Goal: Task Accomplishment & Management: Manage account settings

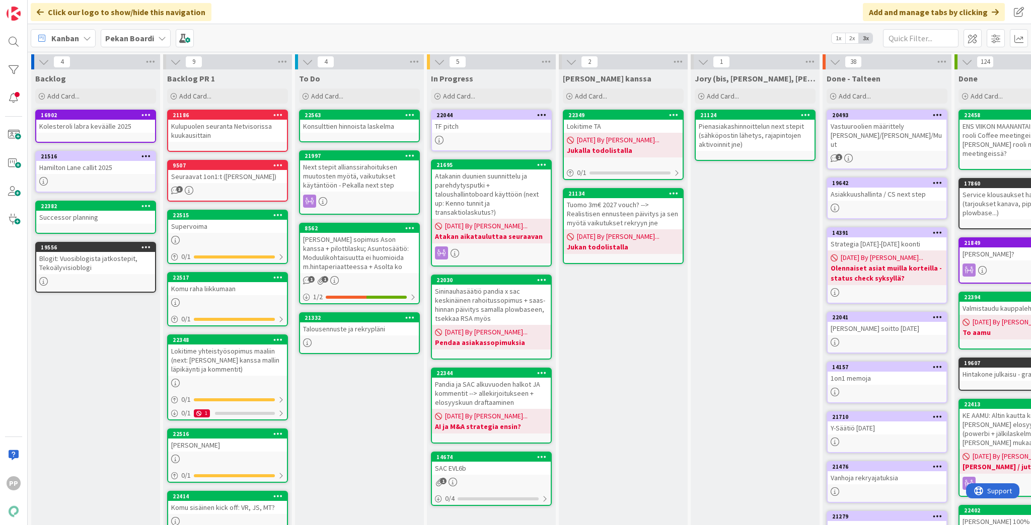
click at [512, 364] on div "[PERSON_NAME] kanssa Add Card... 22349 Lokitime TA [DATE] By [PERSON_NAME]... J…" at bounding box center [623, 401] width 129 height 665
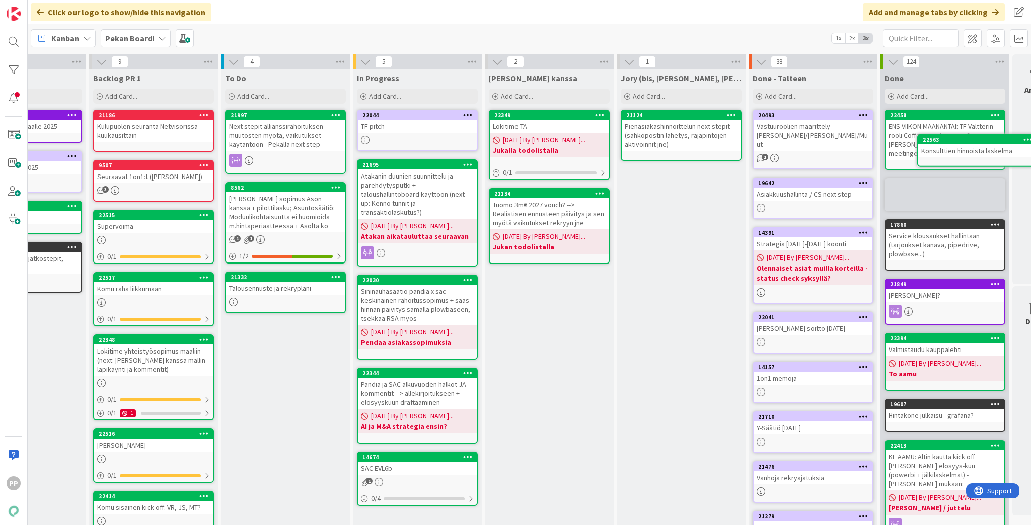
scroll to position [0, 115]
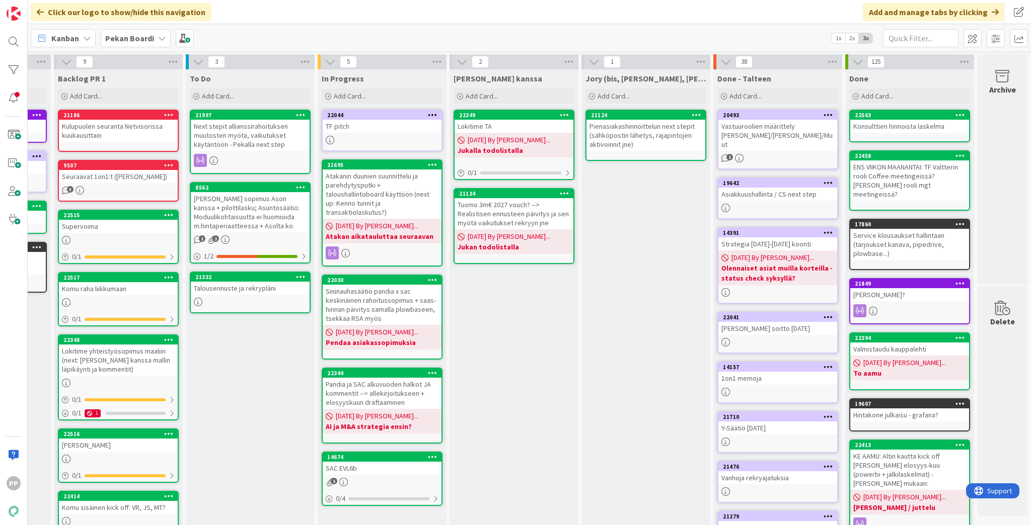
click at [512, 364] on div "[PERSON_NAME] kanssa Add Card... 22349 Lokitime TA [DATE] By [PERSON_NAME]... J…" at bounding box center [513, 397] width 129 height 656
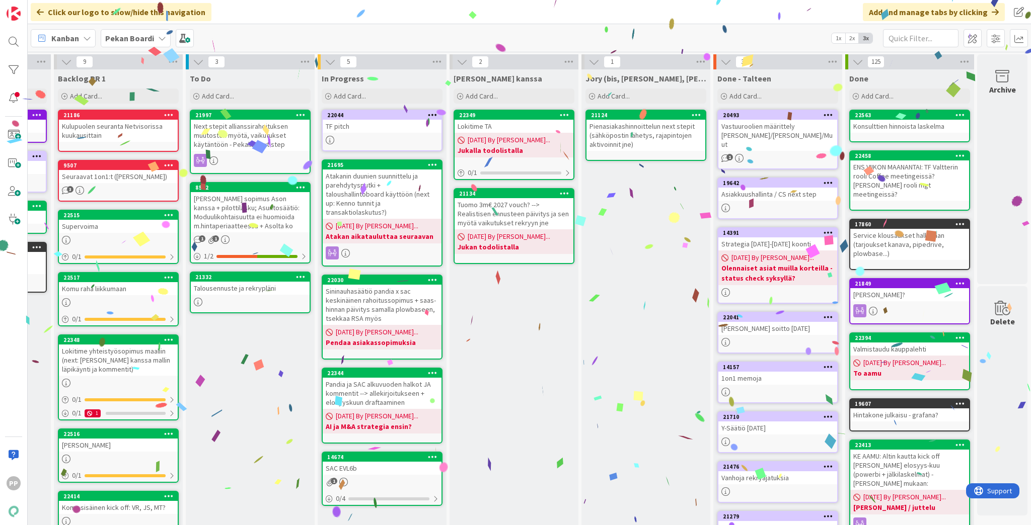
scroll to position [0, 0]
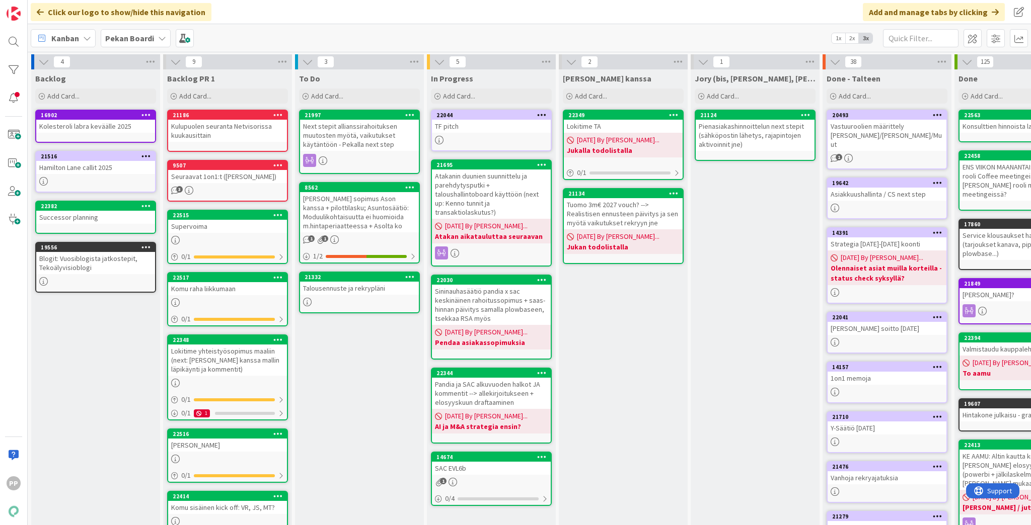
click at [512, 6] on div "Click our logo to show/hide this navigation Add and manage tabs by clicking" at bounding box center [529, 12] width 1003 height 24
click at [350, 364] on div "To Do Add Card... Template Not Set Title 0 / 128 Label Todo Show More... Add Ad…" at bounding box center [359, 397] width 129 height 656
click at [348, 364] on div "To Do Add Card... Template Not Set Title 0 / 128 Label Todo Show More... Add Ad…" at bounding box center [359, 397] width 129 height 656
click at [325, 364] on div "To Do Add Card... Template Not Set Title 0 / 128 Label Todo Show More... Add Ad…" at bounding box center [359, 397] width 129 height 656
drag, startPoint x: 323, startPoint y: 396, endPoint x: 343, endPoint y: 426, distance: 36.0
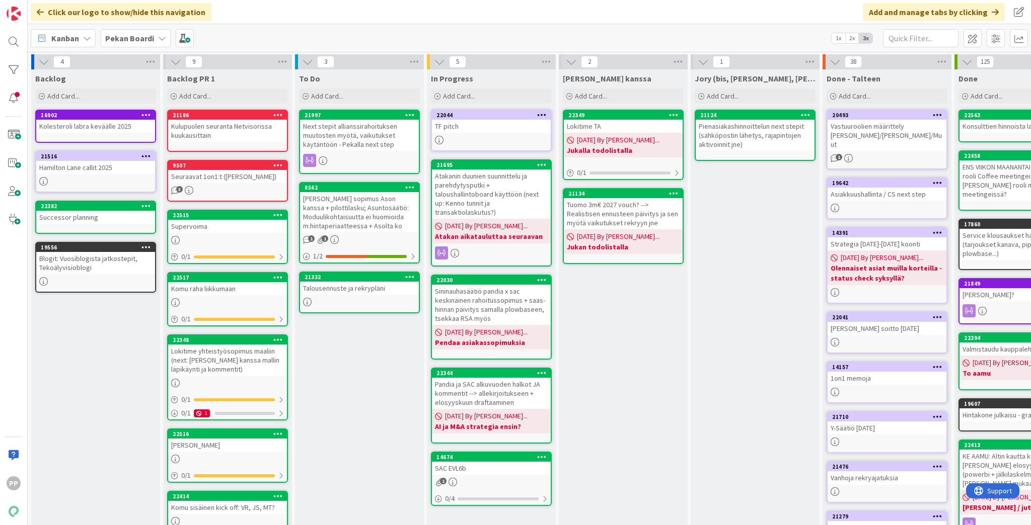
click at [342, 364] on div "To Do Add Card... Template Not Set Title 0 / 128 Label Todo Show More... Add Ad…" at bounding box center [359, 397] width 129 height 656
click at [343, 364] on div "To Do Add Card... Template Not Set Title 0 / 128 Label Todo Show More... Add Ad…" at bounding box center [359, 397] width 129 height 656
click at [325, 364] on div "To Do Add Card... Template Not Set Title 0 / 128 Label Todo Show More... Add Ad…" at bounding box center [359, 397] width 129 height 656
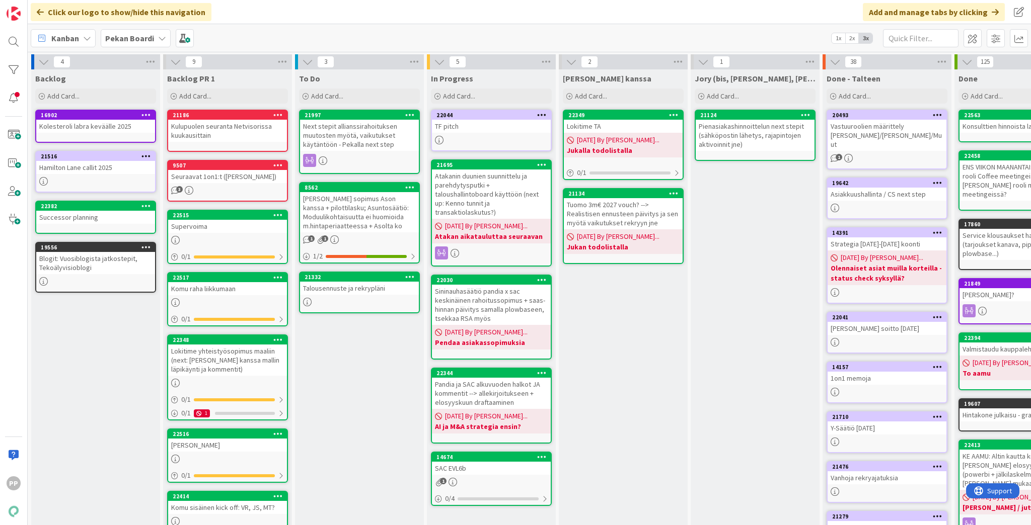
click at [325, 364] on div "To Do Add Card... Template Not Set Title 0 / 128 Label Todo Show More... Add Ad…" at bounding box center [359, 397] width 129 height 656
click at [364, 364] on div "To Do Add Card... Template Not Set Title 0 / 128 Label Todo Show More... Add Ad…" at bounding box center [359, 397] width 129 height 656
click at [370, 364] on div "To Do Add Card... Template Not Set Title 0 / 128 Label Todo Show More... Add Ad…" at bounding box center [359, 397] width 129 height 656
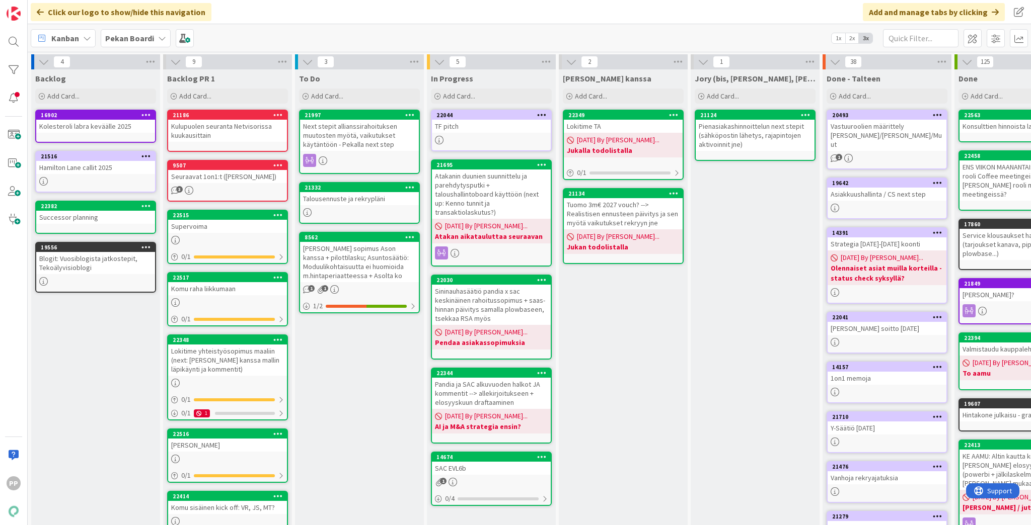
click at [374, 139] on div "Next stepit allianssirahoituksen muutosten myötä, vaikutukset käytäntöön - Peka…" at bounding box center [359, 135] width 119 height 31
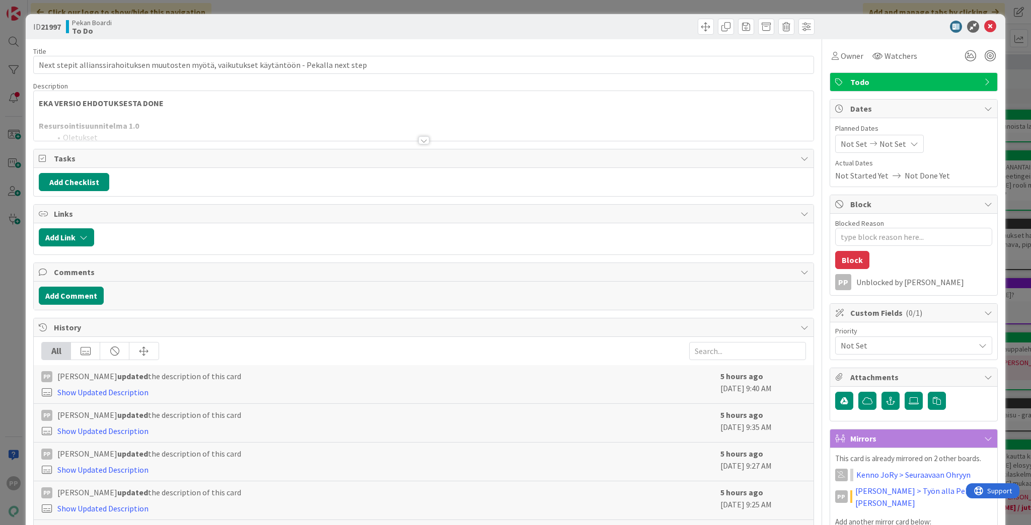
click at [264, 100] on p "EKA VERSIO EHDOTUKSESTA DONE" at bounding box center [424, 104] width 770 height 12
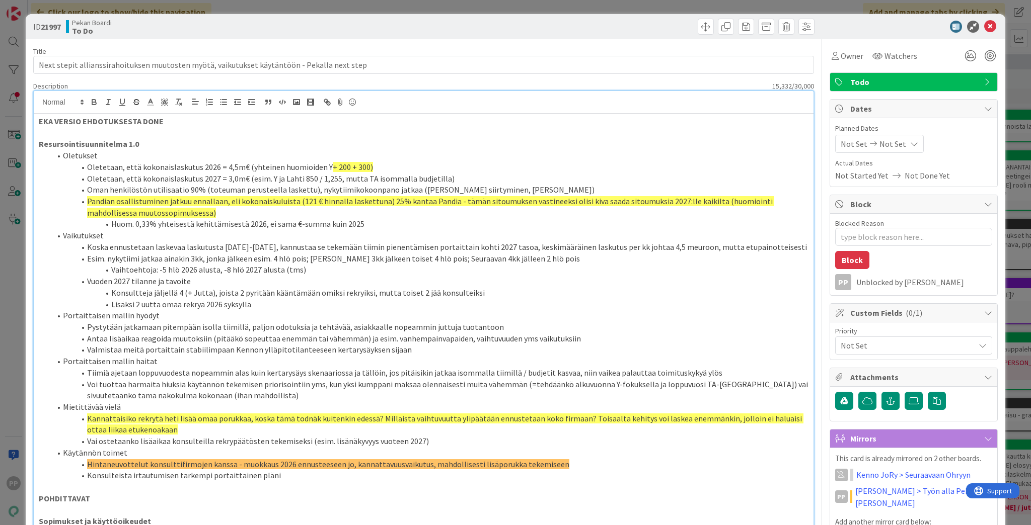
click at [266, 212] on li "Pandian osallistuminen jatkuu ennallaan, eli kokonaiskuluista (121 € hinnalla l…" at bounding box center [429, 207] width 757 height 23
click at [454, 201] on span "Pandian osallistuminen jatkuu ennallaan, eli kokonaiskuluista (121 € hinnalla l…" at bounding box center [430, 207] width 687 height 22
drag, startPoint x: 369, startPoint y: 168, endPoint x: 324, endPoint y: 165, distance: 44.9
click at [324, 165] on li "Oletetaan, että kokonaislaskutus 2026 = 4,5m€ (yhteinen huomioiden Y + 200 + 30…" at bounding box center [429, 168] width 757 height 12
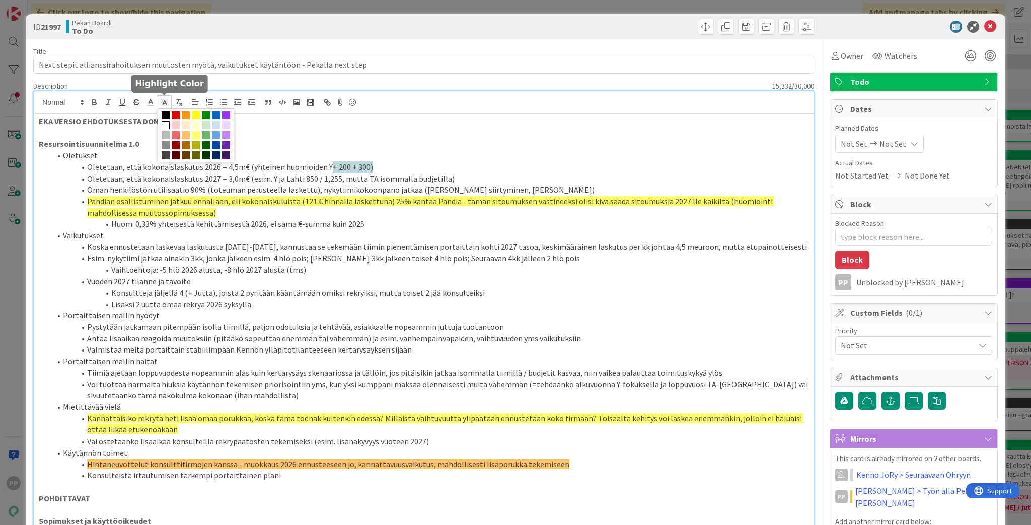
click at [165, 101] on polyline at bounding box center [165, 102] width 4 height 4
click at [187, 136] on span at bounding box center [186, 135] width 8 height 8
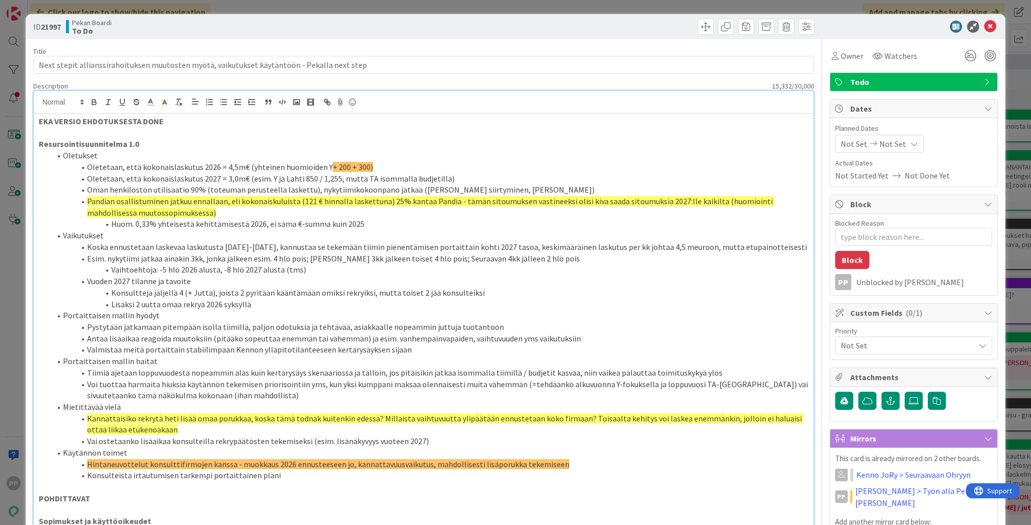
click at [346, 295] on li "Konsultteja jäljellä 4 (+ Jutta), joista 2 pyritään kääntämään omiksi rekryiksi…" at bounding box center [429, 293] width 757 height 12
drag, startPoint x: 375, startPoint y: 165, endPoint x: 318, endPoint y: 165, distance: 57.4
click at [318, 165] on li "Oletetaan, että kokonaislaskutus 2026 = 4,5m€ (yhteinen huomioiden Y + 200 + 30…" at bounding box center [429, 168] width 757 height 12
click at [165, 105] on icon at bounding box center [164, 102] width 9 height 9
click at [185, 133] on span at bounding box center [186, 135] width 8 height 8
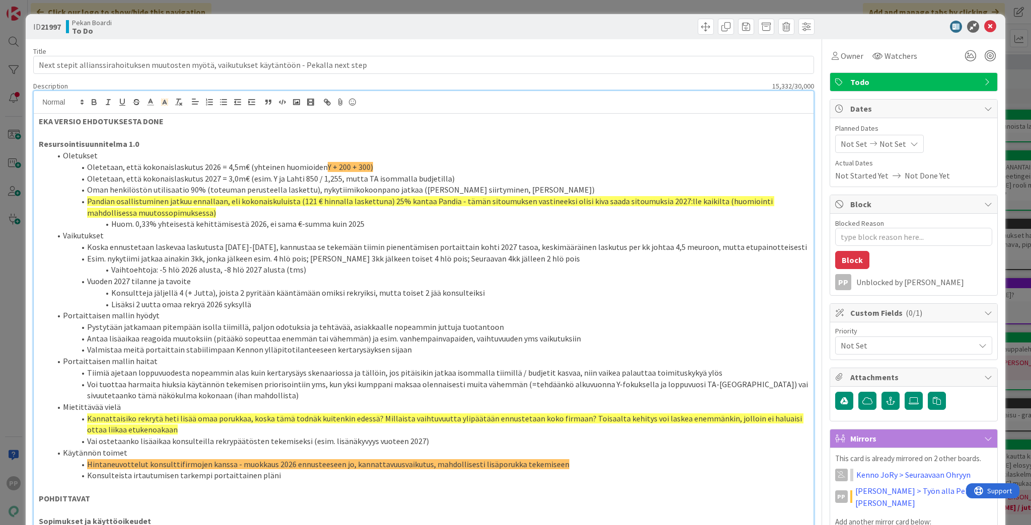
click at [320, 242] on li "Koska ennustetaan laskevaa laskutusta [DATE]-[DATE], kannustaa se tekemään tiim…" at bounding box center [429, 248] width 757 height 12
type textarea "x"
click at [360, 223] on li "Huom. 0,33% yhteisestä kehittämisestä 2026, ei sama €-summa kuin 2025" at bounding box center [429, 224] width 757 height 12
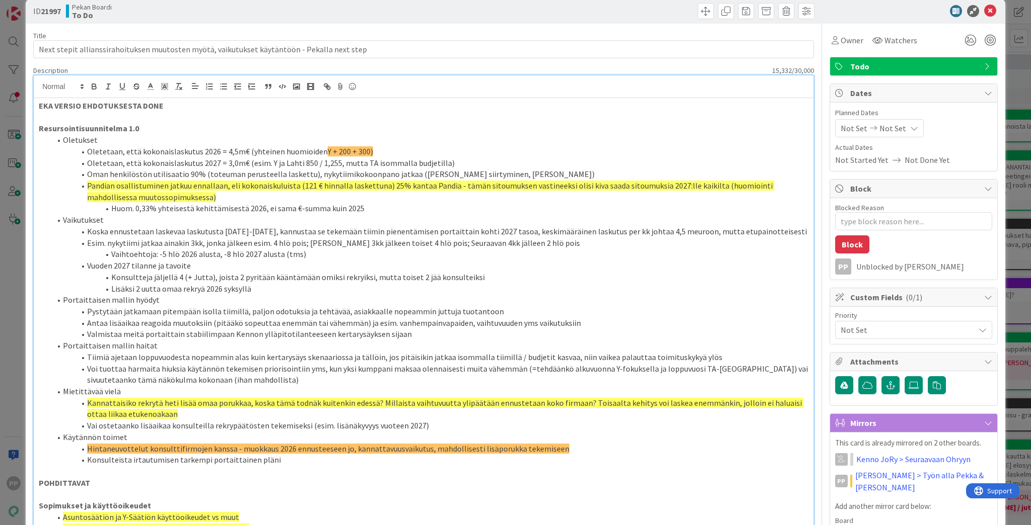
scroll to position [40, 0]
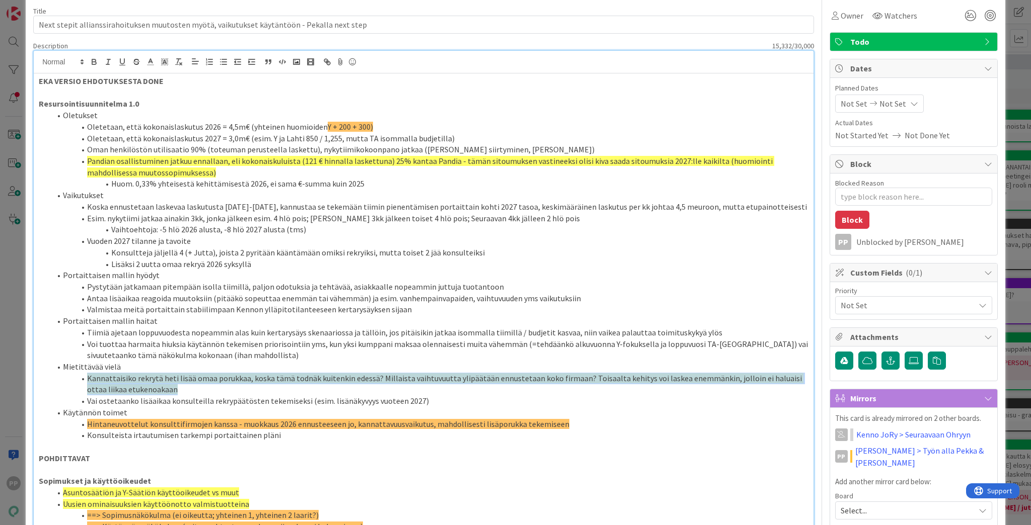
drag, startPoint x: 310, startPoint y: 391, endPoint x: 85, endPoint y: 376, distance: 225.9
click at [85, 364] on li "Kannattaisiko rekrytä heti lisää omaa porukkaa, koska tämä todnäk kuitenkin ede…" at bounding box center [429, 384] width 757 height 23
click at [273, 364] on li "Kannattaisiko rekrytä heti lisää omaa porukkaa, koska tämä todnäk kuitenkin ede…" at bounding box center [429, 384] width 757 height 23
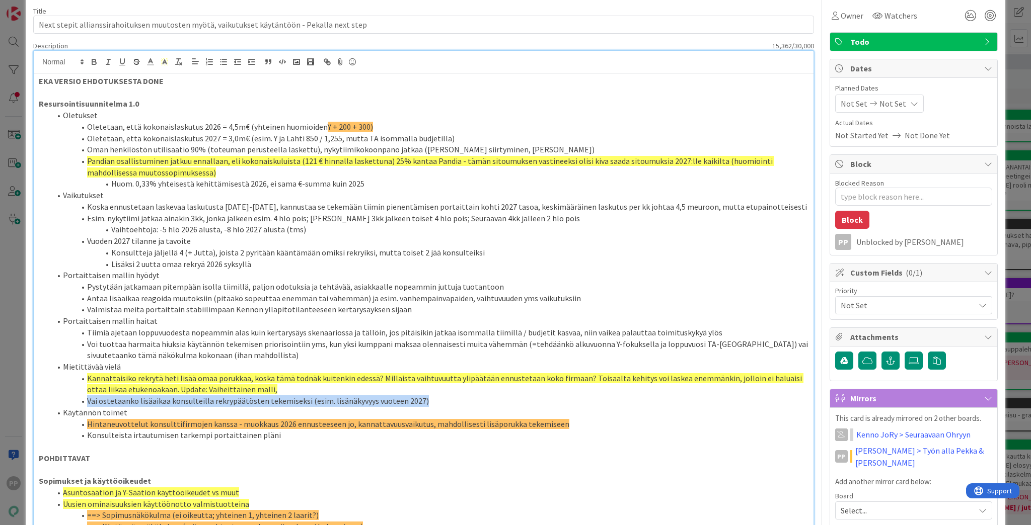
drag, startPoint x: 431, startPoint y: 398, endPoint x: 132, endPoint y: 388, distance: 298.6
click at [82, 364] on li "Vai ostetaanko lisäaikaa konsulteilla rekrypäätösten tekemiseksi (esim. lisänäk…" at bounding box center [429, 402] width 757 height 12
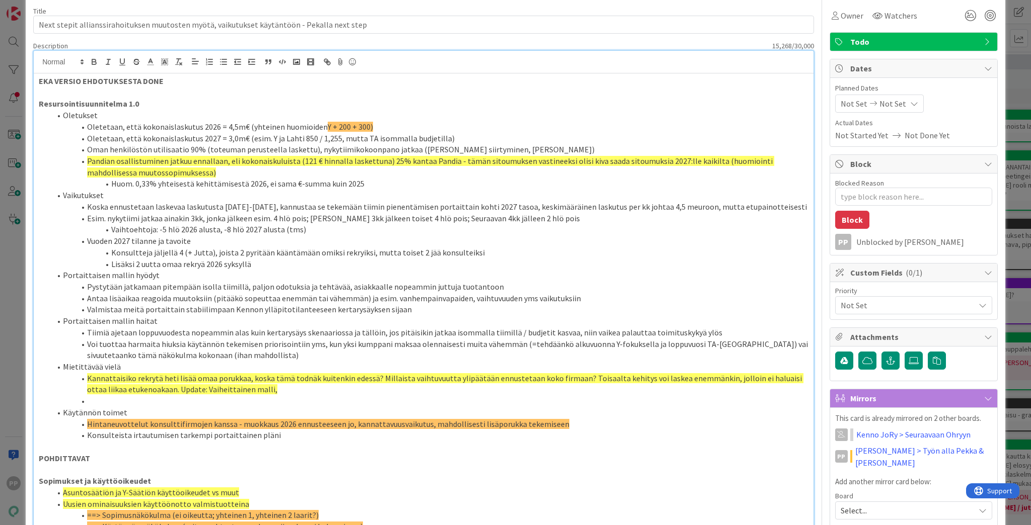
click at [159, 364] on span "Kannattaisiko rekrytä heti lisää omaa porukkaa, koska tämä todnäk kuitenkin ede…" at bounding box center [445, 384] width 716 height 22
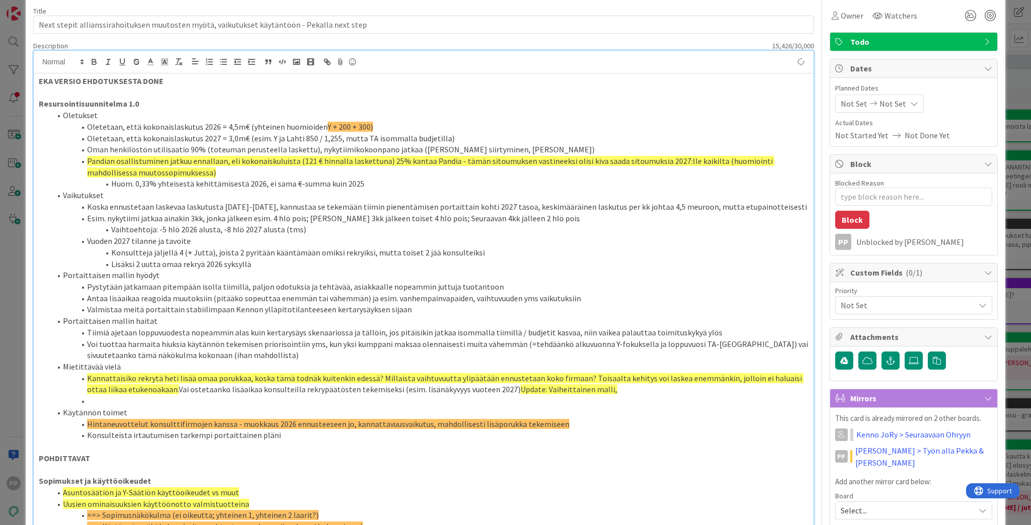
click at [512, 364] on span "Update: Vaiheittainen malli," at bounding box center [568, 390] width 97 height 10
click at [512, 364] on li at bounding box center [429, 402] width 757 height 12
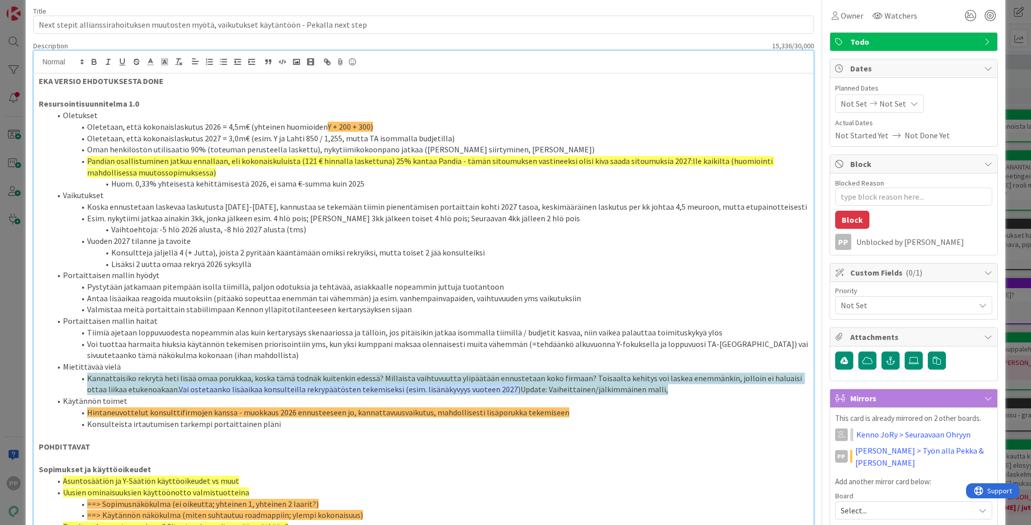
drag, startPoint x: 655, startPoint y: 391, endPoint x: 74, endPoint y: 380, distance: 580.9
click at [74, 364] on li "Kannattaisiko rekrytä heti lisää omaa porukkaa, koska tämä todnäk kuitenkin ede…" at bounding box center [429, 384] width 757 height 23
click at [164, 62] on icon at bounding box center [164, 61] width 9 height 9
click at [174, 85] on span at bounding box center [176, 85] width 8 height 8
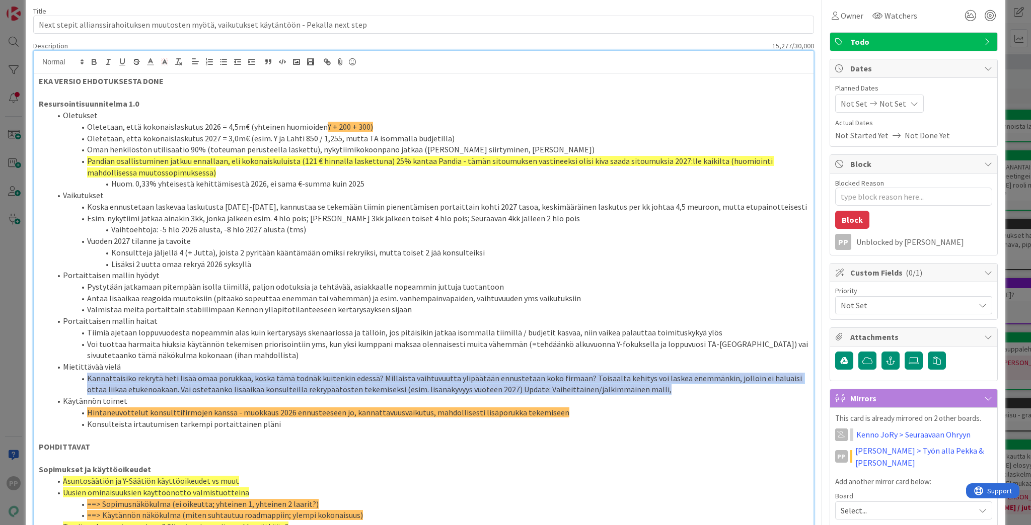
click at [166, 64] on icon at bounding box center [164, 61] width 9 height 9
click at [168, 84] on span at bounding box center [166, 85] width 8 height 8
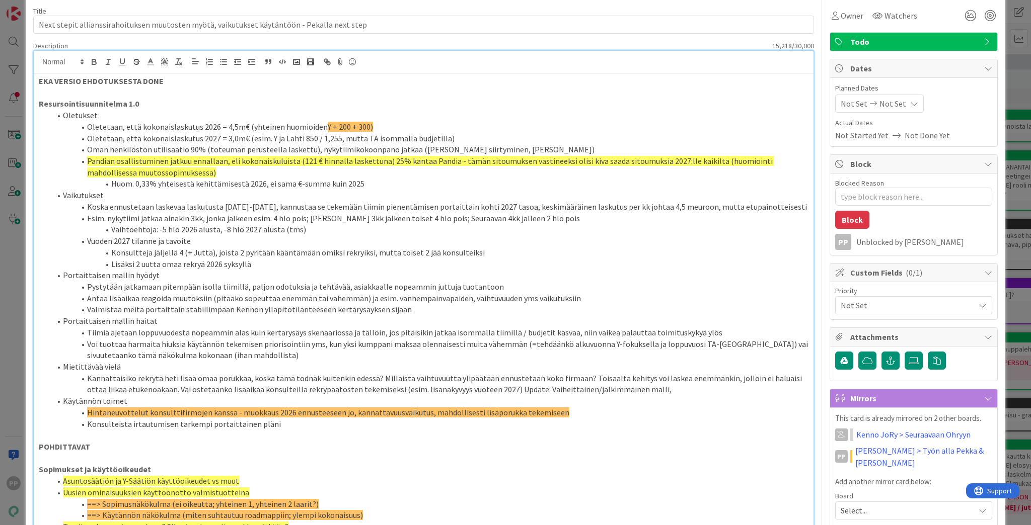
click at [306, 272] on li "Portaittaisen mallin hyödyt" at bounding box center [429, 276] width 757 height 12
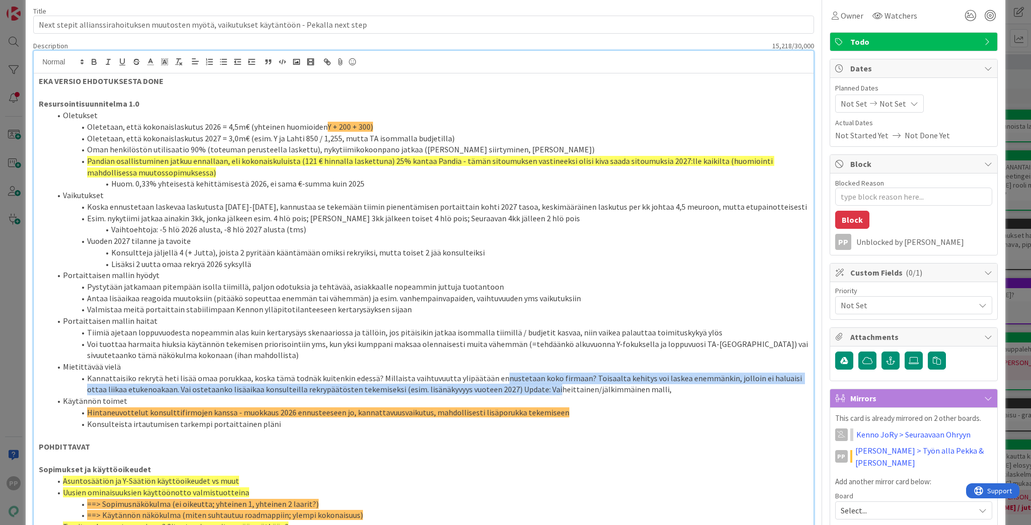
drag, startPoint x: 493, startPoint y: 378, endPoint x: 527, endPoint y: 390, distance: 36.1
click at [512, 364] on li "Kannattaisiko rekrytä heti lisää omaa porukkaa, koska tämä todnäk kuitenkin ede…" at bounding box center [429, 384] width 757 height 23
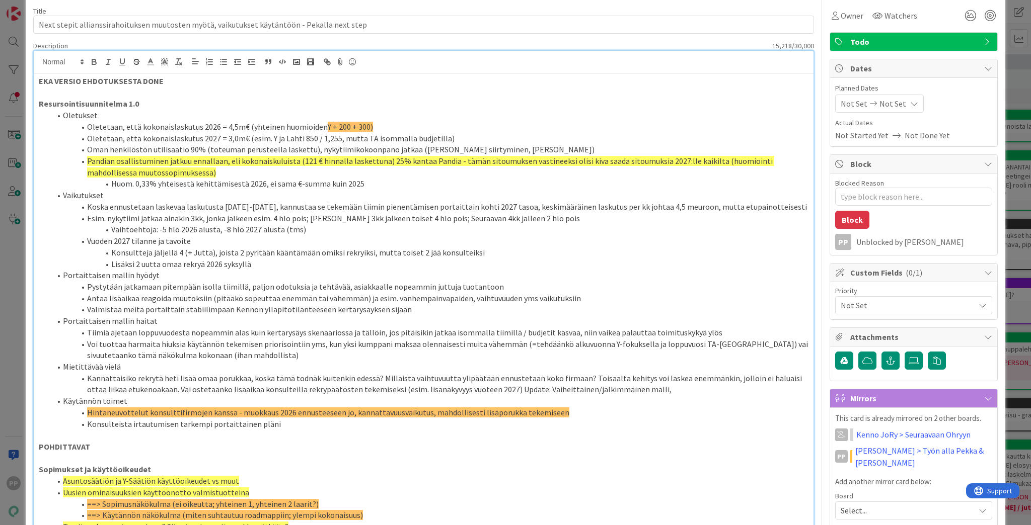
click at [405, 364] on li "Konsulteista irtautumisen tarkempi portaittainen pläni" at bounding box center [429, 425] width 757 height 12
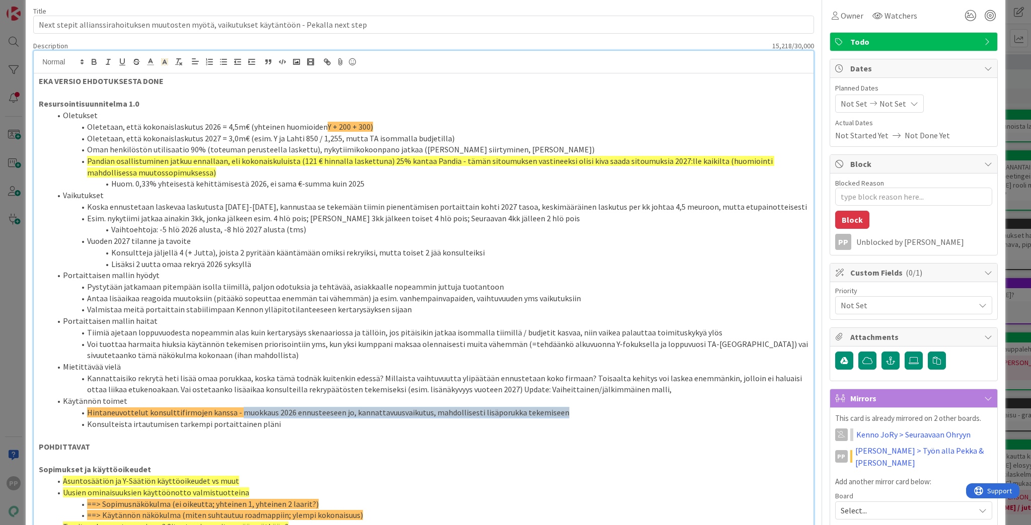
drag, startPoint x: 235, startPoint y: 411, endPoint x: 602, endPoint y: 412, distance: 367.4
click at [512, 364] on li "Hintaneuvottelut konsulttifirmojen kanssa - muokkaus 2026 ennusteeseen jo, kann…" at bounding box center [429, 413] width 757 height 12
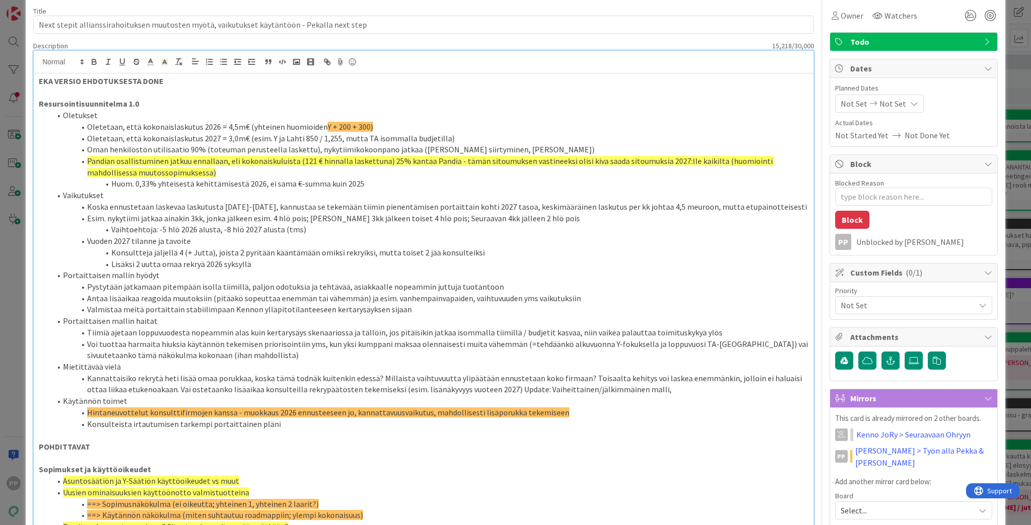
click at [512, 364] on li "Hintaneuvottelut konsulttifirmojen kanssa - muokkaus 2026 ennusteeseen jo, kann…" at bounding box center [429, 413] width 757 height 12
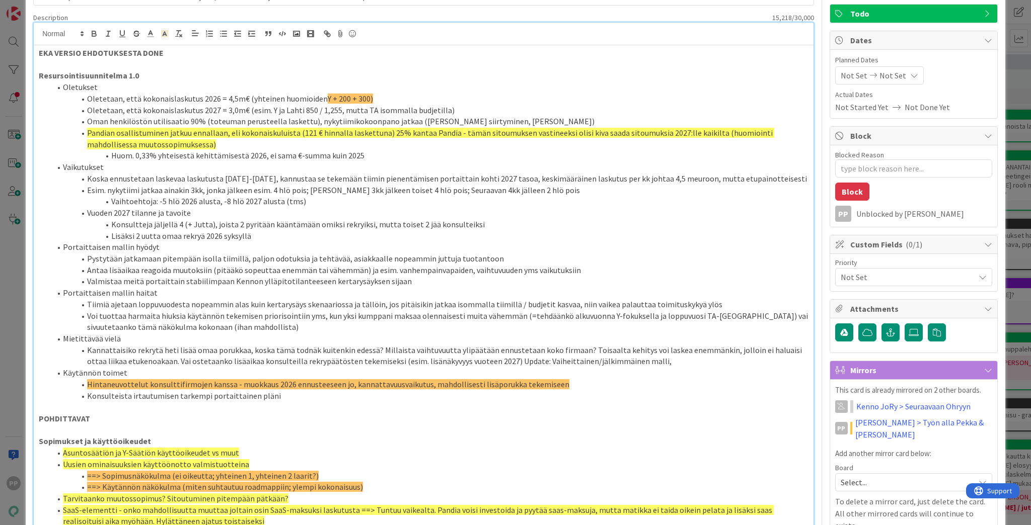
scroll to position [81, 0]
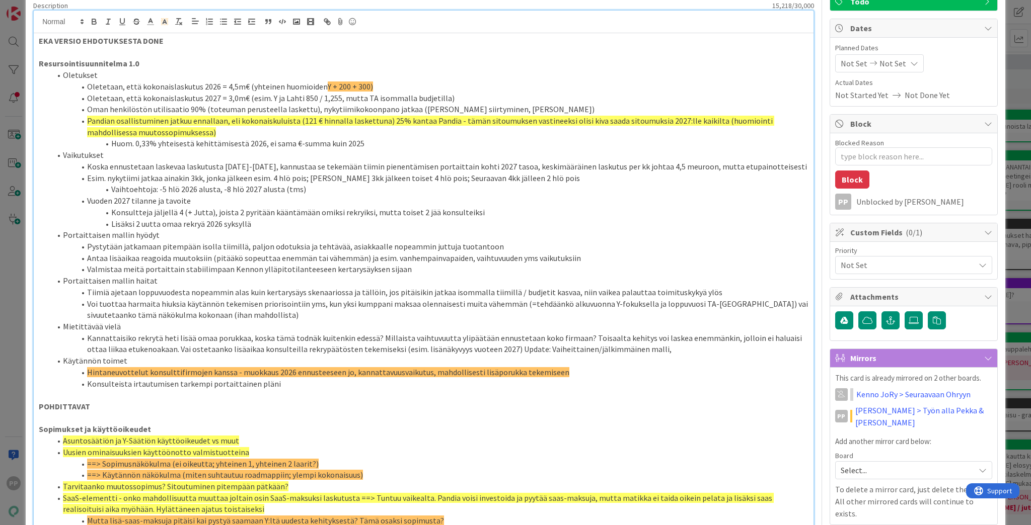
click at [345, 364] on li "Konsulteista irtautumisen tarkempi portaittainen pläni" at bounding box center [429, 384] width 757 height 12
drag, startPoint x: 145, startPoint y: 360, endPoint x: 37, endPoint y: 360, distance: 108.2
click at [37, 360] on div "EKA VERSIO EHDOTUKSESTA DONE Resursointisuunnitelma 1.0 Oletukset Oletetaan, et…" at bounding box center [424, 525] width 780 height 984
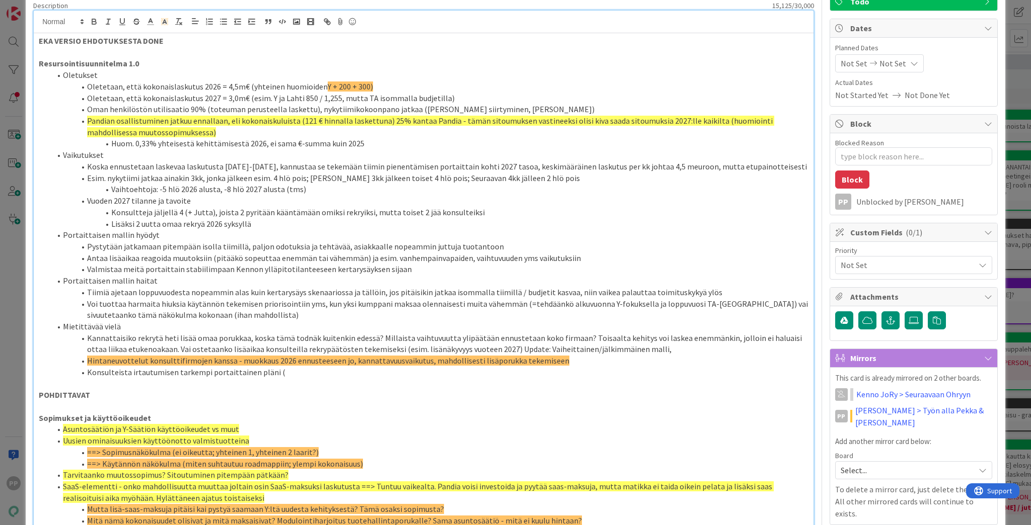
click at [512, 359] on li "Hintaneuvottelut konsulttifirmojen kanssa - muokkaus 2026 ennusteeseen jo, kann…" at bounding box center [429, 361] width 757 height 12
click at [87, 360] on span at bounding box center [87, 361] width 0 height 12
drag, startPoint x: 315, startPoint y: 370, endPoint x: 84, endPoint y: 371, distance: 231.5
click at [84, 364] on li "Konsulteista irtautumisen tarkempi portaittainen pläni (" at bounding box center [429, 373] width 757 height 12
click at [86, 363] on li "Hintaneuvottelut konsulttifirmojen kanssa - muokkaus 2026 ennusteeseen jo, kann…" at bounding box center [429, 361] width 757 height 12
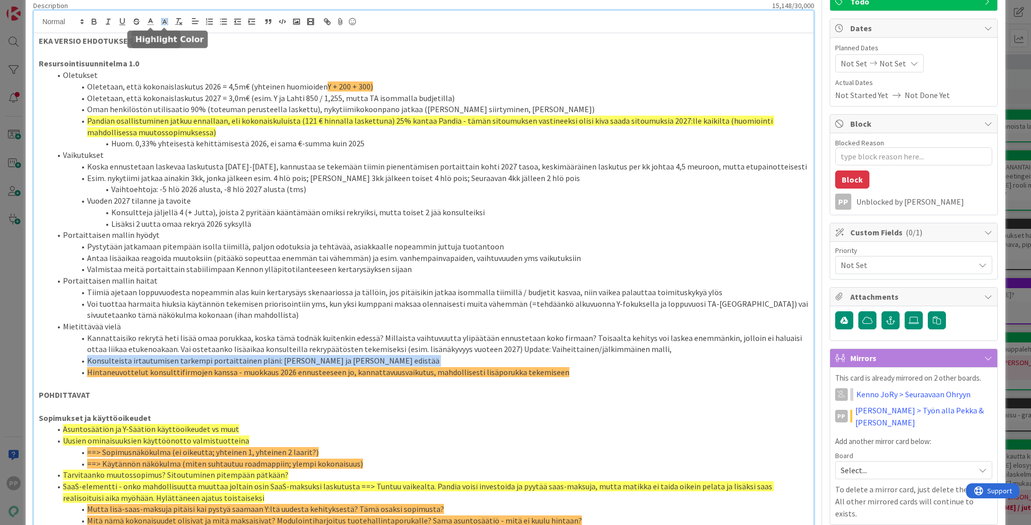
click at [161, 16] on span at bounding box center [165, 22] width 14 height 14
click at [194, 54] on span at bounding box center [196, 55] width 8 height 8
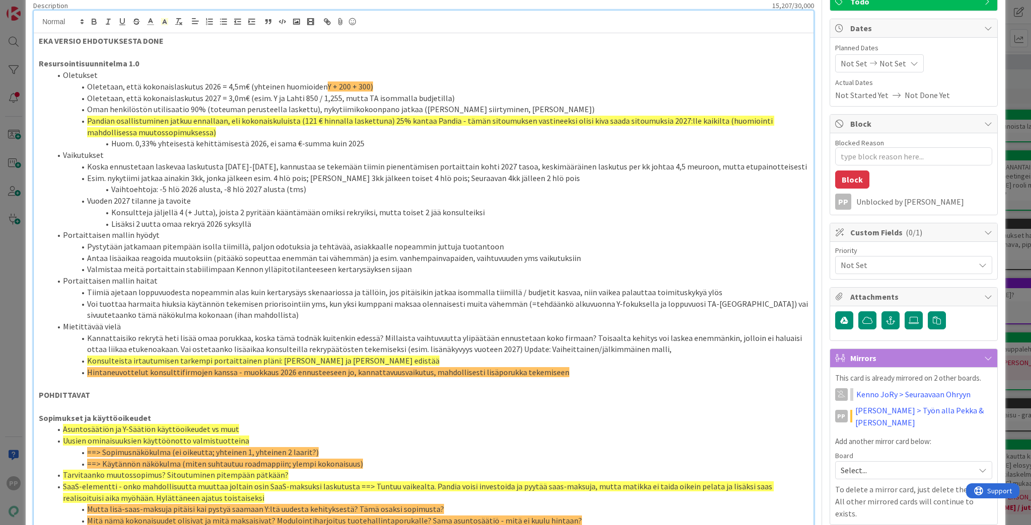
click at [347, 287] on li "Tiimiä ajetaan loppuvuodesta nopeammin alas kuin kertarysäys skenaariossa ja tä…" at bounding box center [429, 293] width 757 height 12
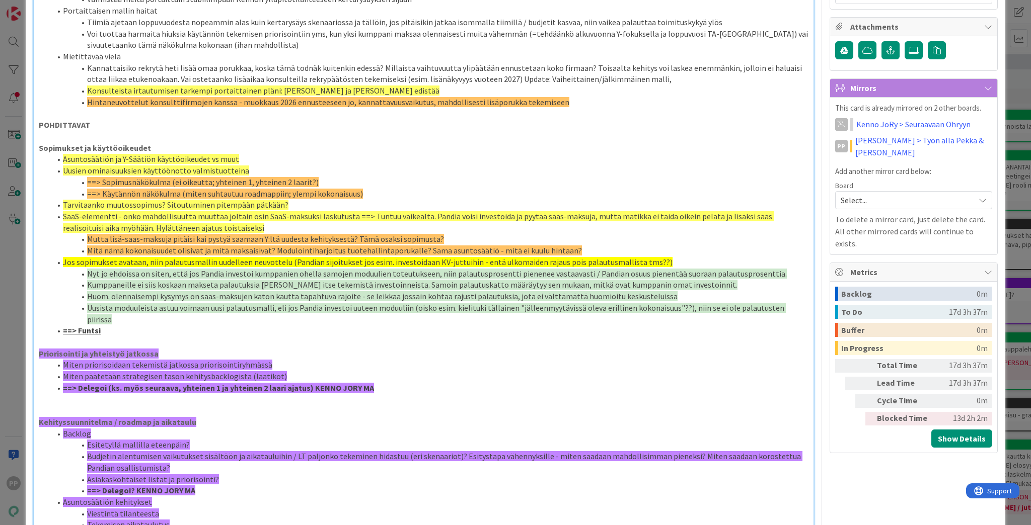
scroll to position [362, 0]
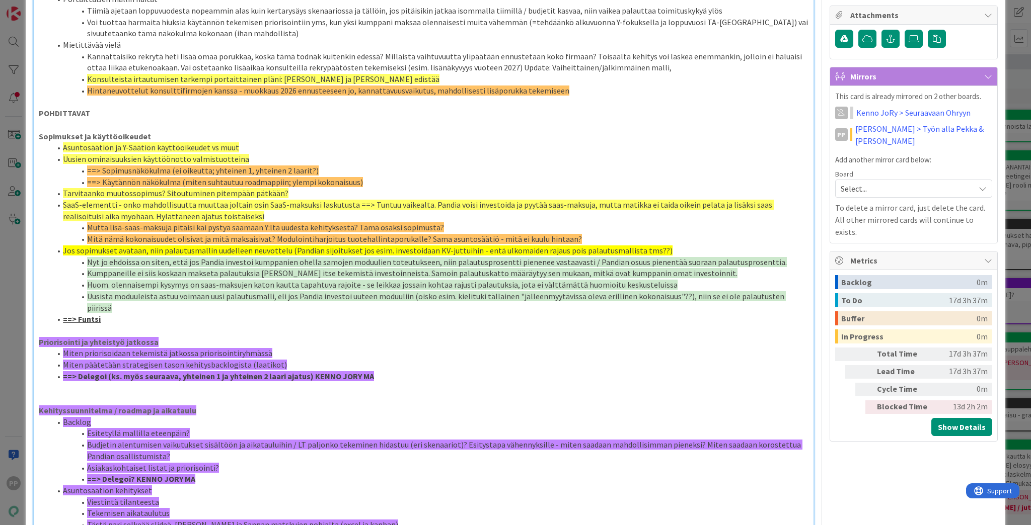
click at [207, 364] on p at bounding box center [424, 400] width 770 height 12
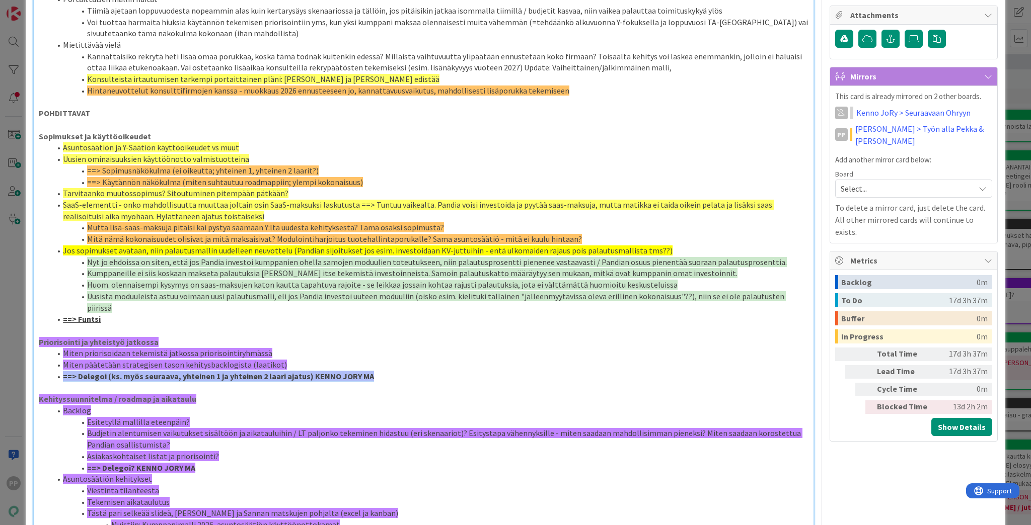
drag, startPoint x: 298, startPoint y: 366, endPoint x: 62, endPoint y: 362, distance: 236.1
click at [62, 364] on li "==> Delegoi (ks. myös seuraava, yhteinen 1 ja yhteinen 2 laari ajatus) KENNO JO…" at bounding box center [429, 377] width 757 height 12
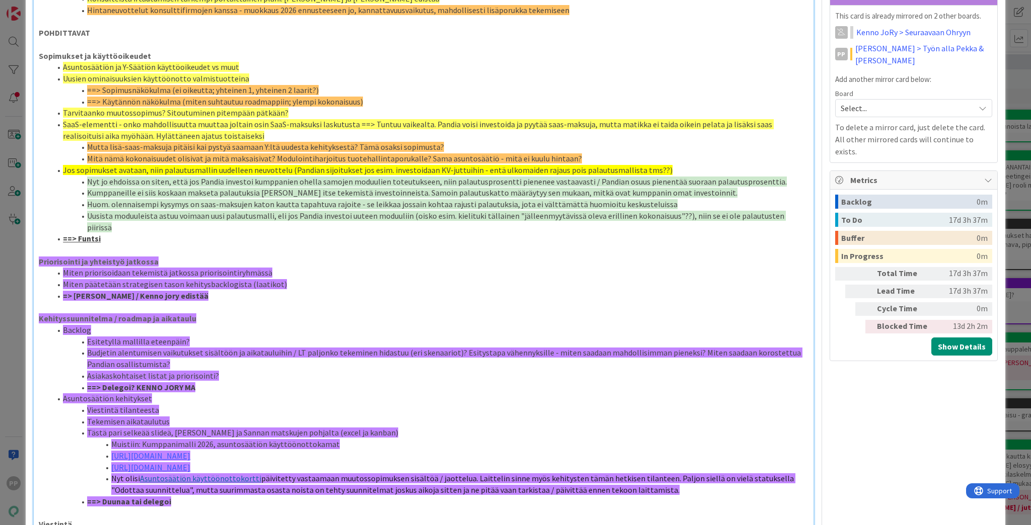
scroll to position [483, 0]
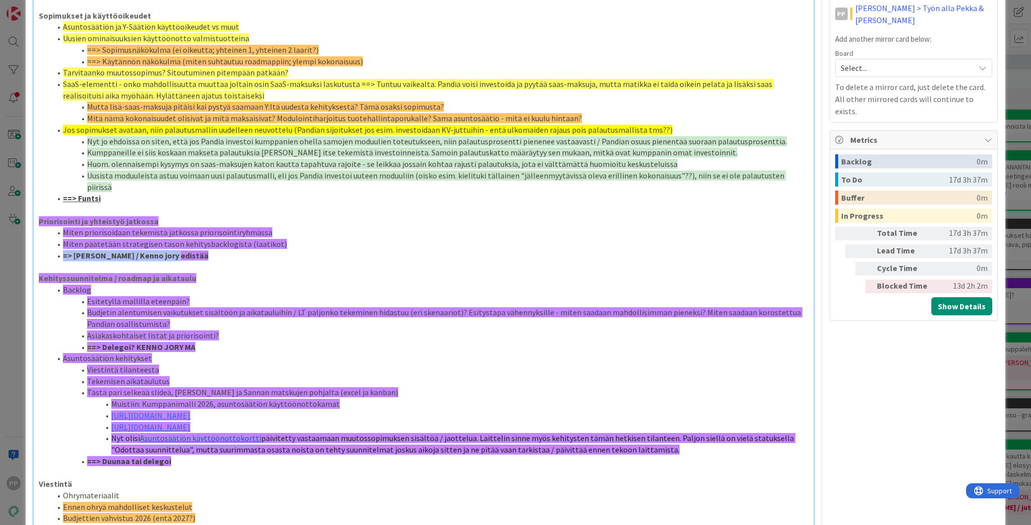
drag, startPoint x: 193, startPoint y: 244, endPoint x: 23, endPoint y: 246, distance: 169.6
click at [23, 246] on div "ID 21997 Pekan Boardi To Do Title 92 / 128 Next stepit allianssirahoituksen muu…" at bounding box center [515, 262] width 1031 height 525
copy strong "=> [PERSON_NAME] / Kenno jory edistää"
drag, startPoint x: 208, startPoint y: 334, endPoint x: 79, endPoint y: 336, distance: 128.9
click at [79, 342] on li "==> Delegoi? KENNO JORY MA" at bounding box center [429, 348] width 757 height 12
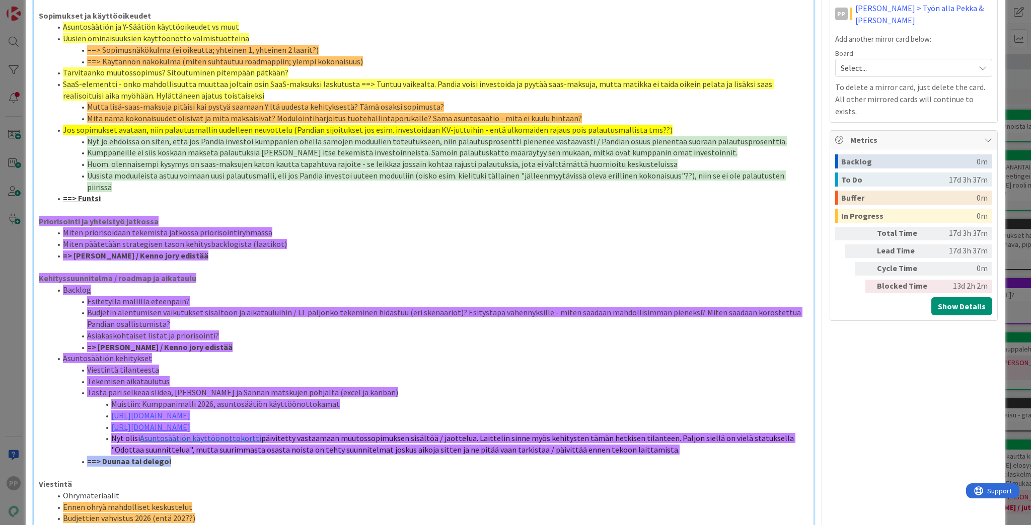
drag, startPoint x: 175, startPoint y: 449, endPoint x: 78, endPoint y: 449, distance: 97.1
click at [78, 364] on li "==> Duunaa tai delegoi" at bounding box center [429, 462] width 757 height 12
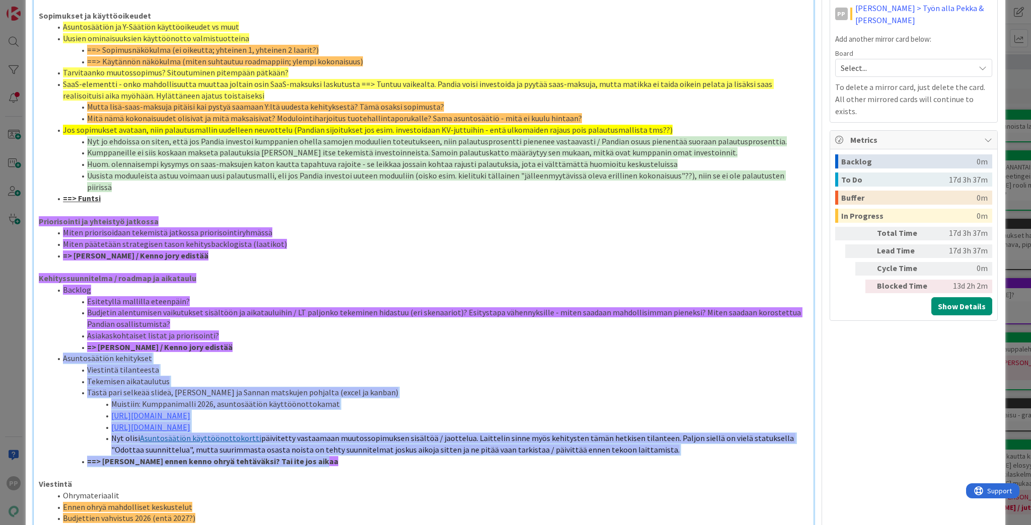
click at [60, 353] on li "Asuntosäätiön kehitykset" at bounding box center [429, 359] width 757 height 12
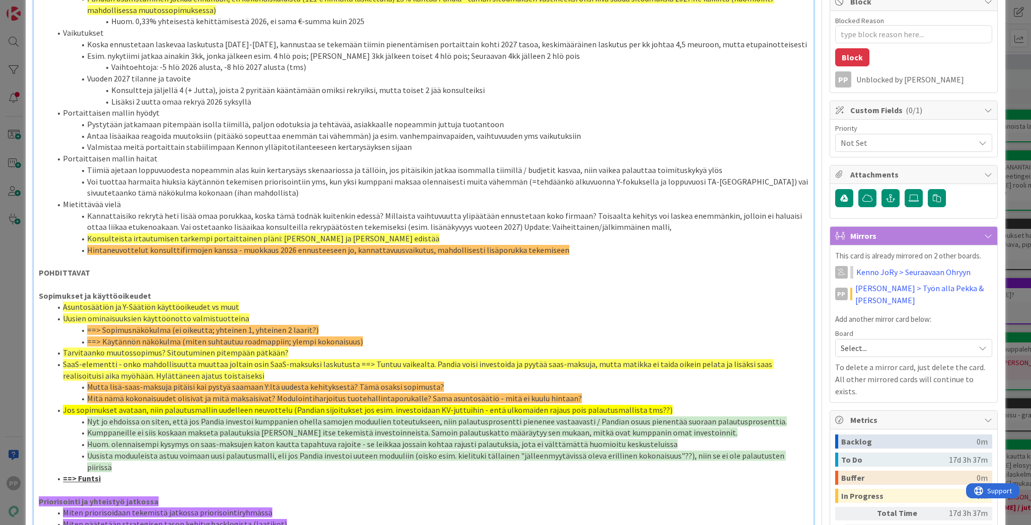
scroll to position [81, 0]
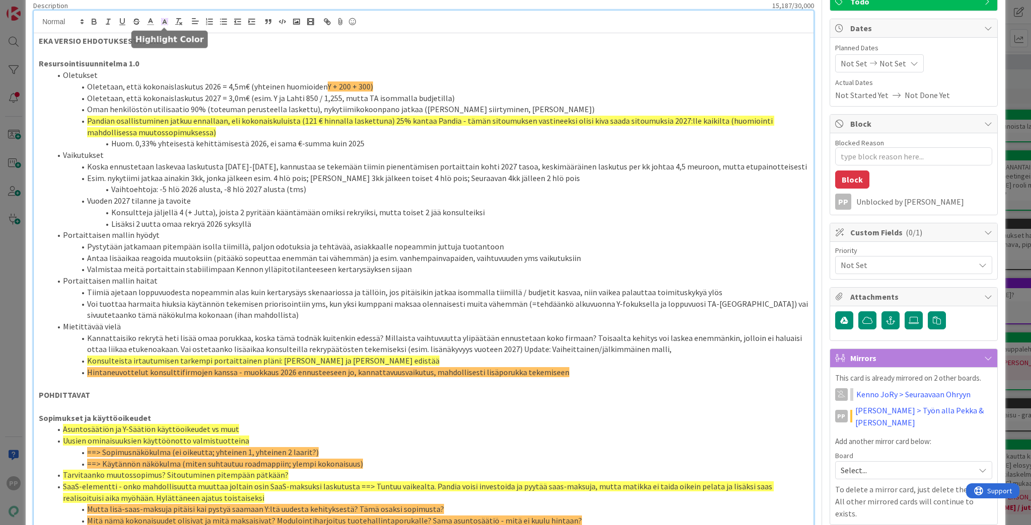
click at [169, 21] on icon at bounding box center [164, 21] width 9 height 9
click at [187, 56] on span at bounding box center [186, 55] width 8 height 8
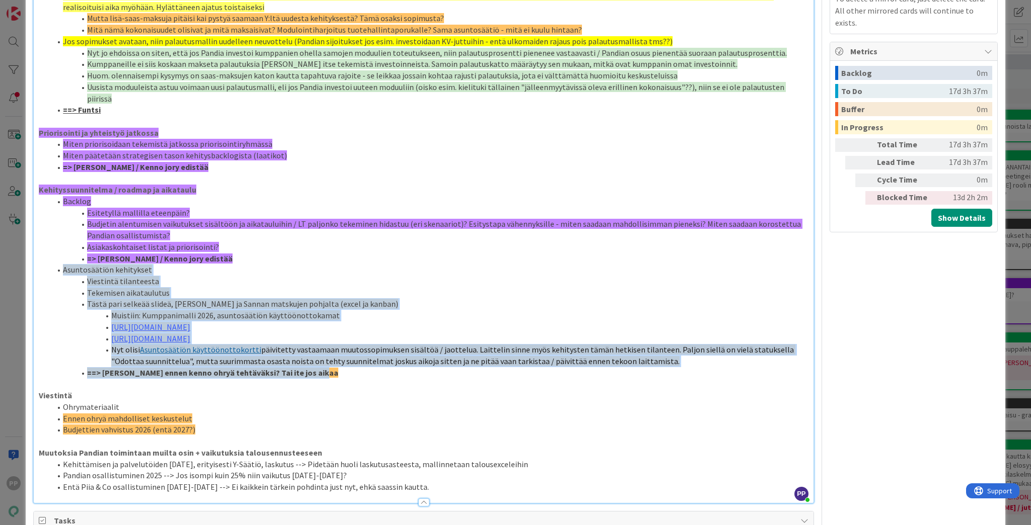
scroll to position [613, 0]
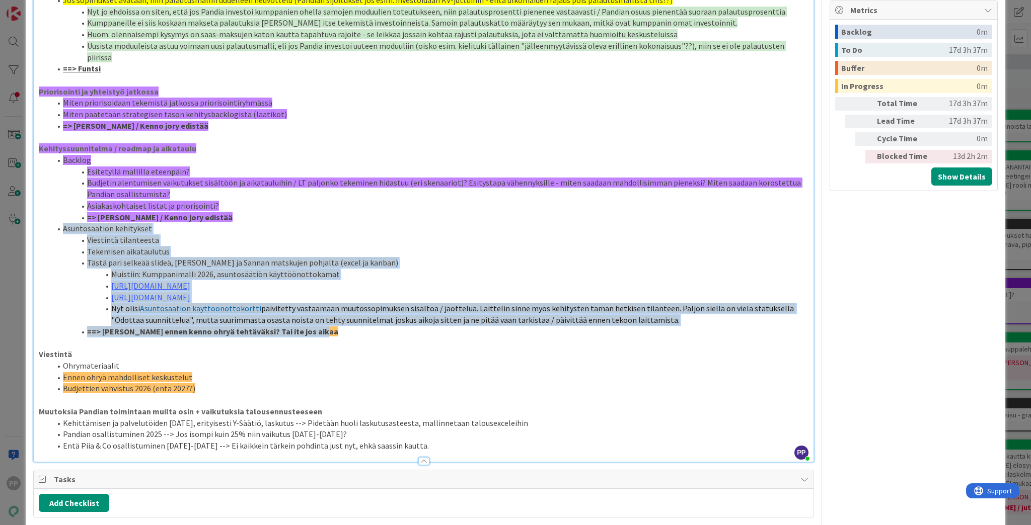
click at [289, 223] on li "Asuntosäätiön kehitykset" at bounding box center [429, 229] width 757 height 12
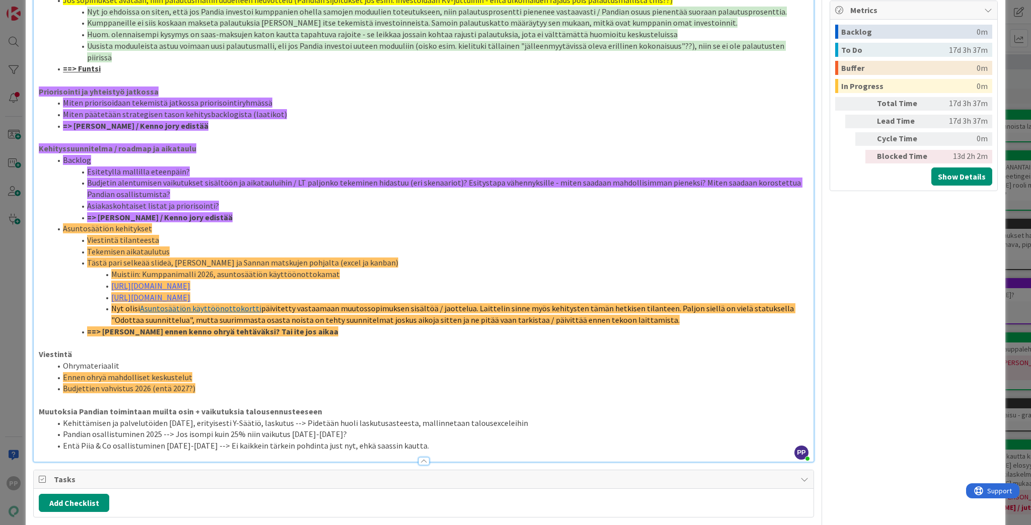
click at [215, 212] on li "=> [PERSON_NAME] / Kenno jory edistää" at bounding box center [429, 218] width 757 height 12
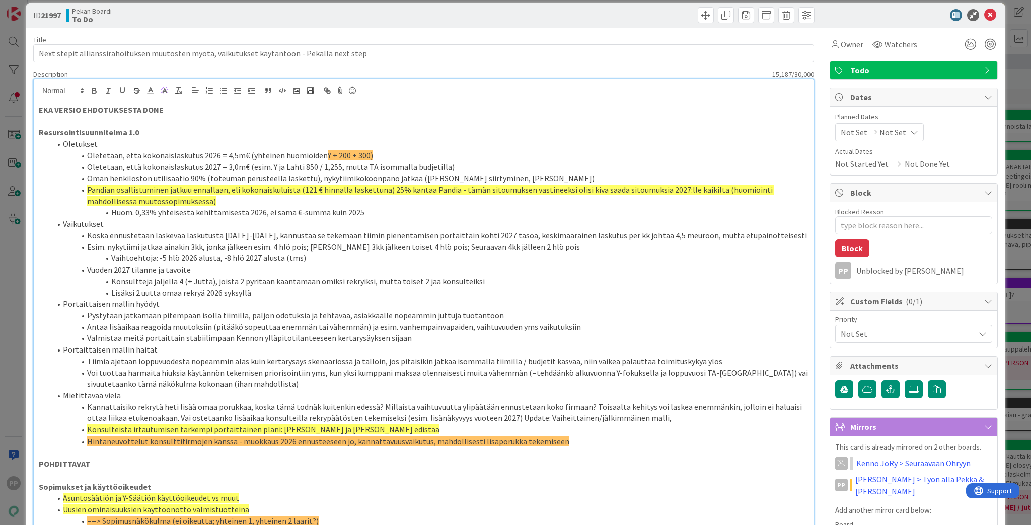
scroll to position [0, 0]
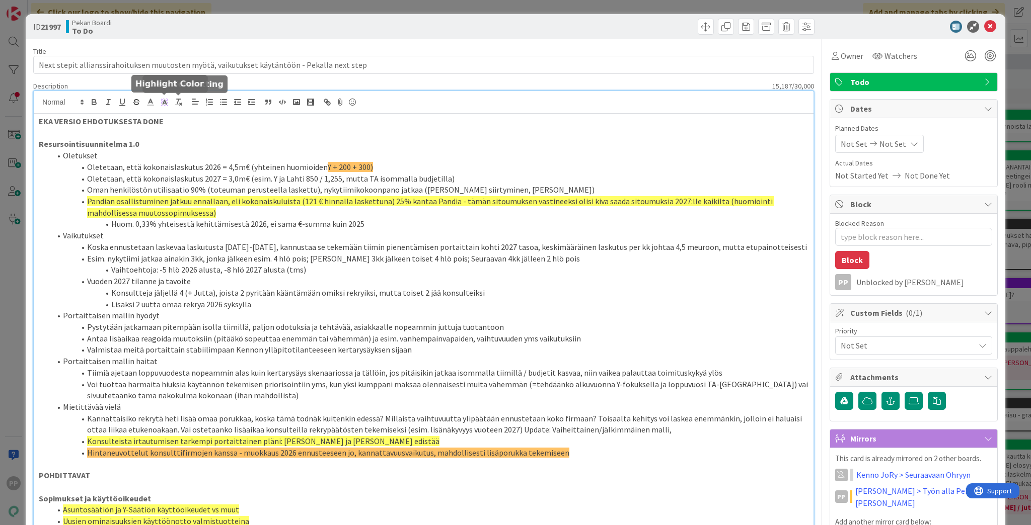
click at [166, 101] on icon at bounding box center [164, 102] width 9 height 9
click at [194, 134] on span at bounding box center [196, 135] width 8 height 8
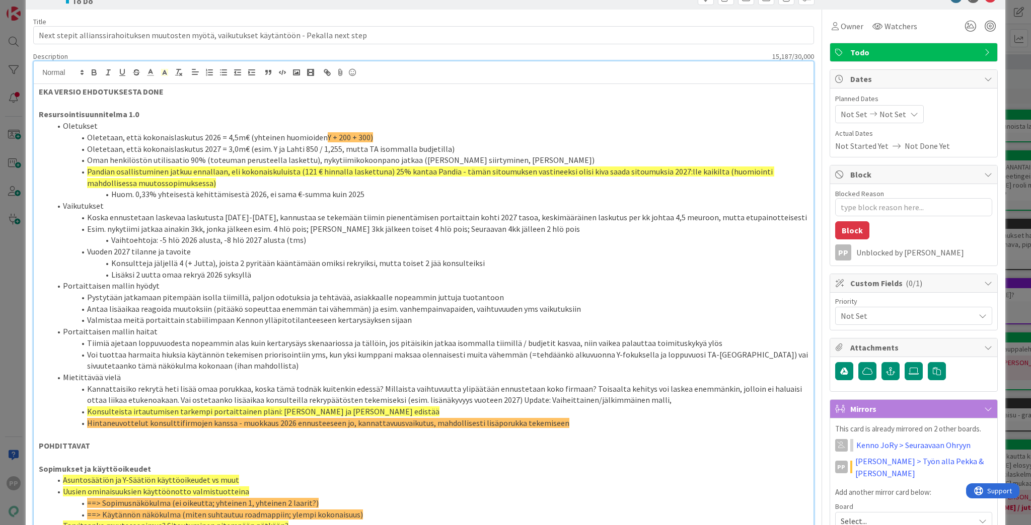
scroll to position [16, 0]
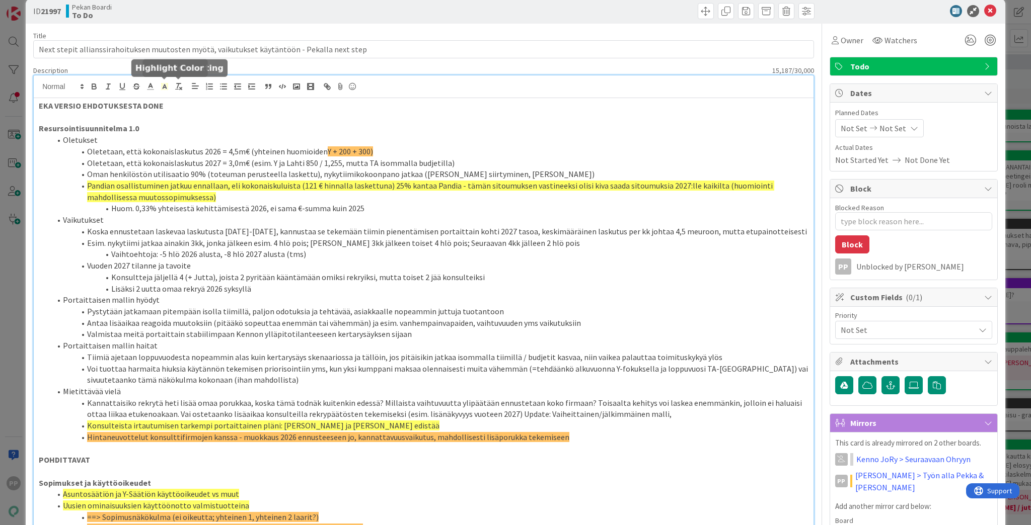
click at [165, 88] on icon at bounding box center [164, 86] width 9 height 9
click at [225, 324] on li "Antaa lisäaikaa reagoida muutoksiin (pitääkö sopeuttaa enemmän tai vähemmän) ja…" at bounding box center [429, 324] width 757 height 12
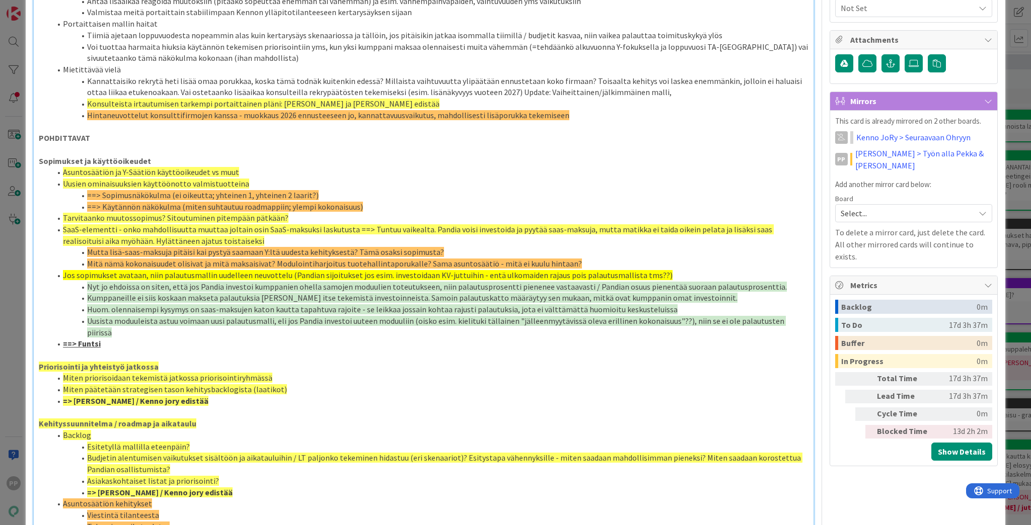
click at [256, 364] on li "Esitetyllä mallilla eteenpäin?" at bounding box center [429, 447] width 757 height 12
click at [297, 361] on p "Priorisointi ja yhteistyö jatkossa" at bounding box center [424, 367] width 770 height 12
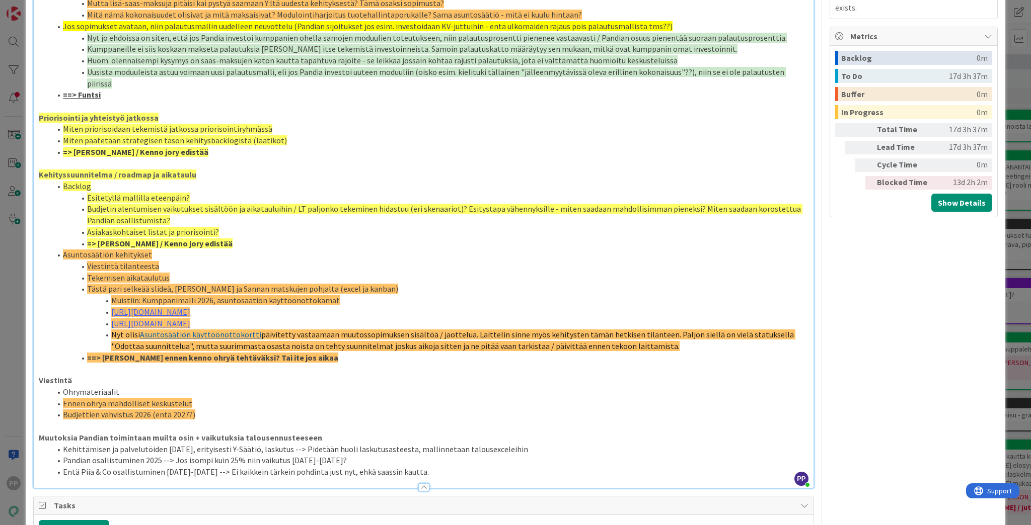
scroll to position [604, 0]
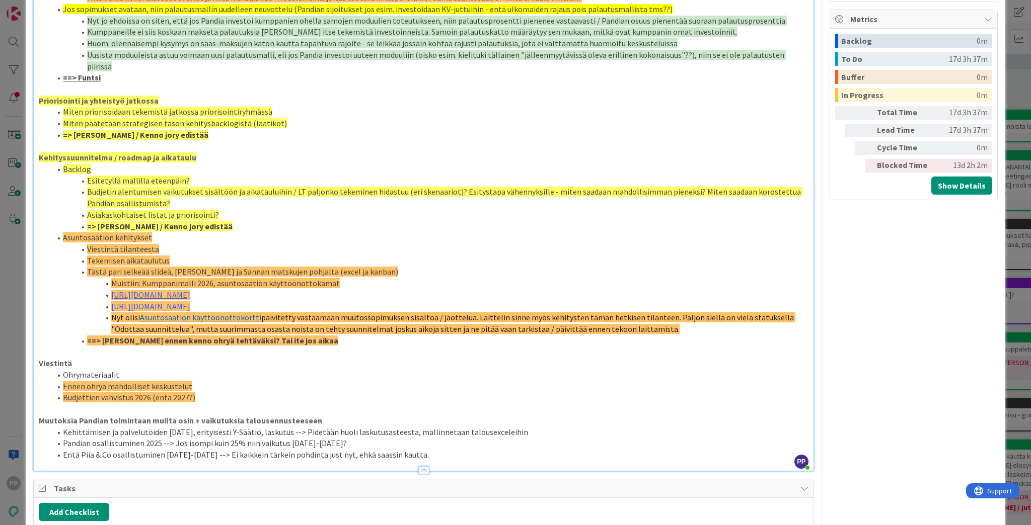
click at [327, 335] on li "==> [PERSON_NAME] ennen kenno ohryä tehtäväksi? Tai ite jos aikaa" at bounding box center [429, 341] width 757 height 12
drag, startPoint x: 211, startPoint y: 391, endPoint x: 43, endPoint y: 366, distance: 170.3
click at [43, 364] on ol "Ohrymateriaalit Ennen ohryä mahdolliset keskustelut Budjettien vahvistus 2026 (…" at bounding box center [424, 386] width 770 height 34
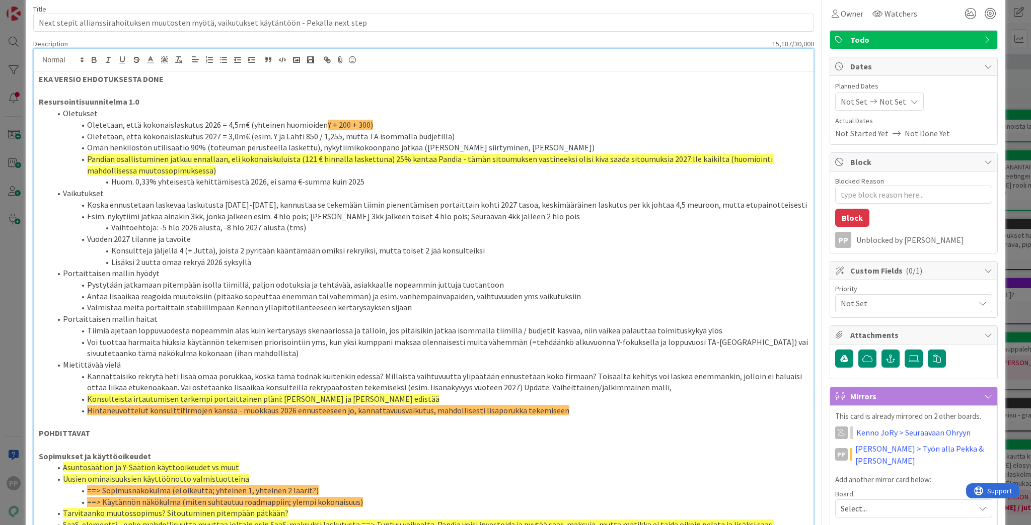
scroll to position [0, 0]
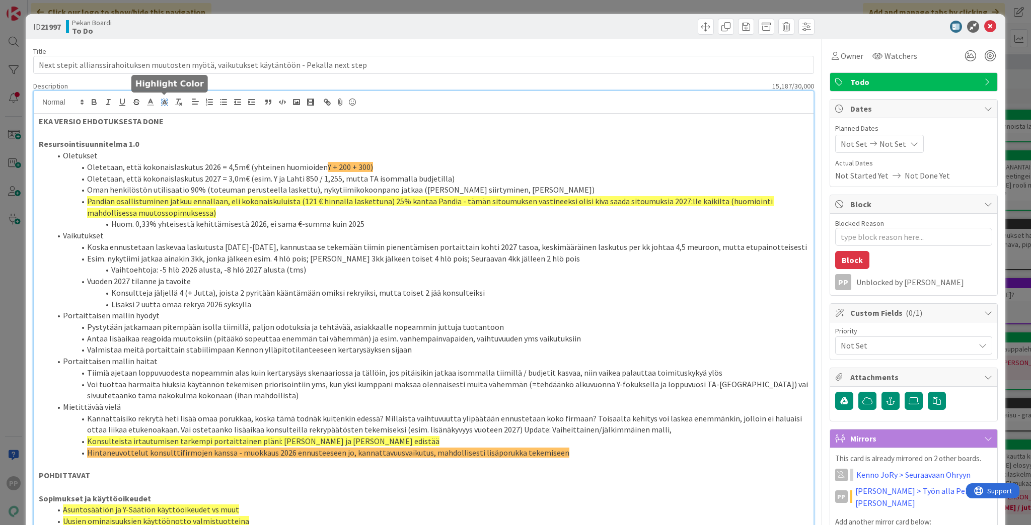
click at [166, 100] on rect at bounding box center [166, 100] width 1 height 1
click at [187, 135] on span at bounding box center [186, 135] width 8 height 8
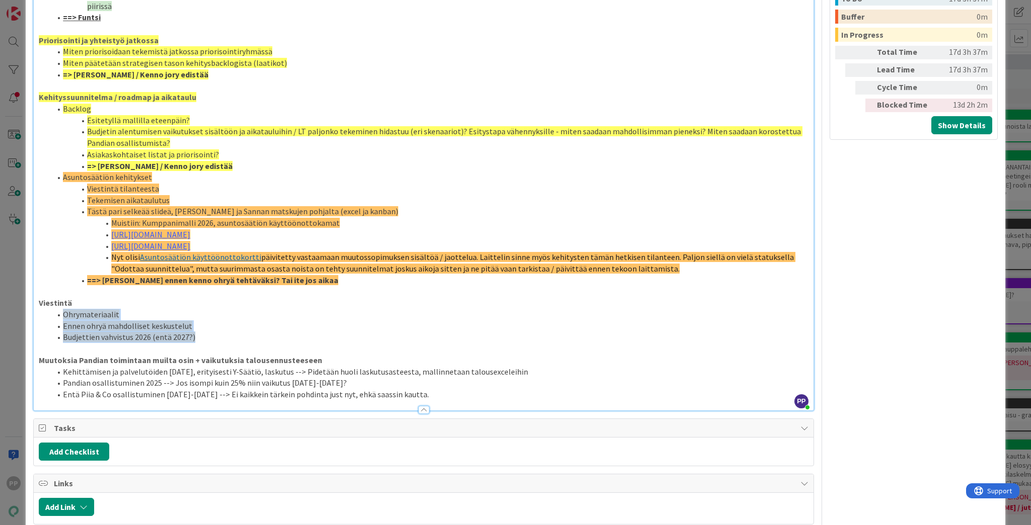
scroll to position [670, 0]
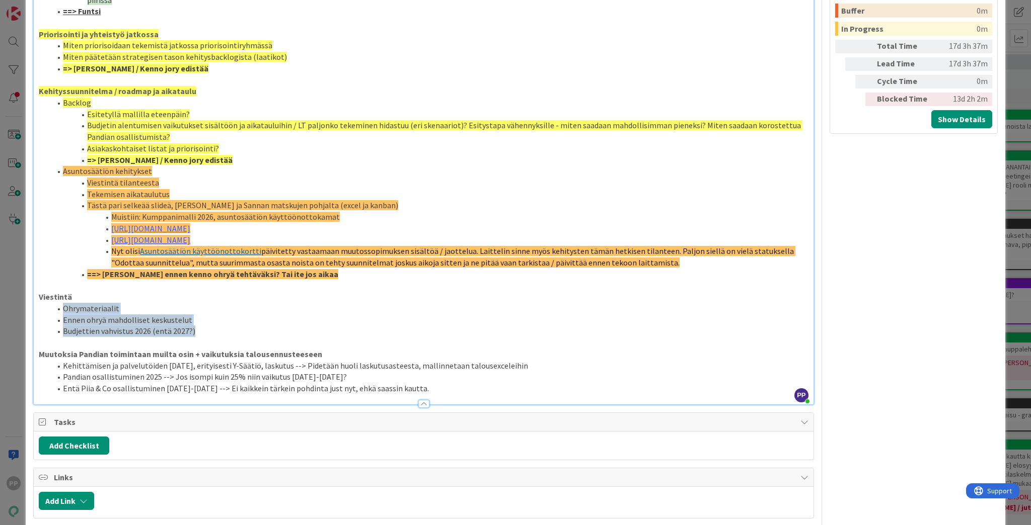
click at [230, 326] on li "Budjettien vahvistus 2026 (entä 2027?)" at bounding box center [429, 332] width 757 height 12
click at [243, 303] on li "Ohrymateriaalit" at bounding box center [429, 309] width 757 height 12
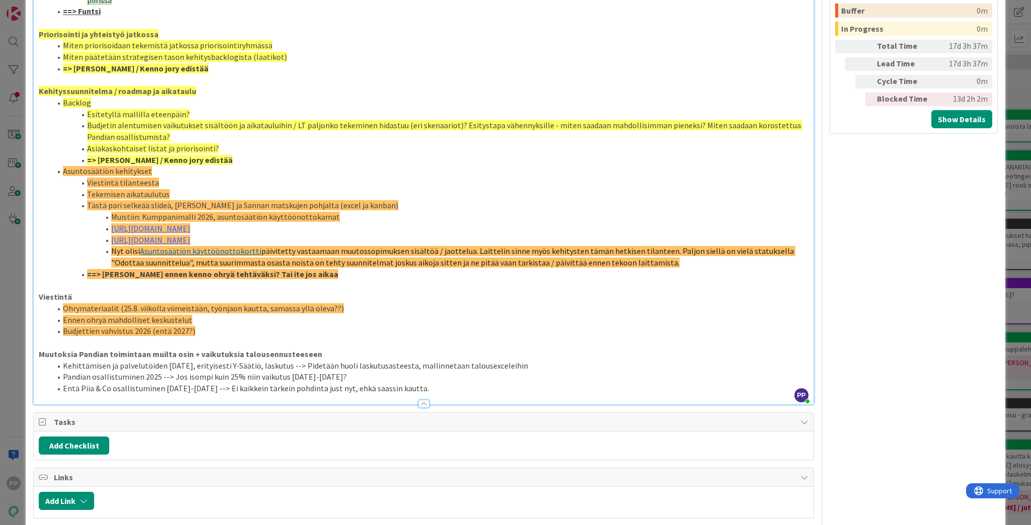
click at [265, 315] on li "Ennen ohryä mahdolliset keskustelut" at bounding box center [429, 321] width 757 height 12
click at [266, 315] on li "Ennen ohryä mahdolliset keskustelut" at bounding box center [429, 321] width 757 height 12
drag, startPoint x: 259, startPoint y: 309, endPoint x: 46, endPoint y: 304, distance: 212.4
click at [46, 307] on ol "Ohrymateriaalit (25.8. viikolla viimeistään, työnjaon kautta, samassa yllä olev…" at bounding box center [424, 320] width 770 height 34
click at [63, 303] on span at bounding box center [63, 309] width 0 height 12
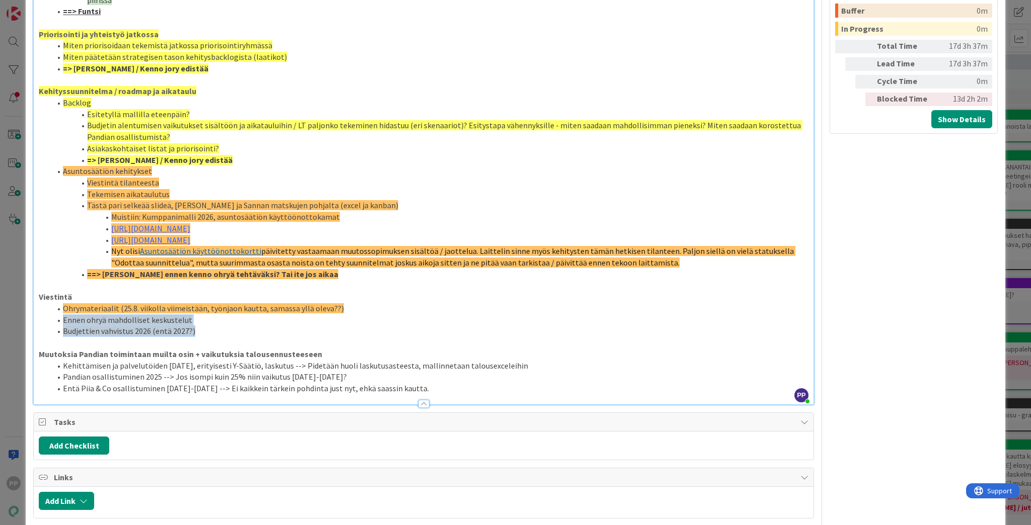
drag, startPoint x: 201, startPoint y: 317, endPoint x: 52, endPoint y: 313, distance: 149.0
click at [52, 313] on ol "Ohrymateriaalit (25.8. viikolla viimeistään, työnjaon kautta, samassa yllä olev…" at bounding box center [424, 320] width 770 height 34
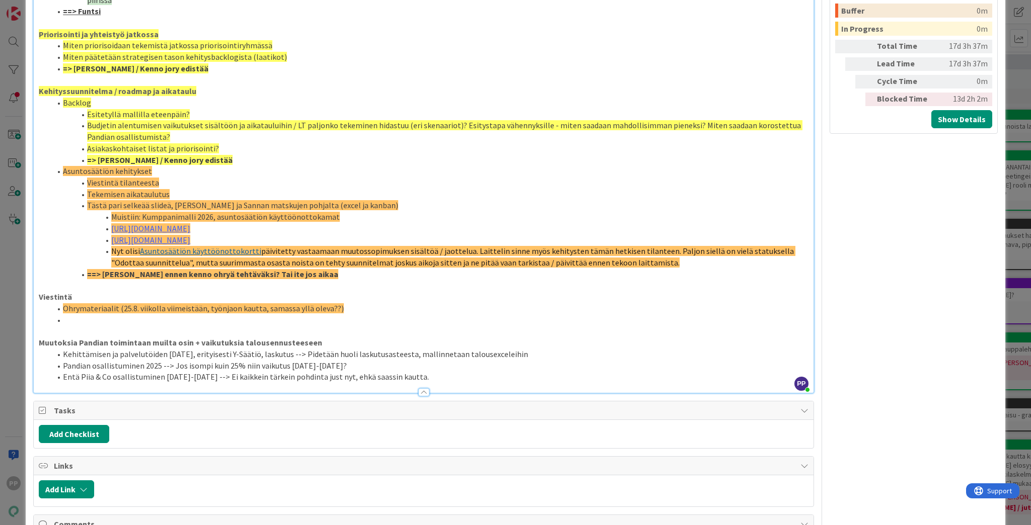
click at [60, 303] on li "Ohrymateriaalit (25.8. viikolla viimeistään, työnjaon kautta, samassa yllä olev…" at bounding box center [429, 309] width 757 height 12
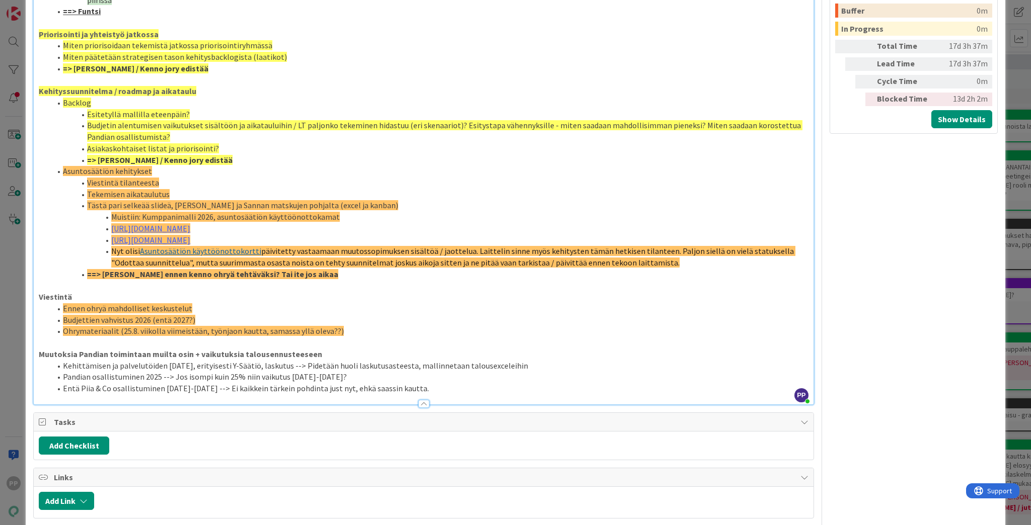
click at [162, 360] on li "Kehittämisen ja palvelutöiden [DATE], erityisesti Y-Säätiö, laskutus --> Pidetä…" at bounding box center [429, 366] width 757 height 12
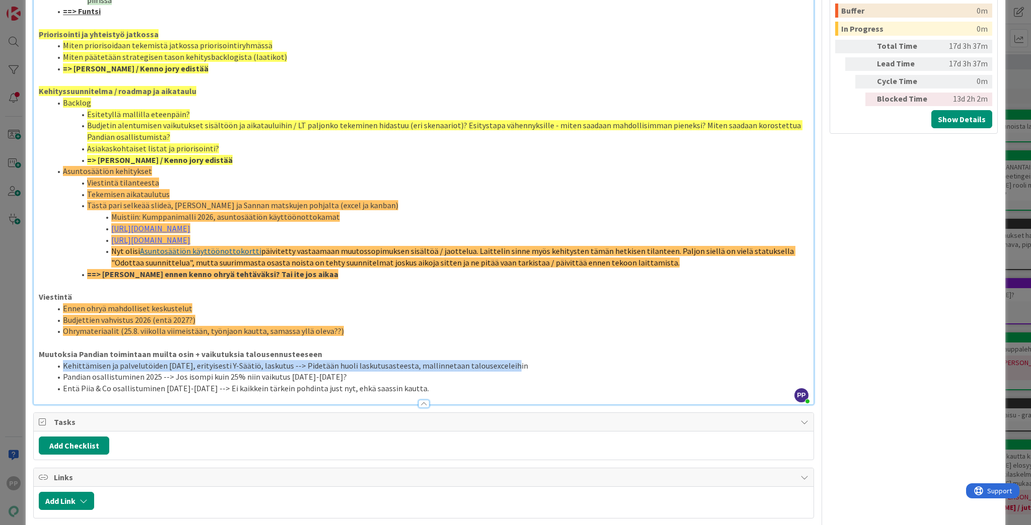
drag, startPoint x: 521, startPoint y: 355, endPoint x: 22, endPoint y: 350, distance: 499.3
click at [22, 350] on div "ID 21997 Pekan Boardi To Do Title 92 / 128 Next stepit allianssirahoituksen muu…" at bounding box center [515, 262] width 1031 height 525
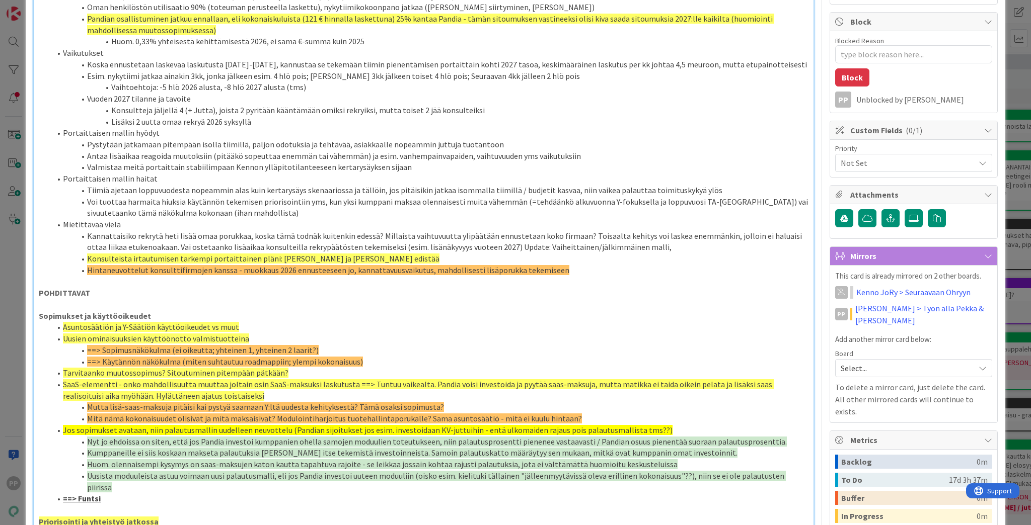
scroll to position [66, 0]
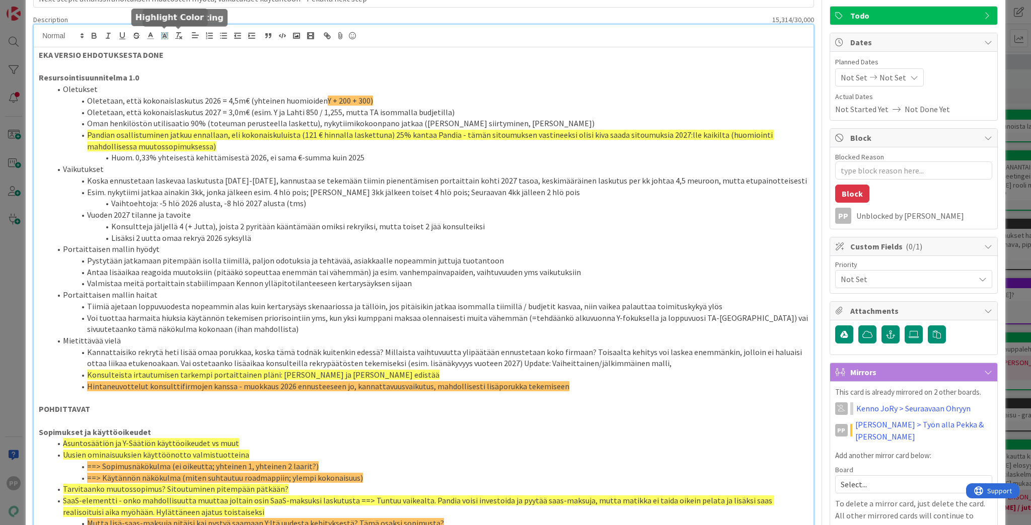
click at [164, 33] on icon at bounding box center [164, 35] width 9 height 9
click at [187, 67] on span at bounding box center [186, 69] width 8 height 8
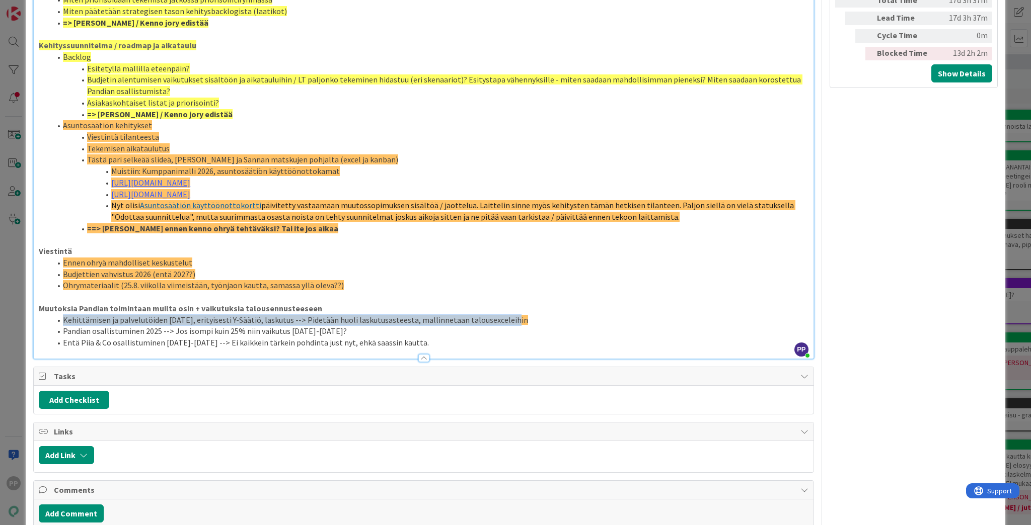
scroll to position [745, 0]
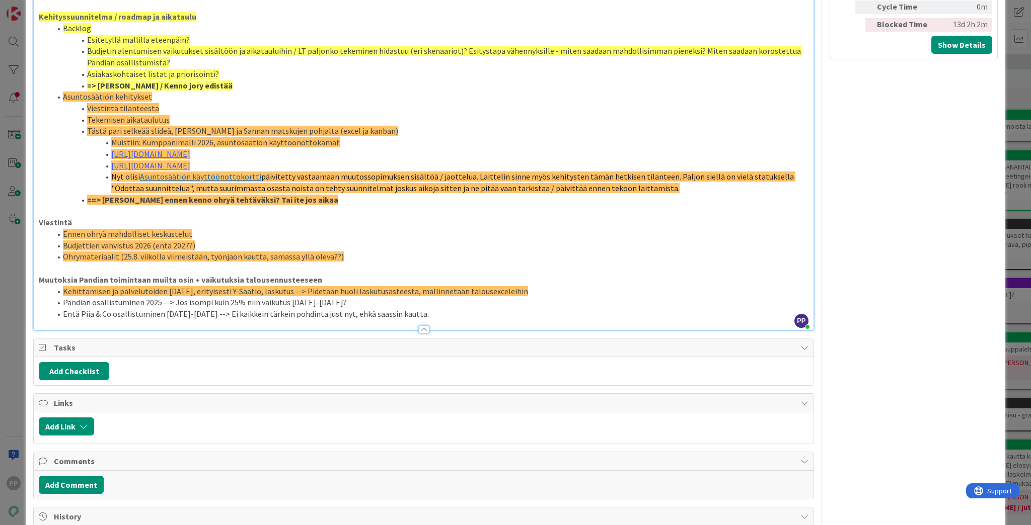
click at [213, 297] on li "Pandian osallistuminen 2025 --> Jos isompi kuin 25% niin vaikutus [DATE]-[DATE]?" at bounding box center [429, 303] width 757 height 12
click at [268, 309] on li "Entä Piia & Co osallistuminen [DATE]-[DATE] --> Ei kaikkein tärkein pohdinta ju…" at bounding box center [429, 315] width 757 height 12
click at [351, 297] on li "Pandian osallistuminen 2025 --> Jos isompi kuin 25% niin vaikutus [DATE]-[DATE]?" at bounding box center [429, 303] width 757 height 12
drag, startPoint x: 351, startPoint y: 291, endPoint x: 59, endPoint y: 289, distance: 291.4
click at [59, 297] on li "Pandian osallistuminen 2025 --> Jos isompi kuin 25% niin vaikutus [DATE]-[DATE]?" at bounding box center [429, 303] width 757 height 12
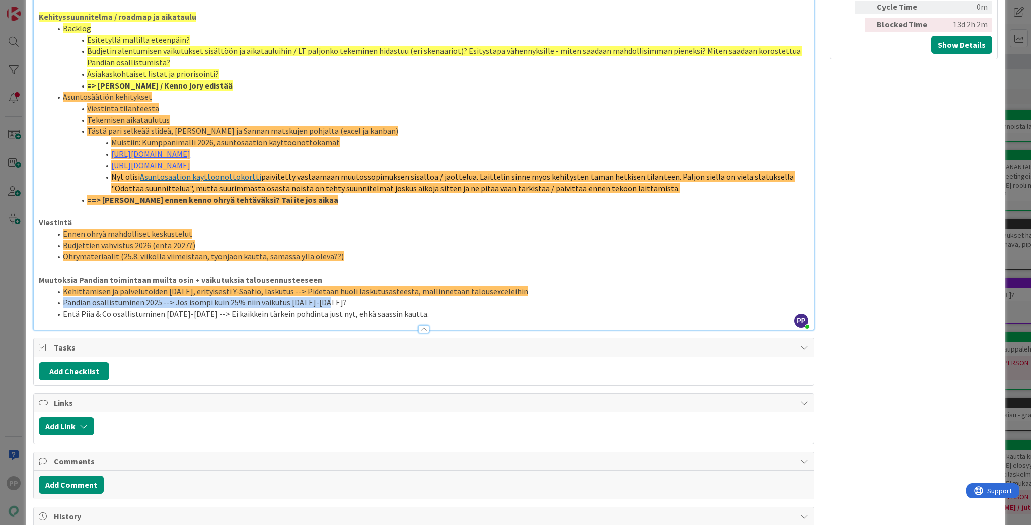
click at [63, 297] on span at bounding box center [63, 303] width 0 height 12
drag, startPoint x: 59, startPoint y: 289, endPoint x: 344, endPoint y: 292, distance: 284.4
click at [344, 297] on li "Pandian osallistuminen 2025 --> Jos isompi kuin 25% niin vaikutus [DATE]-[DATE]?" at bounding box center [429, 303] width 757 height 12
click at [446, 309] on li "Entä Piia & Co osallistuminen [DATE]-[DATE] --> Ei kaikkein tärkein pohdinta ju…" at bounding box center [429, 315] width 757 height 12
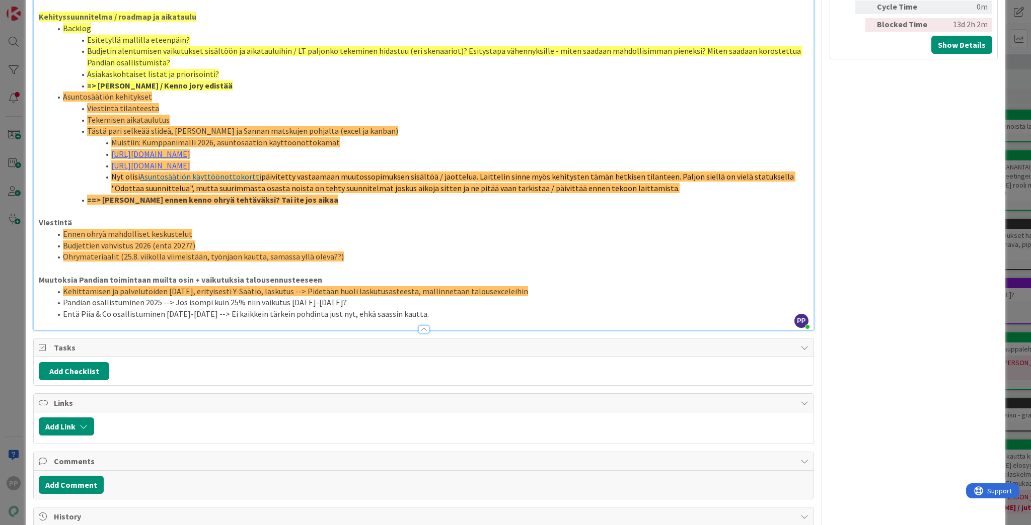
click at [447, 297] on li "Pandian osallistuminen 2025 --> Jos isompi kuin 25% niin vaikutus [DATE]-[DATE]?" at bounding box center [429, 303] width 757 height 12
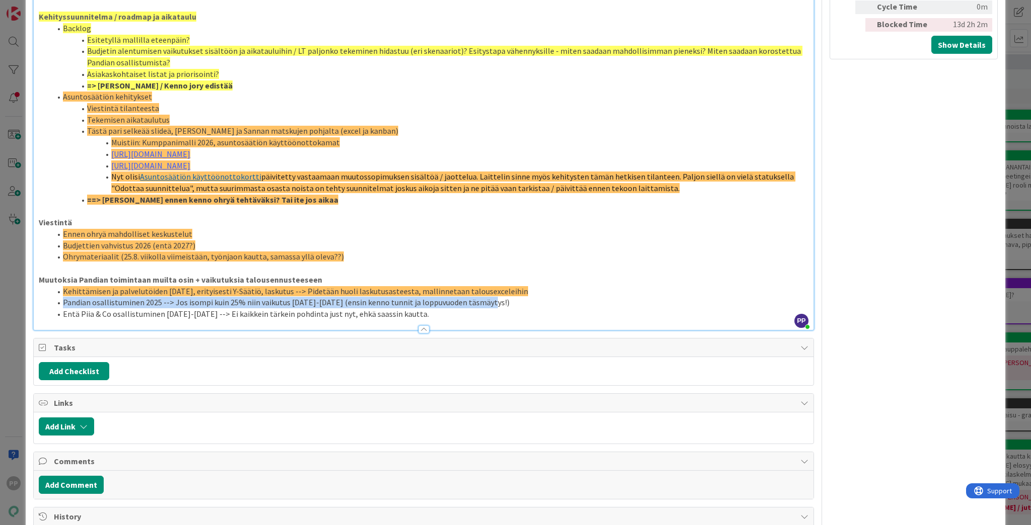
drag, startPoint x: 504, startPoint y: 290, endPoint x: 45, endPoint y: 290, distance: 459.0
click at [45, 290] on ol "Kehittämisen ja palvelutöiden [DATE], erityisesti Y-Säätiö, laskutus --> Pidetä…" at bounding box center [424, 303] width 770 height 34
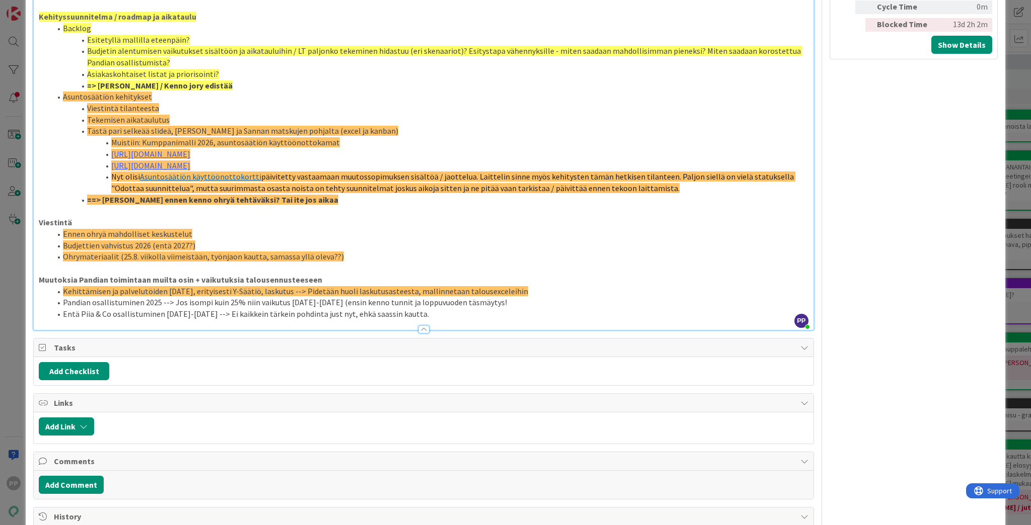
click at [63, 286] on span "Kehittämisen ja palvelutöiden [DATE], erityisesti Y-Säätiö, laskutus --> Pidetä…" at bounding box center [295, 291] width 465 height 10
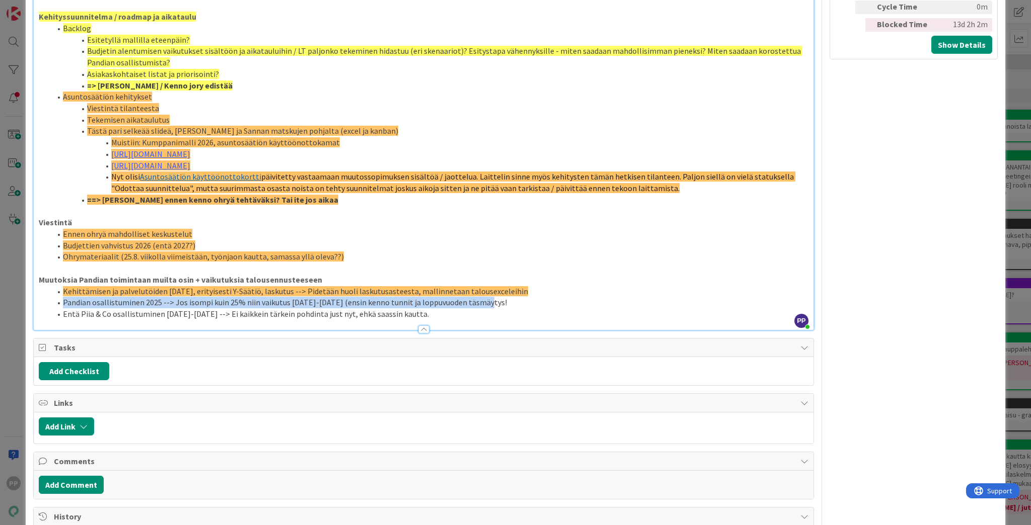
drag, startPoint x: 60, startPoint y: 291, endPoint x: 508, endPoint y: 289, distance: 448.4
click at [508, 297] on li "Pandian osallistuminen 2025 --> Jos isompi kuin 25% niin vaikutus [DATE]-[DATE]…" at bounding box center [429, 303] width 757 height 12
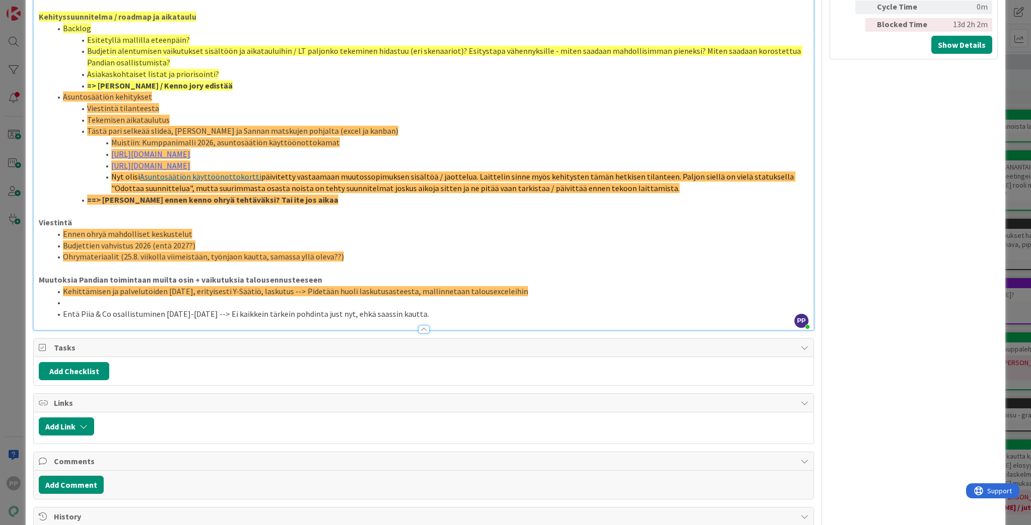
click at [60, 286] on li "Kehittämisen ja palvelutöiden [DATE], erityisesti Y-Säätiö, laskutus --> Pidetä…" at bounding box center [429, 292] width 757 height 12
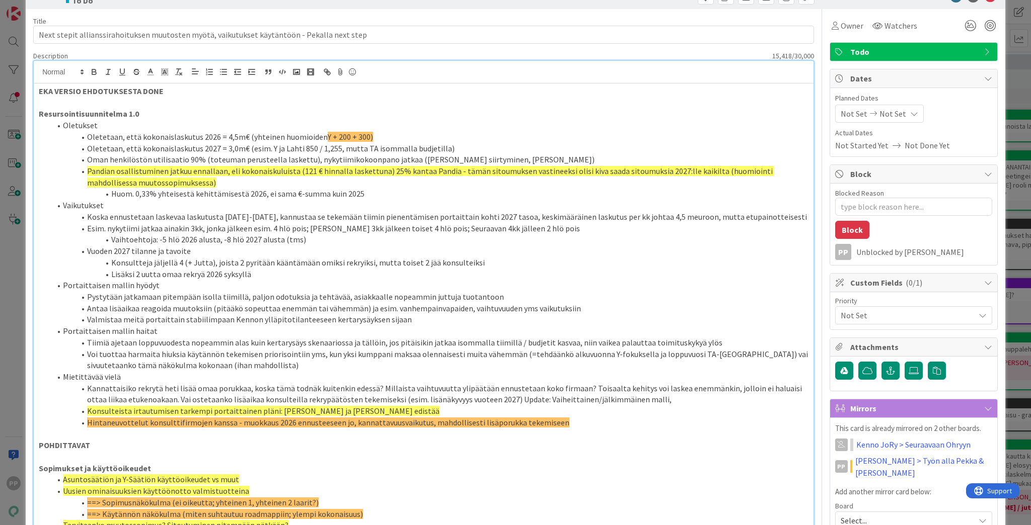
scroll to position [20, 0]
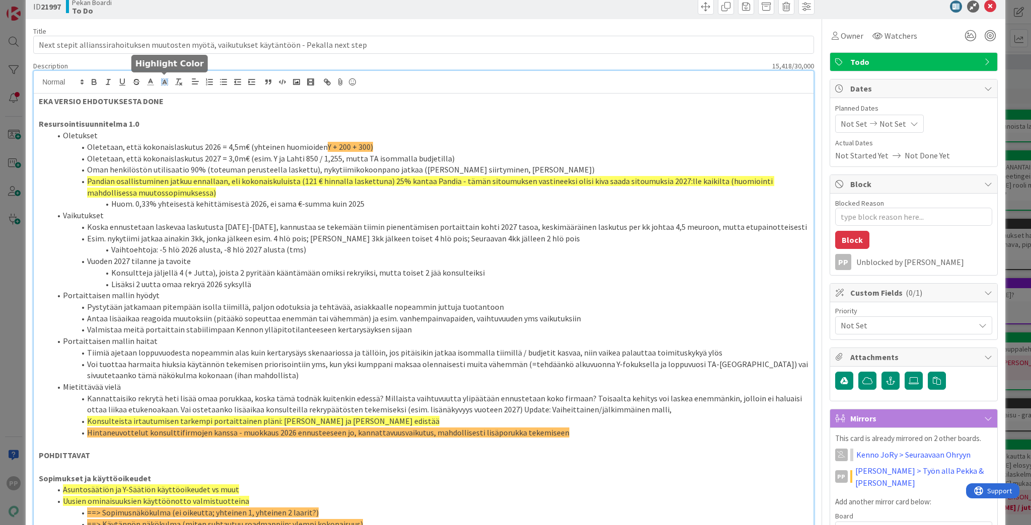
click at [166, 79] on rect at bounding box center [166, 79] width 1 height 1
click at [186, 114] on span at bounding box center [186, 115] width 8 height 8
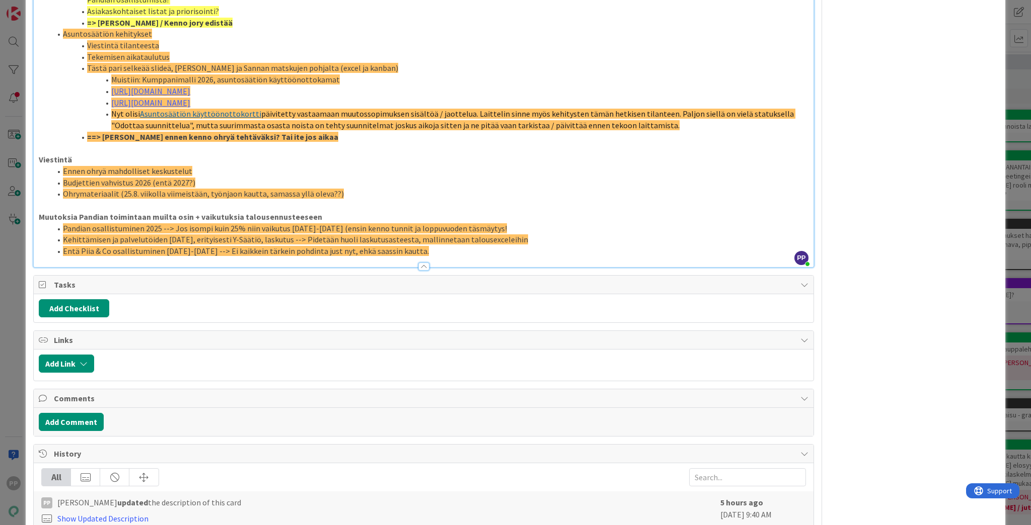
click at [417, 257] on div at bounding box center [424, 262] width 780 height 11
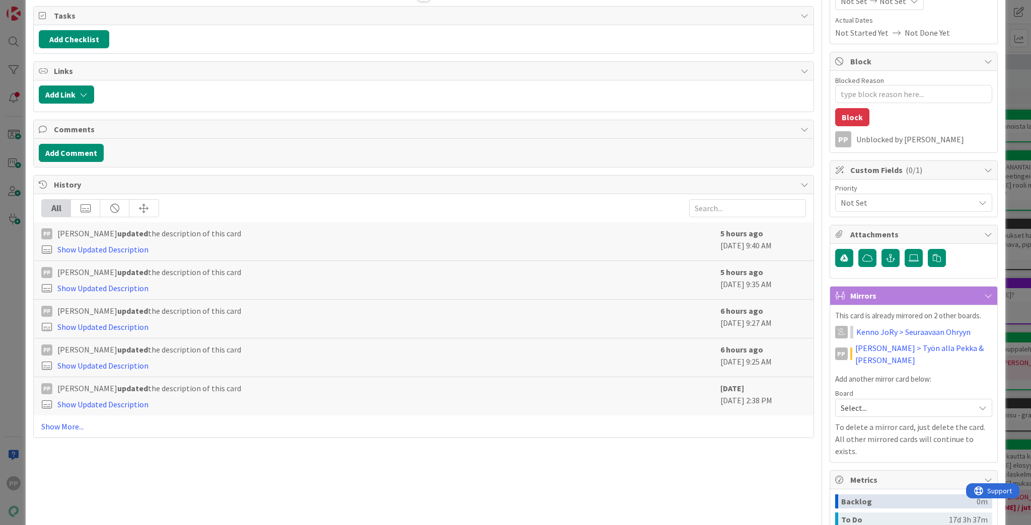
scroll to position [33, 0]
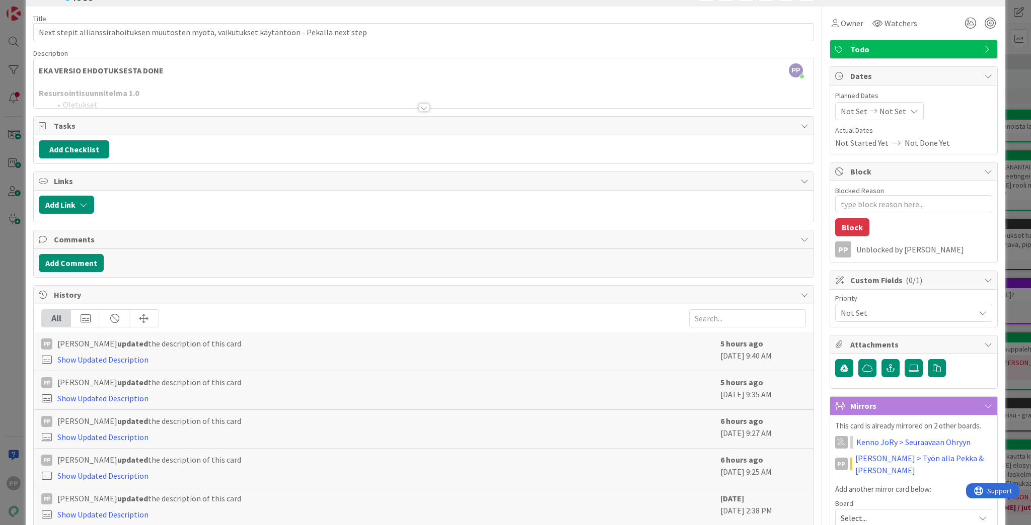
click at [270, 90] on div at bounding box center [424, 96] width 780 height 26
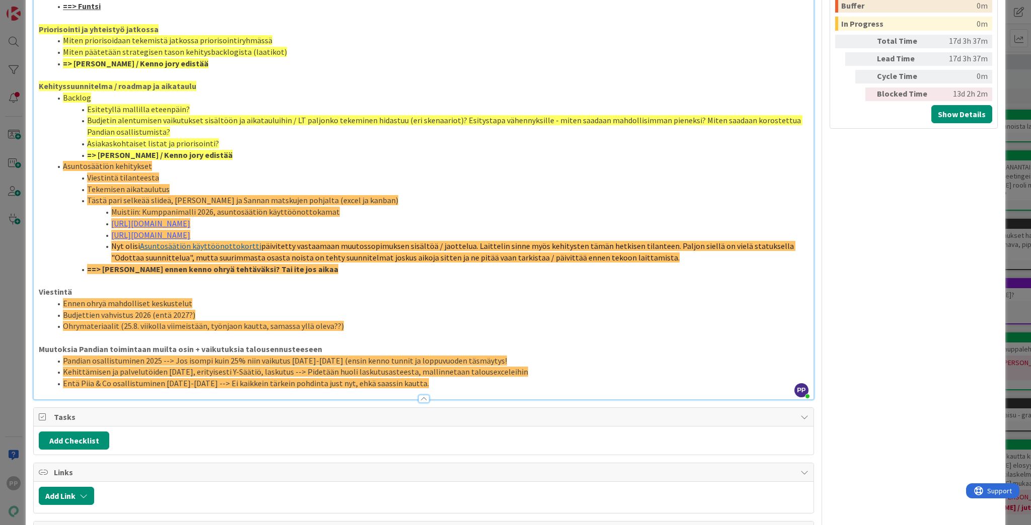
scroll to position [717, 0]
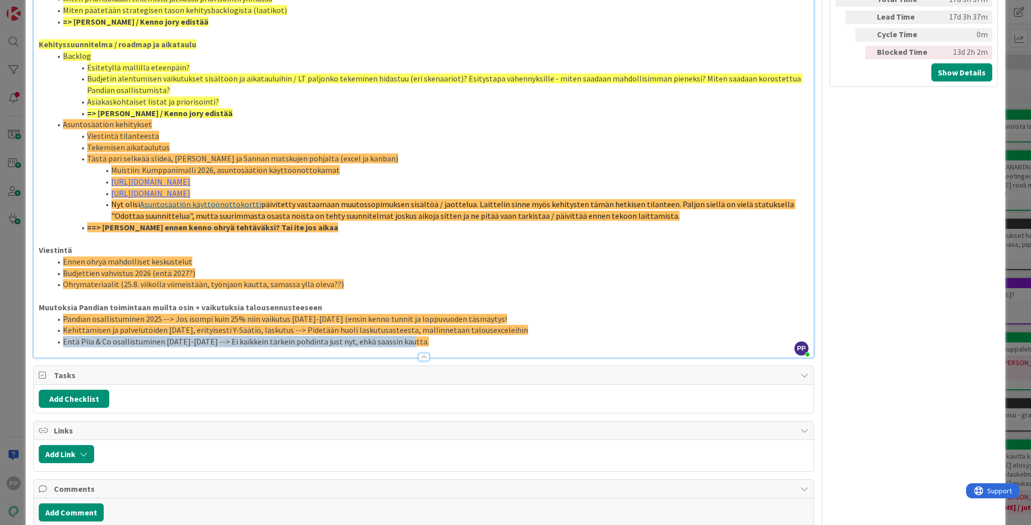
drag, startPoint x: 408, startPoint y: 332, endPoint x: 57, endPoint y: 332, distance: 350.8
click at [57, 336] on li "Entä Piia & Co osallistuminen [DATE]-[DATE] --> Ei kaikkein tärkein pohdinta ju…" at bounding box center [429, 342] width 757 height 12
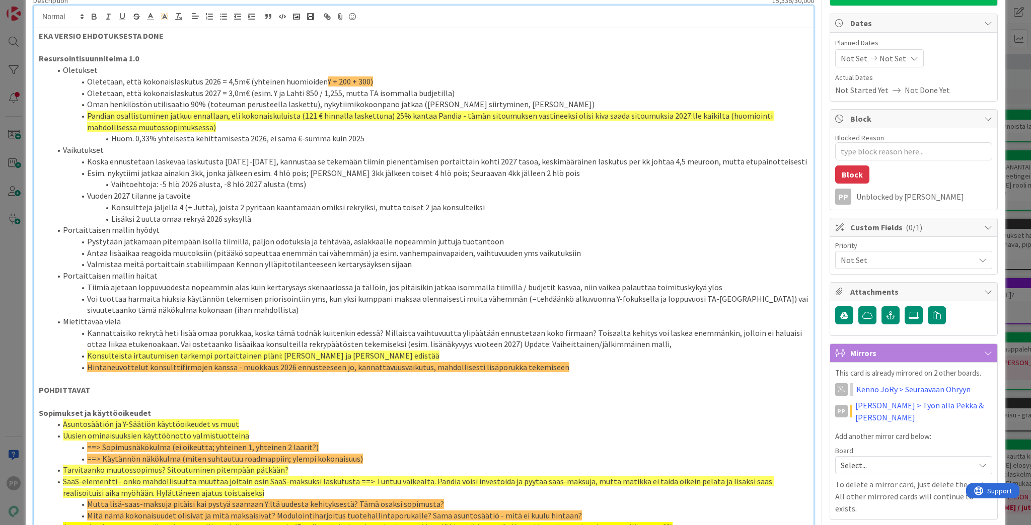
scroll to position [0, 0]
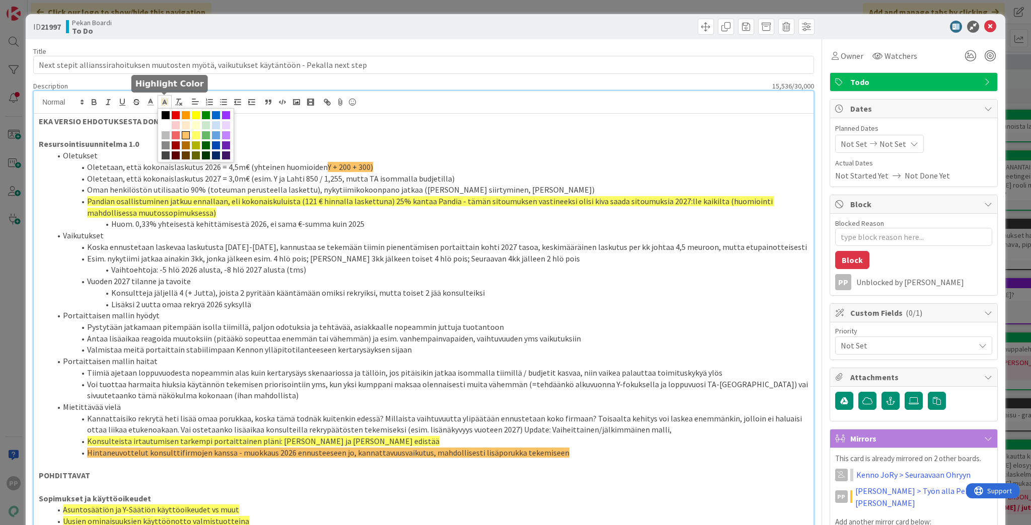
click at [165, 101] on polyline at bounding box center [165, 102] width 4 height 4
click at [193, 135] on span at bounding box center [196, 135] width 8 height 8
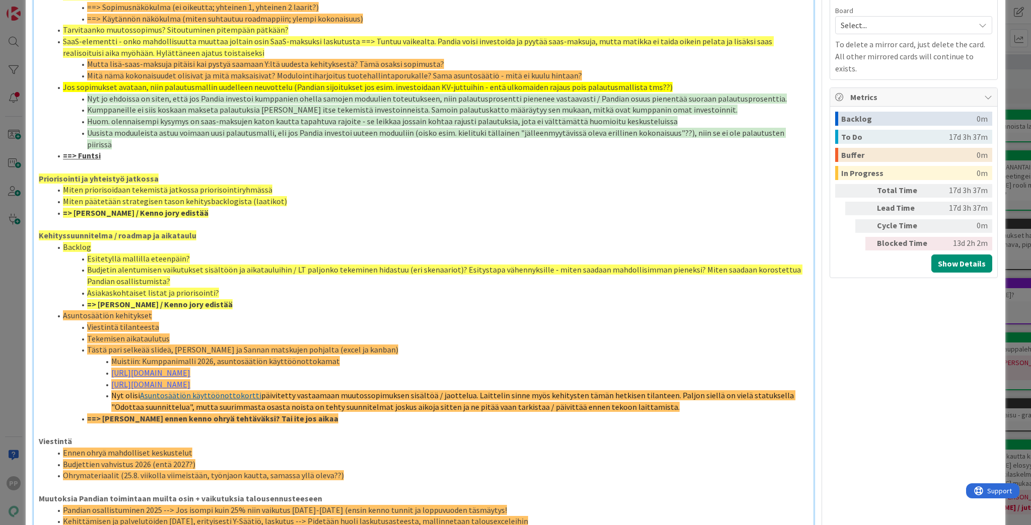
click at [294, 310] on li "Asuntosäätiön kehitykset" at bounding box center [429, 316] width 757 height 12
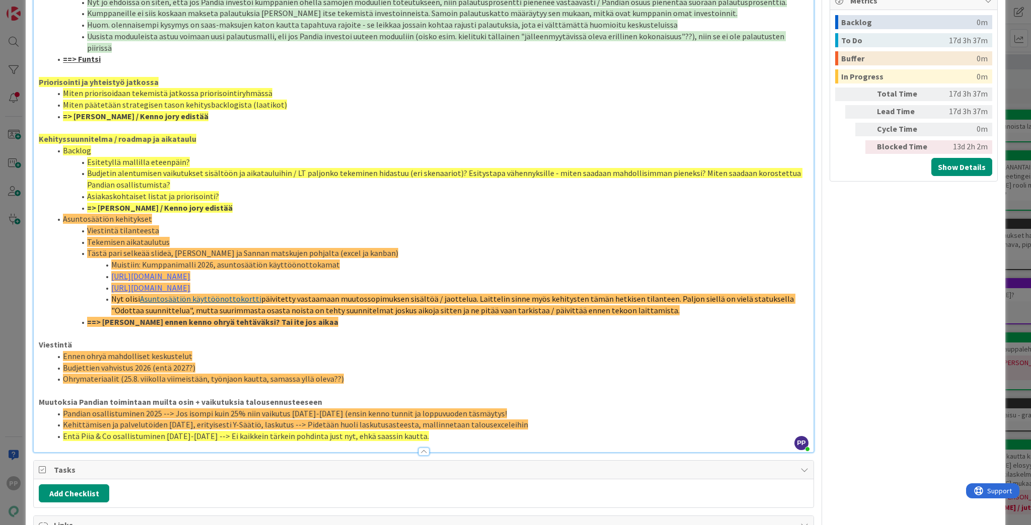
scroll to position [808, 0]
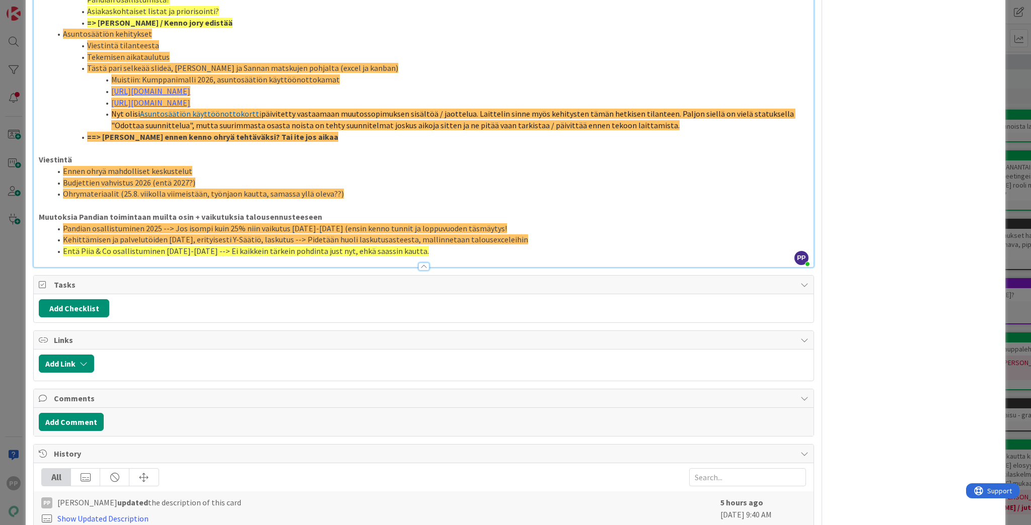
click at [197, 235] on span "Kehittämisen ja palvelutöiden [DATE], erityisesti Y-Säätiö, laskutus --> Pidetä…" at bounding box center [295, 240] width 465 height 10
click at [407, 246] on li "Entä Piia & Co osallistuminen [DATE]-[DATE] --> Ei kaikkein tärkein pohdinta ju…" at bounding box center [429, 252] width 757 height 12
click at [439, 246] on span "Entä Piia & Co osallistuminen [DATE]-[DATE] --> Ei kaikkein tärkein pohdinta ju…" at bounding box center [328, 251] width 530 height 10
click at [462, 211] on p "Muutoksia Pandian toimintaan muilta osin + vaikutuksia talousennusteeseen" at bounding box center [424, 217] width 770 height 12
click at [491, 211] on p "Muutoksia Pandian toimintaan muilta osin + vaikutuksia talousennusteeseen" at bounding box center [424, 217] width 770 height 12
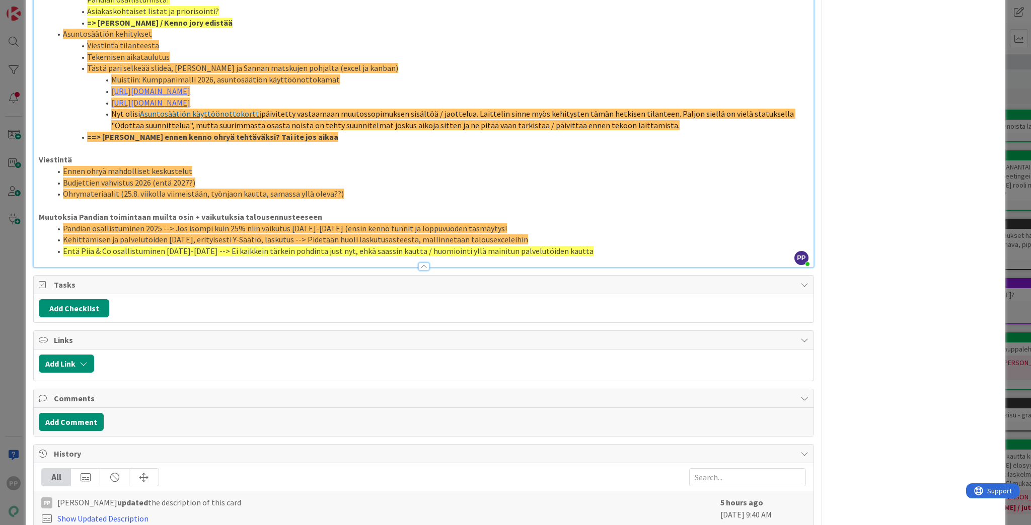
click at [499, 223] on li "Pandian osallistuminen 2025 --> Jos isompi kuin 25% niin vaikutus [DATE]-[DATE]…" at bounding box center [429, 229] width 757 height 12
click at [512, 234] on li "Kehittämisen ja palvelutöiden [DATE], erityisesti Y-Säätiö, laskutus --> Pidetä…" at bounding box center [429, 240] width 757 height 12
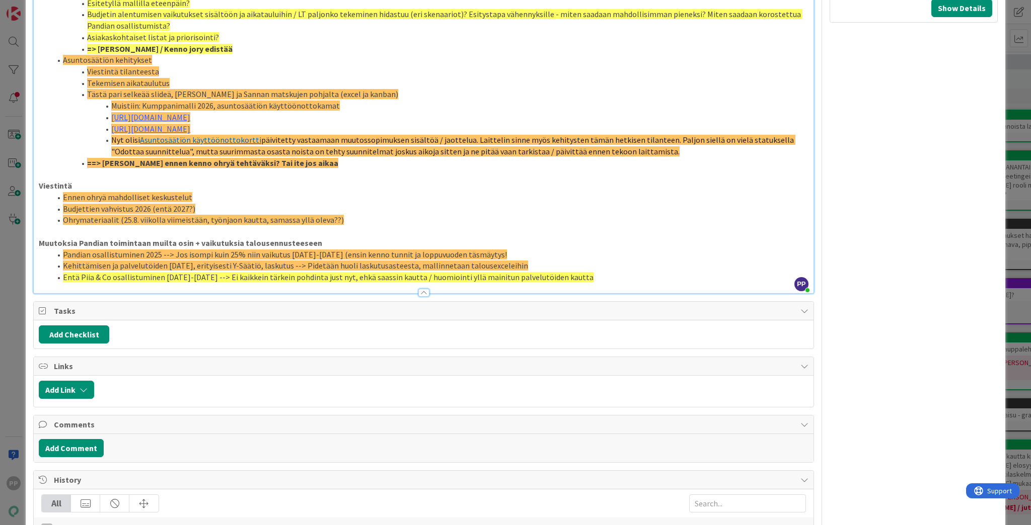
scroll to position [768, 0]
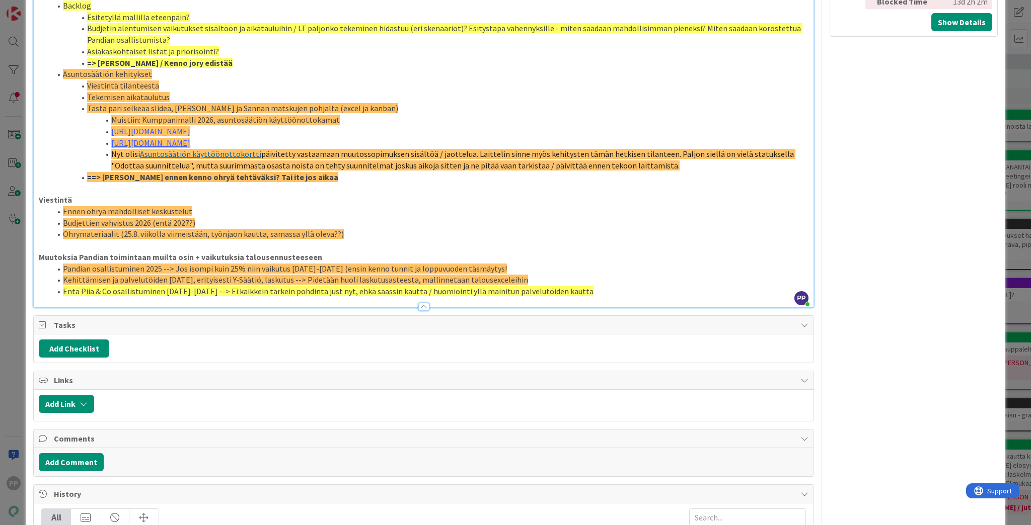
click at [218, 240] on p at bounding box center [424, 246] width 770 height 12
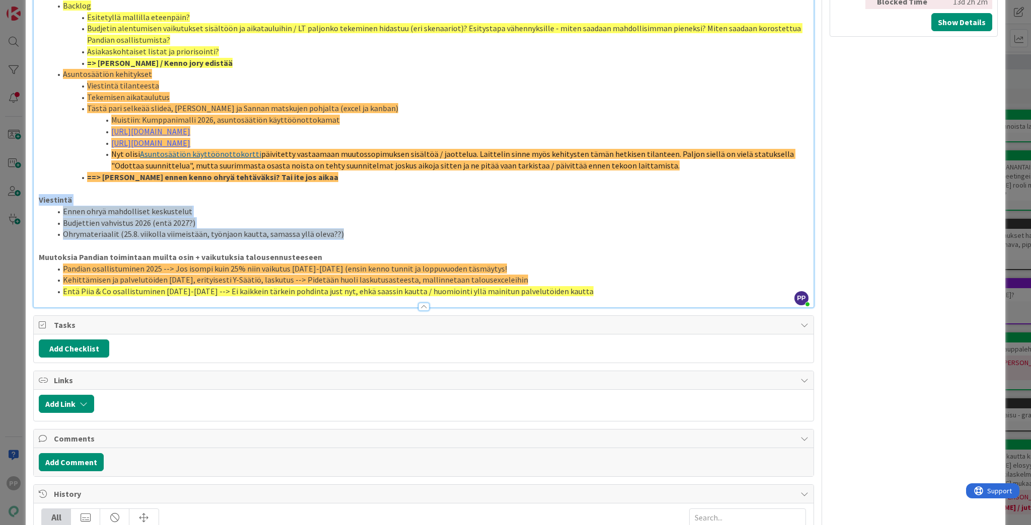
drag, startPoint x: 380, startPoint y: 222, endPoint x: -4, endPoint y: 191, distance: 385.3
click at [0, 191] on html "PP Click our logo to show/hide this navigation Add and manage tabs by clicking …" at bounding box center [515, 262] width 1031 height 525
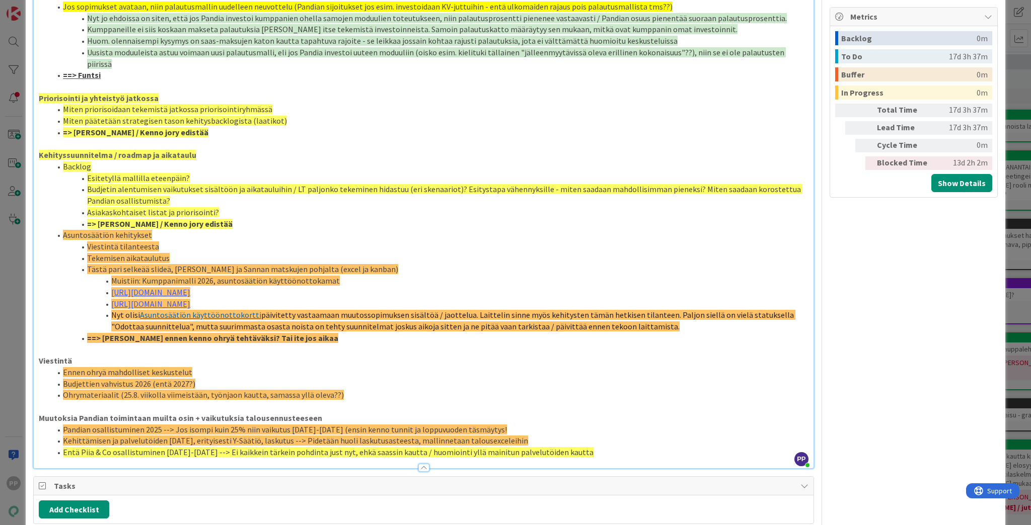
click at [352, 218] on li "=> [PERSON_NAME] / Kenno jory edistää" at bounding box center [429, 224] width 757 height 12
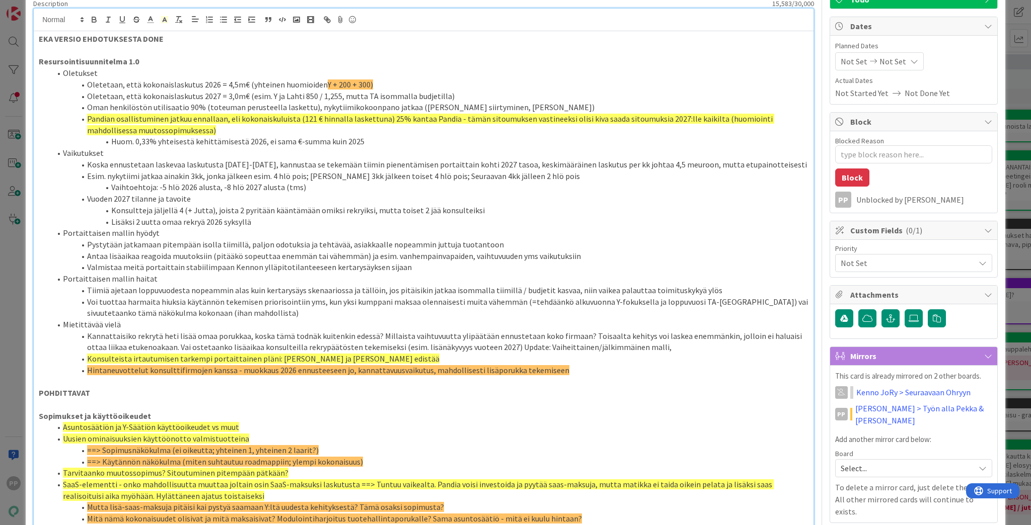
scroll to position [40, 0]
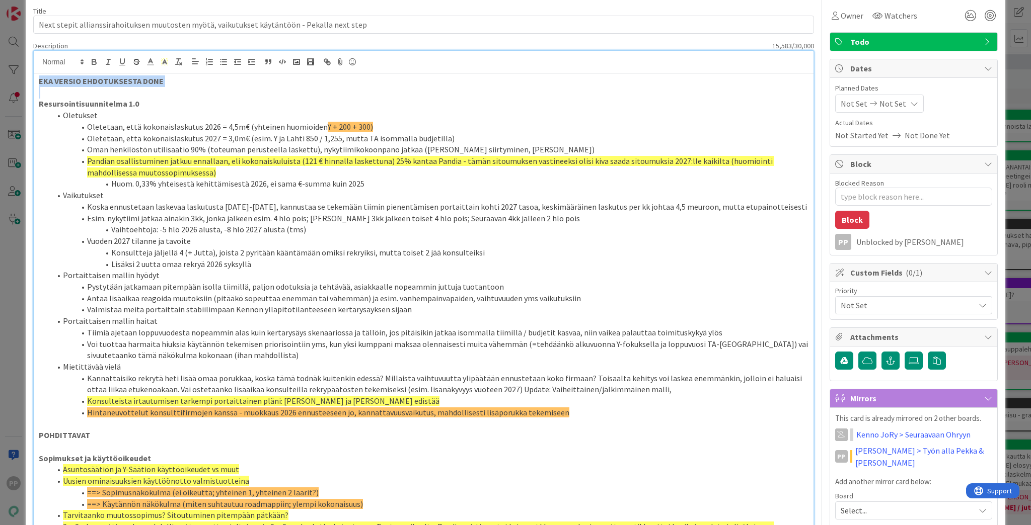
drag, startPoint x: 41, startPoint y: 95, endPoint x: 0, endPoint y: 48, distance: 62.1
click at [6, 55] on div "ID 21997 Pekan Boardi To Do Title 92 / 128 Next stepit allianssirahoituksen muu…" at bounding box center [515, 262] width 1031 height 525
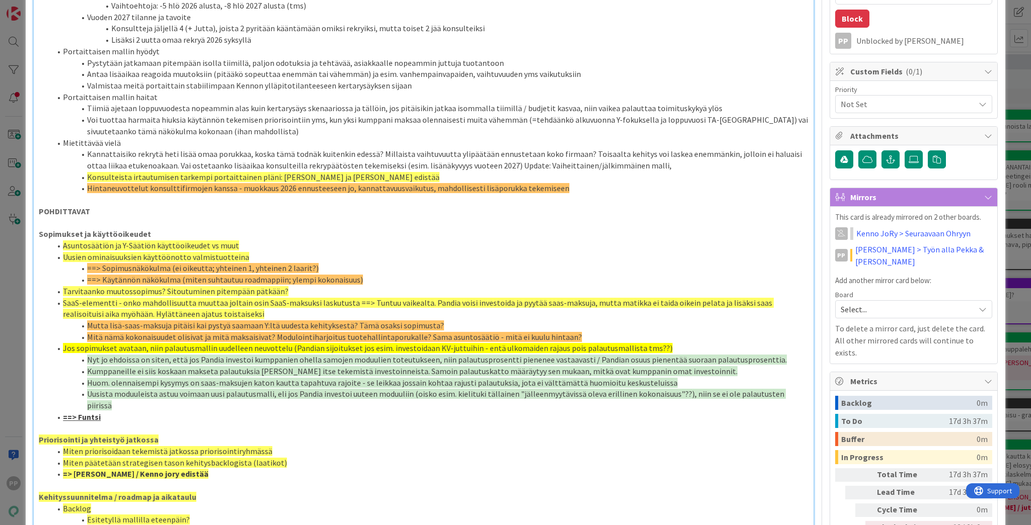
scroll to position [282, 0]
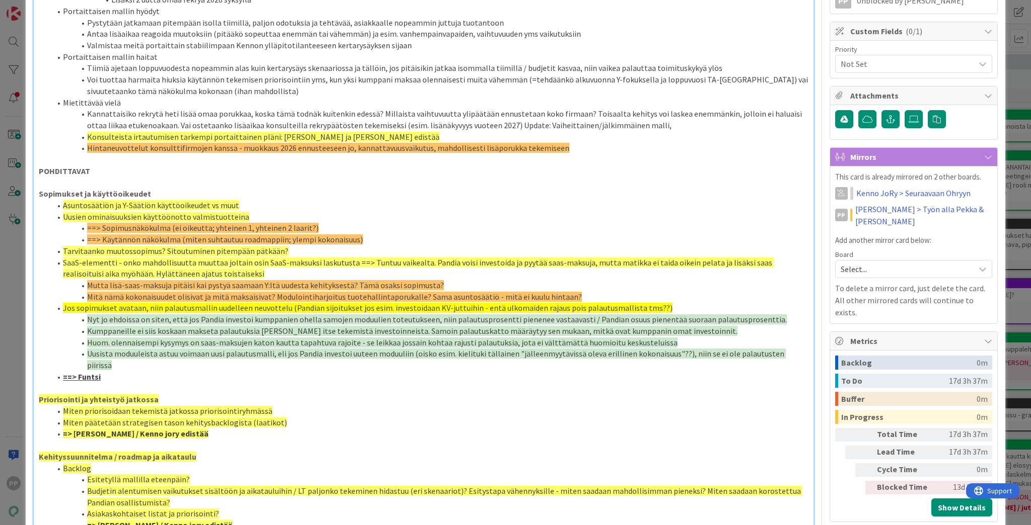
drag, startPoint x: 263, startPoint y: 293, endPoint x: 268, endPoint y: 297, distance: 6.6
click at [264, 294] on span "Mitä nämä kokonaisuudet olisivat ja mitä maksaisivat? Modulointiharjoitus tuote…" at bounding box center [334, 297] width 495 height 10
click at [288, 295] on span "Mitä nämä kokonaisuudet olisivat ja mitä maksaisivat? Modulointiharjoitus tuote…" at bounding box center [334, 297] width 495 height 10
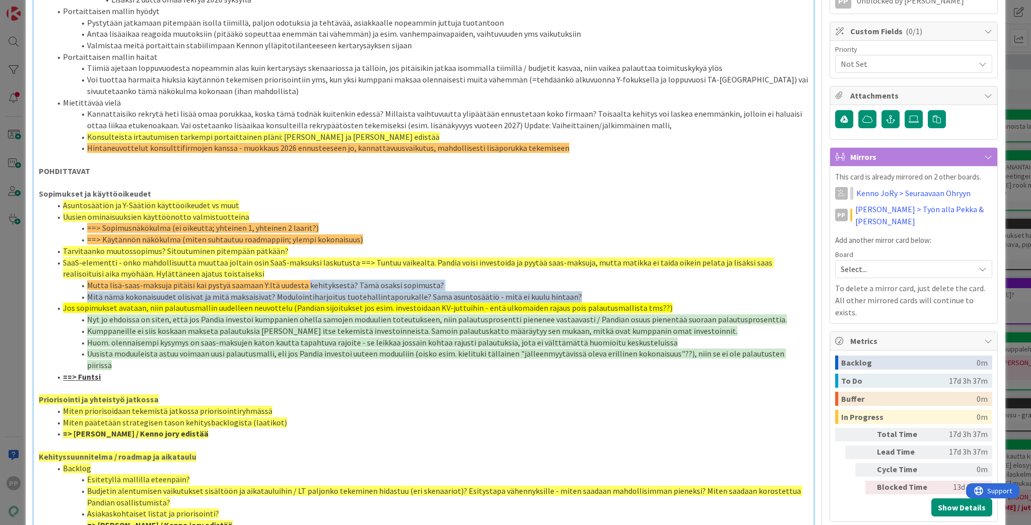
drag, startPoint x: 303, startPoint y: 288, endPoint x: 567, endPoint y: 300, distance: 264.0
click at [512, 300] on ol "Asuntosäätiön ja Y-Säätiön käyttöoikeudet vs muut Uusien ominaisuuksien käyttöö…" at bounding box center [424, 291] width 770 height 183
click at [512, 300] on li "Mitä nämä kokonaisuudet olisivat ja mitä maksaisivat? Modulointiharjoitus tuote…" at bounding box center [429, 297] width 757 height 12
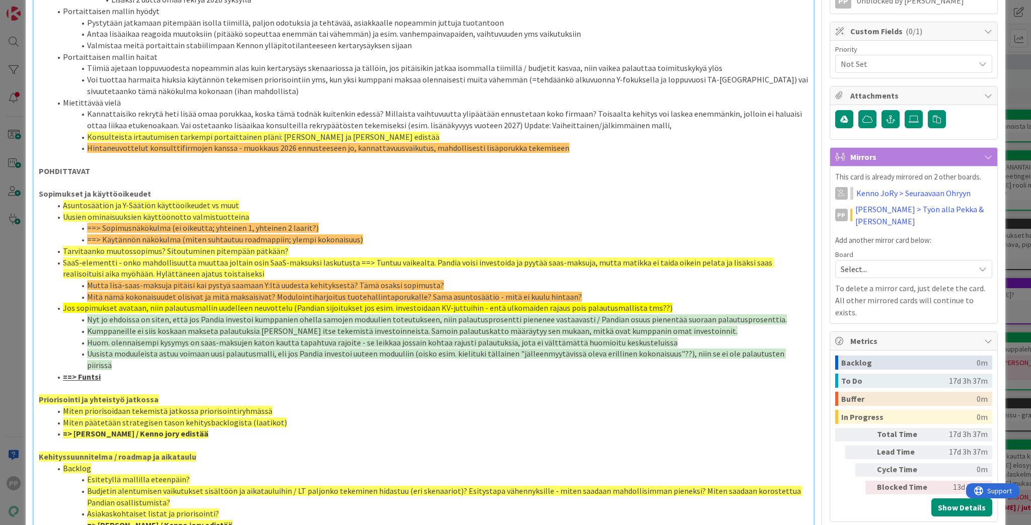
click at [342, 312] on span "Jos sopimukset avataan, niin palautusmallin uudelleen neuvottelu (Pandian sijoi…" at bounding box center [367, 308] width 609 height 10
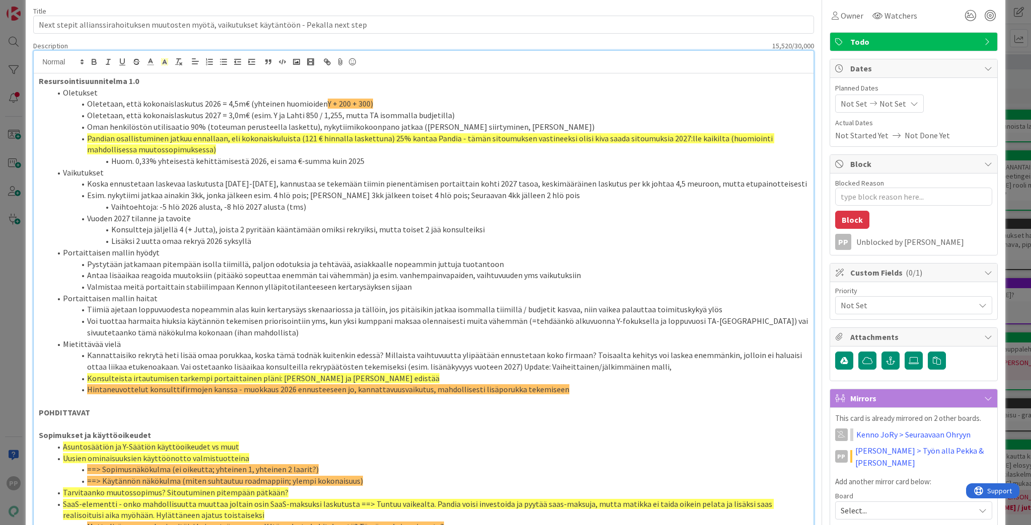
scroll to position [0, 0]
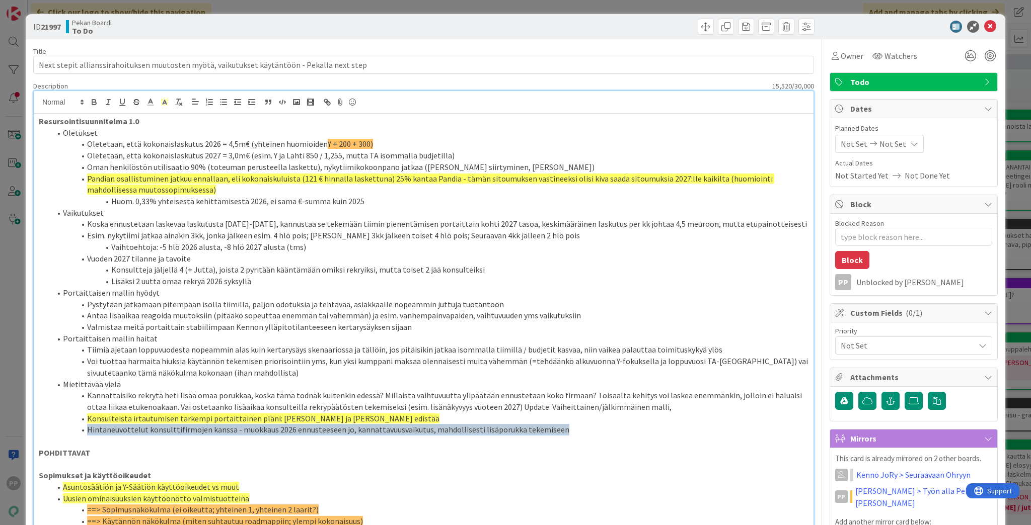
drag, startPoint x: 559, startPoint y: 429, endPoint x: 80, endPoint y: 430, distance: 479.1
click at [80, 364] on li "Hintaneuvottelut konsulttifirmojen kanssa - muokkaus 2026 ennusteeseen jo, kann…" at bounding box center [429, 430] width 757 height 12
click at [161, 105] on rect at bounding box center [161, 105] width 1 height 1
click at [217, 134] on span at bounding box center [216, 135] width 8 height 8
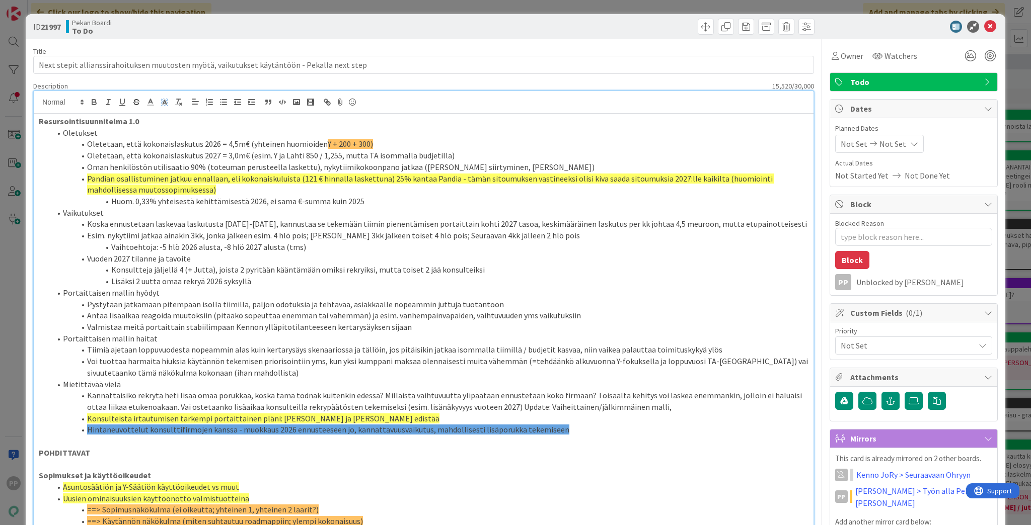
click at [276, 348] on li "Tiimiä ajetaan loppuvuodesta nopeammin alas kuin kertarysäys skenaariossa ja tä…" at bounding box center [429, 350] width 757 height 12
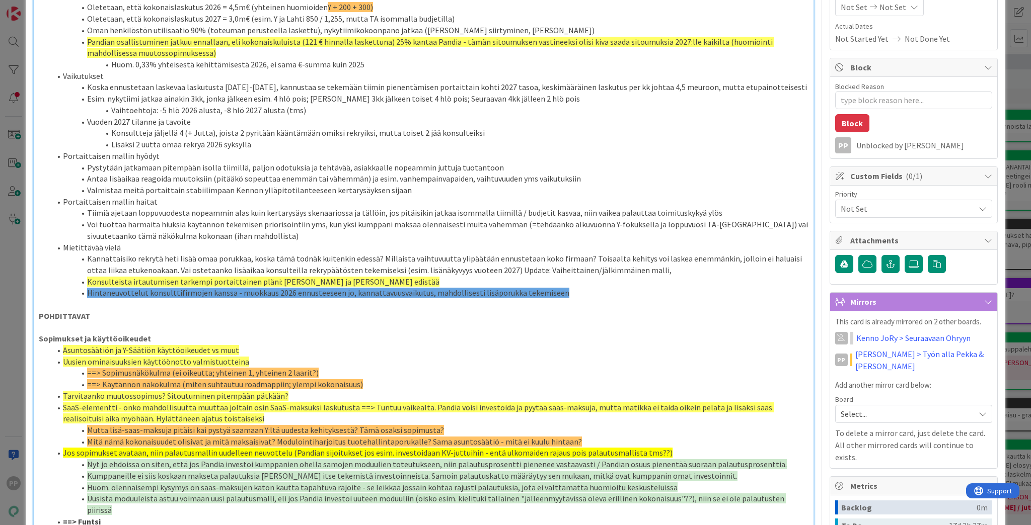
scroll to position [161, 0]
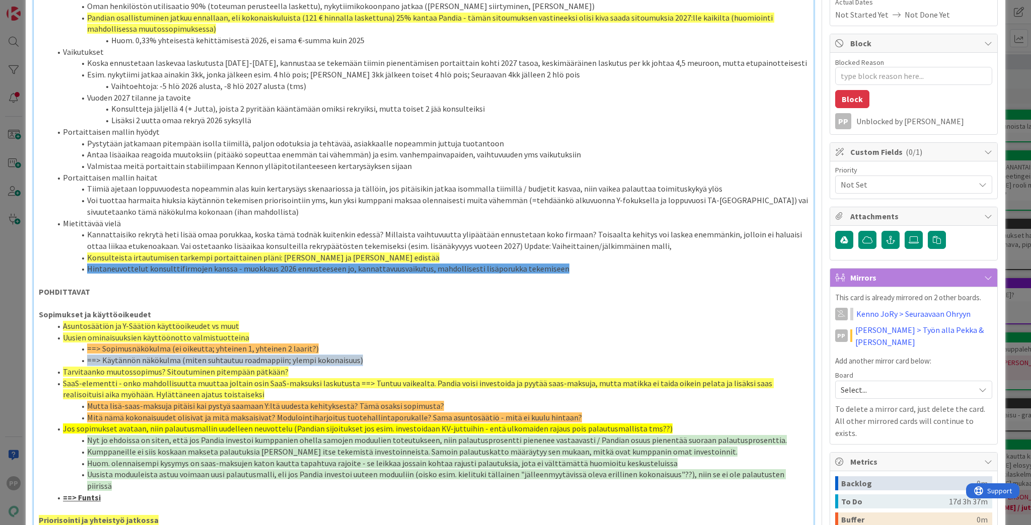
drag, startPoint x: 364, startPoint y: 361, endPoint x: 86, endPoint y: 358, distance: 278.8
click at [86, 358] on li "==> Käytännön näkökulma (miten suhtautuu roadmappiin; ylempi kokonaisuus)" at bounding box center [429, 361] width 757 height 12
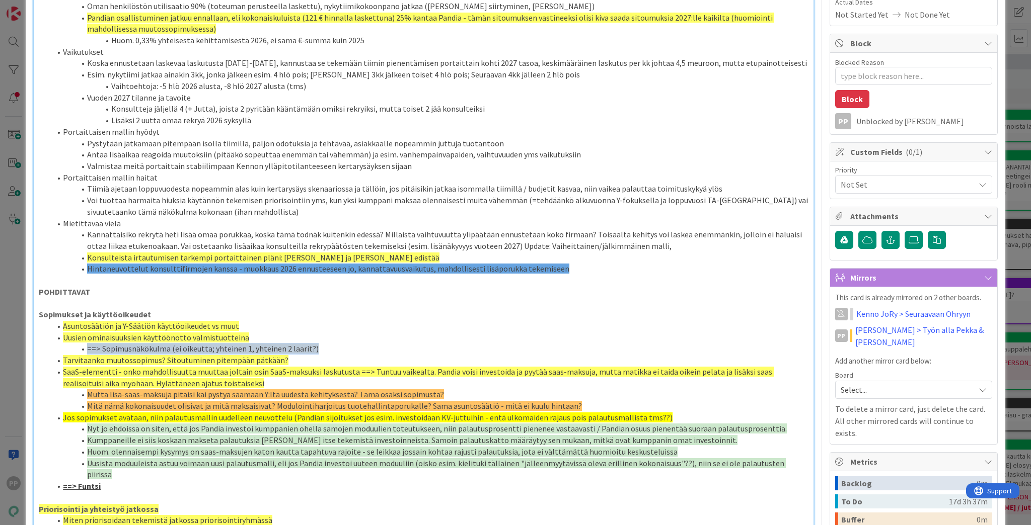
drag, startPoint x: 325, startPoint y: 347, endPoint x: 82, endPoint y: 348, distance: 242.6
click at [82, 348] on li "==> Sopimusnäkökulma (ei oikeutta; yhteinen 1, yhteinen 2 laarit?)" at bounding box center [429, 349] width 757 height 12
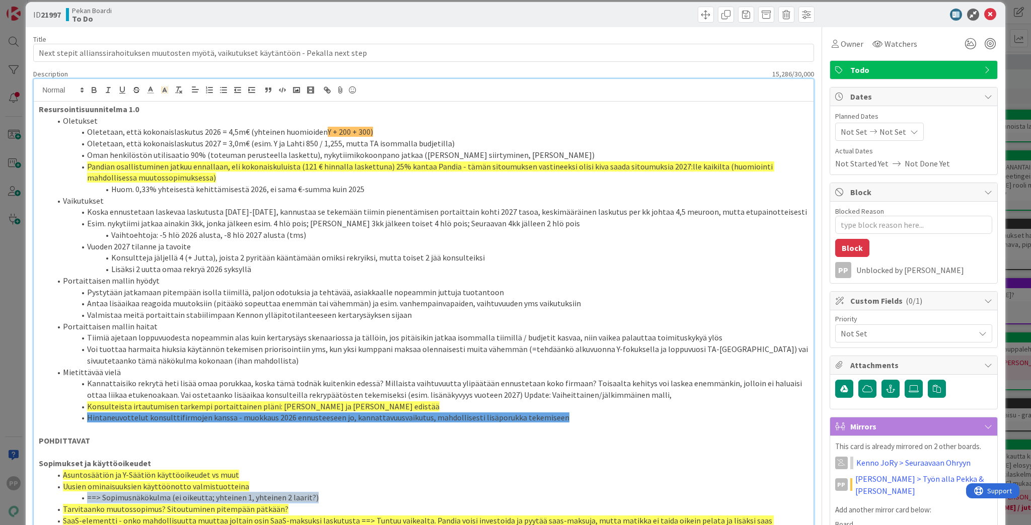
scroll to position [0, 0]
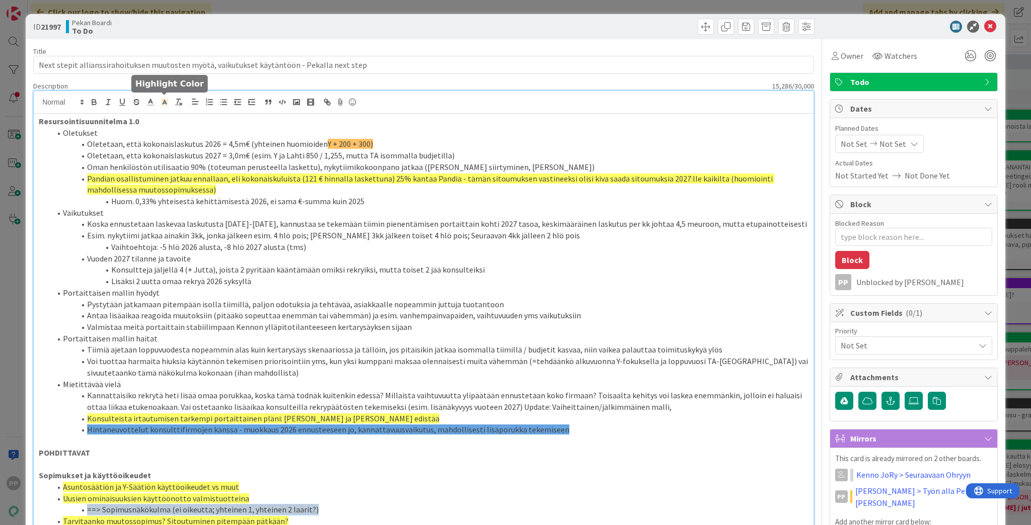
click at [163, 102] on icon at bounding box center [164, 102] width 9 height 9
click at [216, 135] on span at bounding box center [216, 135] width 8 height 8
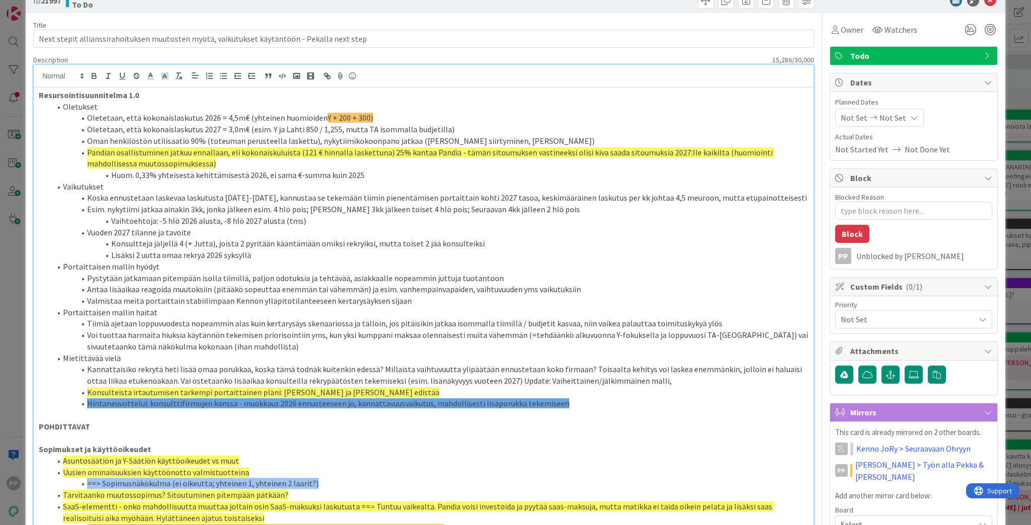
scroll to position [40, 0]
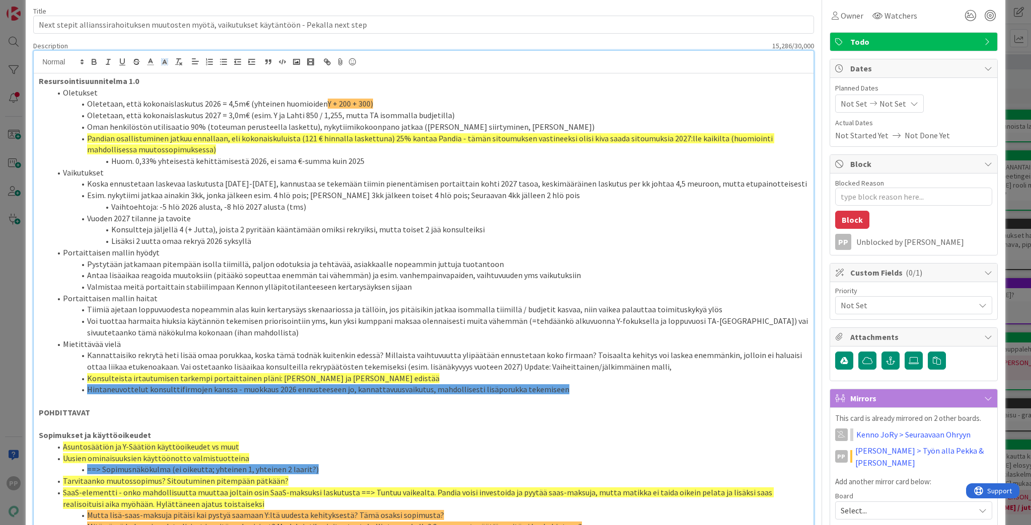
click at [267, 314] on li "Tiimiä ajetaan loppuvuodesta nopeammin alas kuin kertarysäys skenaariossa ja tä…" at bounding box center [429, 310] width 757 height 12
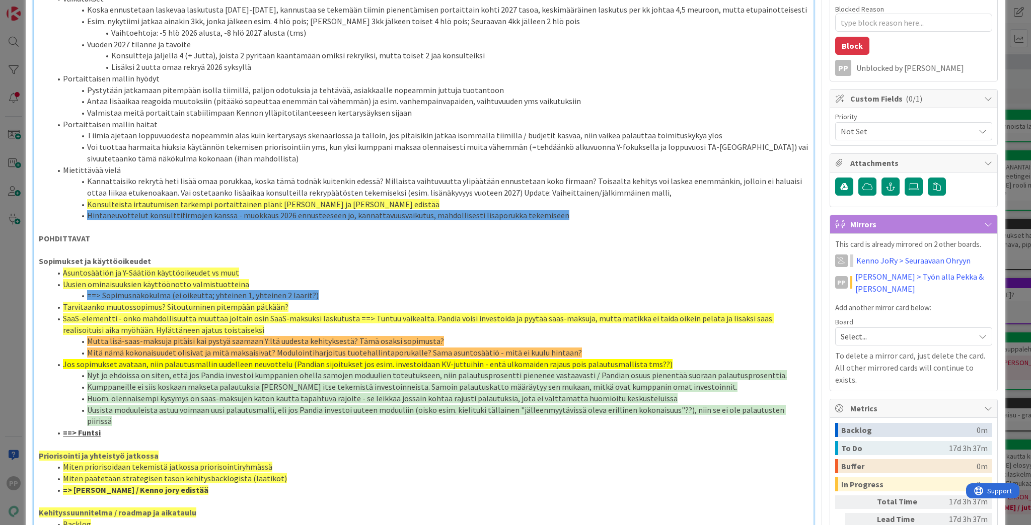
scroll to position [242, 0]
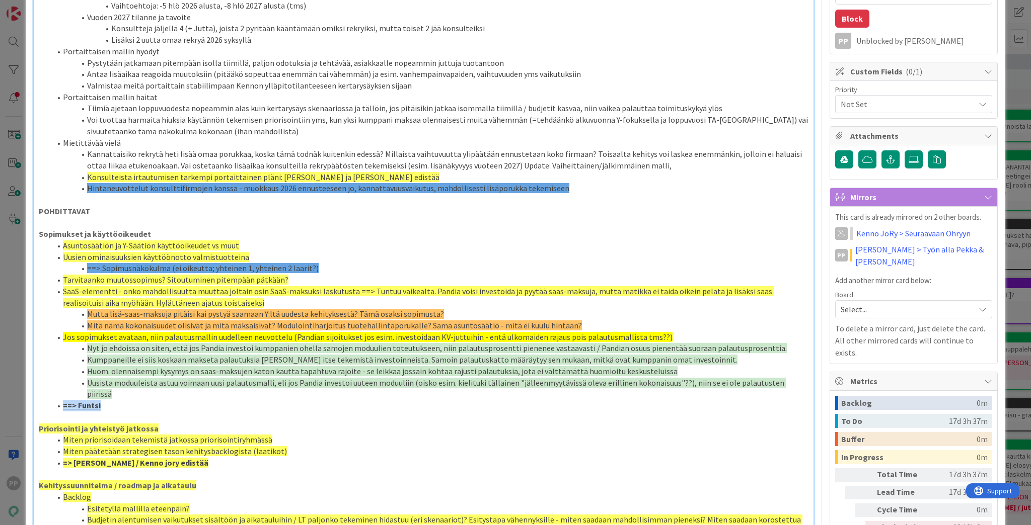
drag, startPoint x: 115, startPoint y: 395, endPoint x: 40, endPoint y: 395, distance: 75.0
click at [40, 364] on ol "Asuntosäätiön ja Y-Säätiön käyttöoikeudet vs muut Uusien ominaisuuksien käyttöö…" at bounding box center [424, 326] width 770 height 172
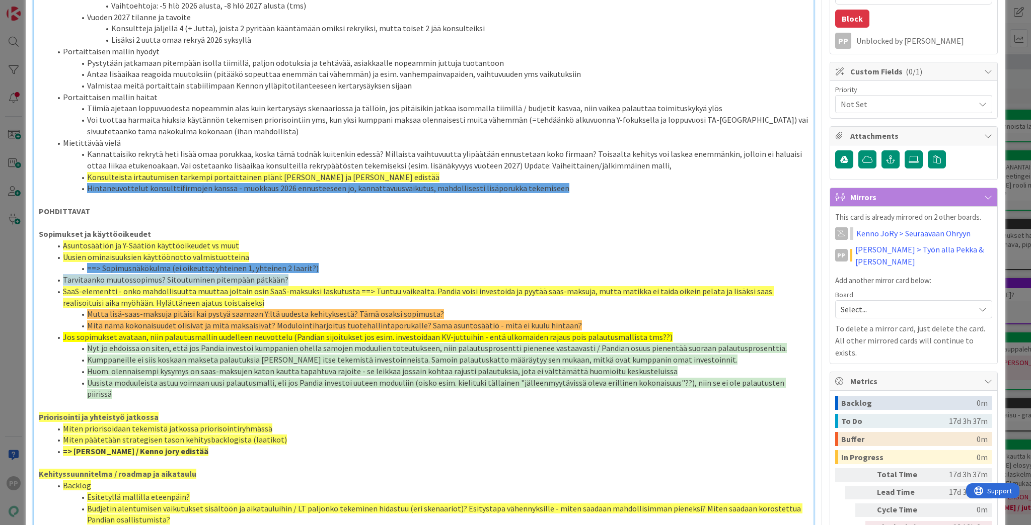
drag, startPoint x: 268, startPoint y: 280, endPoint x: 55, endPoint y: 281, distance: 212.4
click at [55, 281] on li "Tarvitaanko muutossopimus? Sitoutuminen pitempään pätkään?" at bounding box center [429, 280] width 757 height 12
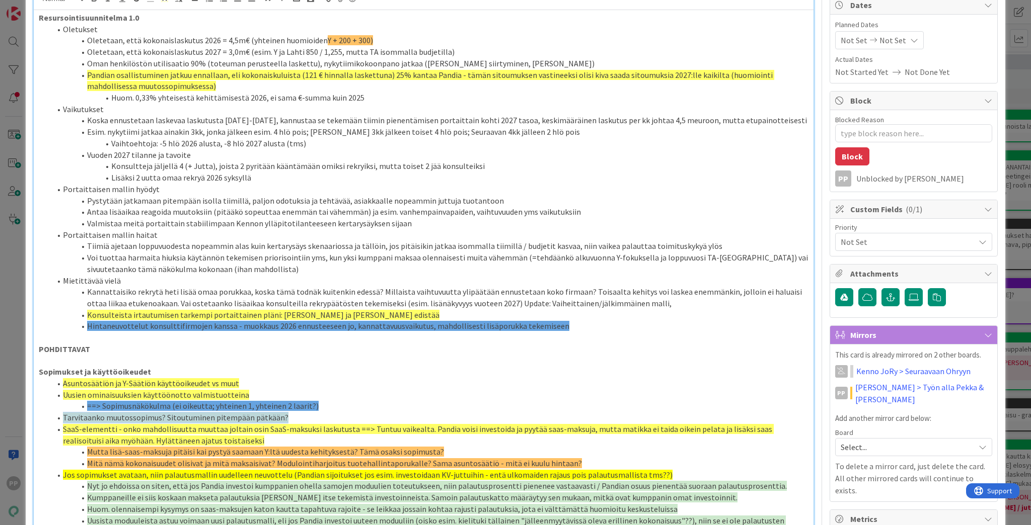
scroll to position [0, 0]
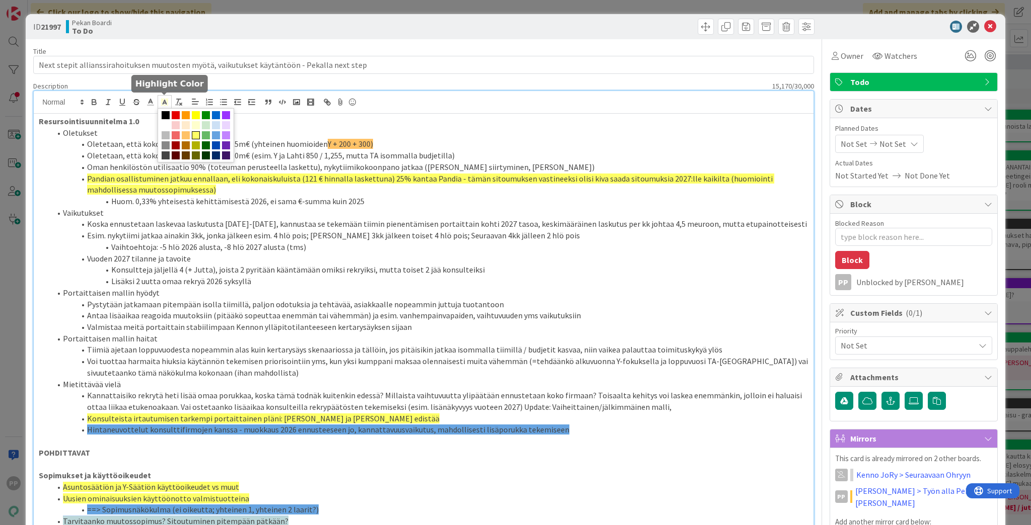
click at [166, 103] on polyline at bounding box center [165, 102] width 4 height 4
click at [185, 133] on span at bounding box center [186, 135] width 8 height 8
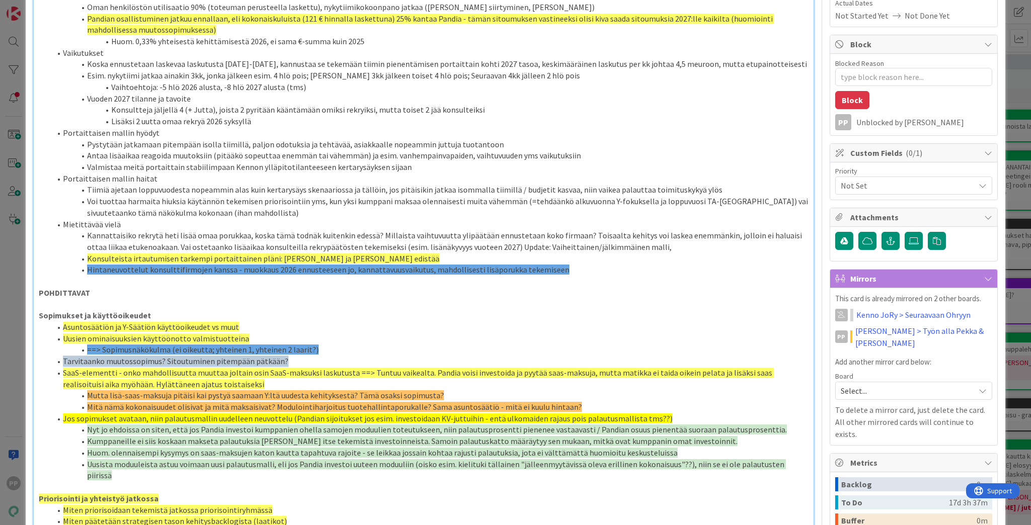
scroll to position [161, 0]
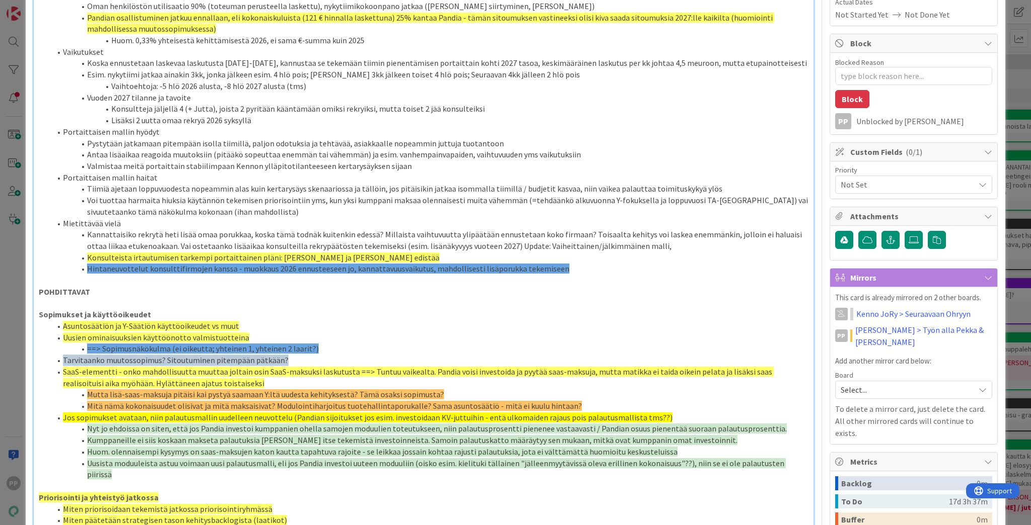
click at [300, 362] on li "Tarvitaanko muutossopimus? Sitoutuminen pitempään pätkään?" at bounding box center [429, 361] width 757 height 12
click at [287, 364] on span "SaaS-elementti - onko mahdollisuutta muuttaa joltain osin SaaS-maksuksi laskutu…" at bounding box center [418, 378] width 711 height 22
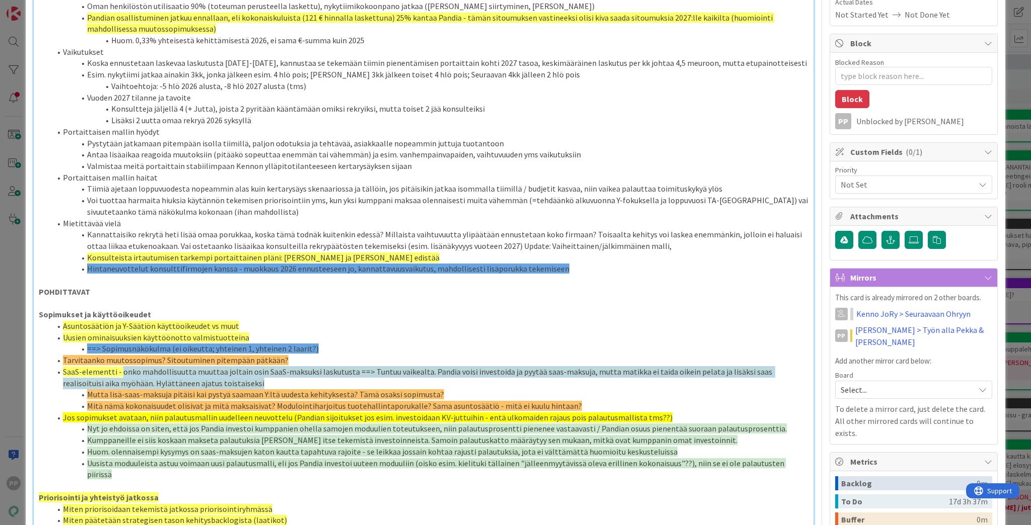
drag, startPoint x: 121, startPoint y: 373, endPoint x: 217, endPoint y: 380, distance: 96.4
click at [217, 364] on li "SaaS-elementti - onko mahdollisuutta muuttaa joltain osin SaaS-maksuksi laskutu…" at bounding box center [429, 377] width 757 height 23
click at [249, 364] on li "SaaS-elementti - onko mahdollisuutta muuttaa joltain osin SaaS-maksuksi laskutu…" at bounding box center [429, 377] width 757 height 23
drag, startPoint x: 240, startPoint y: 382, endPoint x: 27, endPoint y: 374, distance: 213.1
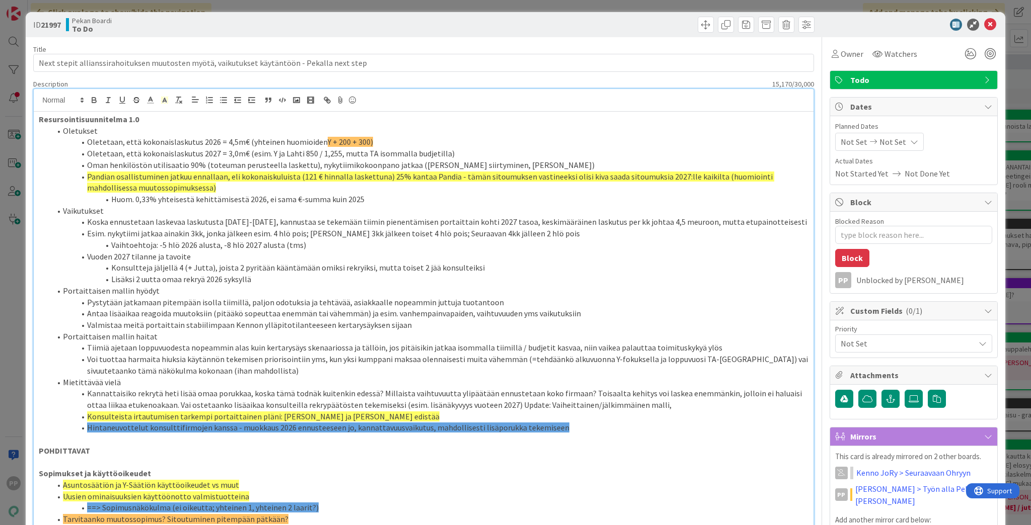
scroll to position [0, 0]
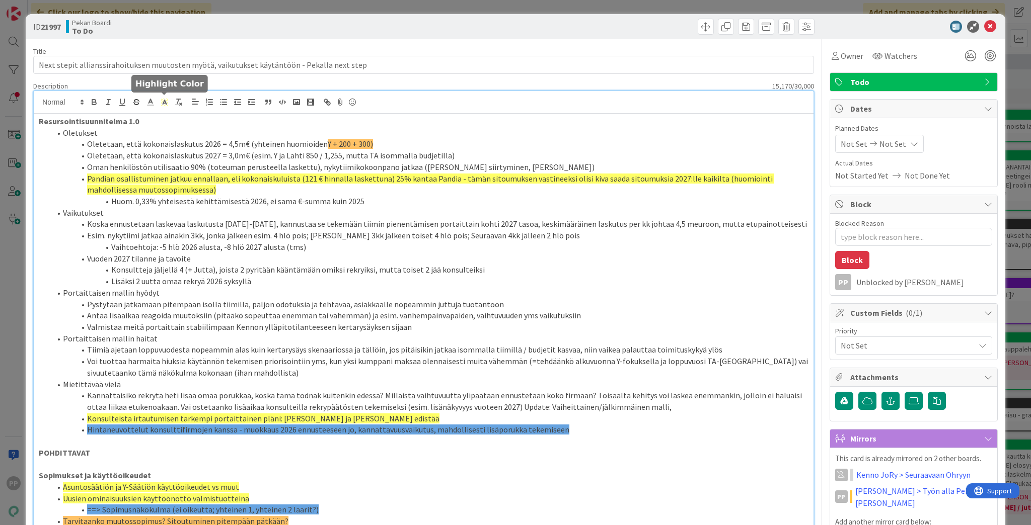
click at [167, 99] on icon at bounding box center [164, 102] width 9 height 9
click at [203, 126] on span at bounding box center [206, 125] width 8 height 8
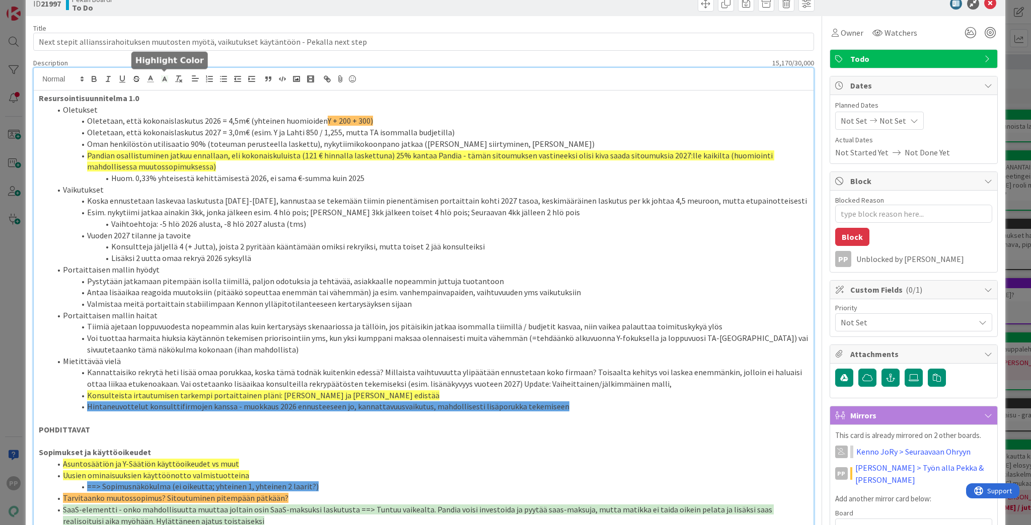
click at [237, 285] on li "Pystytään jatkamaan pitempään isolla tiimillä, paljon odotuksia ja tehtävää, as…" at bounding box center [429, 282] width 757 height 12
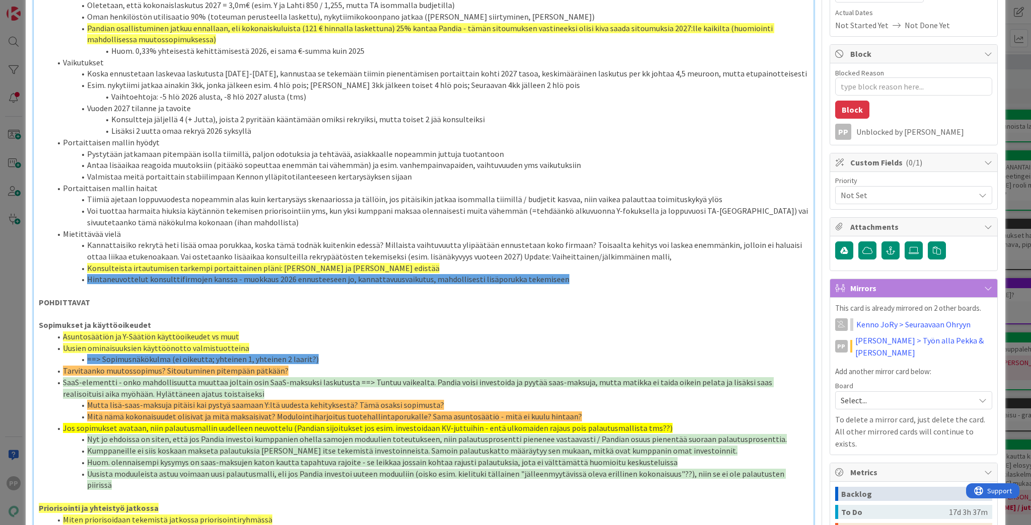
scroll to position [184, 0]
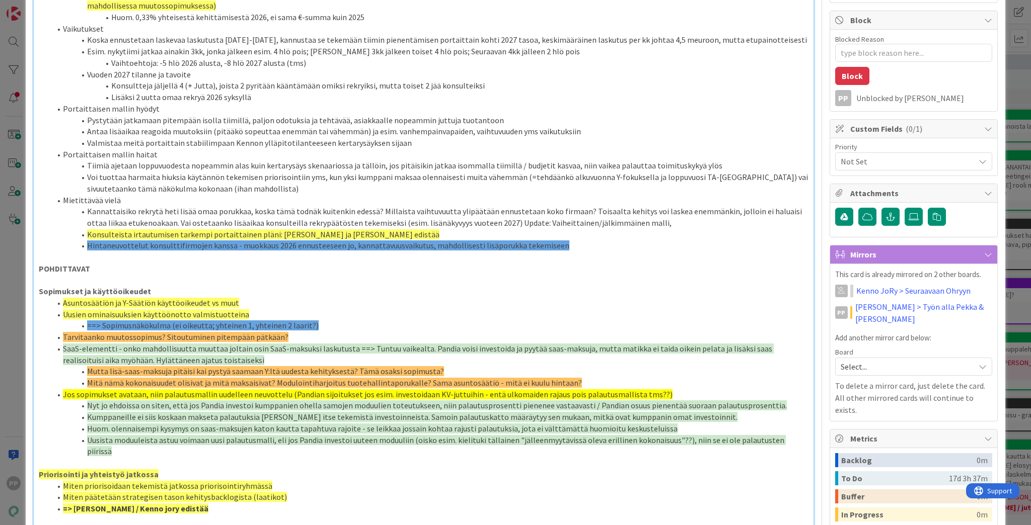
click at [271, 364] on span "Uusista moduuleista astuu voimaan uusi palautusmalli, eli jos Pandia investoi u…" at bounding box center [436, 446] width 699 height 22
click at [241, 364] on span "Mutta lisä-saas-maksuja pitäisi kai pystyä saamaan Y:ltä uudesta kehityksestä? …" at bounding box center [265, 371] width 357 height 10
click at [222, 364] on span "Mutta lisä-saas-maksuja pitäisi kai pystyä saamaan Y:ltä uudesta kehityksestä? …" at bounding box center [265, 371] width 357 height 10
click at [252, 364] on span "Mutta lisä-saas-maksuja pitäisi kai pystyä saamaan Y:ltä uudesta kehityksestä? …" at bounding box center [265, 371] width 357 height 10
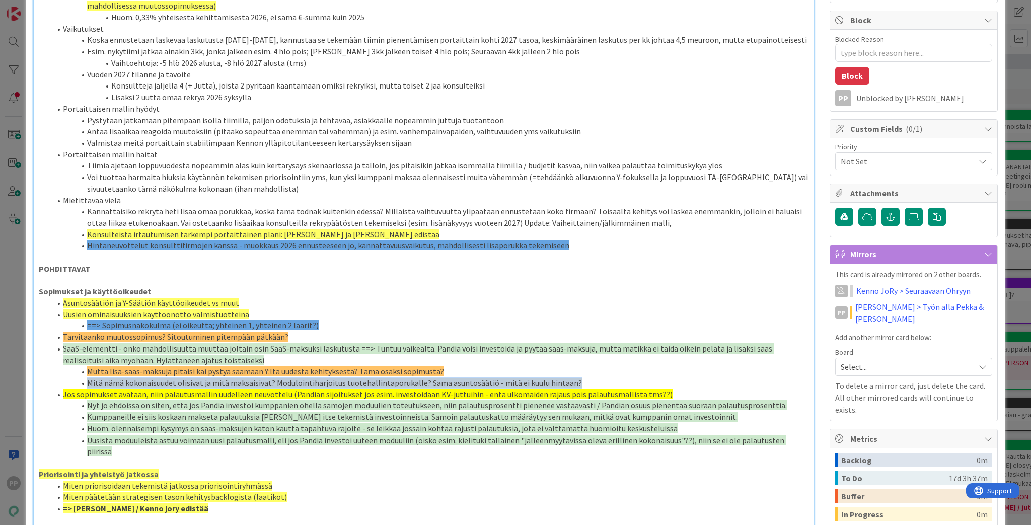
drag, startPoint x: 87, startPoint y: 383, endPoint x: 588, endPoint y: 379, distance: 501.3
click at [512, 364] on li "Mitä nämä kokonaisuudet olisivat ja mitä maksaisivat? Modulointiharjoitus tuote…" at bounding box center [429, 383] width 757 height 12
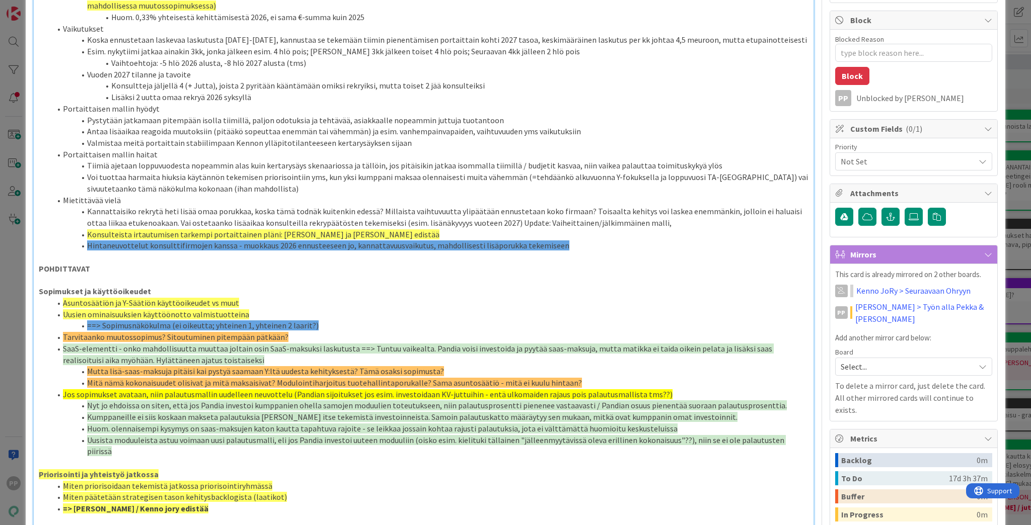
click at [512, 364] on li "Kumppaneille ei siis koskaan makseta palautuksia [PERSON_NAME] itse tekemistä i…" at bounding box center [429, 418] width 757 height 12
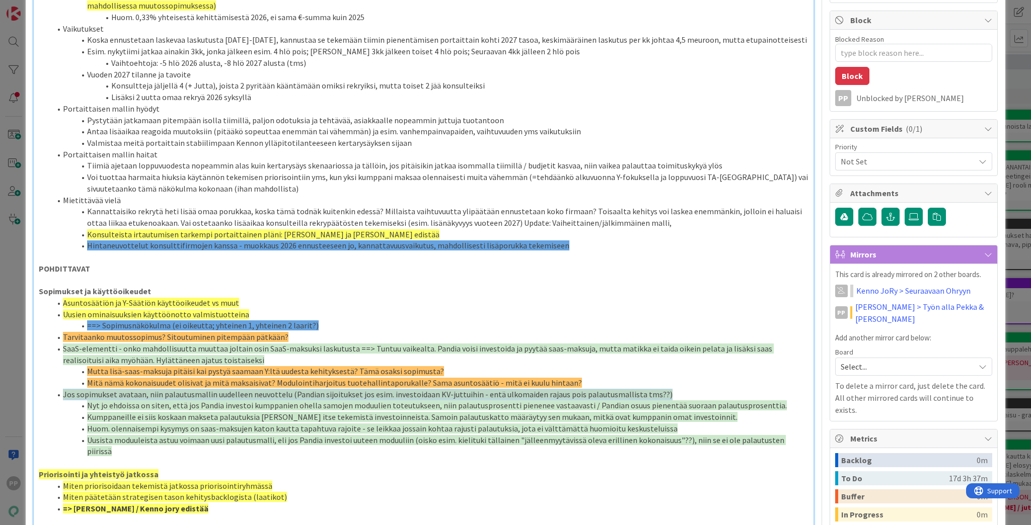
drag, startPoint x: 659, startPoint y: 394, endPoint x: 52, endPoint y: 394, distance: 607.0
click at [52, 364] on li "Jos sopimukset avataan, niin palautusmallin uudelleen neuvottelu (Pandian sijoi…" at bounding box center [429, 395] width 757 height 12
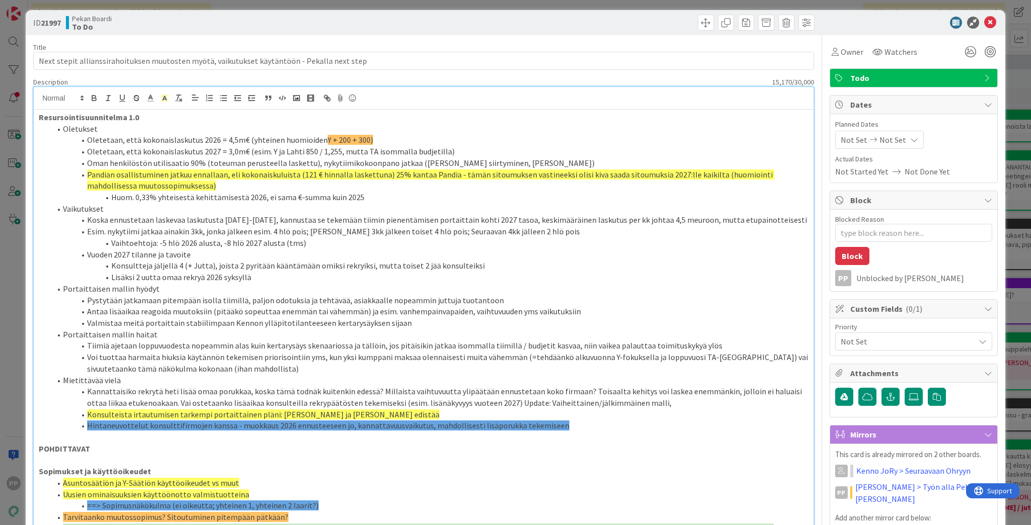
scroll to position [0, 0]
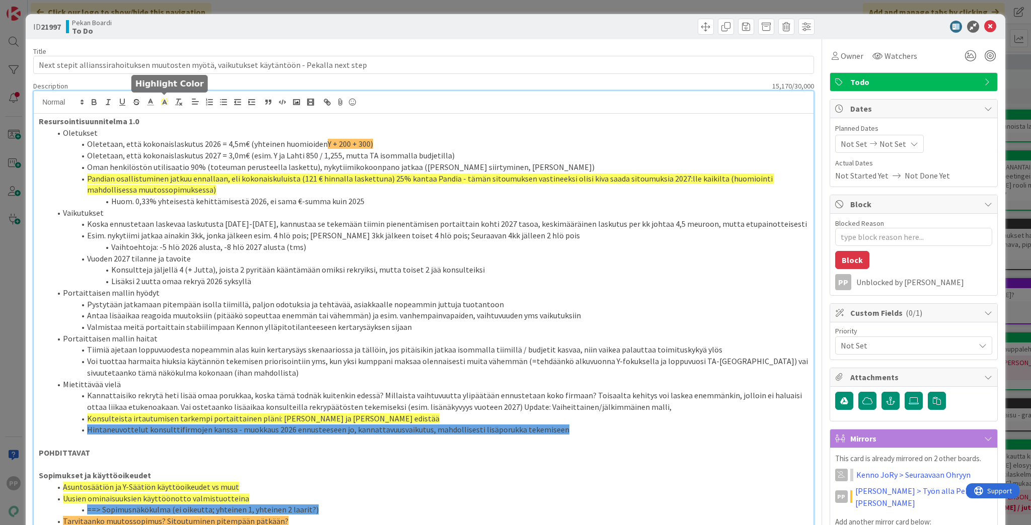
click at [163, 100] on polygon at bounding box center [163, 100] width 1 height 1
click at [207, 125] on span at bounding box center [206, 125] width 8 height 8
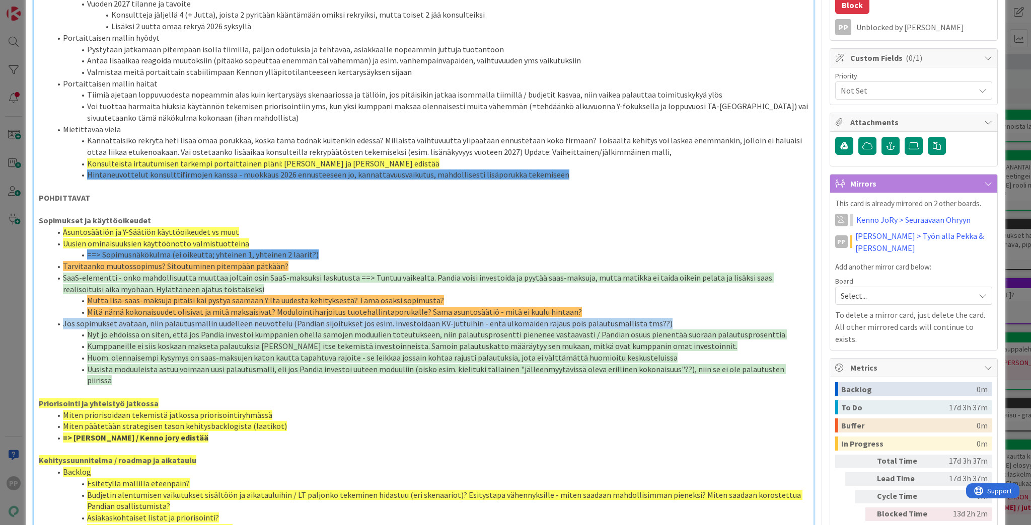
scroll to position [259, 0]
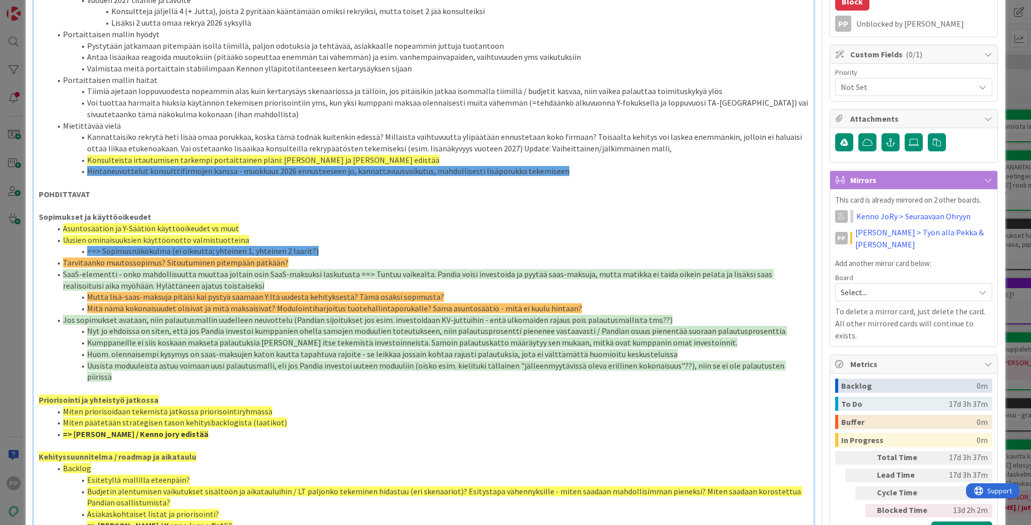
click at [286, 364] on span "Uusista moduuleista astuu voimaan uusi palautusmalli, eli jos Pandia investoi u…" at bounding box center [436, 372] width 699 height 22
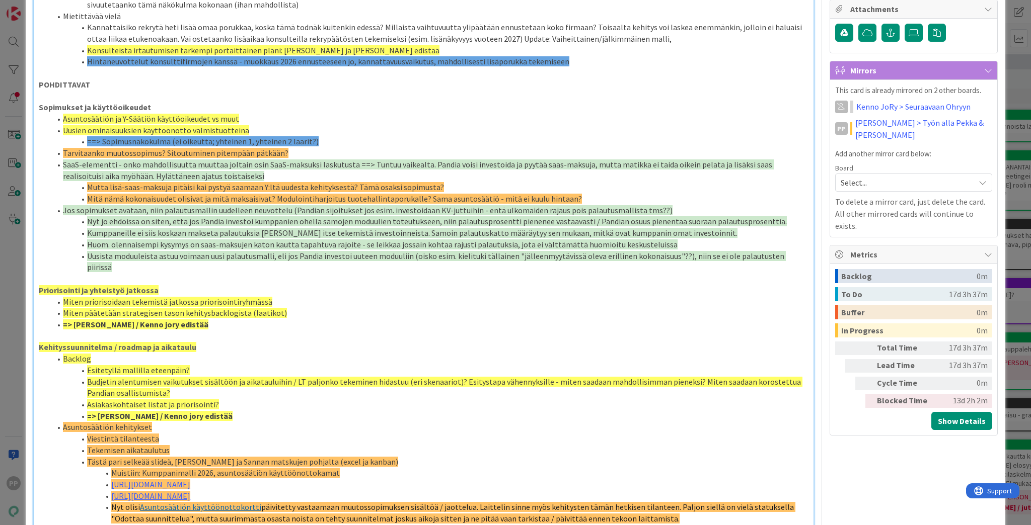
scroll to position [581, 0]
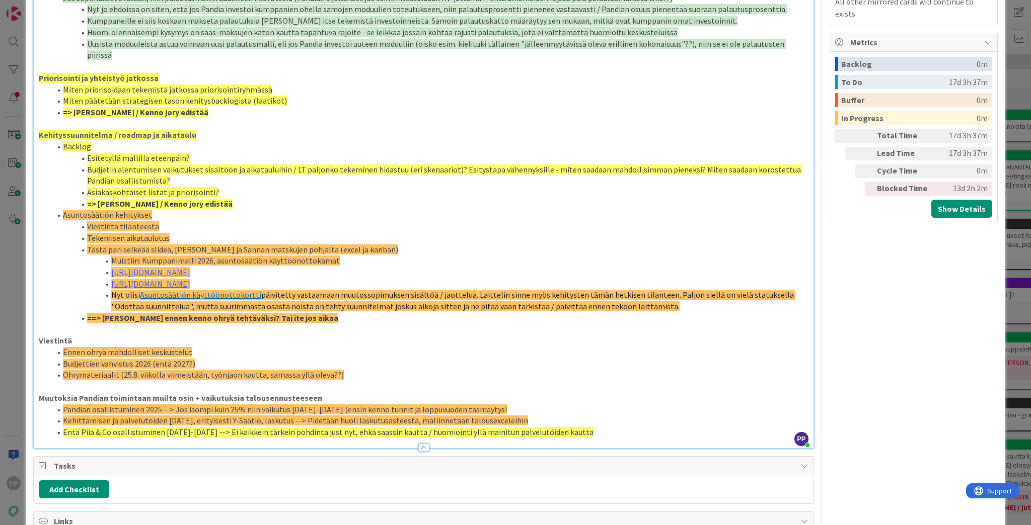
click at [512, 364] on li "Entä Piia & Co osallistuminen [DATE]-[DATE] --> Ei kaikkein tärkein pohdinta ju…" at bounding box center [429, 433] width 757 height 12
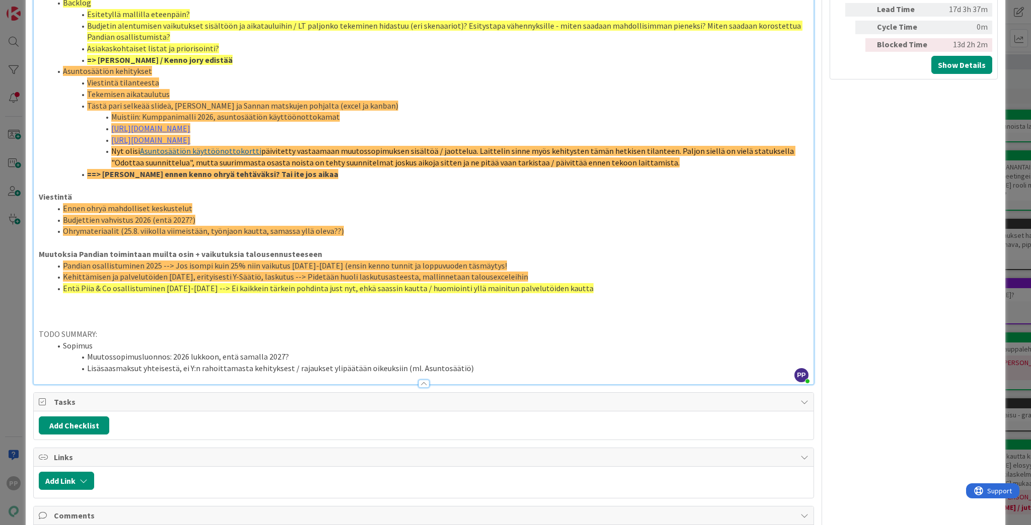
scroll to position [765, 0]
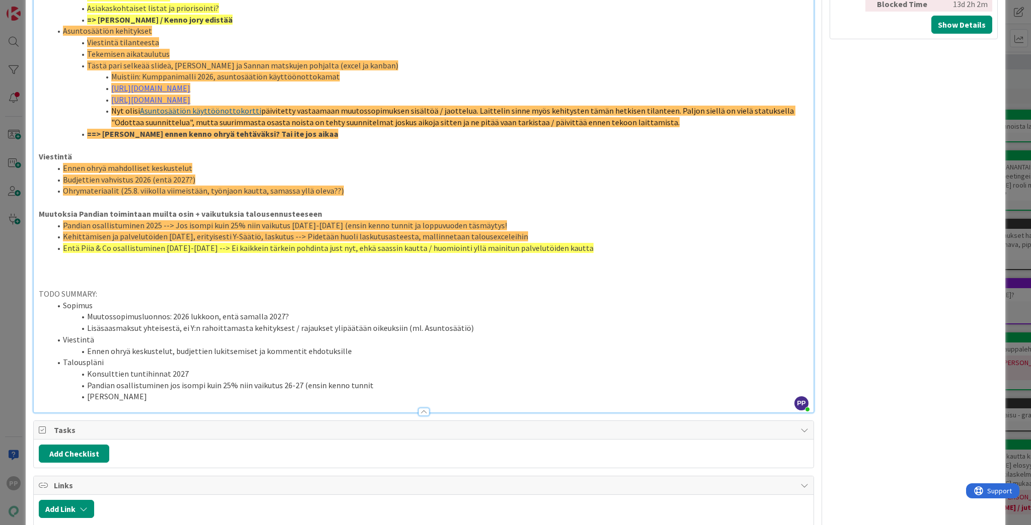
drag, startPoint x: 160, startPoint y: 387, endPoint x: 58, endPoint y: 350, distance: 107.5
click at [58, 350] on ol "Sopimus Muutossopimusluonnos: 2026 lukkoon, entä samalla 2027? Lisäsaasmaksut y…" at bounding box center [424, 351] width 770 height 103
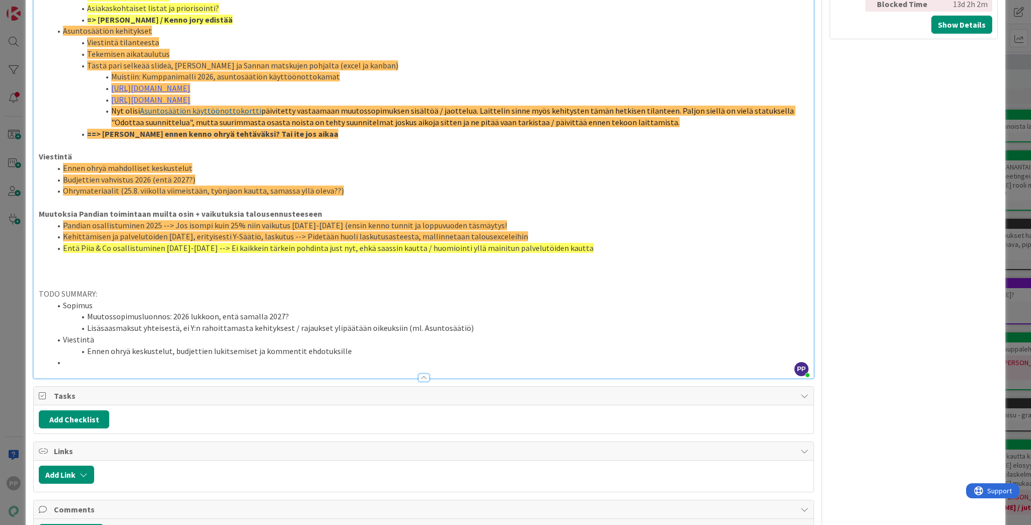
click at [63, 300] on span at bounding box center [63, 306] width 0 height 12
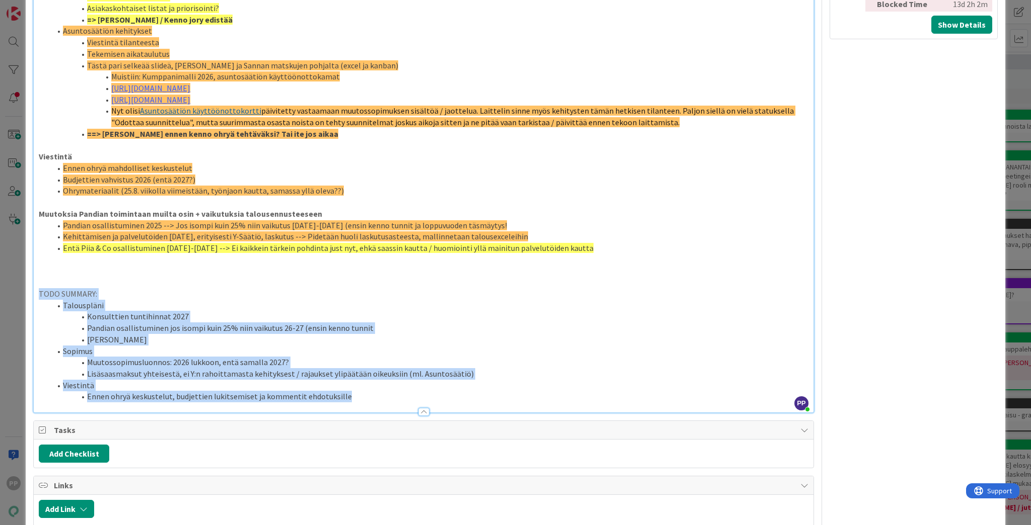
drag, startPoint x: 364, startPoint y: 385, endPoint x: 9, endPoint y: 284, distance: 368.8
click at [9, 284] on div "ID 21997 Pekan Boardi To Do Title 92 / 128 Next stepit allianssirahoituksen muu…" at bounding box center [515, 262] width 1031 height 525
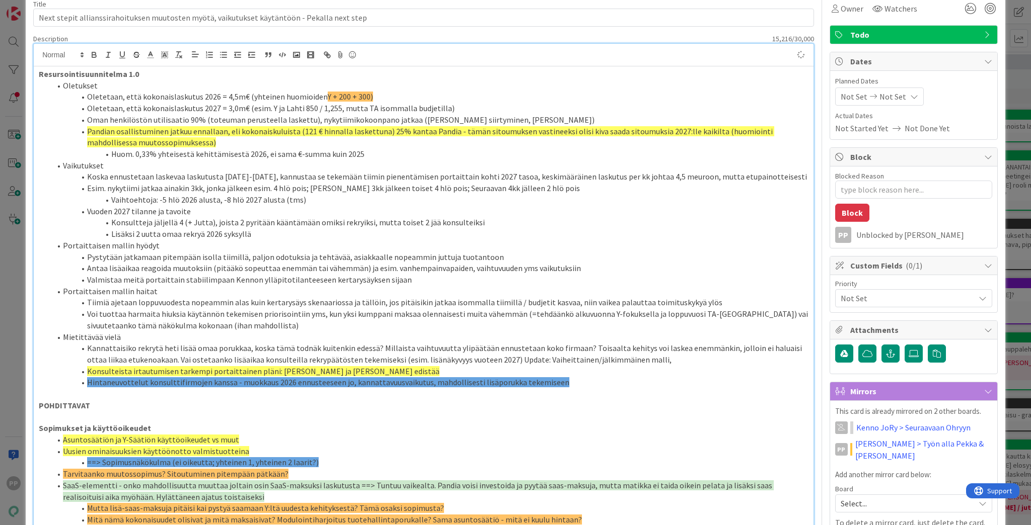
scroll to position [0, 0]
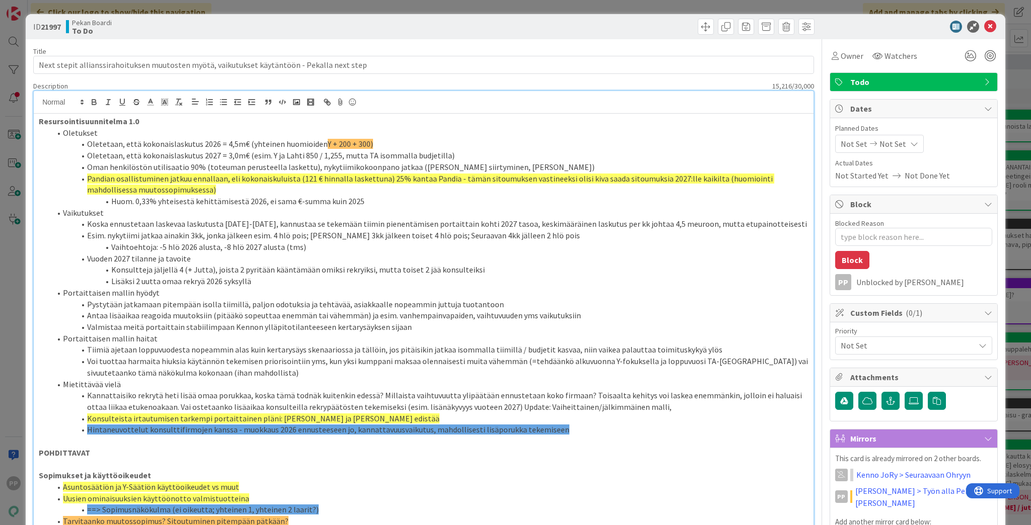
click at [41, 122] on strong "Resursointisuunnitelma 1.0" at bounding box center [89, 121] width 100 height 10
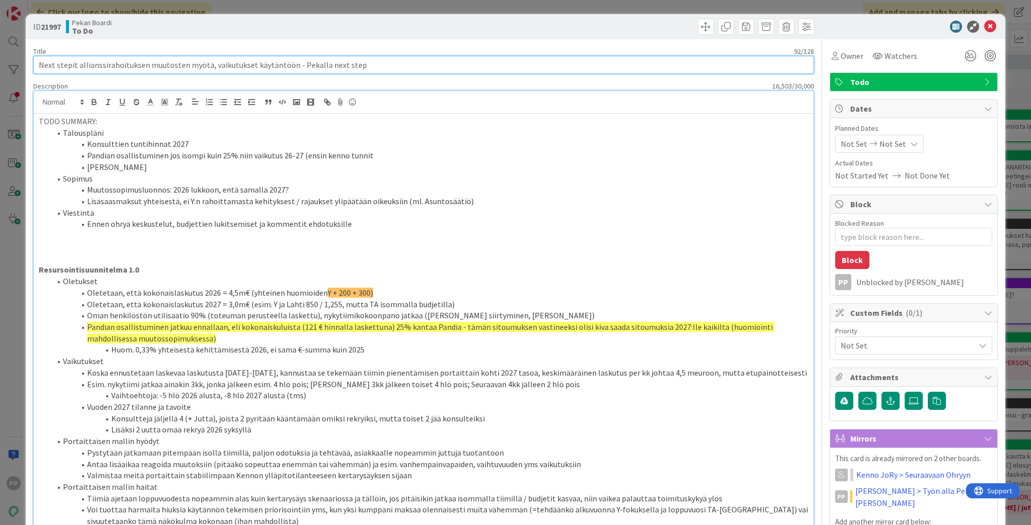
drag, startPoint x: 518, startPoint y: 94, endPoint x: 1030, endPoint y: 191, distance: 521.1
type textarea "x"
type input "Next stepit allianssirahoituksen muutosten myötä"
type textarea "x"
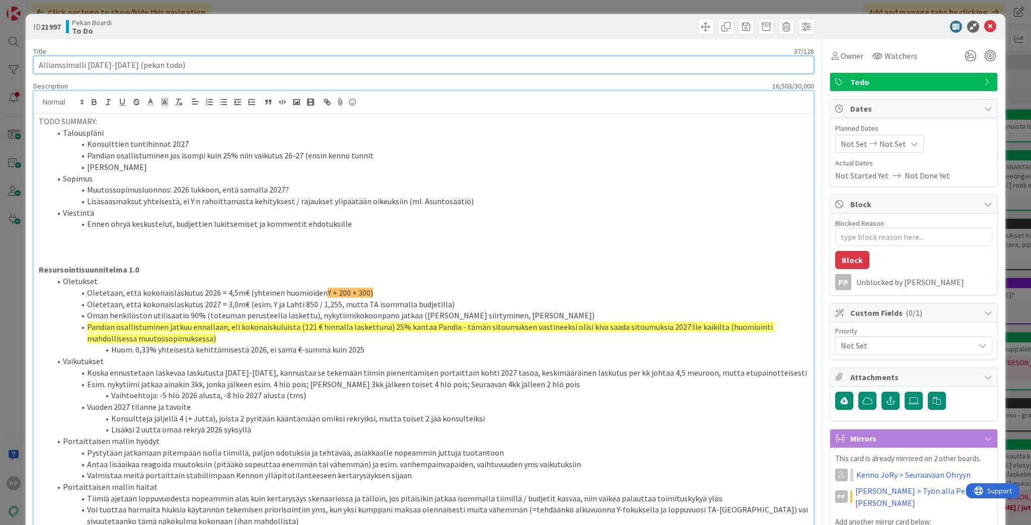
type input "Allianssimalli [DATE]-[DATE] (pekan todo)"
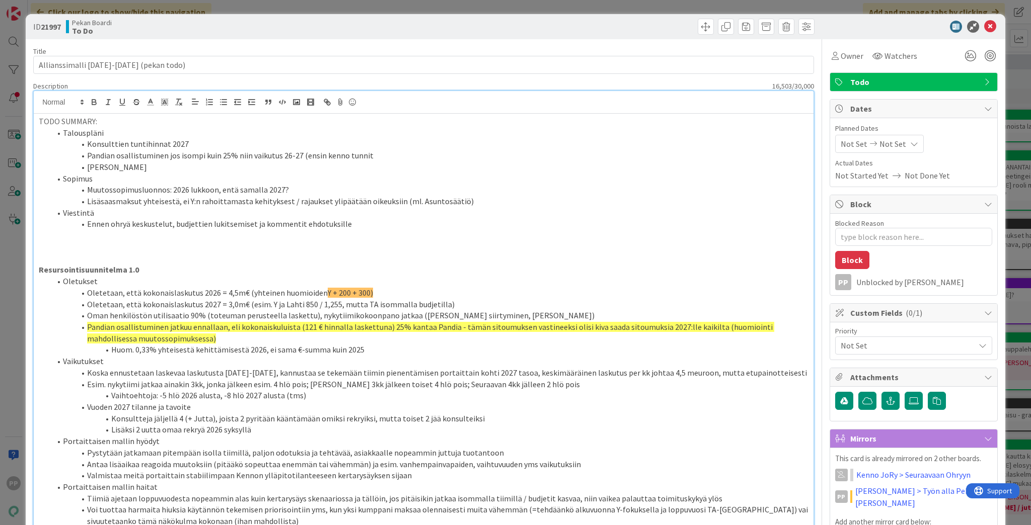
click at [156, 240] on p at bounding box center [424, 236] width 770 height 12
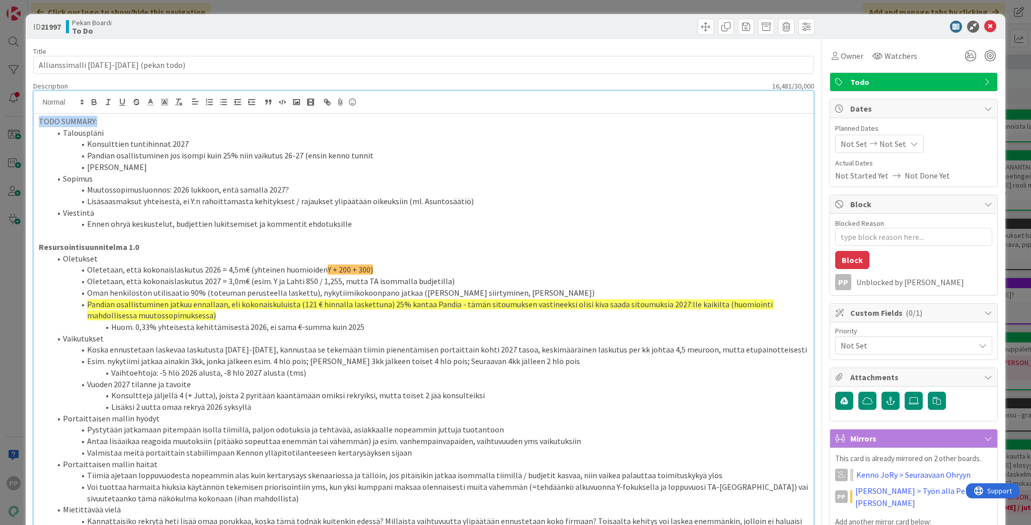
drag, startPoint x: 131, startPoint y: 118, endPoint x: -128, endPoint y: 118, distance: 258.7
click at [0, 118] on html "PP Click our logo to show/hide this navigation Add and manage tabs by clicking …" at bounding box center [515, 262] width 1031 height 525
click at [194, 248] on p "Resursointisuunnitelma 1.0" at bounding box center [424, 248] width 770 height 12
click at [200, 240] on p at bounding box center [424, 236] width 770 height 12
click at [381, 153] on li "Pandian osallistuminen jos isompi kuin 25% niin vaikutus 26-27 (ensin kenno tun…" at bounding box center [429, 156] width 757 height 12
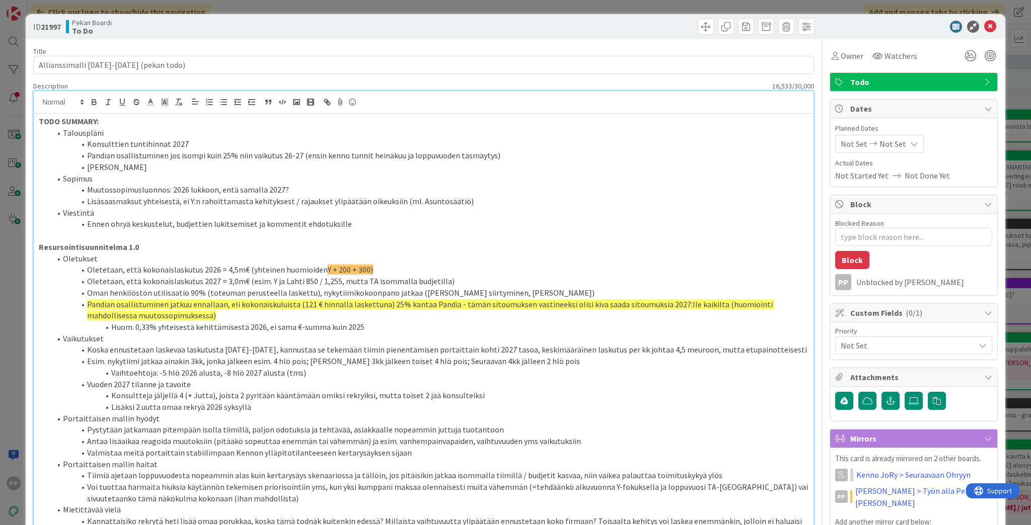
click at [179, 171] on li "[PERSON_NAME]" at bounding box center [429, 168] width 757 height 12
click at [270, 48] on div "Title 37 / 128" at bounding box center [423, 51] width 781 height 9
click at [283, 13] on div "ID 21997 Pekan Boardi To Do Title 37 / 128 Allianssimalli [DATE]-[DATE] (pekan …" at bounding box center [515, 262] width 1031 height 525
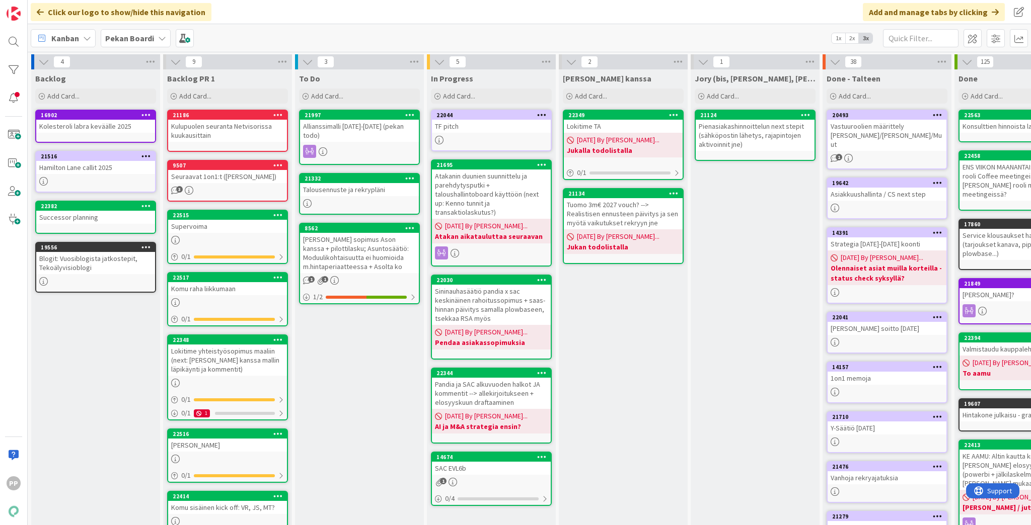
click at [335, 183] on div "Talousennuste ja rekrypläni" at bounding box center [359, 189] width 119 height 13
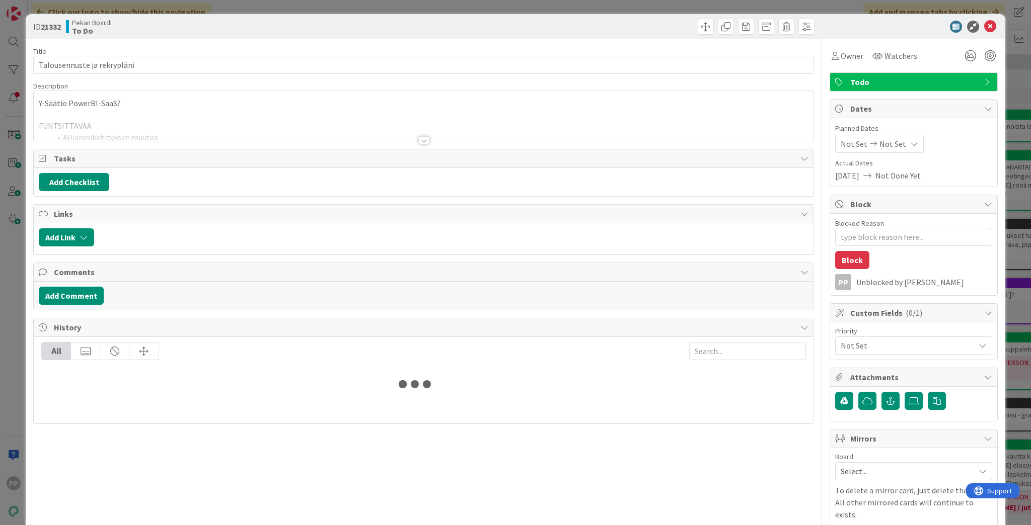
click at [224, 102] on p "Y-Säätiö PowerBI-SaaS?" at bounding box center [424, 104] width 770 height 12
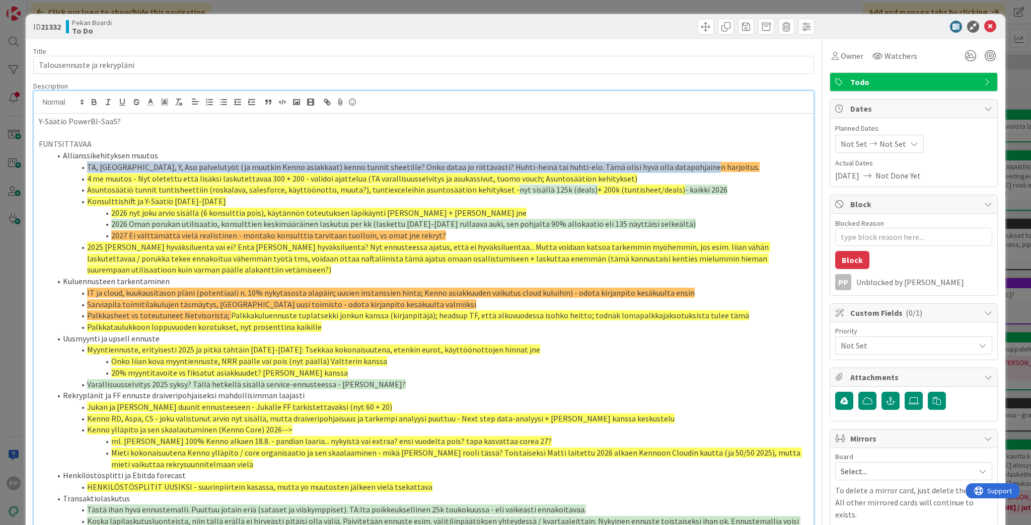
drag, startPoint x: 691, startPoint y: 166, endPoint x: 34, endPoint y: 169, distance: 656.3
click at [34, 169] on div "Y-Säätiö PowerBI-SaaS? FUNTSITTAVAA Allianssikehityksen muutos TA, [GEOGRAPHIC_…" at bounding box center [424, 446] width 780 height 664
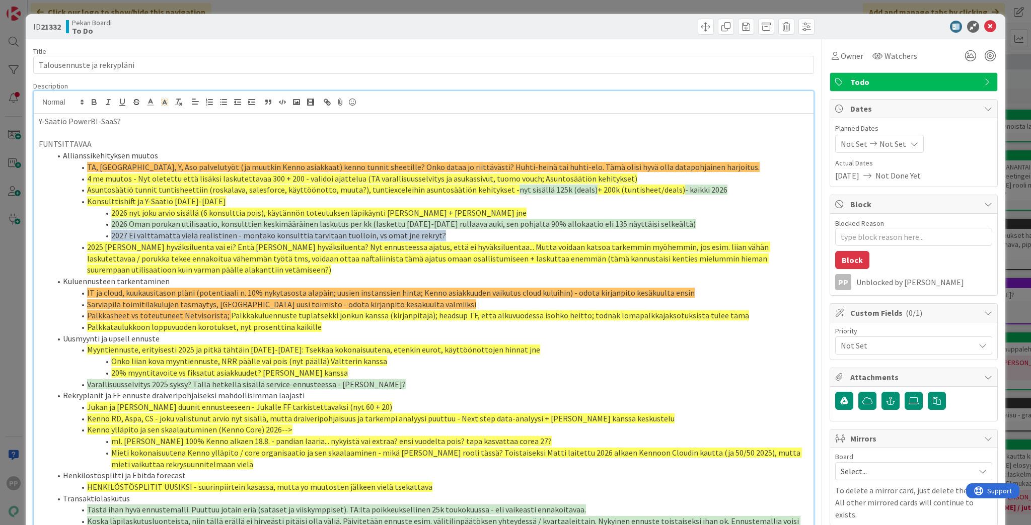
drag, startPoint x: 441, startPoint y: 236, endPoint x: 101, endPoint y: 232, distance: 340.7
click at [101, 232] on li "2027 Ei välttämättä vielä realistinen - montako konsulttia tarvitaan tuolloin, …" at bounding box center [429, 236] width 757 height 12
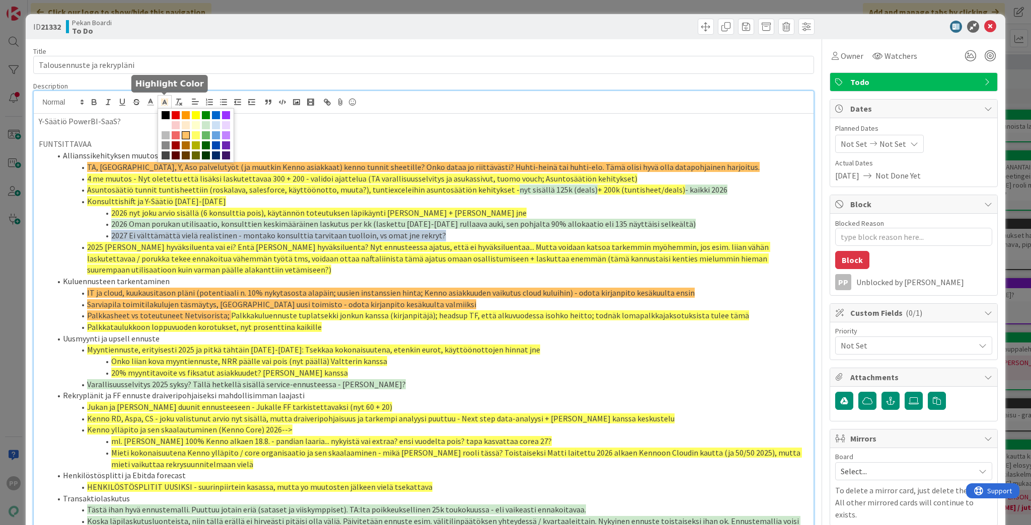
click at [163, 104] on icon at bounding box center [164, 102] width 9 height 9
click at [196, 134] on span at bounding box center [196, 135] width 8 height 8
click at [163, 103] on polyline at bounding box center [165, 102] width 4 height 4
click at [203, 125] on span at bounding box center [206, 125] width 8 height 8
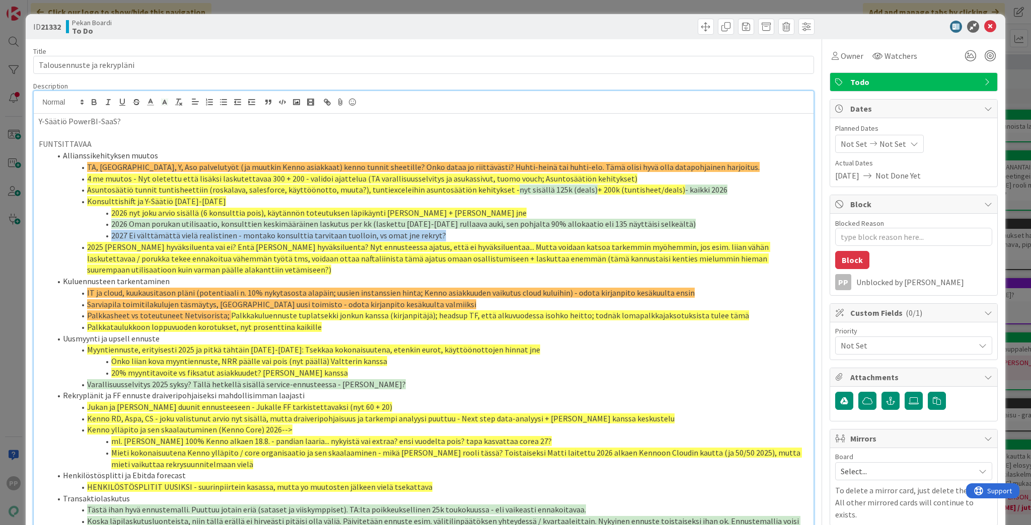
click at [226, 236] on span "2027 Ei välttämättä vielä realistinen - montako konsulttia tarvitaan tuolloin, …" at bounding box center [278, 236] width 335 height 10
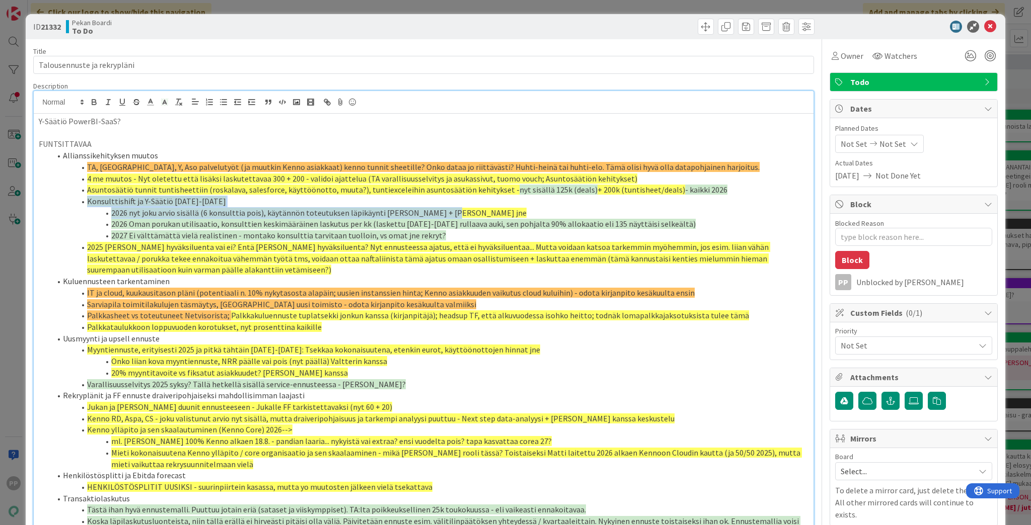
drag, startPoint x: 447, startPoint y: 213, endPoint x: 72, endPoint y: 202, distance: 374.6
click at [72, 202] on ol "Allianssikehityksen muutos TA, [GEOGRAPHIC_DATA], Y, Aso palvelutyöt (ja muutki…" at bounding box center [424, 396] width 770 height 492
click at [164, 103] on line at bounding box center [165, 103] width 3 height 0
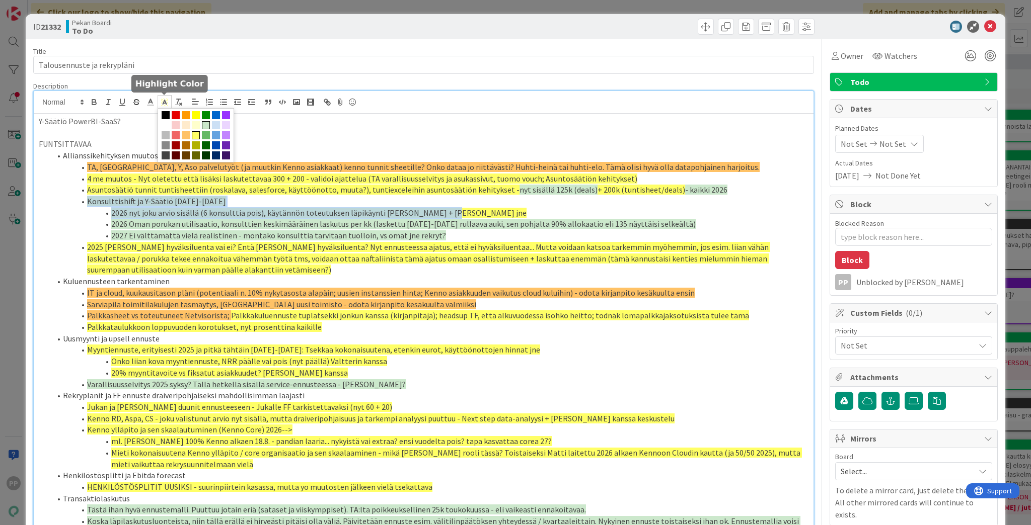
click at [207, 125] on span at bounding box center [206, 125] width 8 height 8
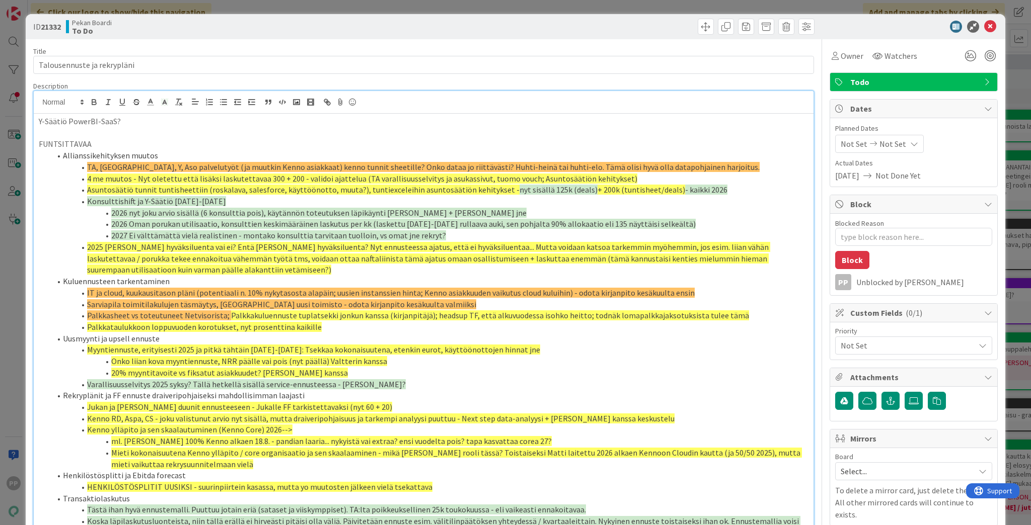
click at [243, 299] on li "Sarviapila toimitilakulujen täsmäytys, [GEOGRAPHIC_DATA] uusi toimisto - odota …" at bounding box center [429, 305] width 757 height 12
click at [179, 262] on span "2025 [PERSON_NAME] hyväksiluenta vai ei? Entä [PERSON_NAME] hyväksiluenta? Nyt …" at bounding box center [428, 258] width 683 height 33
click at [191, 271] on li "2025 [PERSON_NAME] hyväksiluenta vai ei? Entä [PERSON_NAME] hyväksiluenta? Nyt …" at bounding box center [429, 259] width 757 height 34
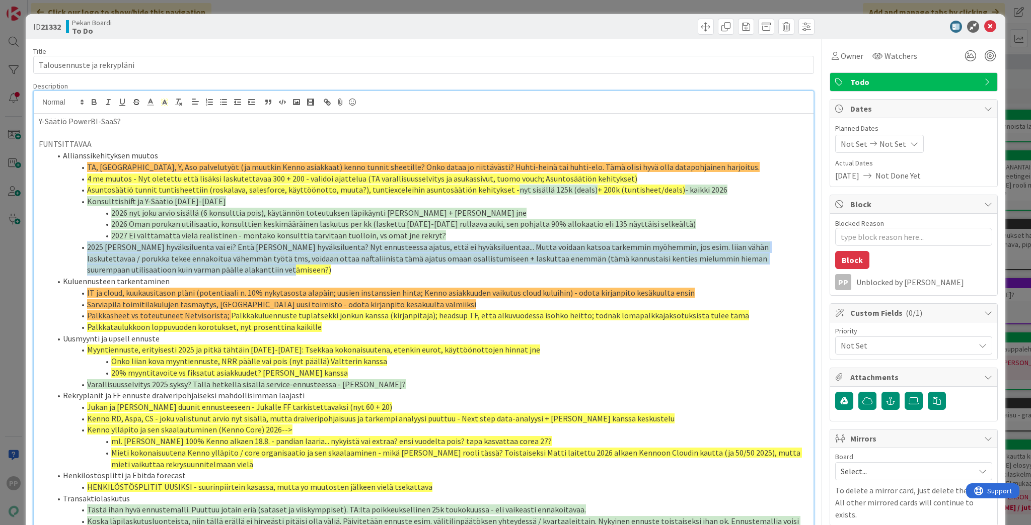
drag, startPoint x: 186, startPoint y: 272, endPoint x: 84, endPoint y: 242, distance: 106.9
click at [84, 242] on li "2025 [PERSON_NAME] hyväksiluenta vai ei? Entä [PERSON_NAME] hyväksiluenta? Nyt …" at bounding box center [429, 259] width 757 height 34
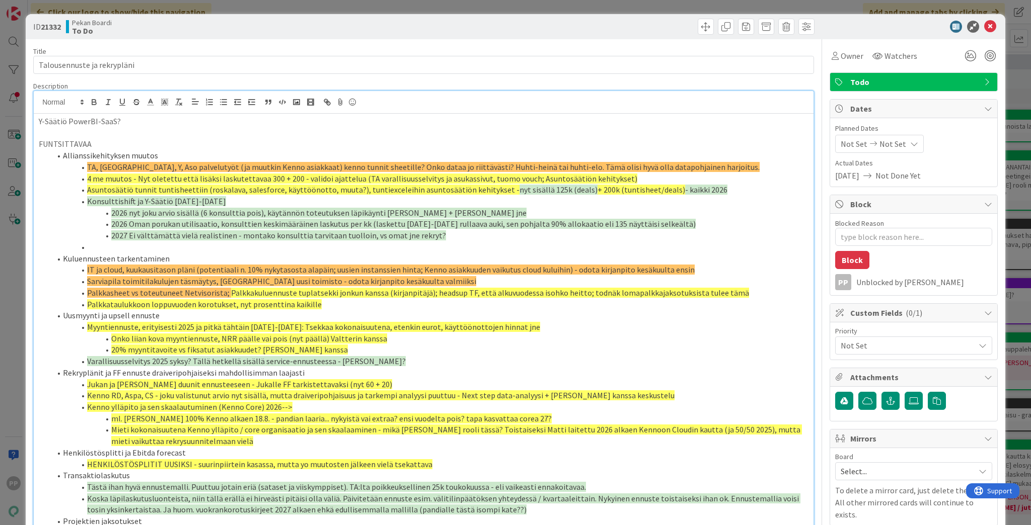
click at [86, 201] on li "Konsulttishift ja Y-Säätiö [DATE]-[DATE]" at bounding box center [429, 202] width 757 height 12
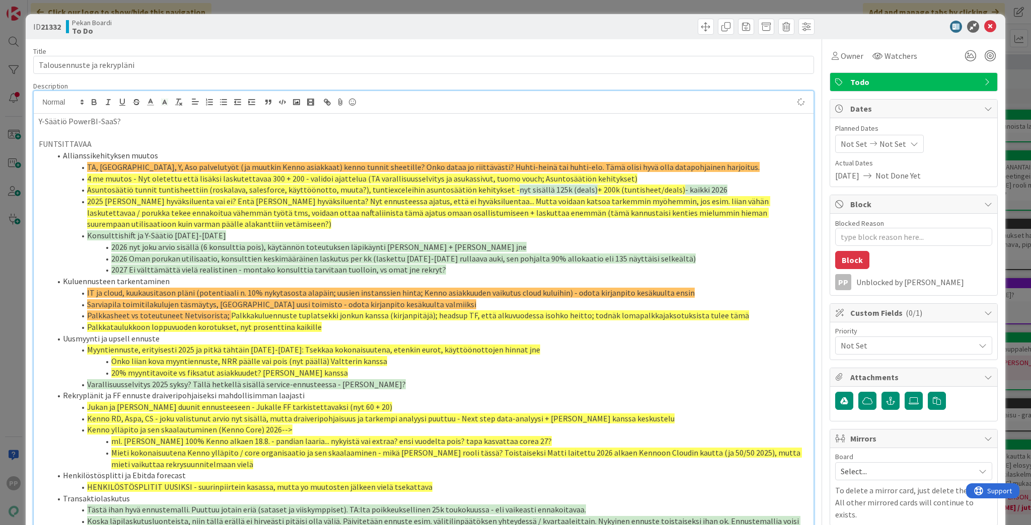
type textarea "x"
click at [197, 221] on li "2025 [PERSON_NAME] hyväksiluenta vai ei? Entä [PERSON_NAME] hyväksiluenta? Nyt …" at bounding box center [429, 213] width 757 height 34
click at [200, 198] on span "2025 [PERSON_NAME] hyväksiluenta vai ei? Entä [PERSON_NAME] hyväksiluenta? Nyt …" at bounding box center [428, 212] width 683 height 33
click at [231, 210] on span "2025 [PERSON_NAME] hyväksiluenta vai ei? Entä [PERSON_NAME] hyväksiluenta? Nyt …" at bounding box center [428, 212] width 683 height 33
click at [250, 157] on li "Allianssikehityksen muutos" at bounding box center [429, 156] width 757 height 12
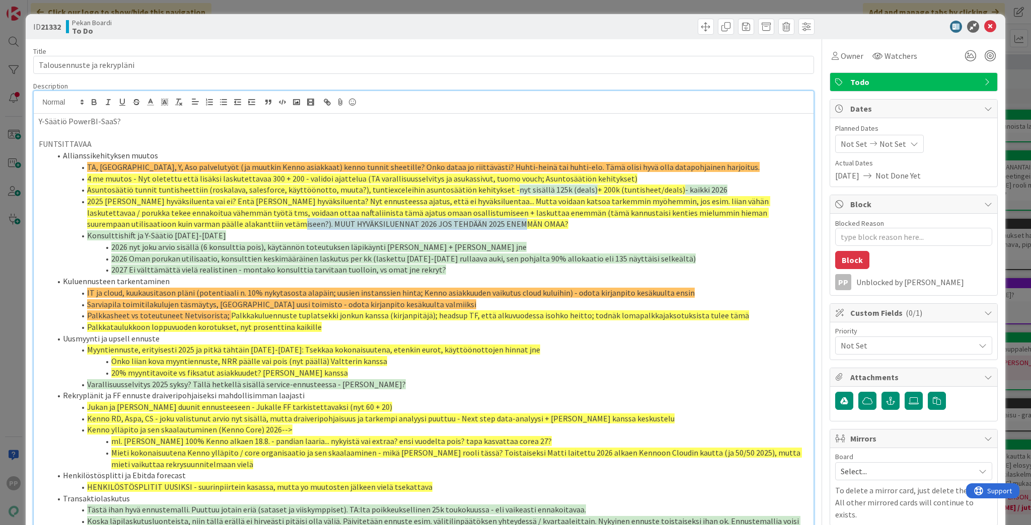
drag, startPoint x: 410, startPoint y: 223, endPoint x: 174, endPoint y: 223, distance: 236.0
click at [174, 223] on li "2025 [PERSON_NAME] hyväksiluenta vai ei? Entä [PERSON_NAME] hyväksiluenta? Nyt …" at bounding box center [429, 213] width 757 height 34
click at [174, 223] on span "2025 [PERSON_NAME] hyväksiluenta vai ei? Entä [PERSON_NAME] hyväksiluenta? Nyt …" at bounding box center [428, 212] width 683 height 33
drag, startPoint x: 174, startPoint y: 223, endPoint x: 553, endPoint y: 225, distance: 378.5
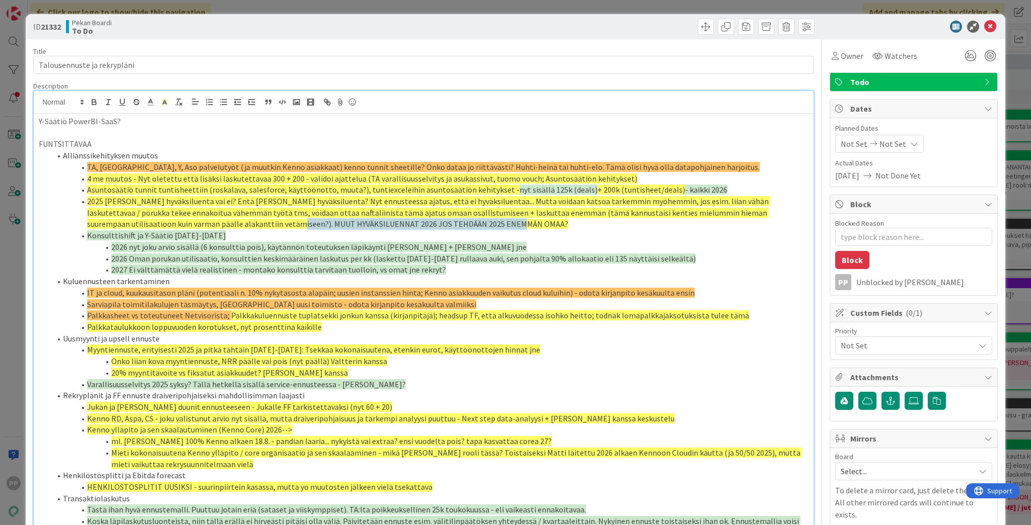
click at [512, 225] on li "2025 [PERSON_NAME] hyväksiluenta vai ei? Entä [PERSON_NAME] hyväksiluenta? Nyt …" at bounding box center [429, 213] width 757 height 34
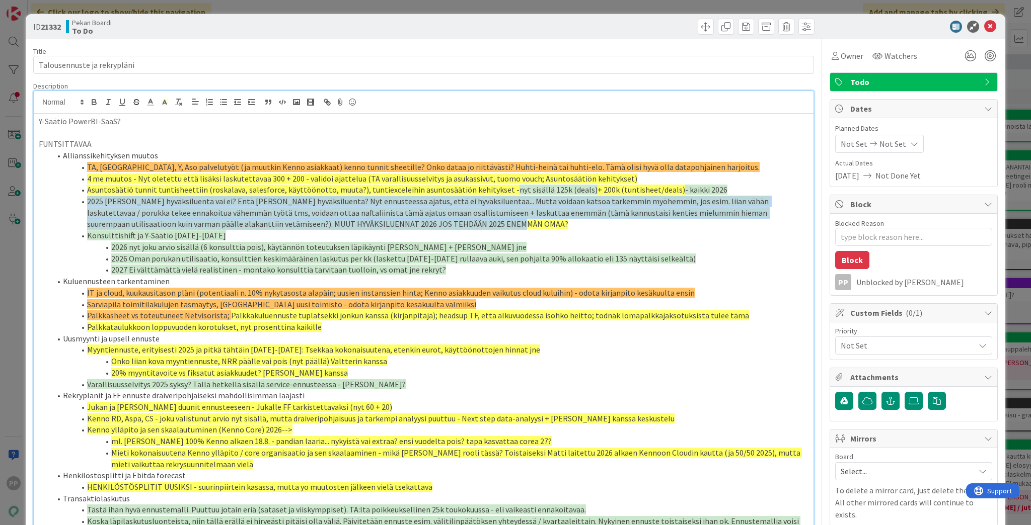
drag, startPoint x: 417, startPoint y: 223, endPoint x: 66, endPoint y: 203, distance: 350.9
click at [66, 203] on li "2025 [PERSON_NAME] hyväksiluenta vai ei? Entä [PERSON_NAME] hyväksiluenta? Nyt …" at bounding box center [429, 213] width 757 height 34
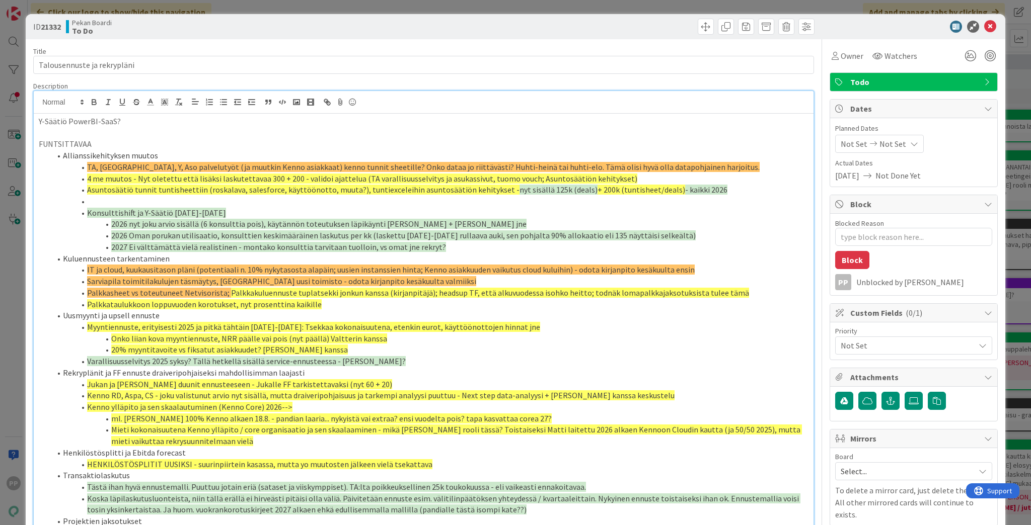
click at [88, 177] on span "4 me muutos - Nyt oletettu että lisäksi laskutettavaa 300 + 200 - validoi ajatt…" at bounding box center [362, 179] width 550 height 10
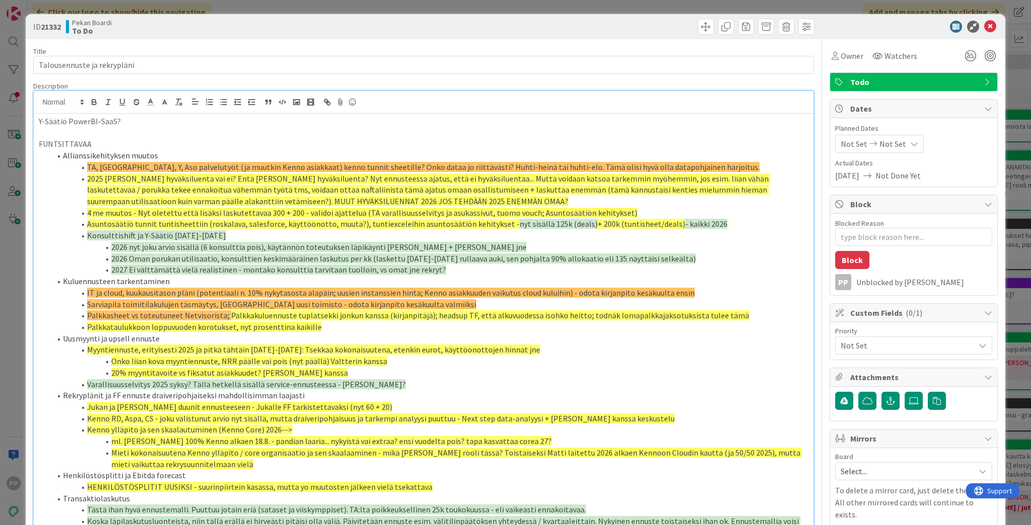
click at [115, 328] on span "Palkkataulukkoon loppuvuoden korotukset, nyt prosenttina kaikille" at bounding box center [204, 327] width 235 height 10
click at [149, 364] on span "Onko liian kova myyntiennuste, NRR päälle vai pois (nyt päällä) Valtterin kanssa" at bounding box center [249, 361] width 276 height 10
click at [168, 133] on p at bounding box center [424, 133] width 770 height 12
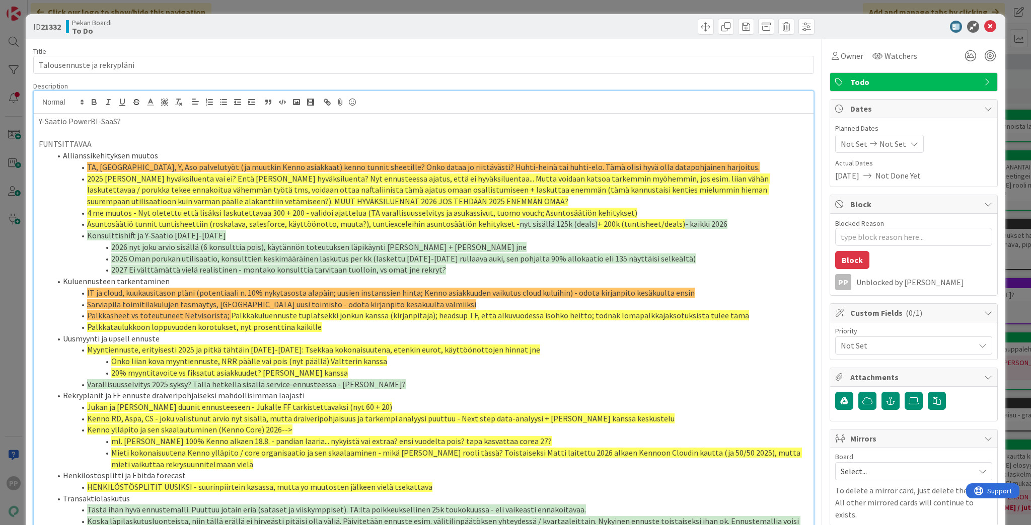
click at [261, 35] on div "ID 21332 Pekan Boardi To Do" at bounding box center [515, 26] width 979 height 25
click at [261, 10] on div "ID 21332 Pekan Boardi To Do Title 27 / 128 Talousennuste ja rekrypläni Descript…" at bounding box center [515, 262] width 1031 height 525
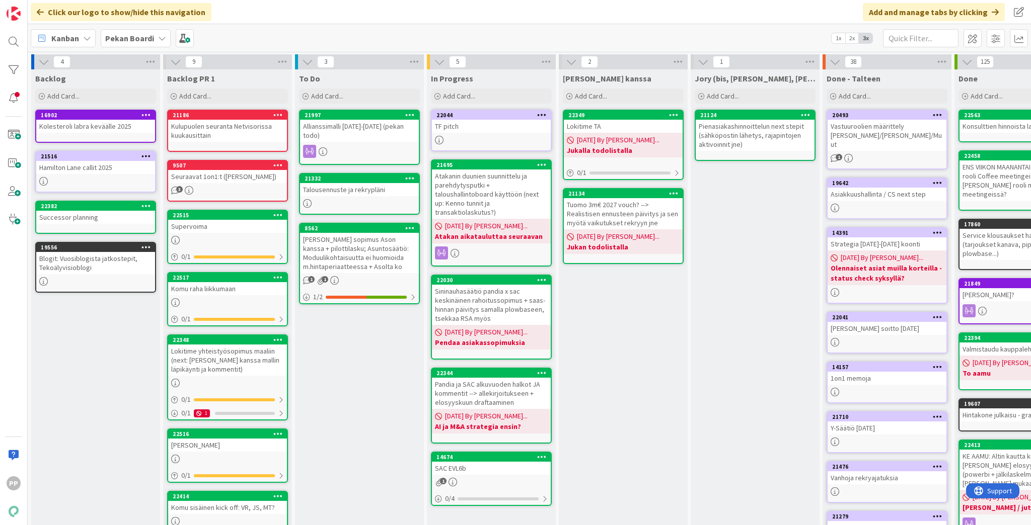
click at [347, 129] on div "Allianssimalli [DATE]-[DATE] (pekan todo)" at bounding box center [359, 131] width 119 height 22
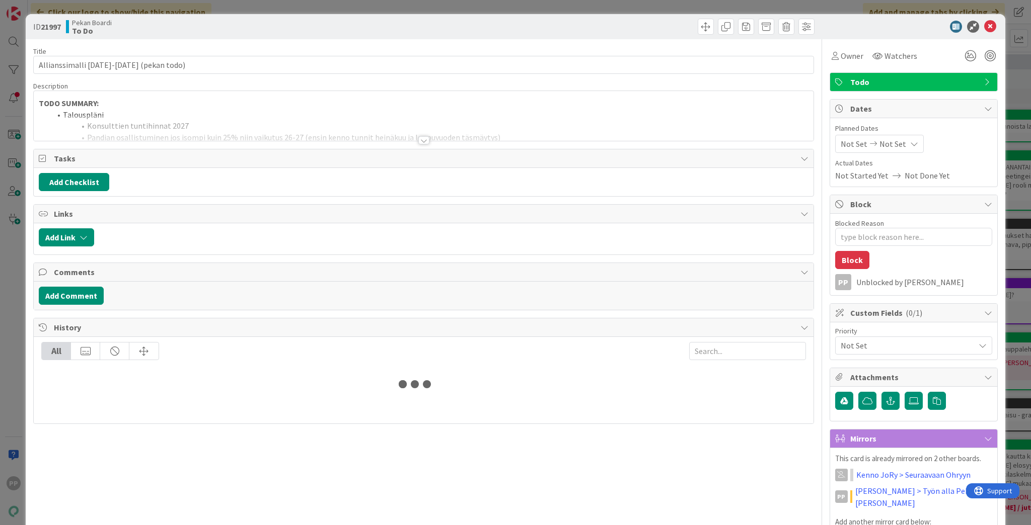
type textarea "x"
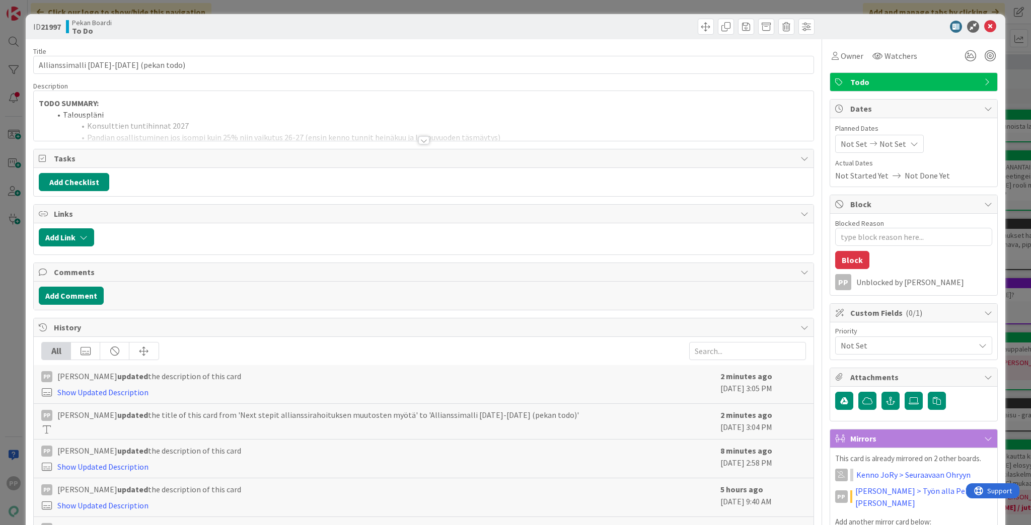
click at [169, 127] on div at bounding box center [424, 128] width 780 height 26
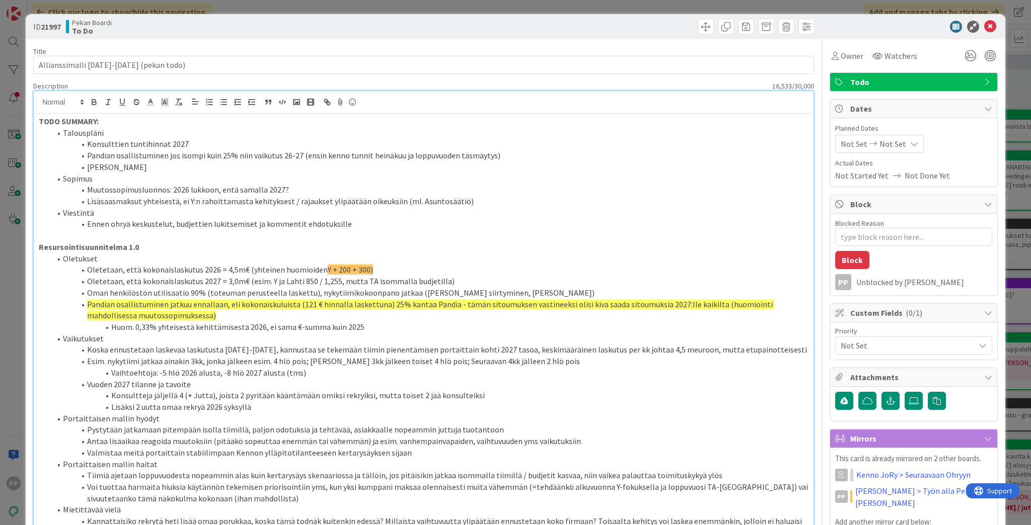
click at [183, 146] on li "Konsulttien tuntihinnat 2027" at bounding box center [429, 144] width 757 height 12
click at [88, 155] on li "Pandian osallistuminen jos isompi kuin 25% niin vaikutus 26-27 (ensin kenno tun…" at bounding box center [429, 156] width 757 height 12
click at [87, 155] on li "TALOUSENNUSTE TODOSSA HUOMIOITU: Pandian osallistuminen jos isompi kuin 25% nii…" at bounding box center [429, 156] width 757 height 12
copy li "TALOUSENNUSTE TODOSSA HUOMIOITU:"
click at [89, 170] on li "[PERSON_NAME]" at bounding box center [429, 168] width 757 height 12
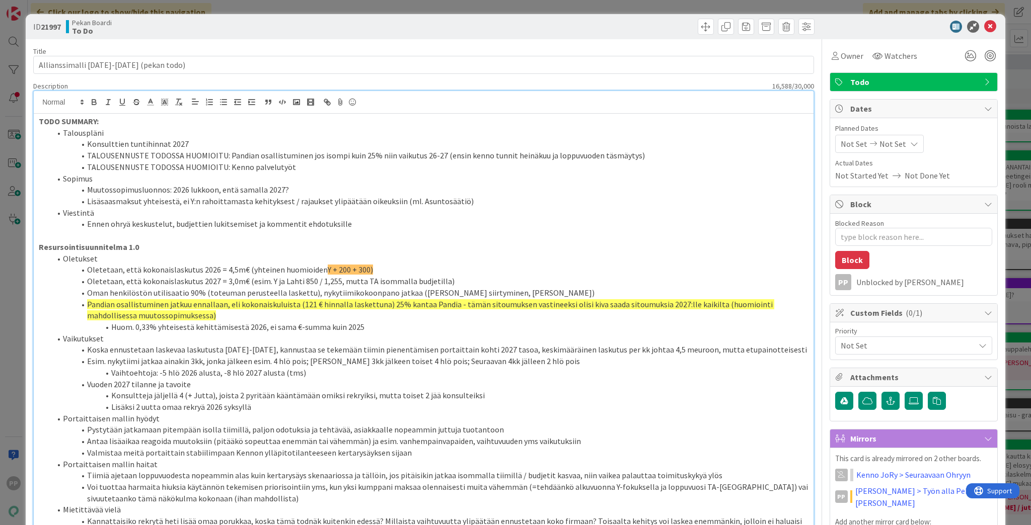
click at [89, 143] on li "Konsulttien tuntihinnat 2027" at bounding box center [429, 144] width 757 height 12
click at [310, 167] on li "TALOUSENNUSTE TODOSSA HUOMIOITU: Kenno palvelutyöt" at bounding box center [429, 168] width 757 height 12
click at [258, 8] on div "ID 21997 Pekan Boardi To Do Title 37 / 128 Allianssimalli [DATE]-[DATE] (pekan …" at bounding box center [515, 262] width 1031 height 525
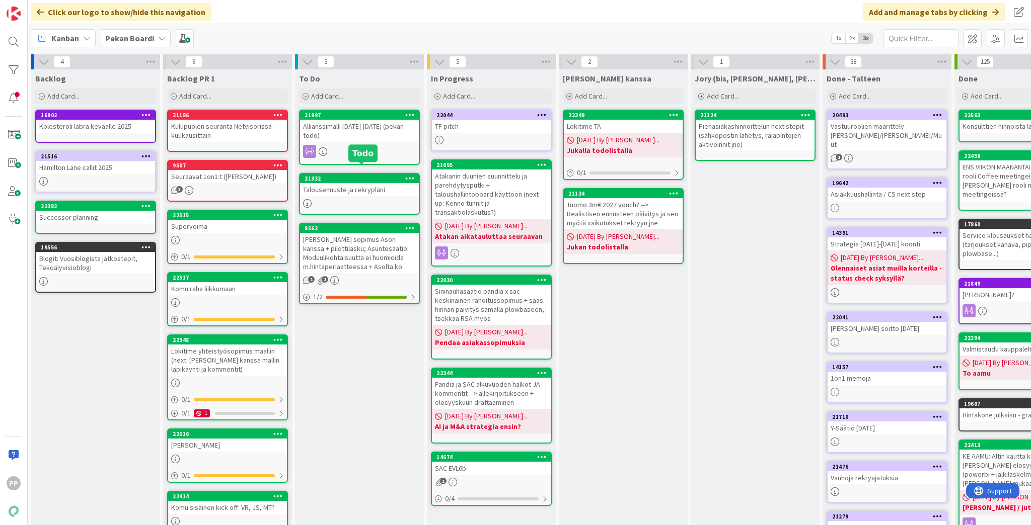
click at [337, 183] on div "Talousennuste ja rekrypläni" at bounding box center [359, 189] width 119 height 13
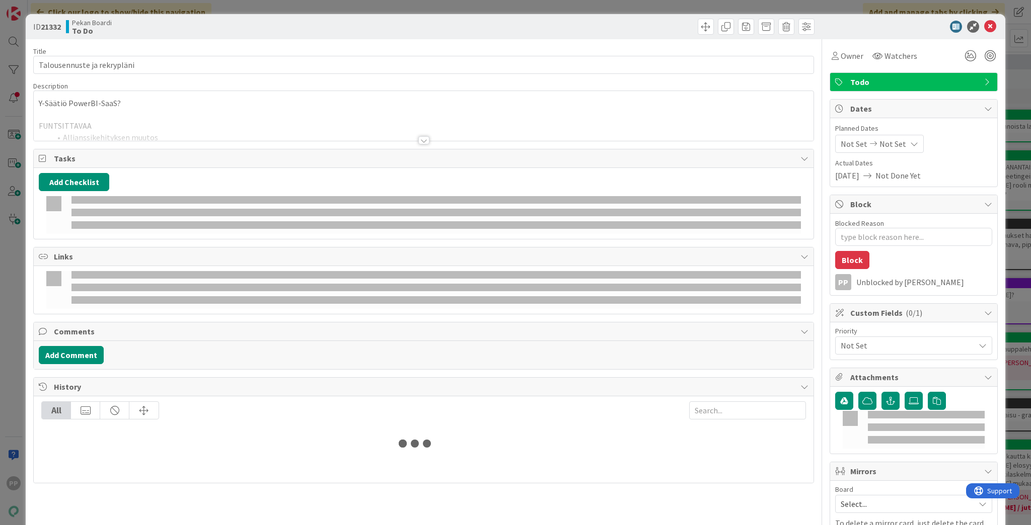
type textarea "x"
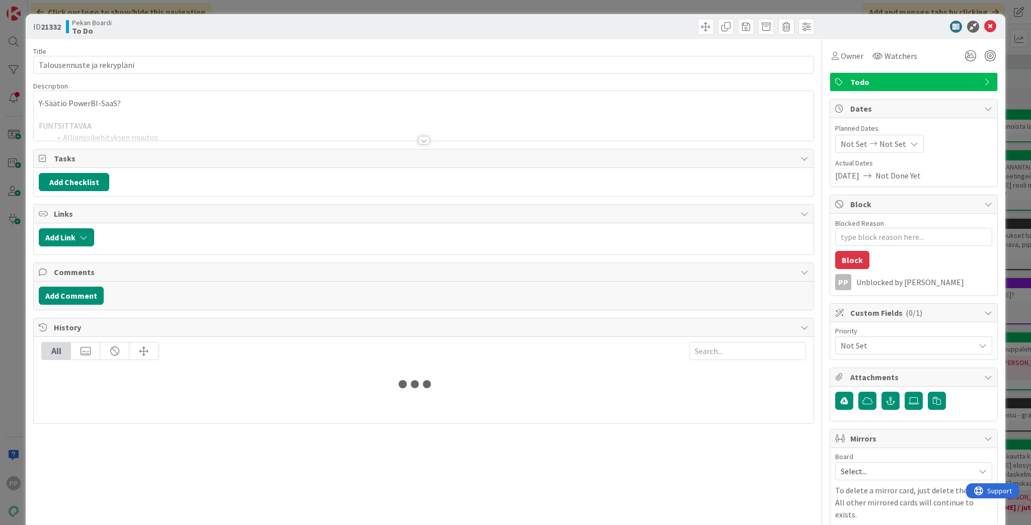
click at [172, 123] on div at bounding box center [424, 128] width 780 height 26
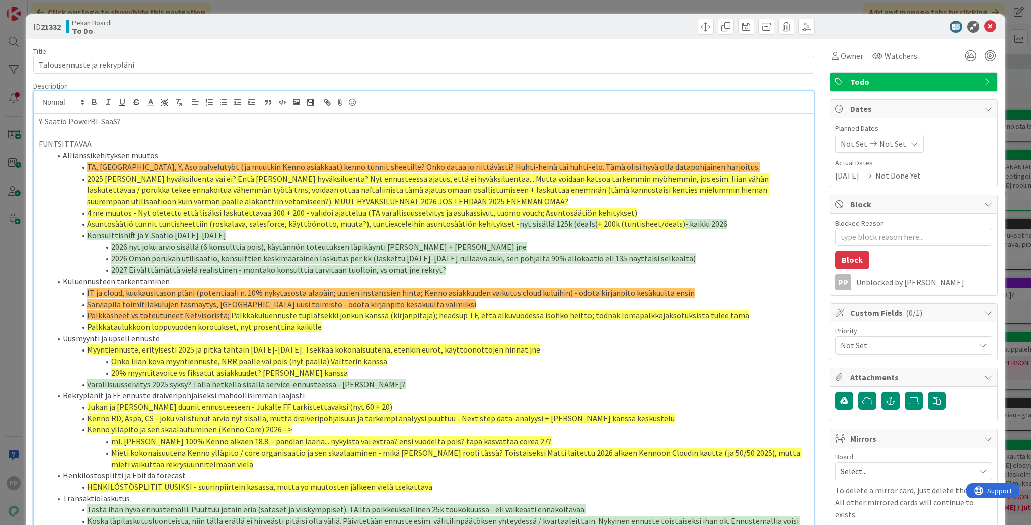
click at [512, 221] on li "Asuntosäätiö tunnit tuntisheettiin (roskalava, salesforce, käyttöönotto, muuta?…" at bounding box center [429, 224] width 757 height 12
click at [512, 165] on li "TA, [GEOGRAPHIC_DATA], Y, Aso palvelutyöt (ja muutkin Kenno asiakkaat) kenno tu…" at bounding box center [429, 168] width 757 height 12
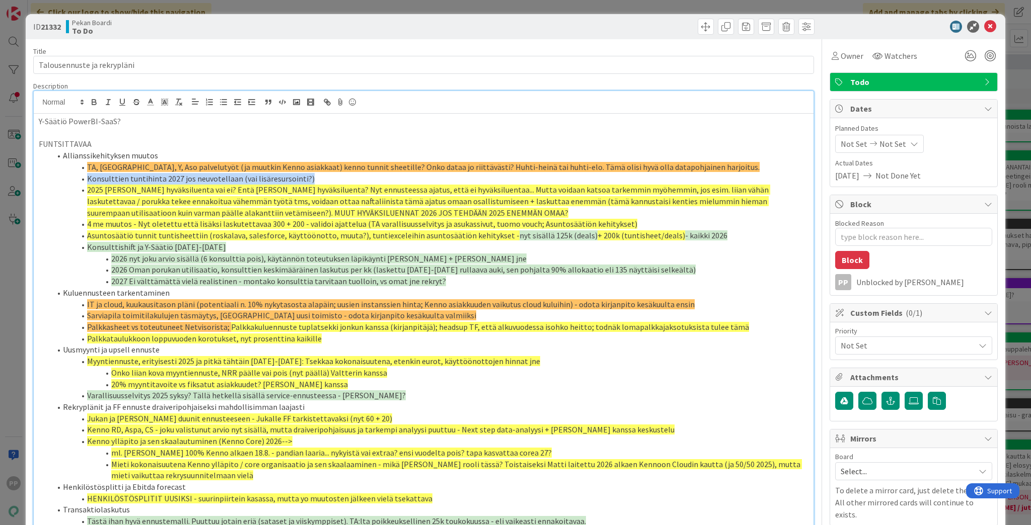
click at [87, 178] on span at bounding box center [87, 179] width 0 height 12
click at [161, 103] on icon at bounding box center [164, 102] width 9 height 9
click at [192, 133] on span at bounding box center [196, 135] width 8 height 8
click at [355, 171] on span "TA, [GEOGRAPHIC_DATA], Y, Aso palvelutyöt (ja muutkin Kenno asiakkaat) kenno tu…" at bounding box center [423, 167] width 672 height 10
click at [311, 178] on li "Konsulttien tuntihinta 2027 jos neuvotellaan (vai lisäresursointi?)" at bounding box center [429, 179] width 757 height 12
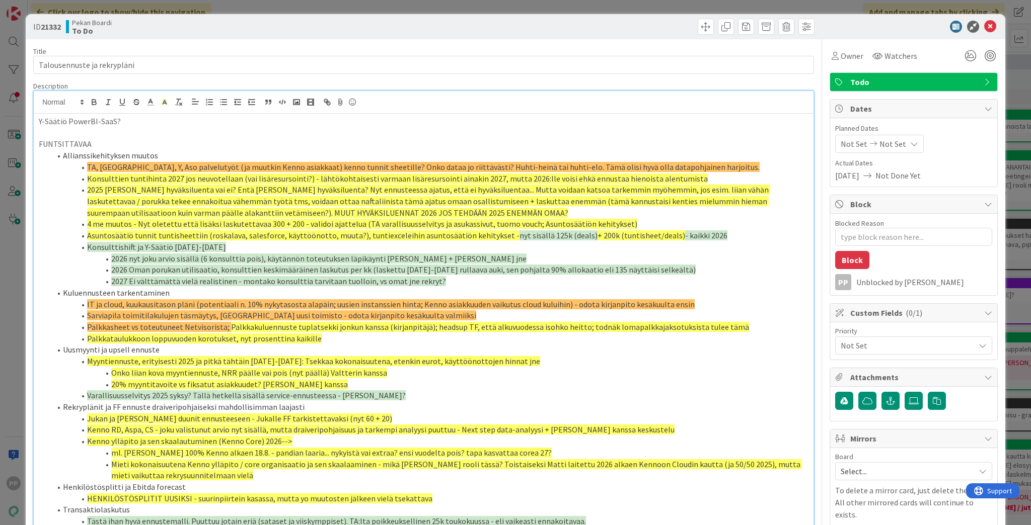
click at [287, 133] on p at bounding box center [424, 133] width 770 height 12
click at [290, 126] on p "Y-Säätiö PowerBI-SaaS?" at bounding box center [424, 122] width 770 height 12
click at [512, 179] on li "Konsulttien tuntihinta 2027 jos neuvotellaan (vai lisäresursointi?) - lähtökoht…" at bounding box center [429, 179] width 757 height 12
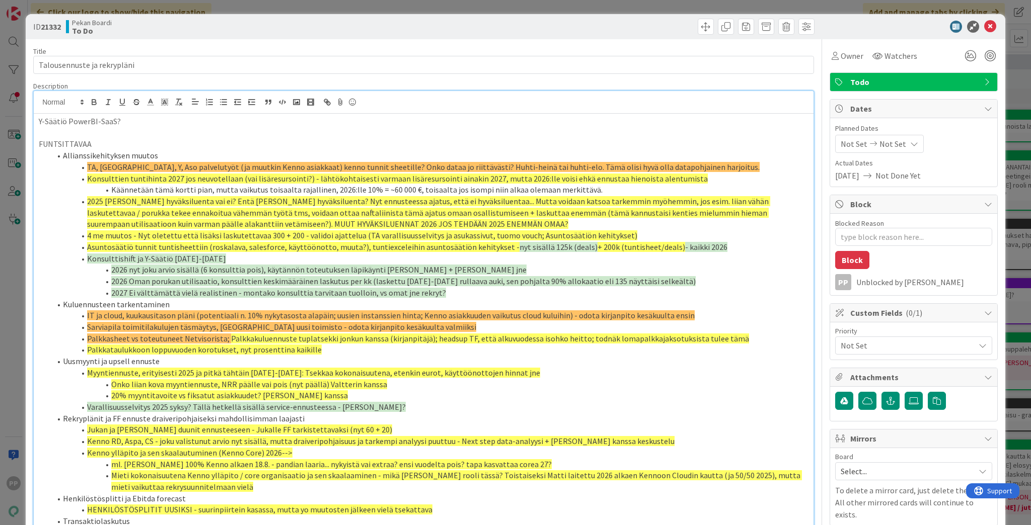
click at [87, 180] on li "Konsulttien tuntihinta 2027 jos neuvotellaan (vai lisäresursointi?) - lähtökoht…" at bounding box center [429, 179] width 757 height 12
click at [165, 101] on polyline at bounding box center [165, 102] width 4 height 4
click at [186, 133] on span at bounding box center [186, 135] width 8 height 8
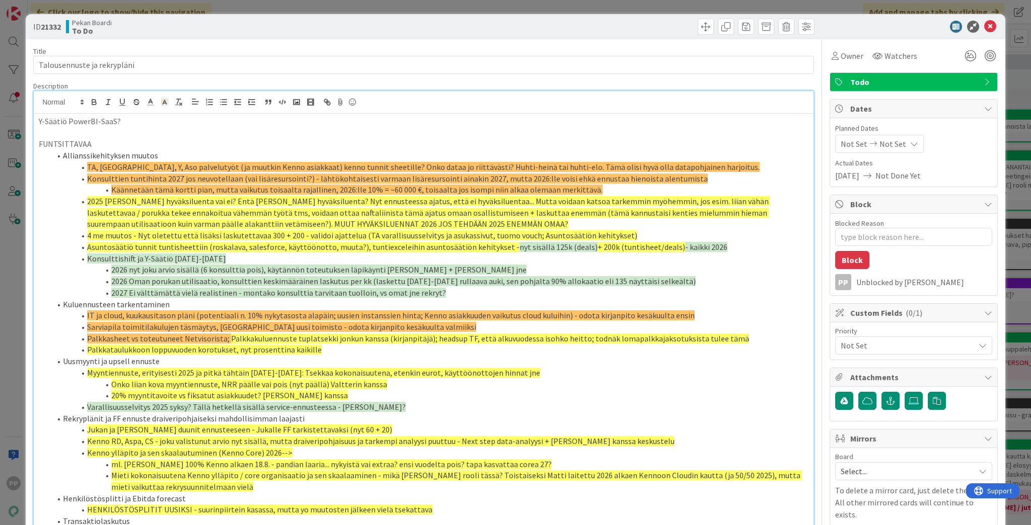
click at [512, 233] on li "4 me muutos - Nyt oletettu että lisäksi laskutettavaa 300 + 200 - validoi ajatt…" at bounding box center [429, 236] width 757 height 12
click at [512, 189] on li "Käännetään tämä kortti pian, mutta vaikutus toisaalta rajallinen, 2026:lle 10% …" at bounding box center [429, 190] width 757 height 12
drag, startPoint x: 376, startPoint y: 191, endPoint x: 407, endPoint y: 192, distance: 30.7
click at [407, 192] on span "Käännetään tämä kortti pian, mutta vaikutus toisaalta rajallinen, 2026:lle 10% …" at bounding box center [356, 190] width 491 height 10
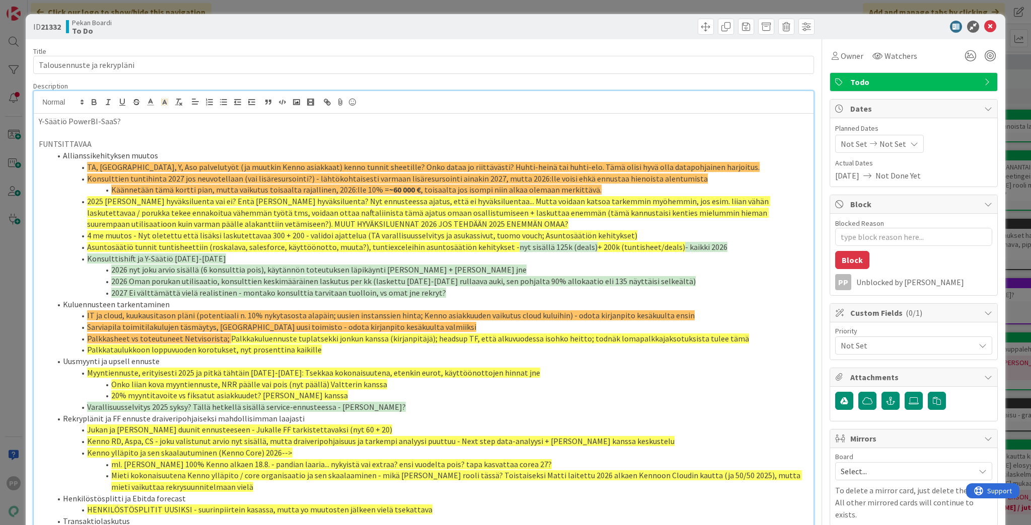
click at [487, 203] on span "2025 [PERSON_NAME] hyväksiluenta vai ei? Entä [PERSON_NAME] hyväksiluenta? Nyt …" at bounding box center [428, 212] width 683 height 33
click at [495, 238] on span "4 me muutos - Nyt oletettu että lisäksi laskutettavaa 300 + 200 - validoi ajatt…" at bounding box center [362, 236] width 550 height 10
click at [199, 143] on p "FUNTSITTAVAA" at bounding box center [424, 144] width 770 height 12
click at [221, 164] on span "TA, [GEOGRAPHIC_DATA], Y, Aso palvelutyöt (ja muutkin Kenno asiakkaat) kenno tu…" at bounding box center [423, 167] width 672 height 10
click at [262, 244] on span "Asuntosäätiö tunnit tuntisheettiin (roskalava, salesforce, käyttöönotto, muuta?…" at bounding box center [303, 247] width 432 height 10
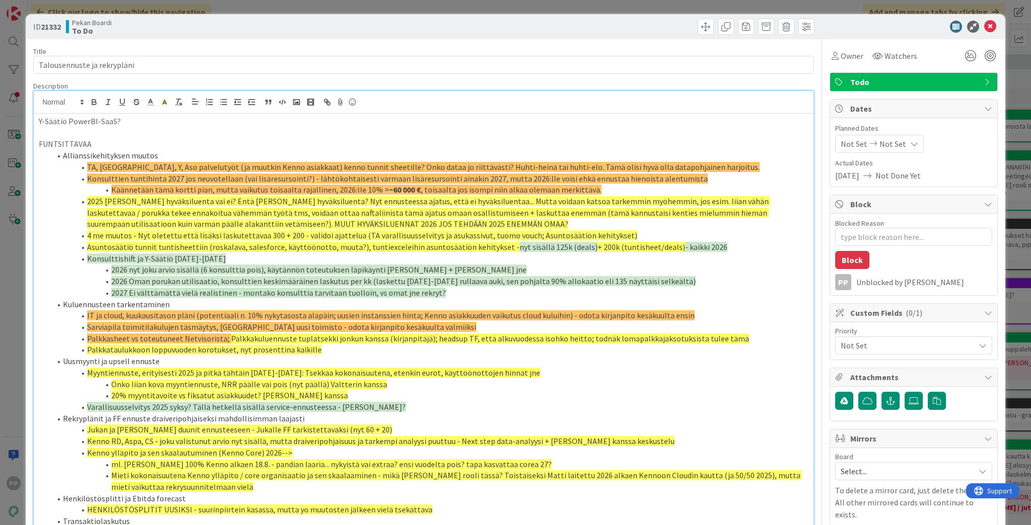
click at [162, 83] on div "Description" at bounding box center [423, 86] width 781 height 9
click at [146, 31] on div "Pekan Boardi To Do" at bounding box center [243, 27] width 355 height 16
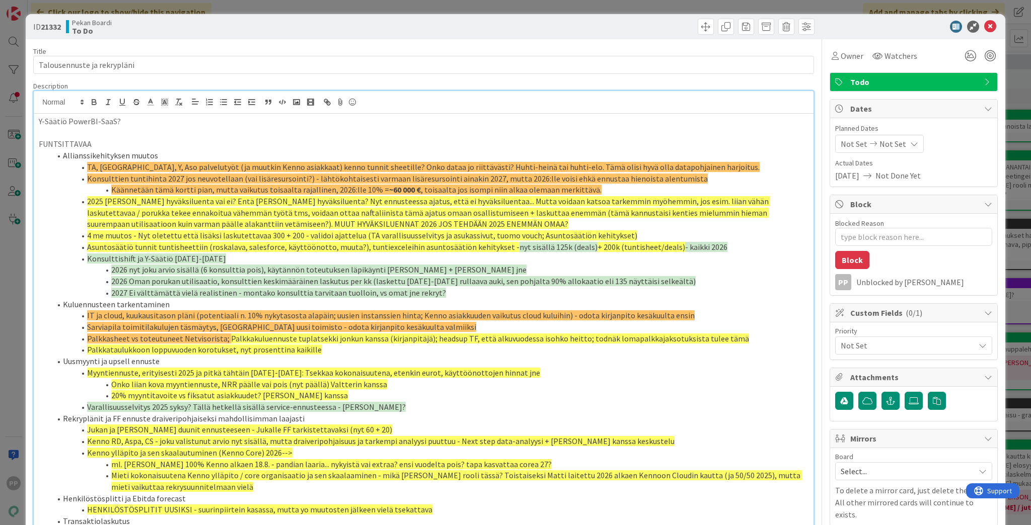
click at [219, 10] on div "ID 21332 Pekan Boardi To Do Title 27 / 128 Talousennuste ja rekrypläni Descript…" at bounding box center [515, 262] width 1031 height 525
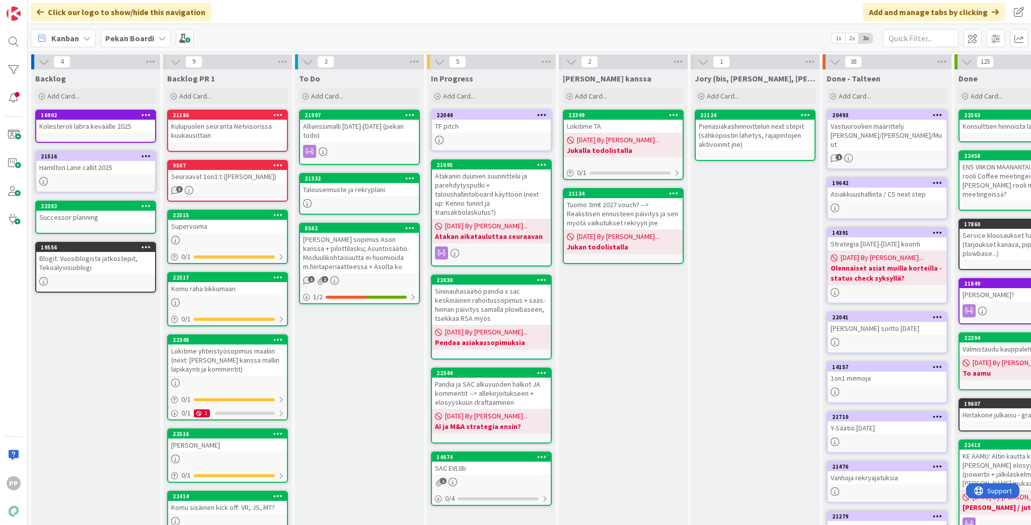
click at [370, 364] on div "To Do Add Card... Template Not Set Title 0 / 128 Label Todo Show More... Add Ad…" at bounding box center [359, 397] width 129 height 656
click at [362, 364] on div "To Do Add Card... Template Not Set Title 0 / 128 Label Todo Show More... Add Ad…" at bounding box center [359, 397] width 129 height 656
click at [363, 364] on div "To Do Add Card... Template Not Set Title 0 / 128 Label Todo Show More... Add Ad…" at bounding box center [359, 397] width 129 height 656
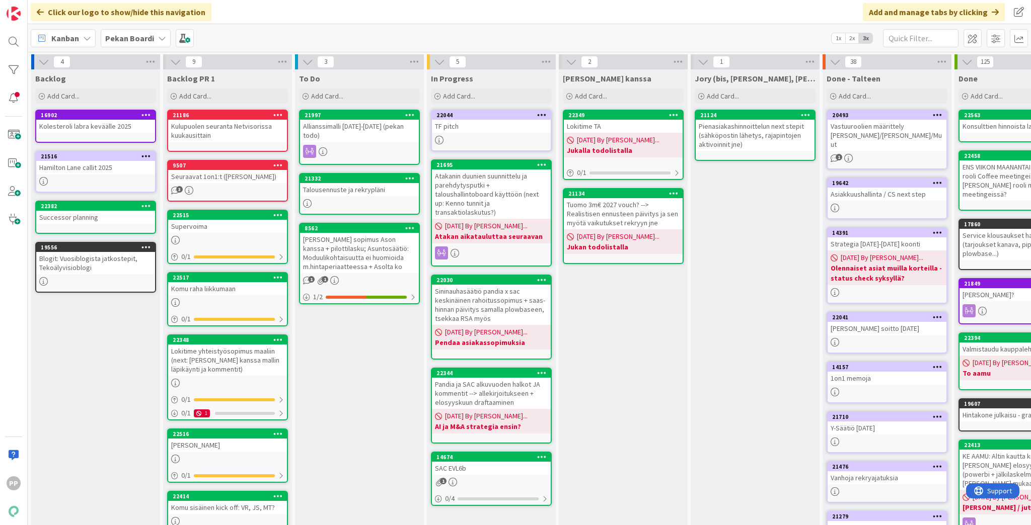
click at [363, 364] on div "To Do Add Card... Template Not Set Title 0 / 128 Label Todo Show More... Add Ad…" at bounding box center [359, 397] width 129 height 656
click at [364, 125] on div "Allianssimalli [DATE]-[DATE] (pekan todo)" at bounding box center [359, 131] width 119 height 22
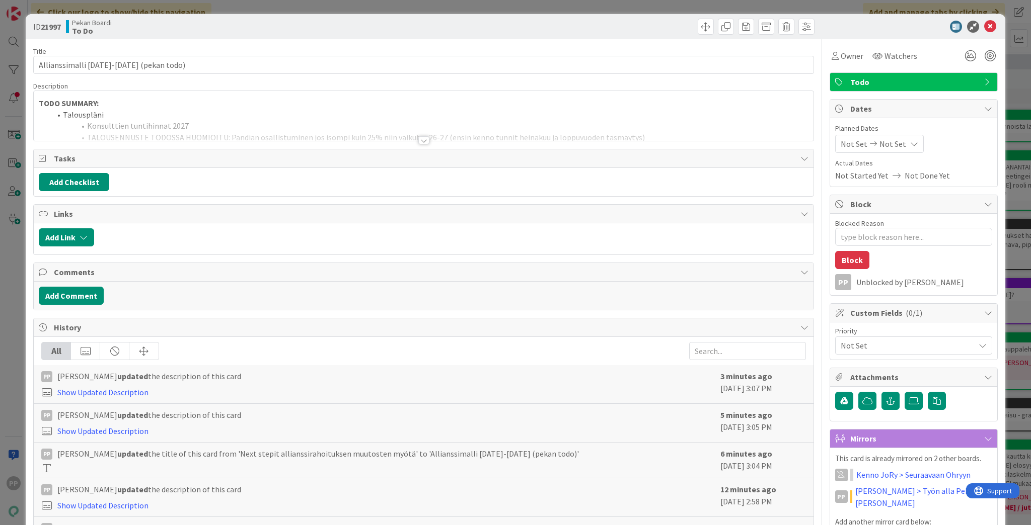
click at [133, 125] on div at bounding box center [424, 128] width 780 height 26
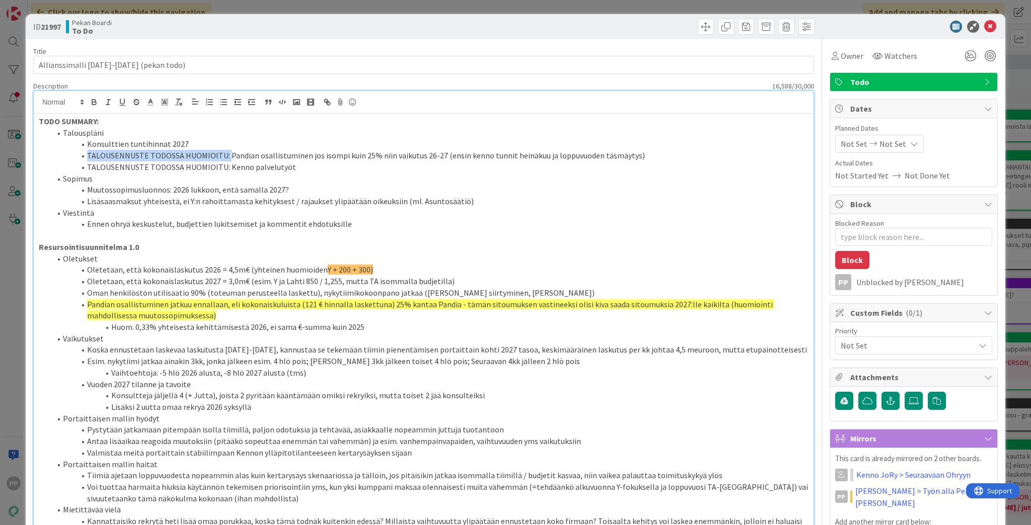
drag, startPoint x: 85, startPoint y: 154, endPoint x: 225, endPoint y: 152, distance: 140.9
click at [225, 152] on li "TALOUSENNUSTE TODOSSA HUOMIOITU: Pandian osallistuminen jos isompi kuin 25% nii…" at bounding box center [429, 156] width 757 height 12
copy li "TALOUSENNUSTE TODOSSA HUOMIOITU:"
click at [87, 142] on li "Konsulttien tuntihinnat 2027" at bounding box center [429, 144] width 757 height 12
click at [151, 186] on li "Muutossopimusluonnos: 2026 lukkoon, entä samalla 2027?" at bounding box center [429, 190] width 757 height 12
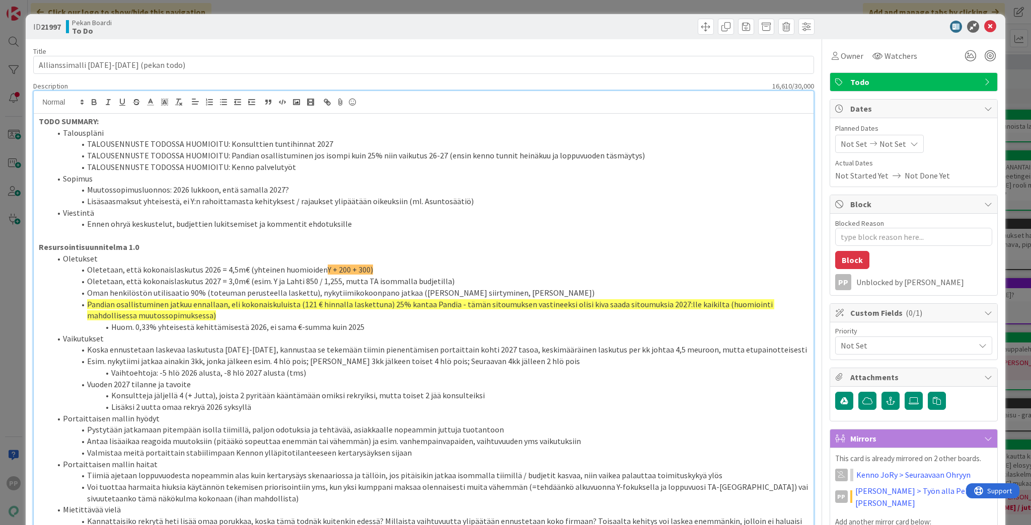
click at [240, 208] on li "Viestintä" at bounding box center [429, 213] width 757 height 12
click at [245, 205] on li "Lisäsaasmaksut yhteisestä, ei Y:n rahoittamasta kehityksest / rajaukset ylipäät…" at bounding box center [429, 202] width 757 height 12
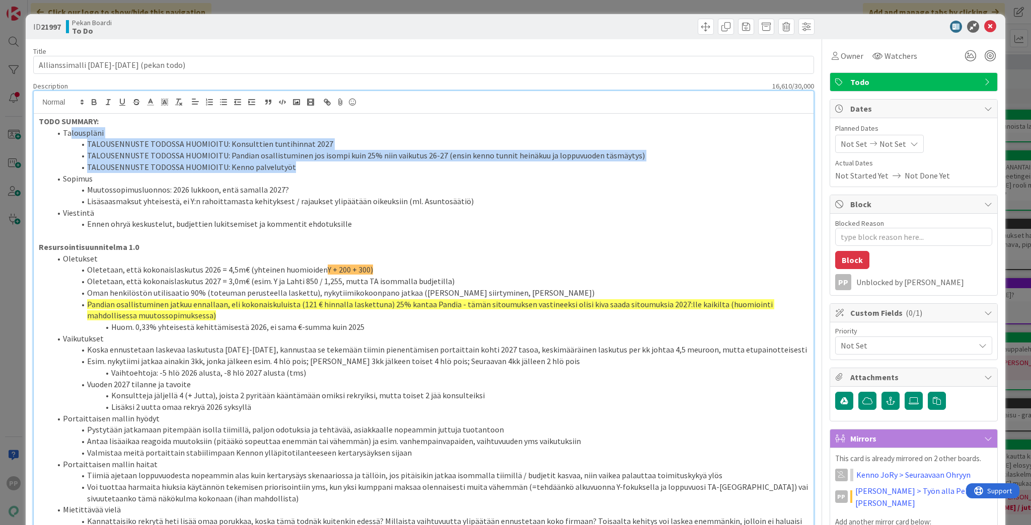
drag, startPoint x: 312, startPoint y: 168, endPoint x: 70, endPoint y: 133, distance: 244.6
click at [70, 133] on ol "Talouspläni TALOUSENNUSTE TODOSSA HUOMIOITU: Konsulttien tuntihinnat 2027 TALOU…" at bounding box center [424, 178] width 770 height 103
click at [62, 129] on li "Talouspläni" at bounding box center [429, 133] width 757 height 12
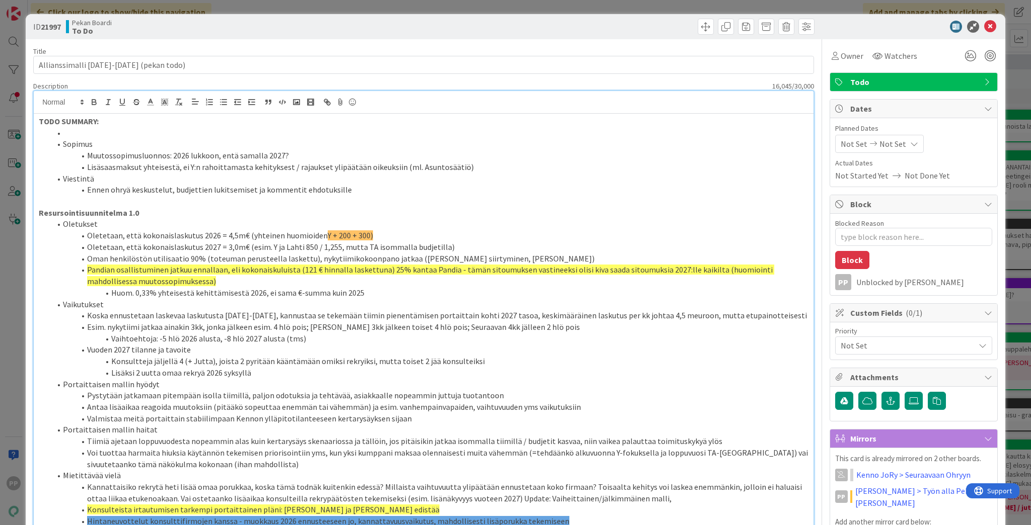
click at [342, 187] on li "Ennen ohryä keskustelut, budjettien lukitsemiset ja kommentit ehdotuksille" at bounding box center [429, 190] width 757 height 12
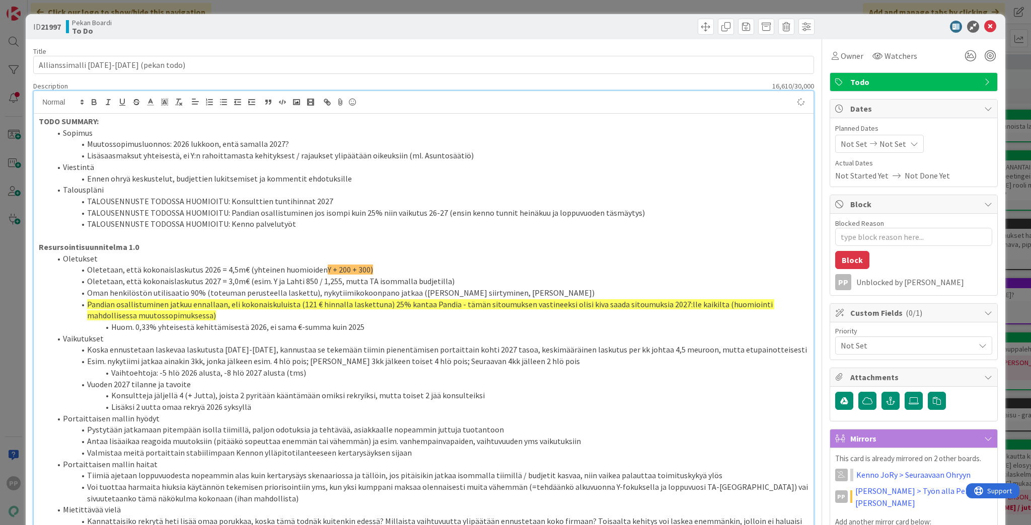
type textarea "x"
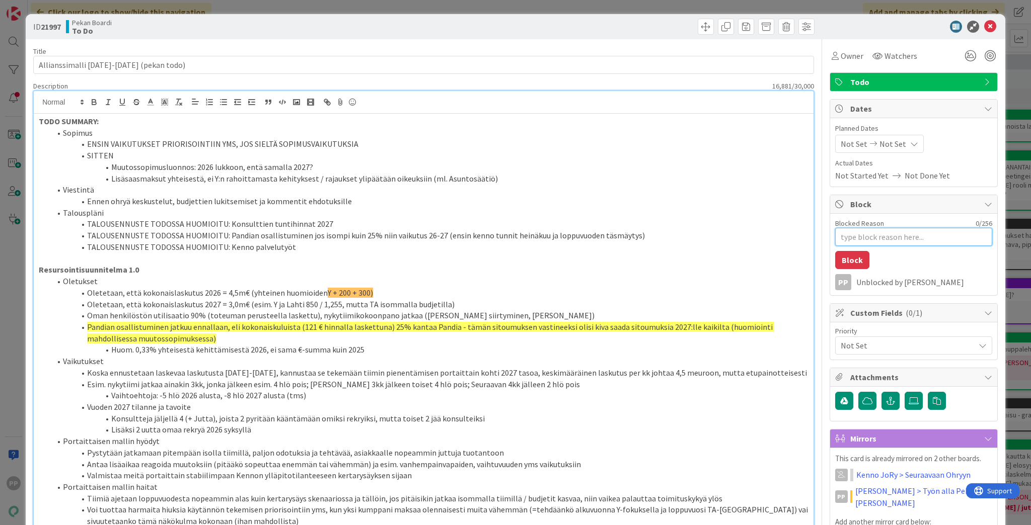
click at [512, 238] on textarea "Blocked Reason" at bounding box center [913, 237] width 157 height 18
type textarea "x"
type textarea "K"
type textarea "x"
type textarea "Ke"
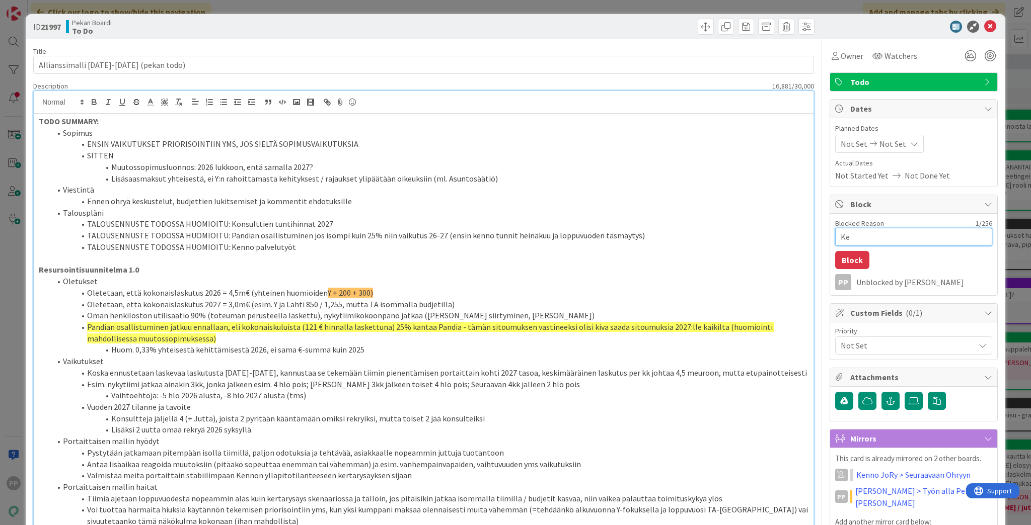
type textarea "x"
type textarea "[PERSON_NAME]"
type textarea "x"
type textarea "Kenn"
type textarea "x"
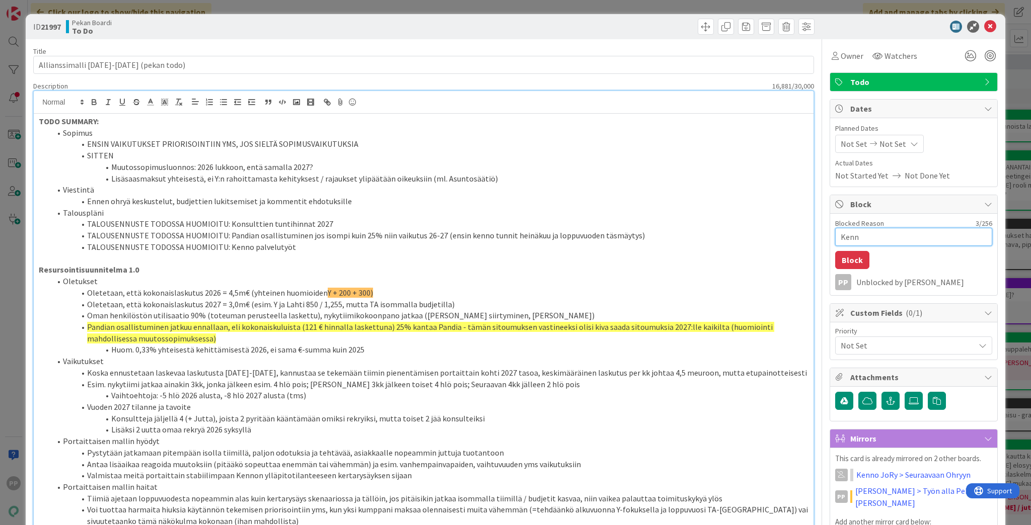
type textarea "Kenno"
type textarea "x"
type textarea "Kenno"
type textarea "x"
type textarea "[PERSON_NAME]"
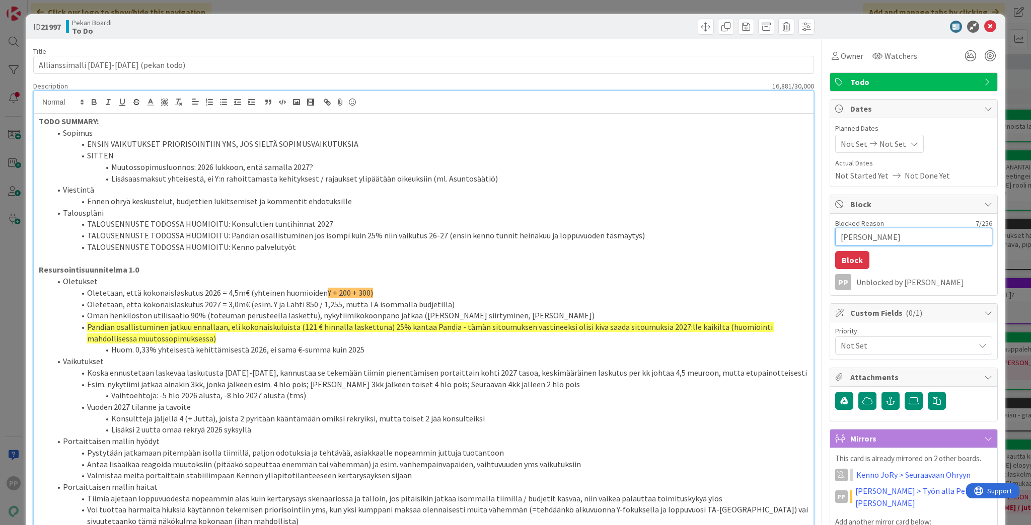
type textarea "x"
type textarea "[PERSON_NAME]"
type textarea "x"
type textarea "[PERSON_NAME]"
type textarea "x"
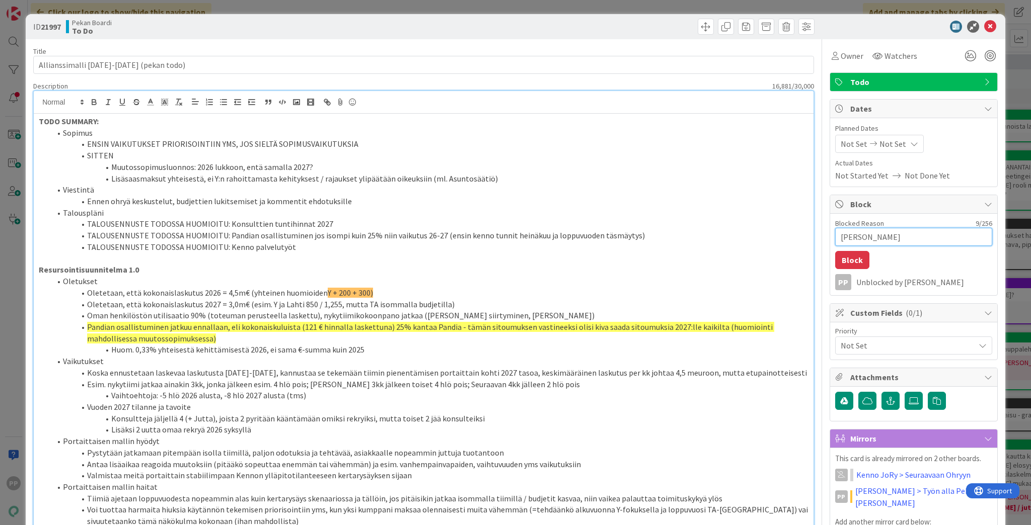
type textarea "[PERSON_NAME]"
type textarea "x"
type textarea "[PERSON_NAME]"
type textarea "x"
type textarea "[PERSON_NAME]"
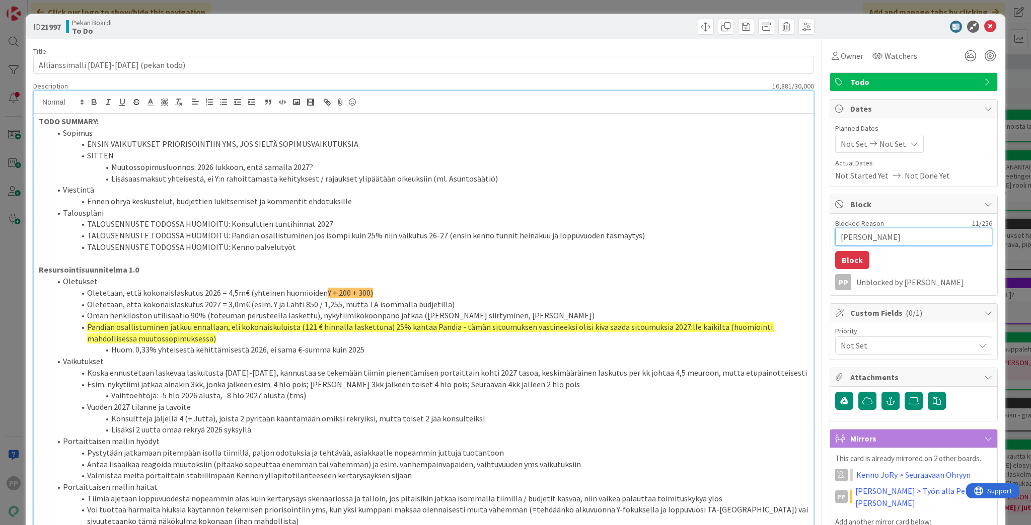
type textarea "x"
type textarea "[PERSON_NAME]"
type textarea "x"
type textarea "[PERSON_NAME]"
type textarea "x"
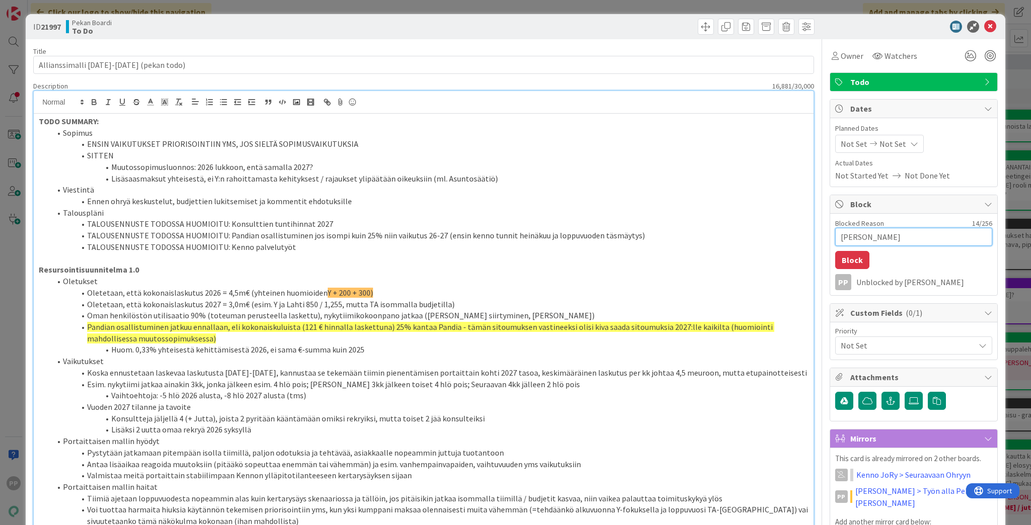
type textarea "[PERSON_NAME]"
type textarea "x"
type textarea "[PERSON_NAME]"
type textarea "x"
type textarea "[PERSON_NAME]"
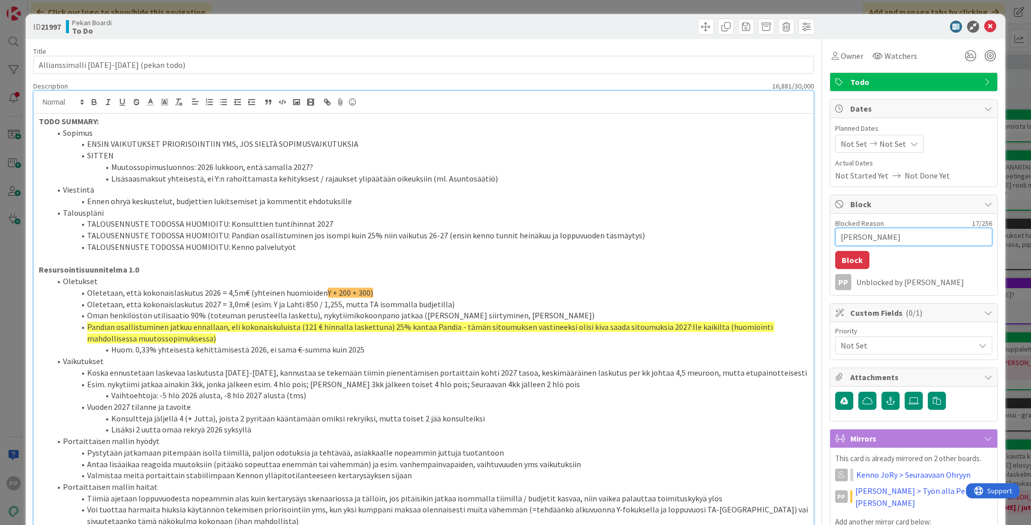
type textarea "x"
type textarea "[PERSON_NAME] kautta"
type textarea "x"
type textarea "[PERSON_NAME] kautta"
type textarea "x"
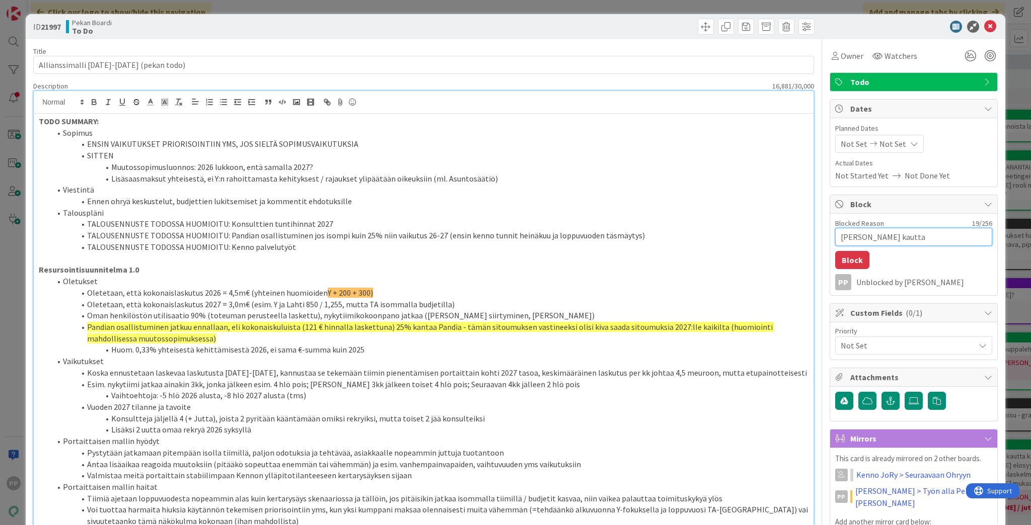
type textarea "[PERSON_NAME] kautta a"
type textarea "x"
type textarea "[PERSON_NAME] kautta as"
type textarea "x"
type textarea "[PERSON_NAME] kautta asi"
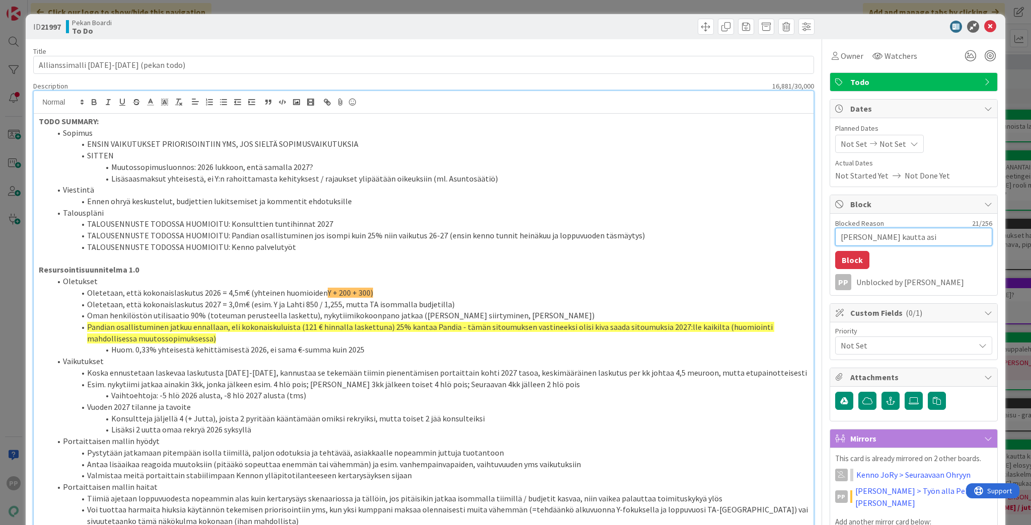
type textarea "x"
type textarea "[PERSON_NAME] kautta [GEOGRAPHIC_DATA]"
type textarea "x"
type textarea "Kenno joryn kautta asiat"
type textarea "x"
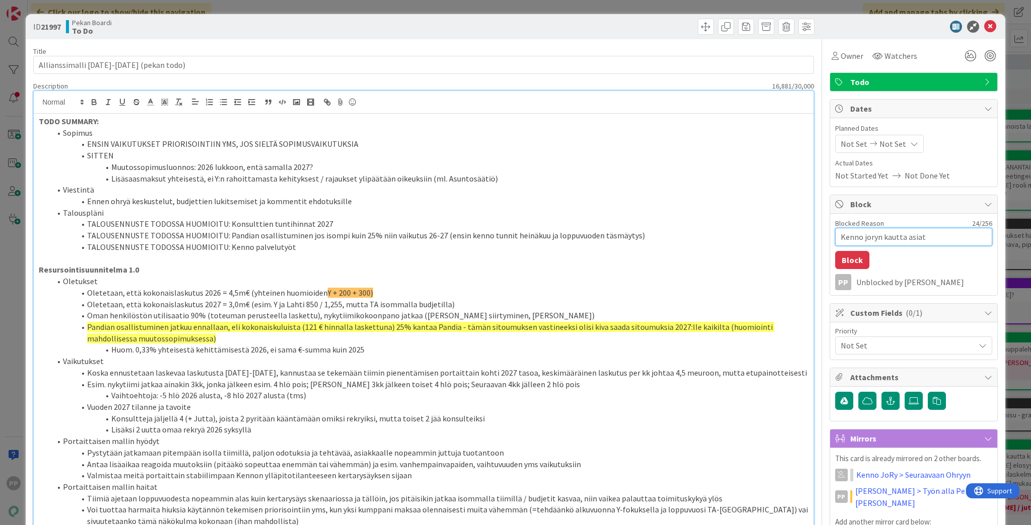
type textarea "Kenno joryn kautta asiat"
type textarea "x"
type textarea "Kenno joryn kautta asiat e"
type textarea "x"
type textarea "[PERSON_NAME] kautta asiat et"
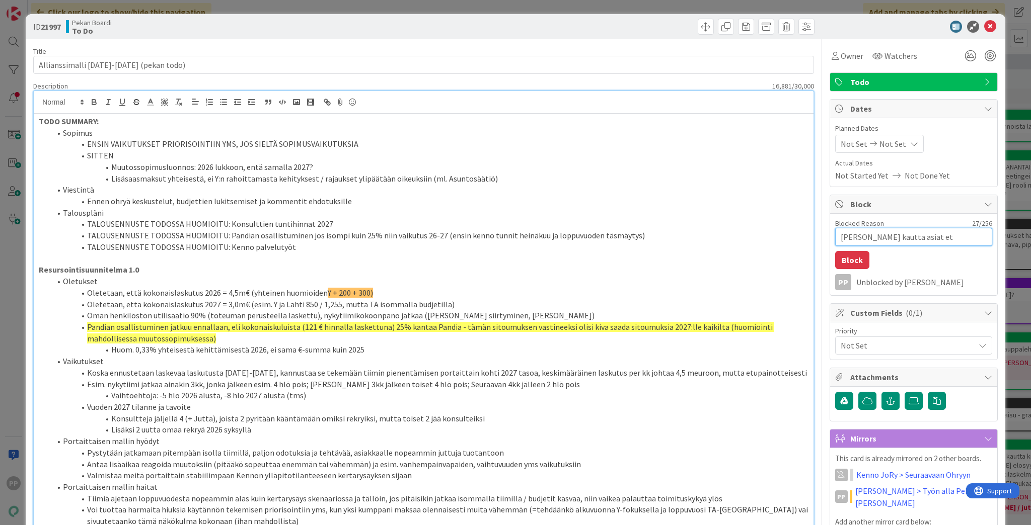
type textarea "x"
type textarea "Kenno joryn kautta asiat ete"
type textarea "x"
type textarea "Kenno joryn kautta asiat etee"
type textarea "x"
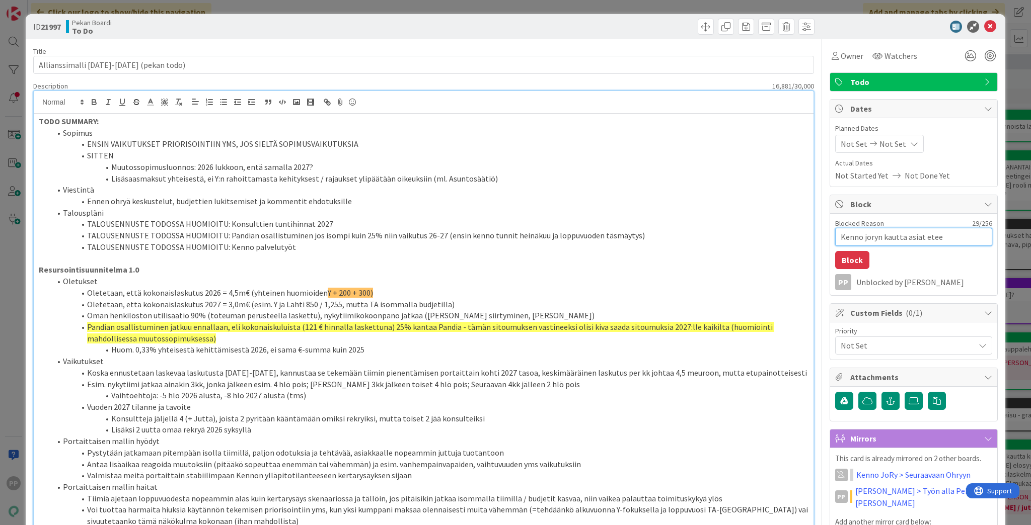
type textarea "Kenno joryn kautta asiat eteen"
type textarea "x"
type textarea "Kenno joryn kautta asiat eteenp"
type textarea "x"
type textarea "Kenno joryn kautta asiat eteenpä"
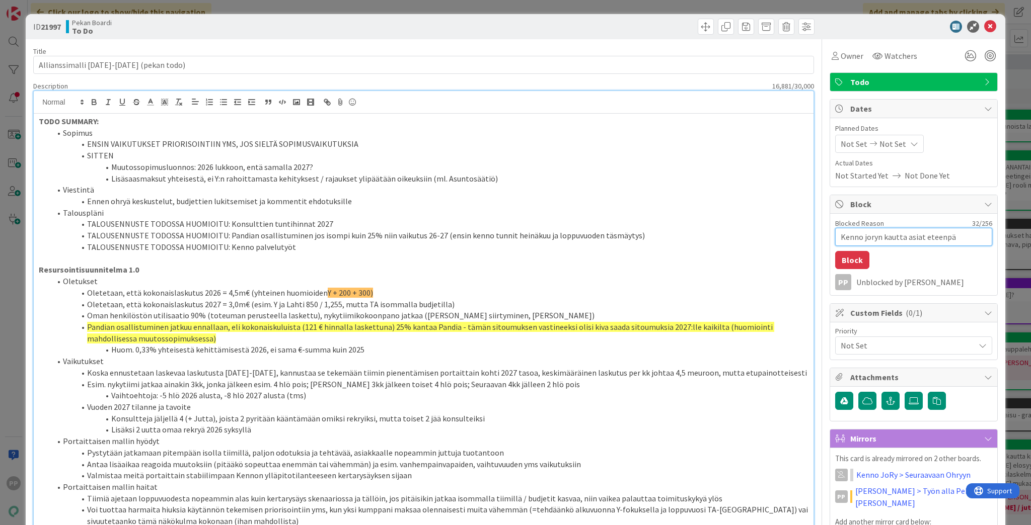
type textarea "x"
type textarea "Kenno joryn kautta asiat eteenpäi"
type textarea "x"
type textarea "Kenno joryn kautta asiat eteenpäin"
type textarea "x"
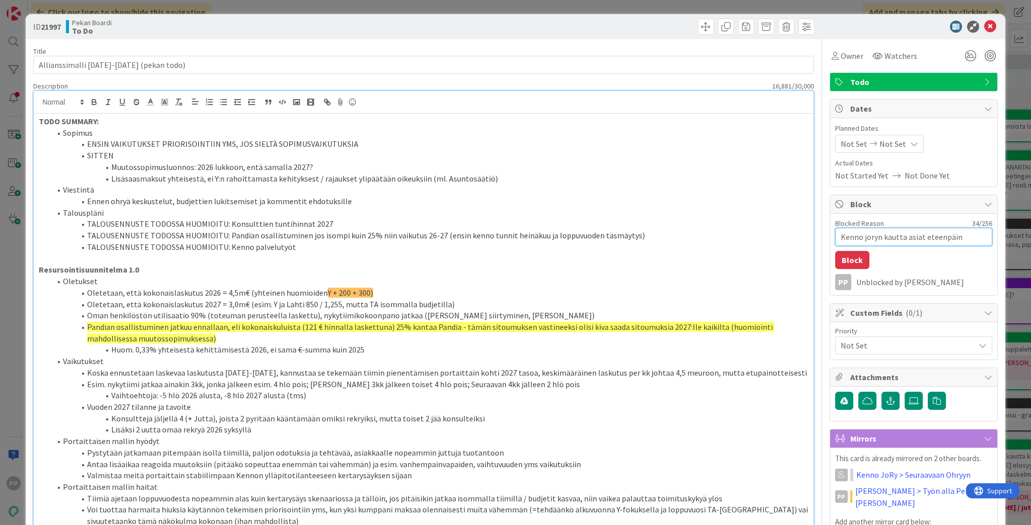
type textarea "Kenno joryn kautta asiat eteenpäin"
type textarea "x"
type textarea "Kenno joryn kautta asiat eteenpäin +"
type textarea "x"
type textarea "Kenno joryn kautta asiat eteenpäin +"
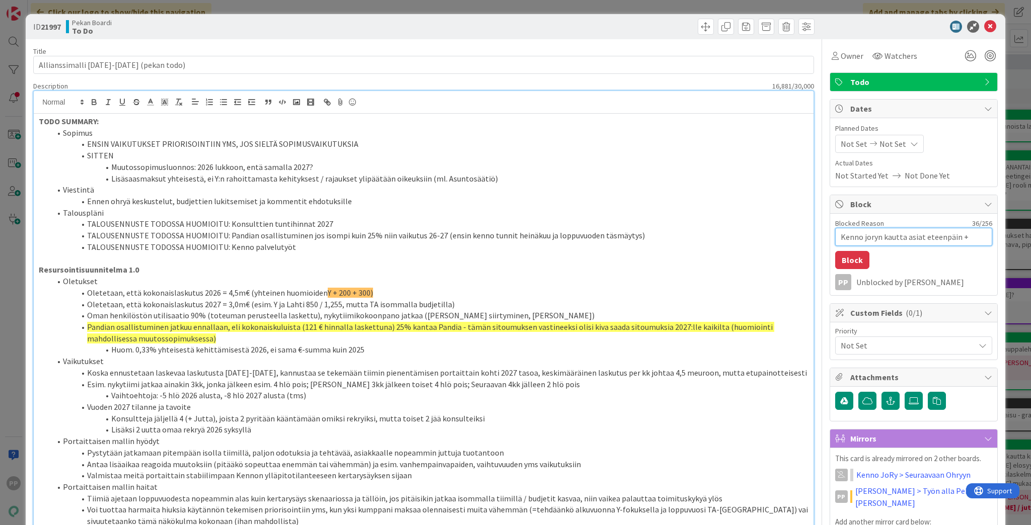
type textarea "x"
type textarea "Kenno joryn kautta asiat eteenpäin + t"
type textarea "x"
type textarea "Kenno joryn kautta asiat eteenpäin + ta"
type textarea "x"
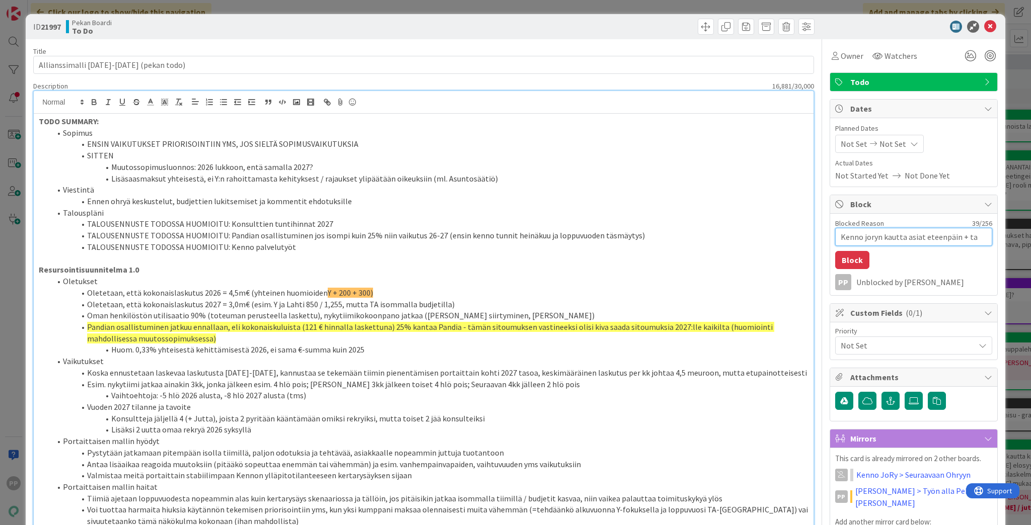
type textarea "Kenno joryn kautta asiat eteenpäin + tal"
type textarea "x"
type textarea "Kenno joryn kautta asiat eteenpäin + talo"
type textarea "x"
type textarea "Kenno joryn kautta asiat eteenpäin + talou"
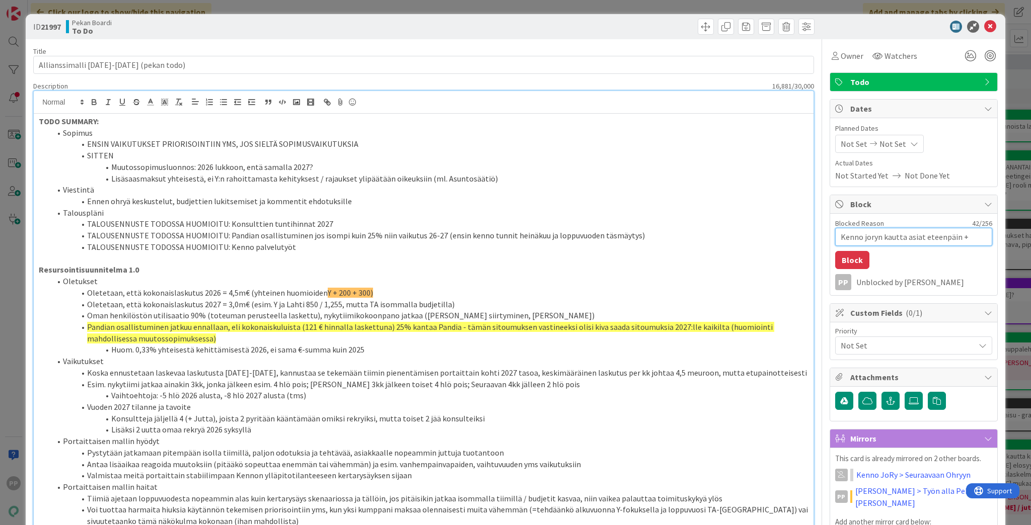
type textarea "x"
type textarea "Kenno joryn kautta asiat eteenpäin + talous"
type textarea "x"
type textarea "Kenno joryn kautta asiat eteenpäin + taloush"
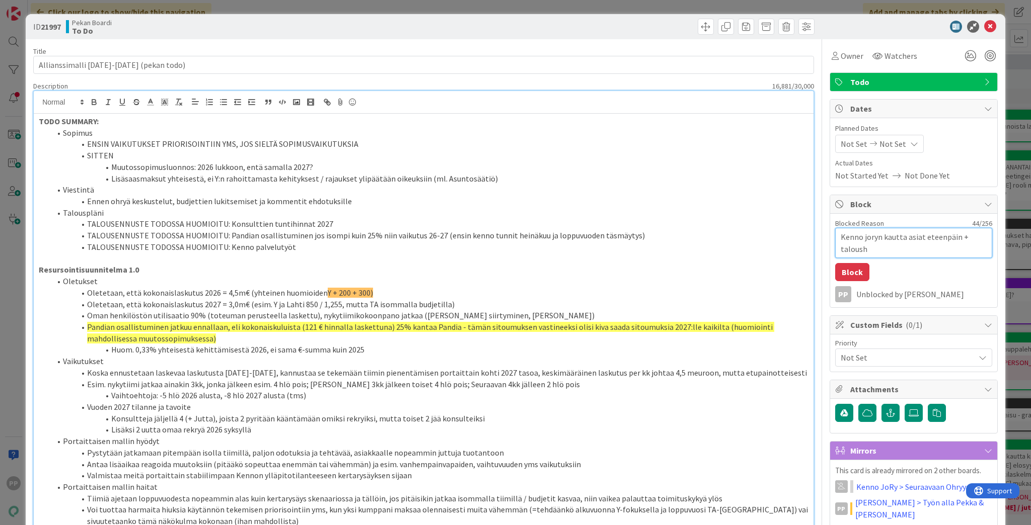
type textarea "x"
type textarea "Kenno joryn kautta asiat eteenpäin + taloushe"
type textarea "x"
type textarea "Kenno joryn kautta asiat eteenpäin + taloush"
type textarea "x"
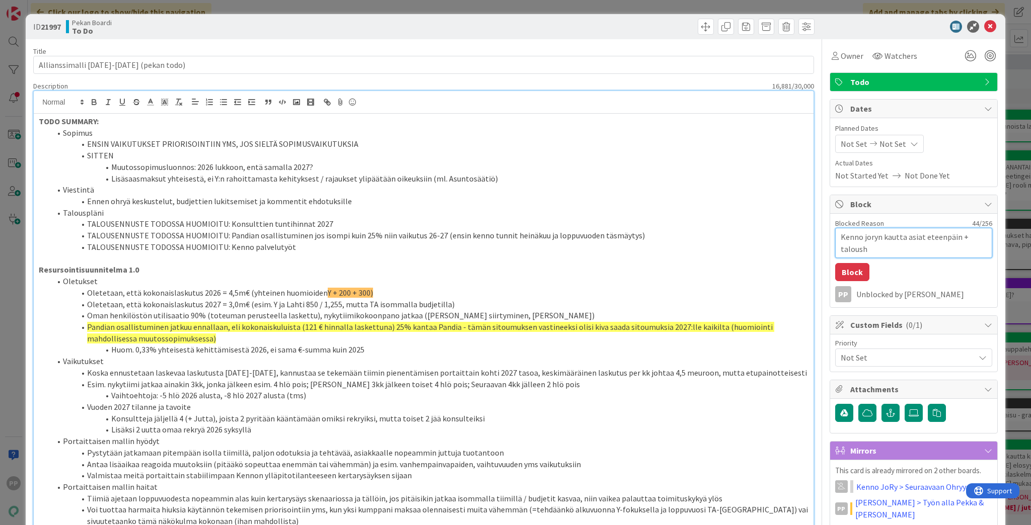
type textarea "Kenno joryn kautta asiat eteenpäin + talous"
type textarea "x"
type textarea "Kenno joryn kautta asiat eteenpäin + talouse"
type textarea "x"
type textarea "Kenno joryn kautta asiat eteenpäin + talousen"
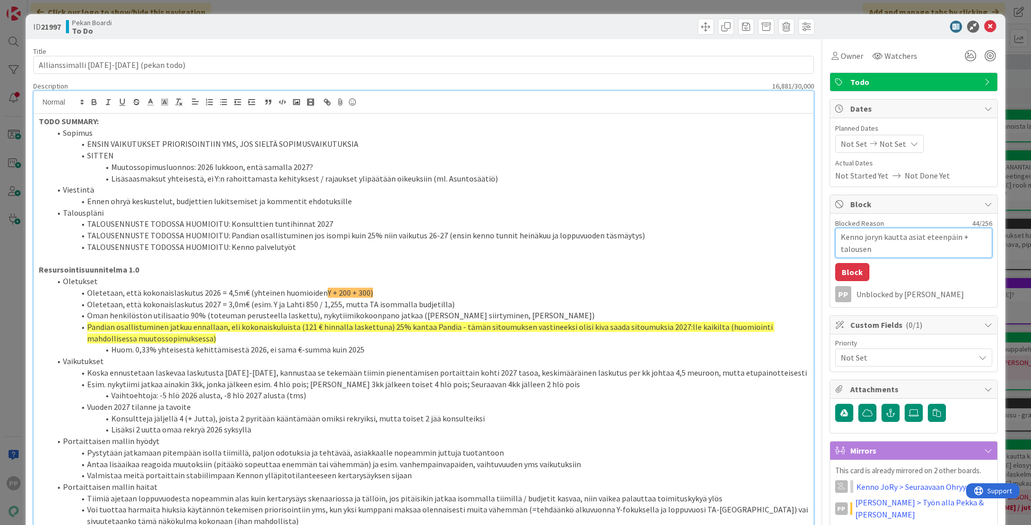
type textarea "x"
type textarea "Kenno joryn kautta asiat eteenpäin + talousenn"
type textarea "x"
type textarea "Kenno joryn kautta asiat eteenpäin + talousennus"
type textarea "x"
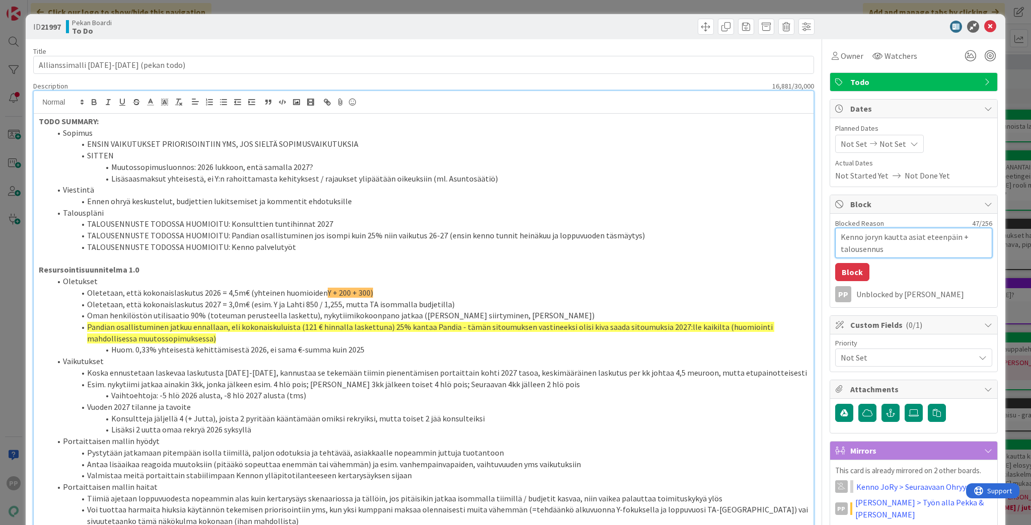
type textarea "Kenno joryn kautta asiat eteenpäin + talousennust"
type textarea "x"
type textarea "Kenno joryn kautta asiat eteenpäin + talousennuste,"
type textarea "x"
type textarea "Kenno joryn kautta asiat eteenpäin + talousennuste,"
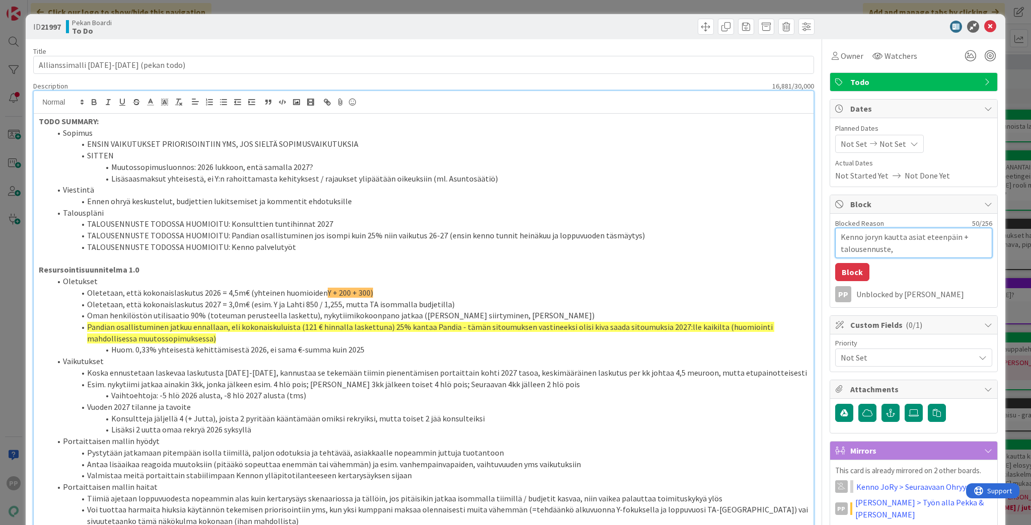
type textarea "x"
type textarea "Kenno joryn kautta asiat eteenpäin + talousennuste, s"
type textarea "x"
type textarea "Kenno joryn kautta asiat eteenpäin + talousennuste, si"
type textarea "x"
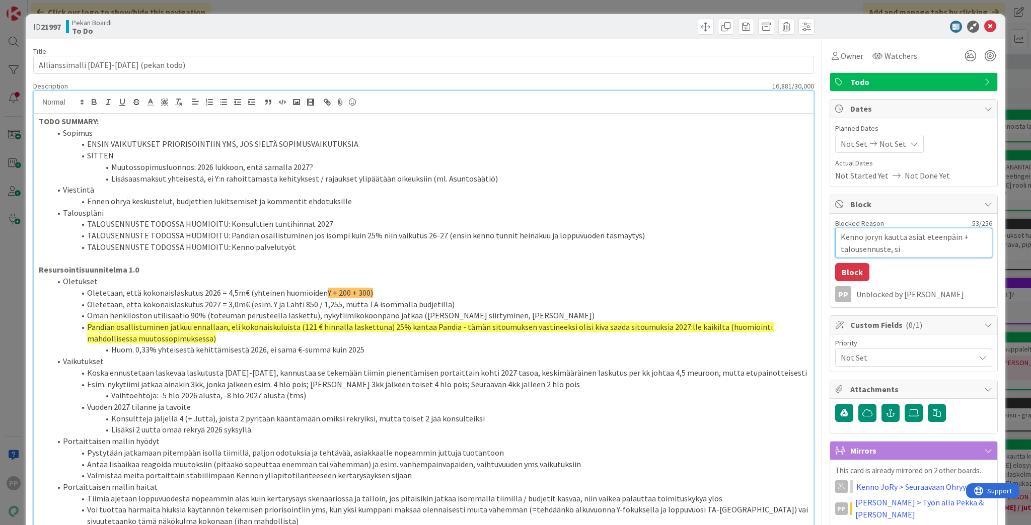
type textarea "Kenno joryn kautta asiat eteenpäin + talousennuste, sit"
type textarea "x"
type textarea "Kenno joryn kautta asiat eteenpäin + talousennuste, sitt"
type textarea "x"
type textarea "Kenno joryn kautta asiat eteenpäin + talousennuste, sitte"
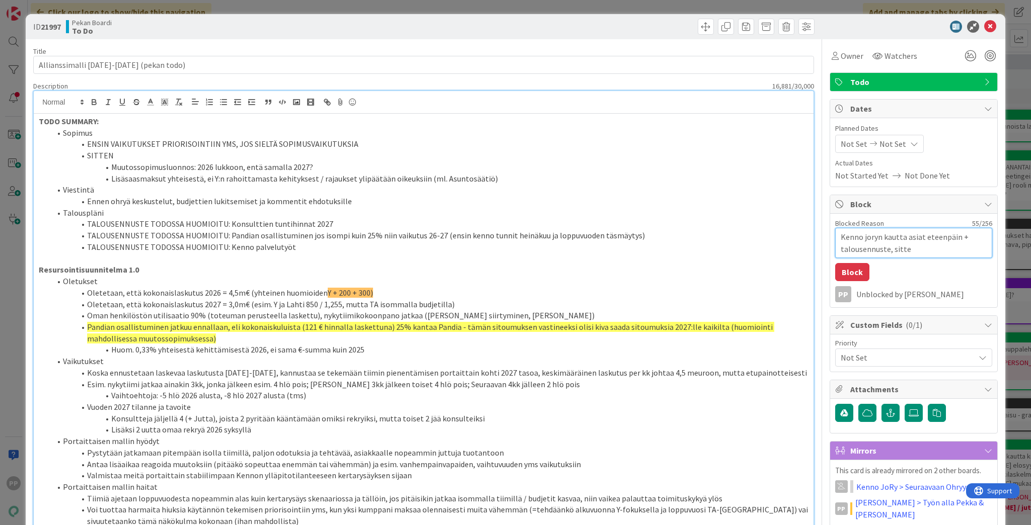
type textarea "x"
type textarea "Kenno joryn kautta asiat eteenpäin + talousennuste, sitten"
type textarea "x"
type textarea "Kenno joryn kautta asiat eteenpäin + talousennuste, sitten"
type textarea "x"
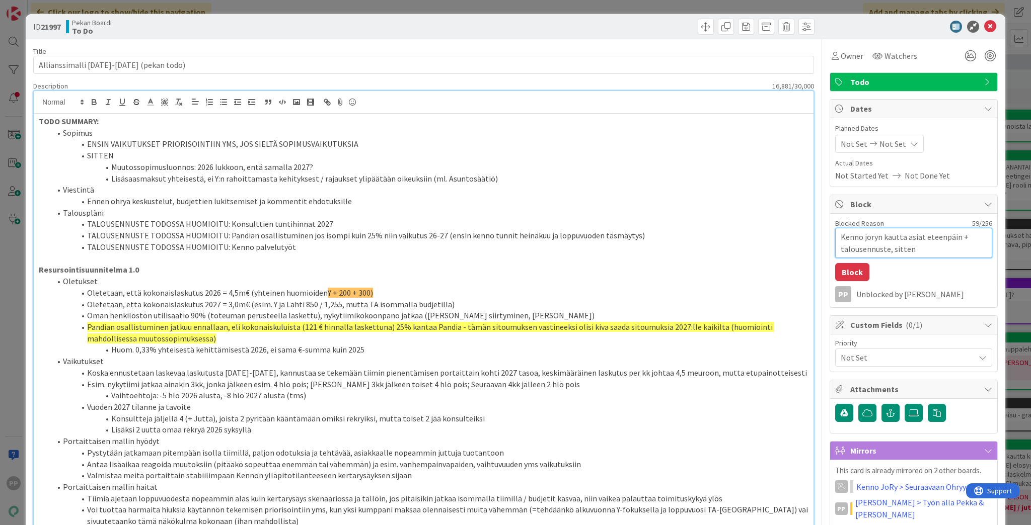
type textarea "Kenno joryn kautta asiat eteenpäin + talousennuste, sitten p"
type textarea "x"
type textarea "Kenno joryn kautta asiat eteenpäin + talousennuste, sitten pa"
type textarea "x"
type textarea "Kenno joryn kautta asiat eteenpäin + talousennuste, sitten pal"
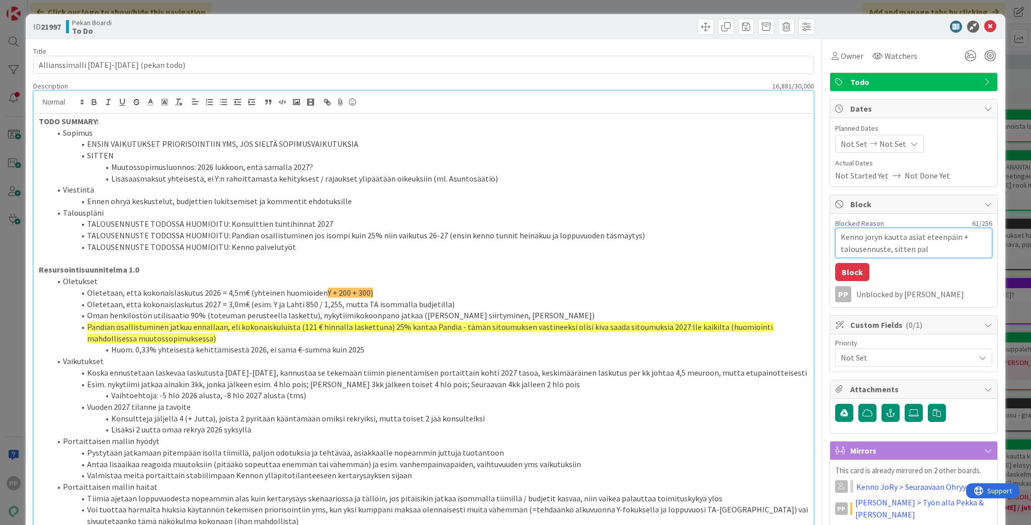
type textarea "x"
type textarea "Kenno joryn kautta asiat eteenpäin + talousennuste, sitten palu"
type textarea "x"
type textarea "Kenno joryn kautta asiat eteenpäin + talousennuste, sitten paluu"
type textarea "x"
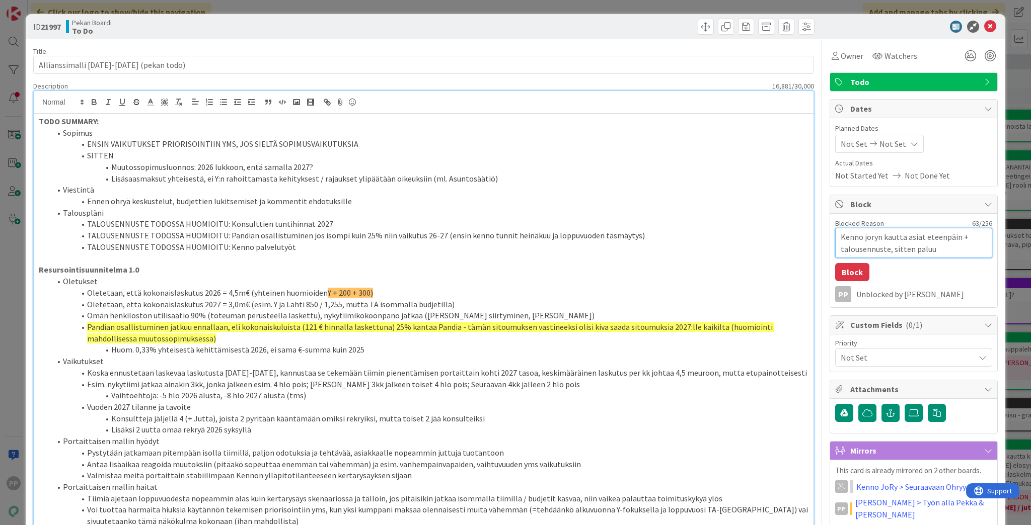
type textarea "Kenno joryn kautta asiat eteenpäin + talousennuste, sitten paluu"
type textarea "x"
type textarea "Kenno joryn kautta asiat eteenpäin + talousennuste, sitten paluu t"
type textarea "x"
type textarea "Kenno joryn kautta asiat eteenpäin + talousennuste, sitten paluu tä"
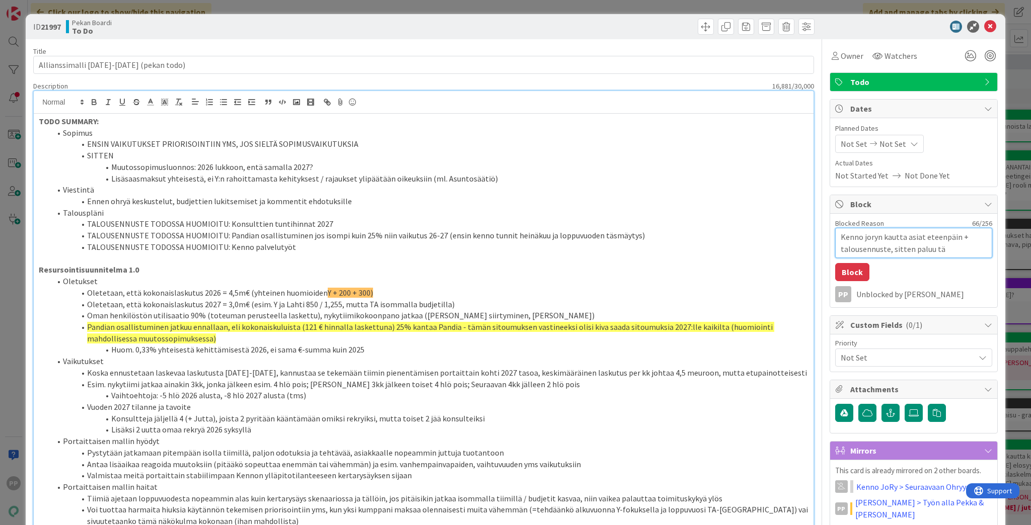
type textarea "x"
type textarea "Kenno joryn kautta asiat eteenpäin + talousennuste, sitten paluu täh"
type textarea "x"
type textarea "Kenno joryn kautta asiat eteenpäin + talousennuste, sitten paluu tähä"
type textarea "x"
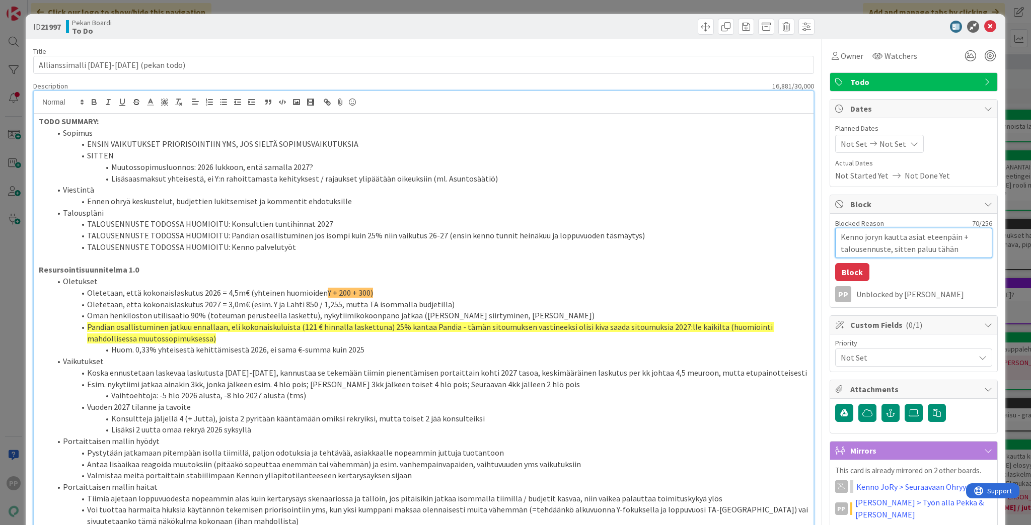
type textarea "Kenno joryn kautta asiat eteenpäin + talousennuste, sitten paluu tähän"
click at [282, 326] on span "Pandian osallistuminen jatkuu ennallaan, eli kokonaiskuluista (121 € hinnalla l…" at bounding box center [430, 333] width 687 height 22
click at [512, 266] on button "Block" at bounding box center [852, 272] width 34 height 18
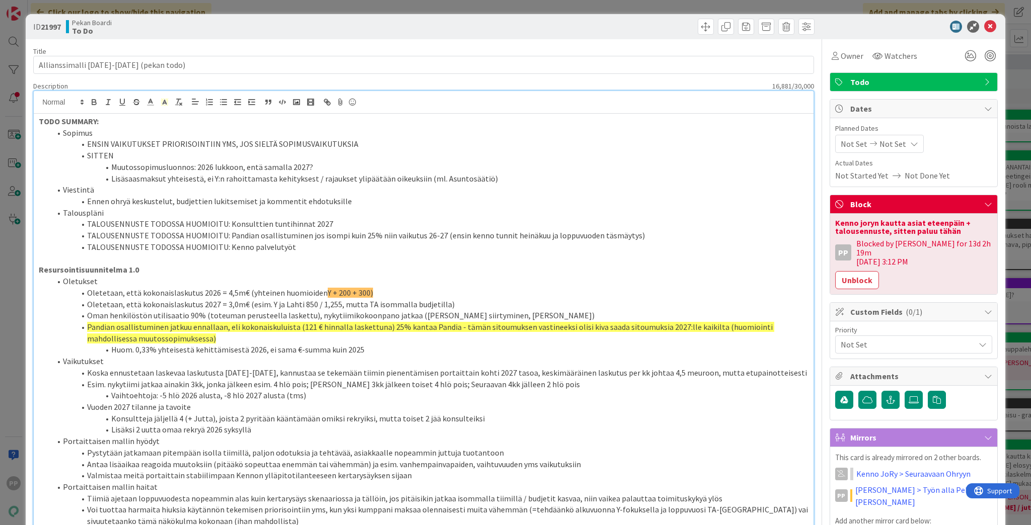
click at [512, 273] on div "ID 21997 Pekan Boardi To Do Title 37 / 128 Allianssimalli [DATE]-[DATE] (pekan …" at bounding box center [515, 262] width 1031 height 525
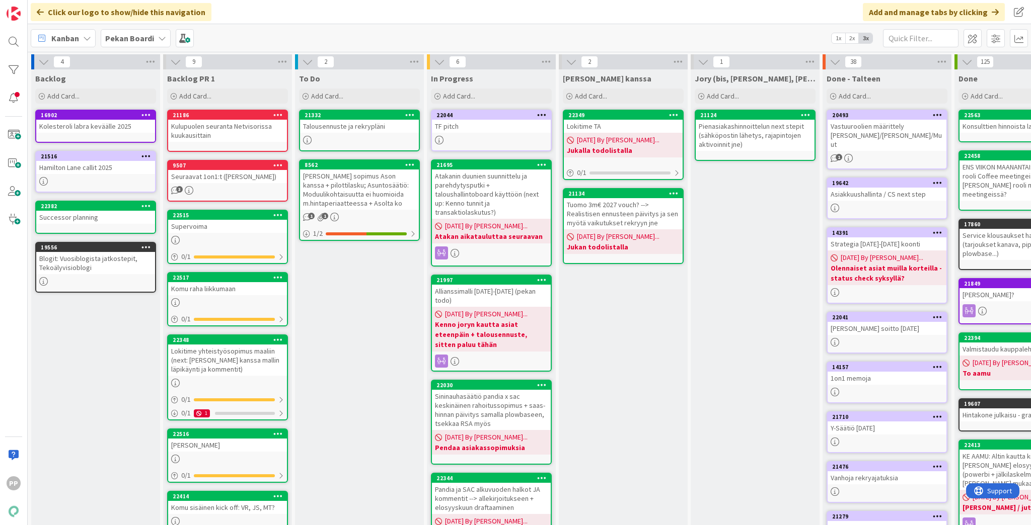
click at [512, 354] on div "[PERSON_NAME] kanssa Add Card... 22349 Lokitime TA [DATE] By [PERSON_NAME]... J…" at bounding box center [623, 397] width 129 height 656
click at [344, 314] on div "To Do Add Card... Template Not Set Title 0 / 128 Label Todo Show More... Add Ad…" at bounding box center [359, 397] width 129 height 656
click at [326, 336] on div "To Do Add Card... Template Not Set Title 0 / 128 Label Todo Show More... Add Ad…" at bounding box center [359, 397] width 129 height 656
click at [329, 333] on div "To Do Add Card... Template Not Set Title 0 / 128 Label Todo Show More... Add Ad…" at bounding box center [359, 397] width 129 height 656
click at [343, 364] on div "To Do Add Card... Template Not Set Title 0 / 128 Label Todo Show More... Add Ad…" at bounding box center [359, 397] width 129 height 656
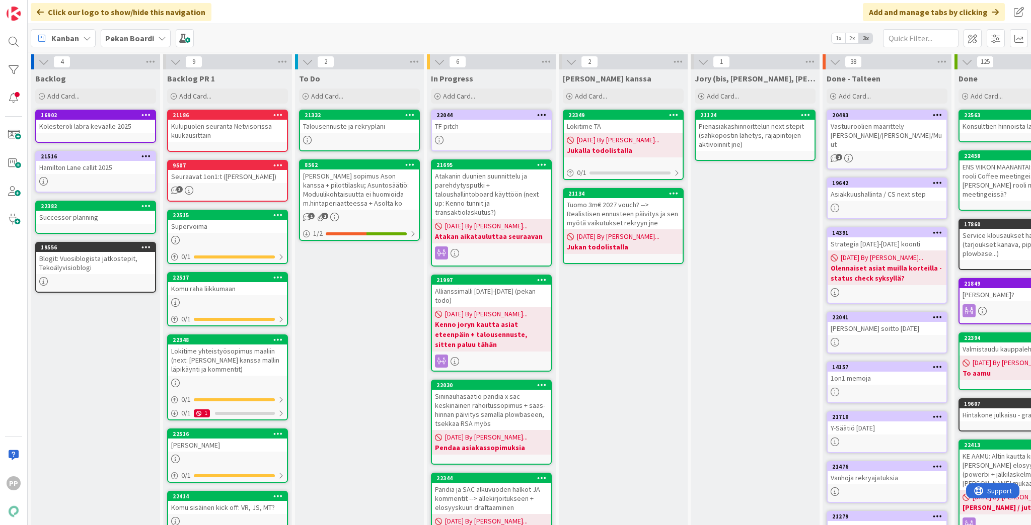
click at [365, 332] on div "To Do Add Card... Template Not Set Title 0 / 128 Label Todo Show More... Add Ad…" at bounding box center [359, 397] width 129 height 656
click at [366, 331] on div "To Do Add Card... Template Not Set Title 0 / 128 Label Todo Show More... Add Ad…" at bounding box center [359, 397] width 129 height 656
click at [374, 334] on div "To Do Add Card... Template Not Set Title 0 / 128 Label Todo Show More... Add Ad…" at bounding box center [359, 397] width 129 height 656
click at [340, 342] on div "To Do Add Card... Template Not Set Title 0 / 128 Label Todo Show More... Add Ad…" at bounding box center [359, 397] width 129 height 656
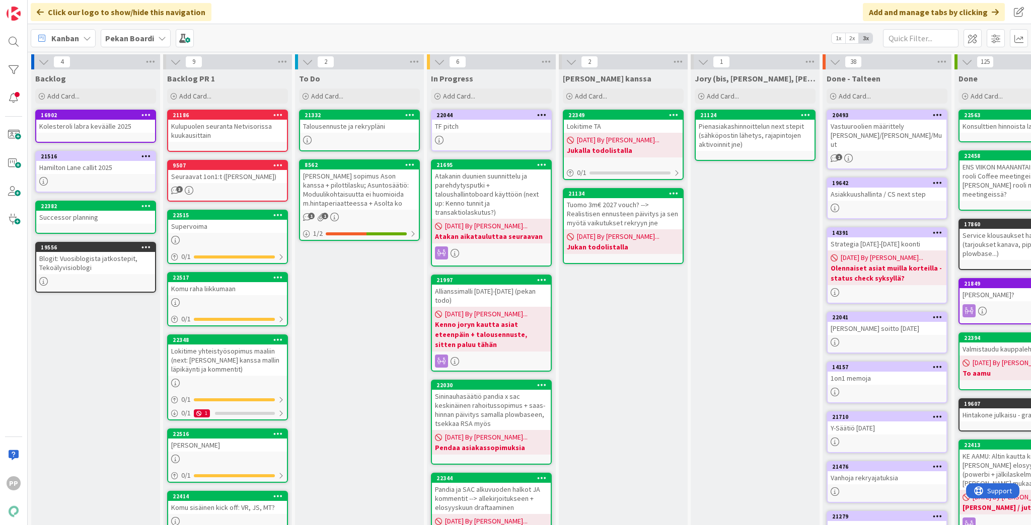
drag, startPoint x: 125, startPoint y: 361, endPoint x: 654, endPoint y: 145, distance: 571.8
click at [125, 361] on div "Backlog Add Card... 16902 Kolesteroli labra keväälle 2025 [STREET_ADDRESS] call…" at bounding box center [95, 397] width 129 height 656
click at [364, 362] on div "To Do Add Card... Template Not Set Title 0 / 128 Label Todo Show More... Add Ad…" at bounding box center [359, 397] width 129 height 656
click at [363, 364] on div "To Do Add Card... Template Not Set Title 0 / 128 Label Todo Show More... Add Ad…" at bounding box center [359, 397] width 129 height 656
click at [367, 129] on div "Talousennuste ja rekrypläni" at bounding box center [359, 126] width 119 height 13
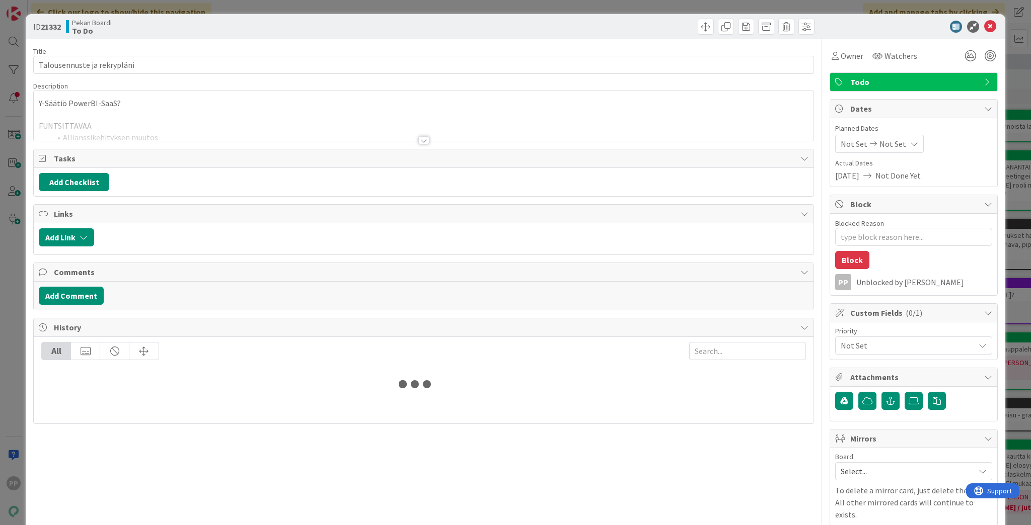
click at [286, 101] on p "Y-Säätiö PowerBI-SaaS?" at bounding box center [424, 104] width 770 height 12
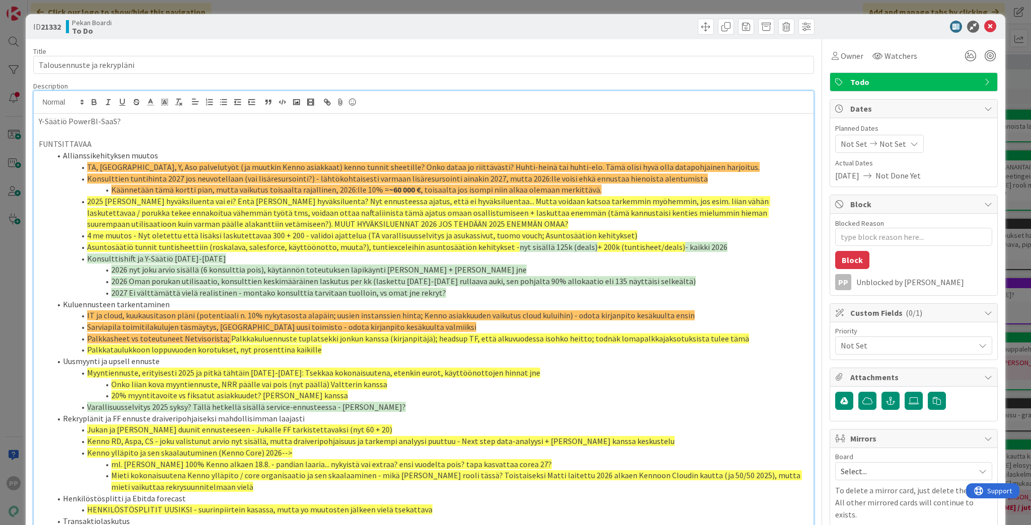
click at [191, 181] on span "Konsulttien tuntihinta 2027 jos neuvotellaan (vai lisäresursointi?) - lähtökoht…" at bounding box center [397, 179] width 621 height 10
click at [512, 166] on li "TA, [GEOGRAPHIC_DATA], Y, Aso palvelutyöt (ja muutkin Kenno asiakkaat) kenno tu…" at bounding box center [429, 168] width 757 height 12
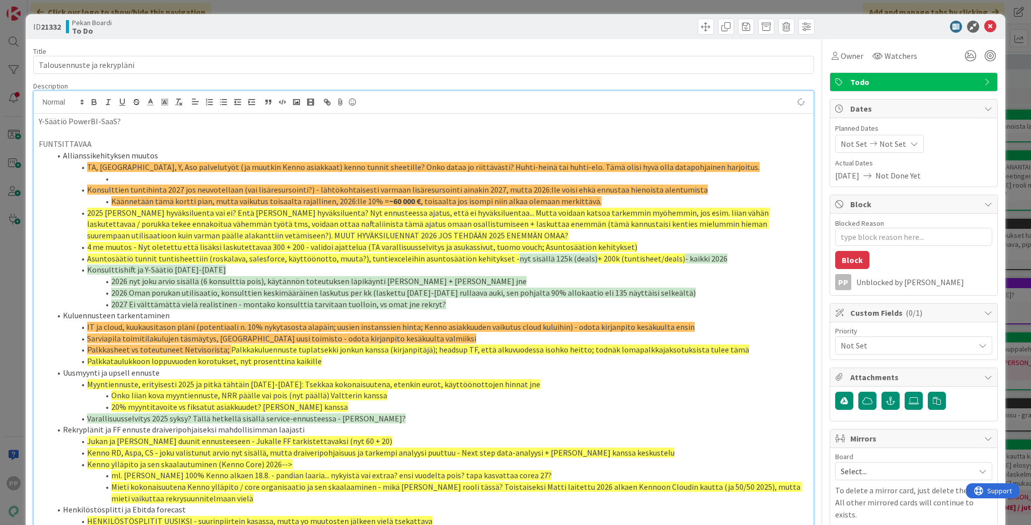
type textarea "x"
click at [111, 181] on li "Ensin heinäkuun tunnit ainakin... Ta" at bounding box center [429, 179] width 757 height 12
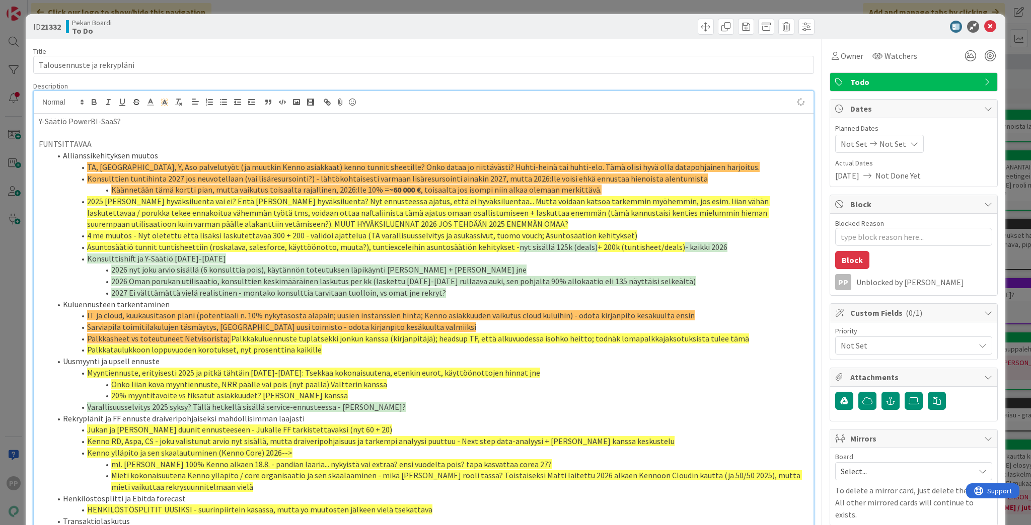
click at [117, 151] on li "Allianssikehityksen muutos" at bounding box center [429, 156] width 757 height 12
click at [134, 206] on li "2025 [PERSON_NAME] hyväksiluenta vai ei? Entä [PERSON_NAME] hyväksiluenta? Nyt …" at bounding box center [429, 213] width 757 height 34
click at [164, 306] on li "Kuluennusteen tarkentaminen" at bounding box center [429, 305] width 757 height 12
click at [18, 275] on div "ID 21332 Pekan Boardi To Do Title 27 / 128 Talousennuste ja rekrypläni Descript…" at bounding box center [515, 262] width 1031 height 525
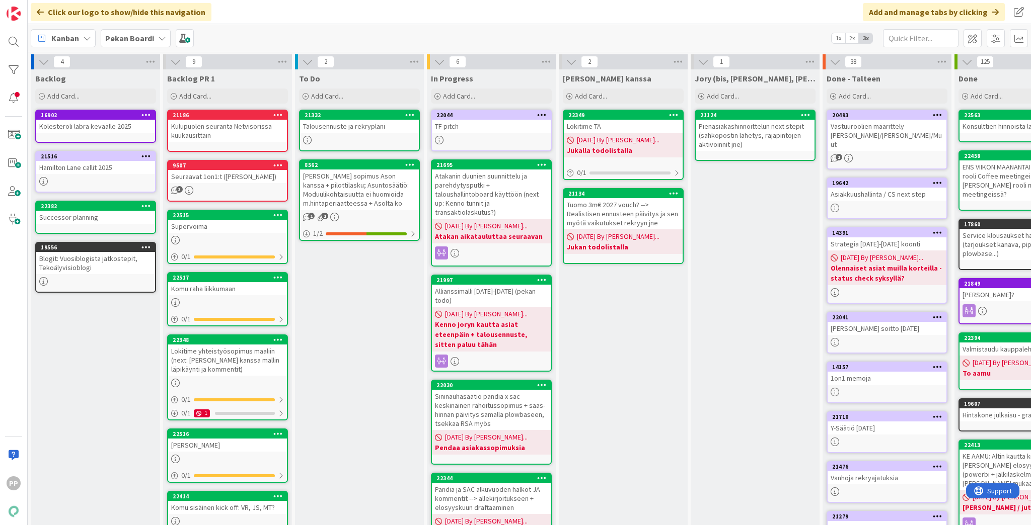
drag, startPoint x: 102, startPoint y: 381, endPoint x: 109, endPoint y: 380, distance: 6.7
click at [104, 364] on div "Backlog Add Card... 16902 Kolesteroli labra keväälle 2025 [STREET_ADDRESS] call…" at bounding box center [95, 397] width 129 height 656
click at [348, 364] on div "To Do Add Card... Template Not Set Title 0 / 128 Label Todo Show More... Add Ad…" at bounding box center [359, 397] width 129 height 656
click at [512, 364] on div "[PERSON_NAME] kanssa Add Card... 22349 Lokitime TA [DATE] By [PERSON_NAME]... J…" at bounding box center [623, 397] width 129 height 656
click at [512, 364] on div "Jory (bis, [PERSON_NAME], [PERSON_NAME]) Add Card... 21124 Pienasiakashinnoitte…" at bounding box center [755, 397] width 129 height 656
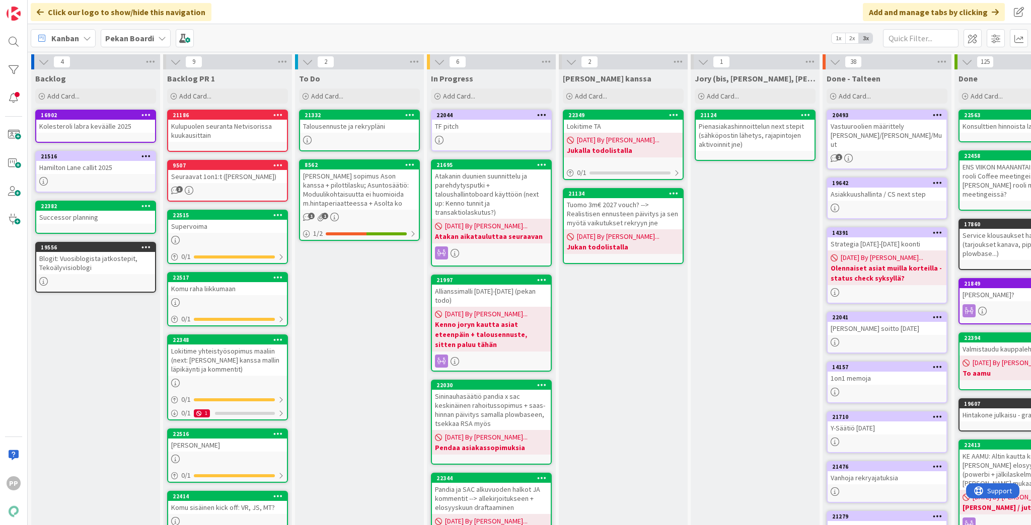
drag, startPoint x: 658, startPoint y: 458, endPoint x: 736, endPoint y: 456, distance: 77.5
click at [512, 364] on div "[PERSON_NAME] kanssa Add Card... 22349 Lokitime TA [DATE] By [PERSON_NAME]... J…" at bounding box center [623, 397] width 129 height 656
drag, startPoint x: 736, startPoint y: 456, endPoint x: 614, endPoint y: 474, distance: 123.1
click at [512, 364] on div "Jory (bis, [PERSON_NAME], [PERSON_NAME]) Add Card... 21124 Pienasiakashinnoitte…" at bounding box center [755, 397] width 129 height 656
click at [512, 364] on div "[PERSON_NAME] kanssa Add Card... 22349 Lokitime TA [DATE] By [PERSON_NAME]... J…" at bounding box center [623, 397] width 129 height 656
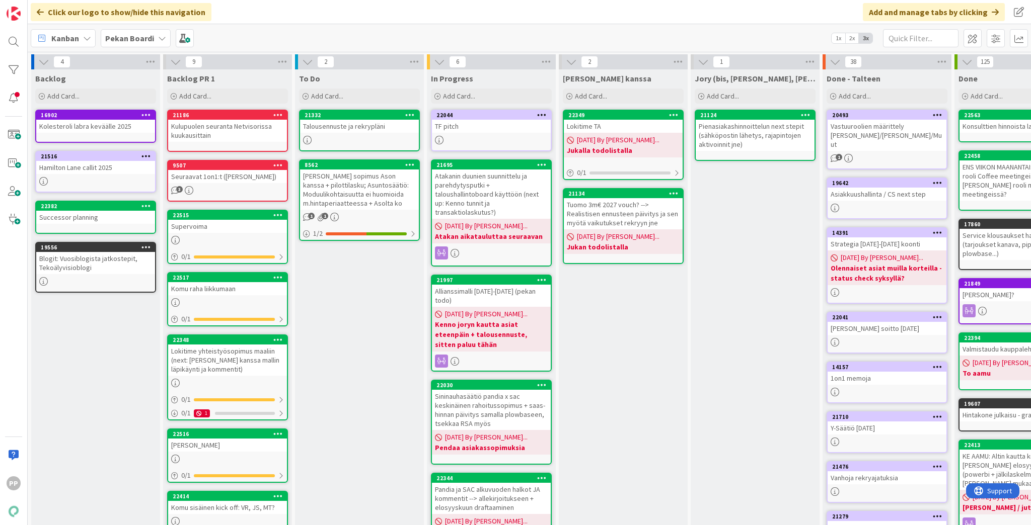
click at [512, 364] on div "Jory (bis, [PERSON_NAME], [PERSON_NAME]) Add Card... 21124 Pienasiakashinnoitte…" at bounding box center [755, 397] width 129 height 656
click at [512, 364] on div "[PERSON_NAME] kanssa Add Card... 22349 Lokitime TA [DATE] By [PERSON_NAME]... J…" at bounding box center [623, 397] width 129 height 656
click at [512, 364] on div "Jory (bis, [PERSON_NAME], [PERSON_NAME]) Add Card... 21124 Pienasiakashinnoitte…" at bounding box center [755, 397] width 129 height 656
click at [356, 326] on div "To Do Add Card... Template Not Set Title 0 / 128 Label Todo Show More... Add Ad…" at bounding box center [359, 397] width 129 height 656
click at [374, 356] on div "To Do Add Card... Template Not Set Title 0 / 128 Label Todo Show More... Add Ad…" at bounding box center [359, 397] width 129 height 656
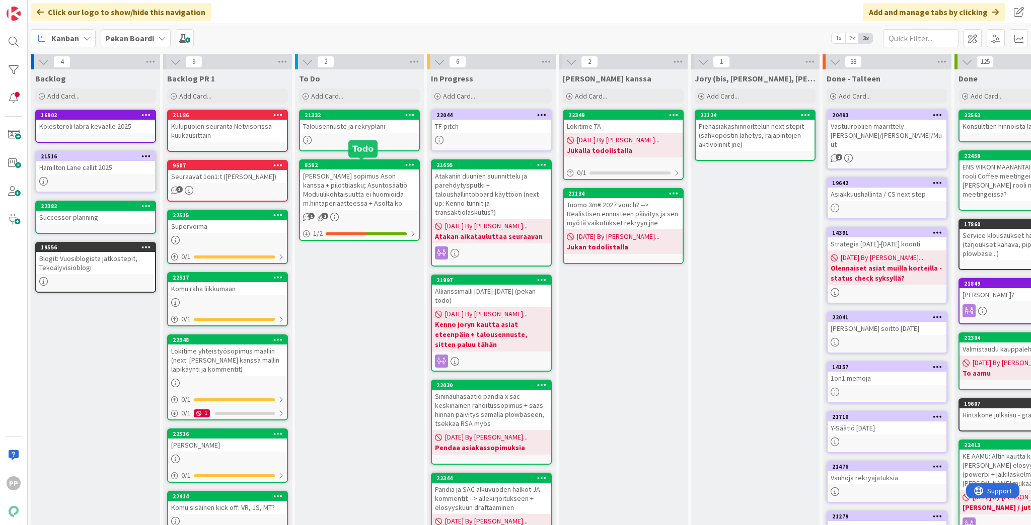
click at [366, 119] on div "21332" at bounding box center [359, 115] width 119 height 9
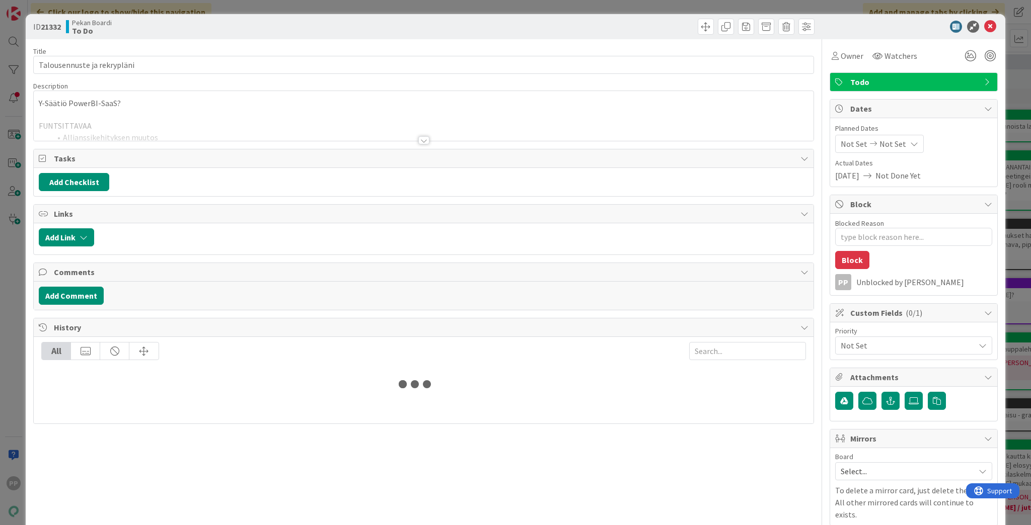
click at [131, 102] on p "Y-Säätiö PowerBI-SaaS?" at bounding box center [424, 104] width 770 height 12
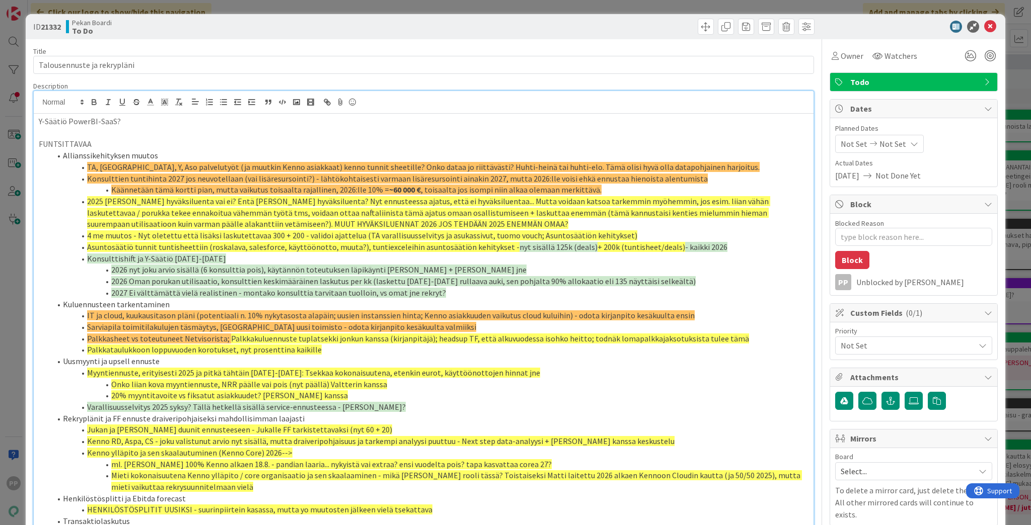
click at [153, 128] on p at bounding box center [424, 133] width 770 height 12
click at [178, 120] on p "Y-Säätiö PowerBI-SaaS?" at bounding box center [424, 122] width 770 height 12
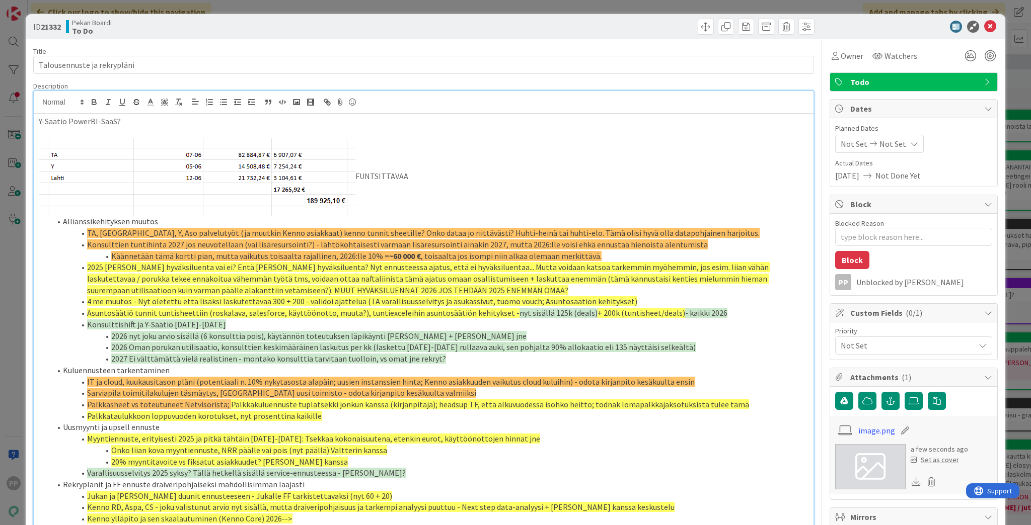
click at [459, 176] on p "FUNTSITTAVAA" at bounding box center [424, 177] width 770 height 78
click at [466, 199] on p "FUNTSITTAVAA" at bounding box center [424, 177] width 770 height 78
click at [356, 174] on p "FUNTSITTAVAA" at bounding box center [424, 177] width 770 height 78
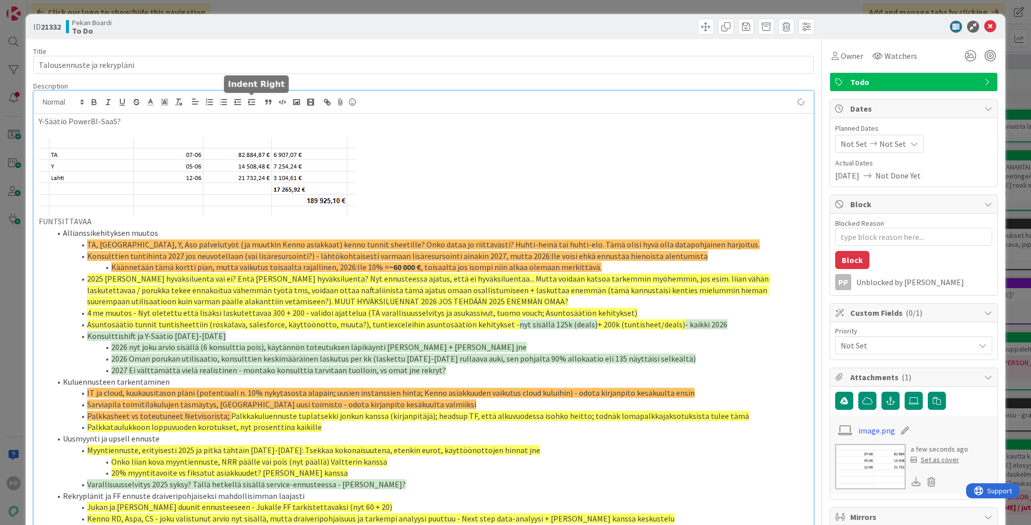
type textarea "x"
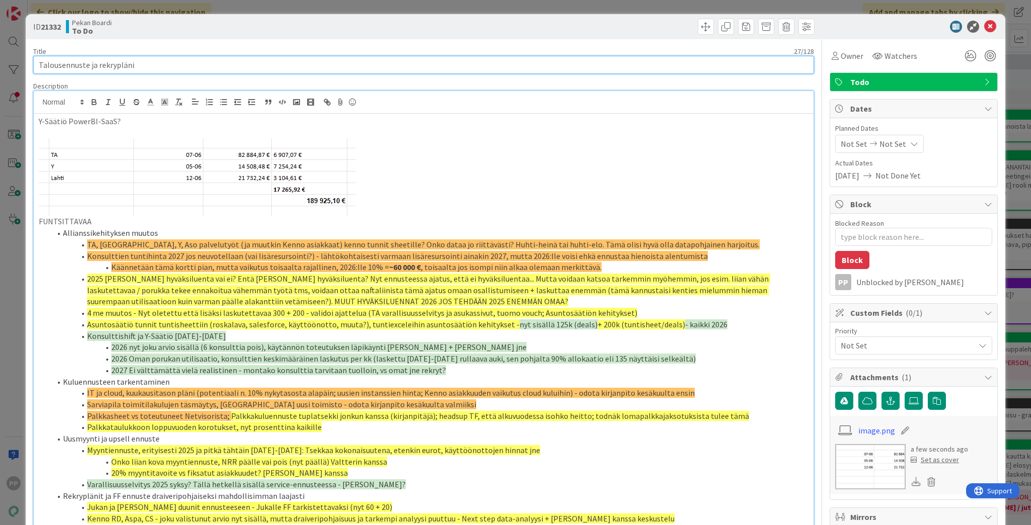
click at [240, 68] on input "Talousennuste ja rekrypläni" at bounding box center [423, 65] width 781 height 18
type input "Talousennuste ja rekrypläni ("
type textarea "x"
type input "Talousennuste ja rekrypläni"
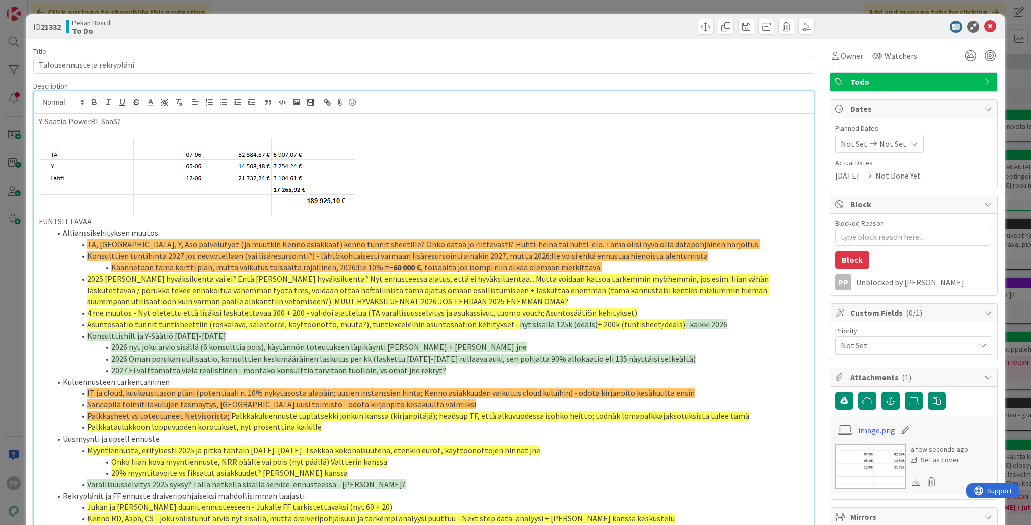
click at [290, 7] on div "ID 21332 Pekan Boardi To Do Title 27 / 128 Talousennuste ja rekrypläni Descript…" at bounding box center [515, 262] width 1031 height 525
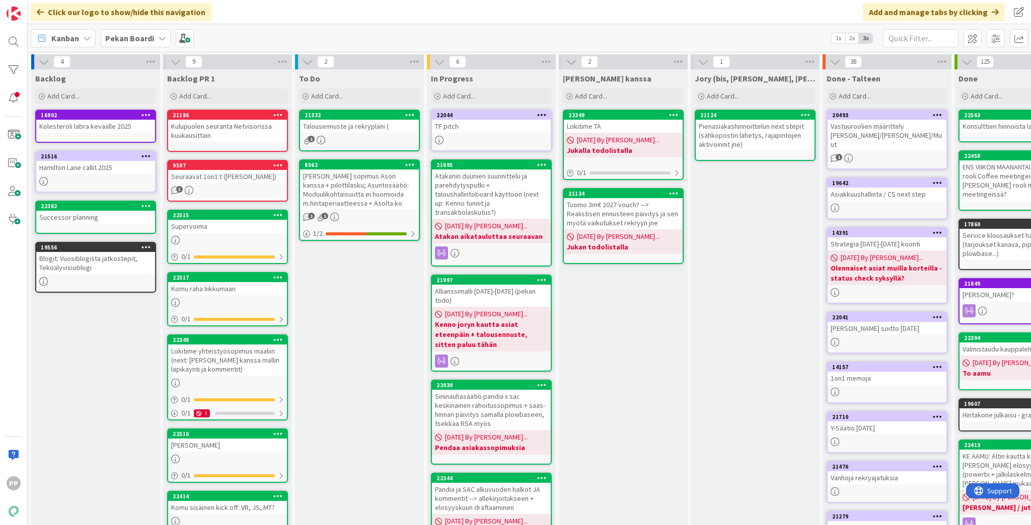
click at [352, 364] on div "To Do Add Card... Template Not Set Title 0 / 128 Label Todo Show More... Add Ad…" at bounding box center [359, 397] width 129 height 656
click at [334, 95] on span "Add Card..." at bounding box center [327, 96] width 32 height 9
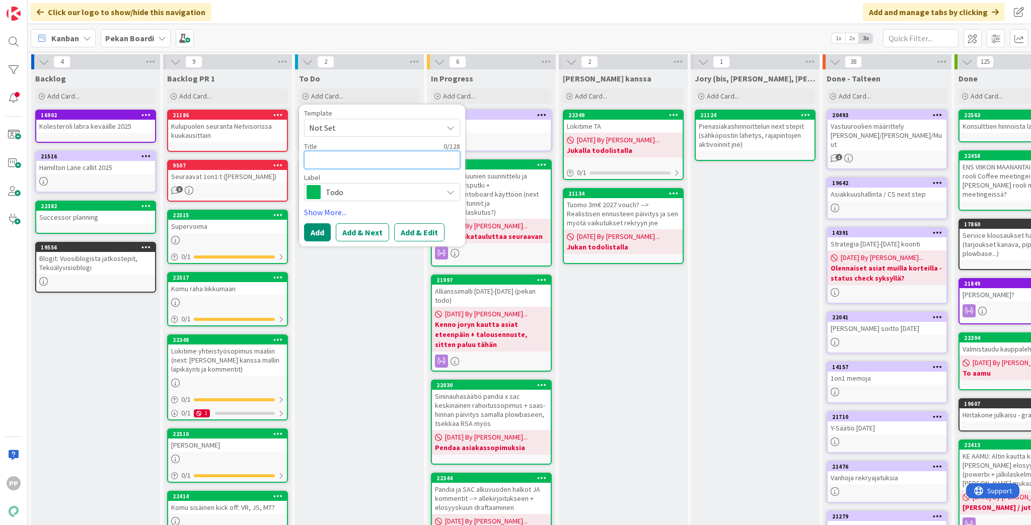
click at [364, 164] on textarea at bounding box center [382, 160] width 156 height 18
type textarea "T"
type textarea "x"
type textarea "TF"
type textarea "x"
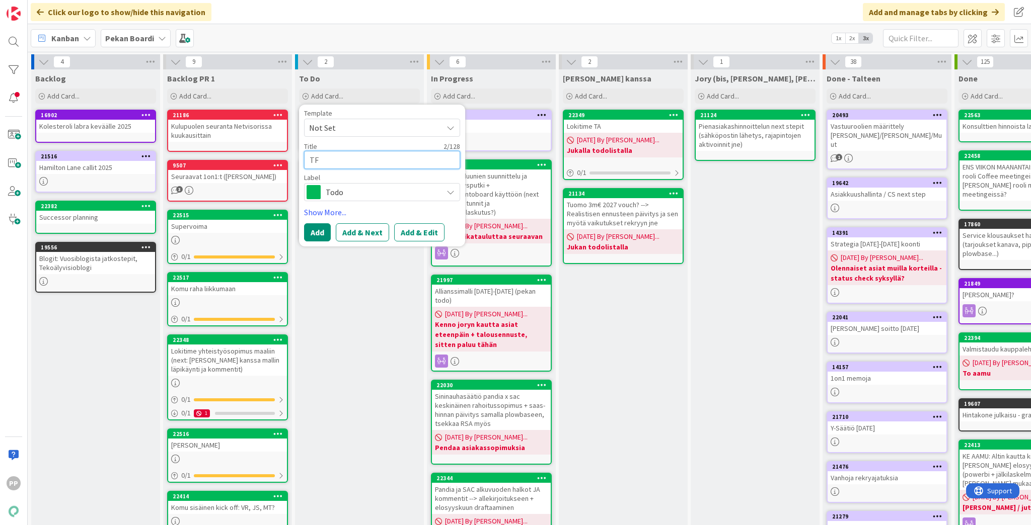
type textarea "TF"
type textarea "x"
type textarea "TF n"
type textarea "x"
type textarea "TF ne"
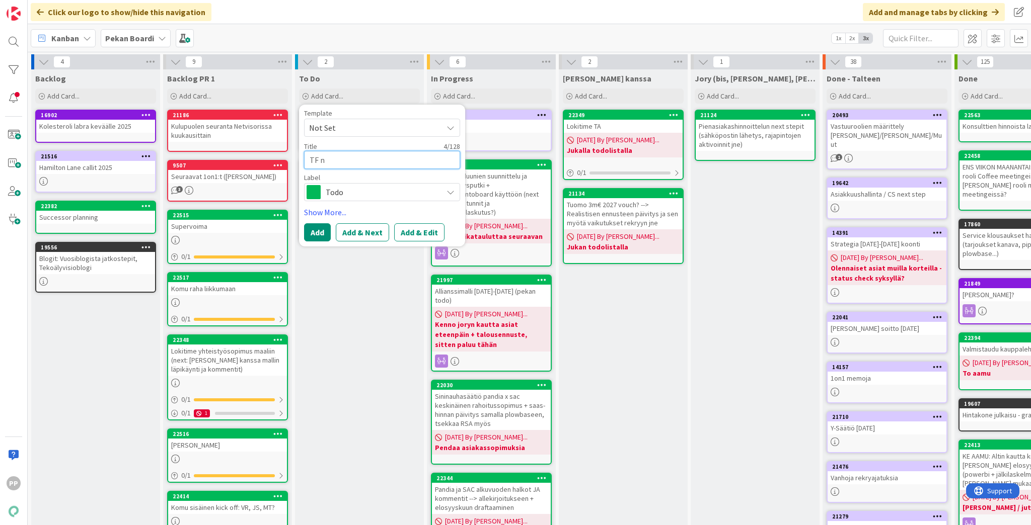
type textarea "x"
type textarea "TF nex"
type textarea "x"
type textarea "TF next"
type textarea "x"
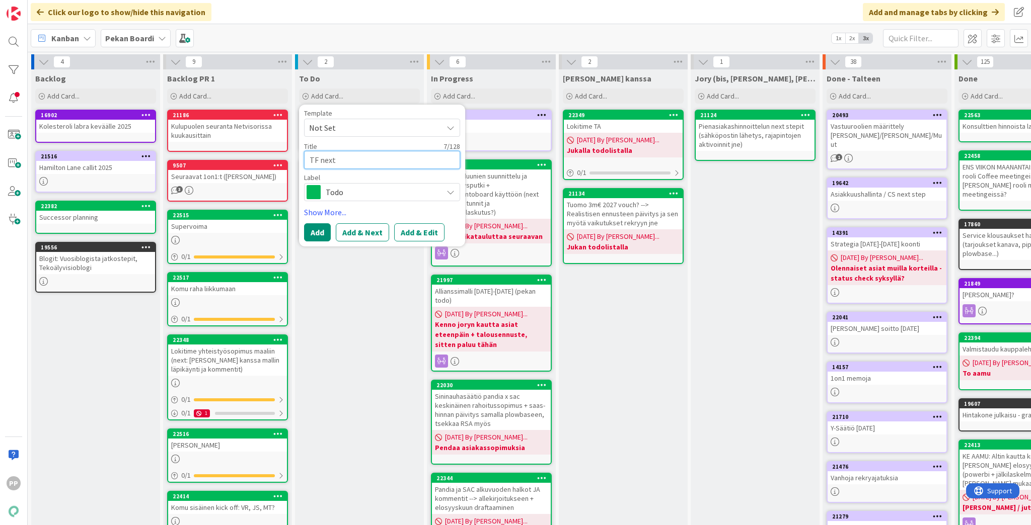
type textarea "TF next"
type textarea "x"
type textarea "TF next s"
type textarea "x"
type textarea "TF next st"
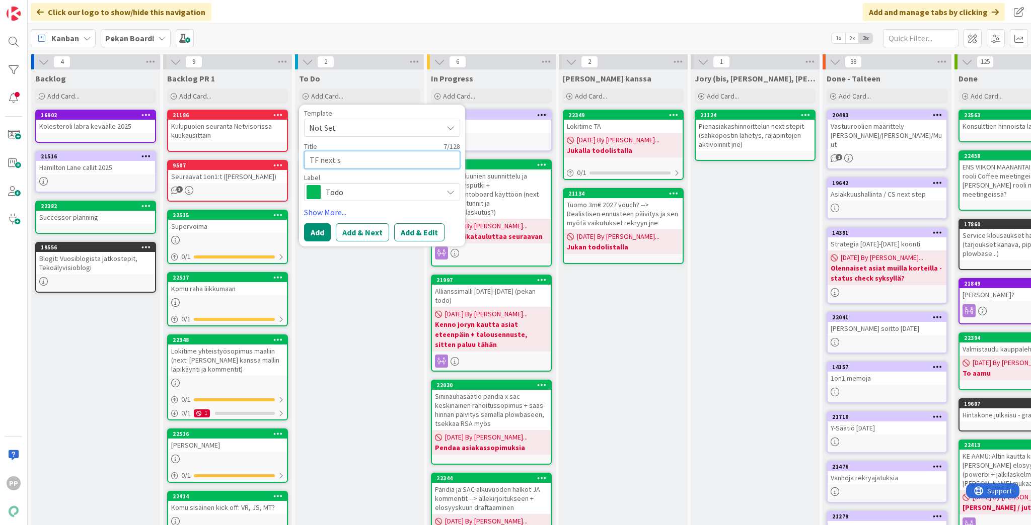
type textarea "x"
type textarea "TF next ste"
type textarea "x"
type textarea "TF next step"
type textarea "x"
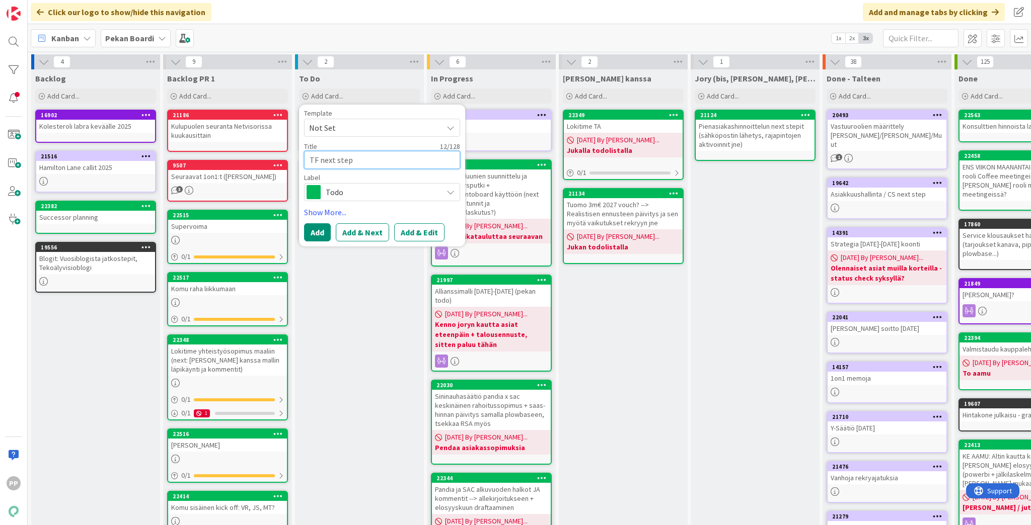
type textarea "TF next steps"
type textarea "x"
type textarea "TF next steps"
type textarea "x"
type textarea "TF next steps p"
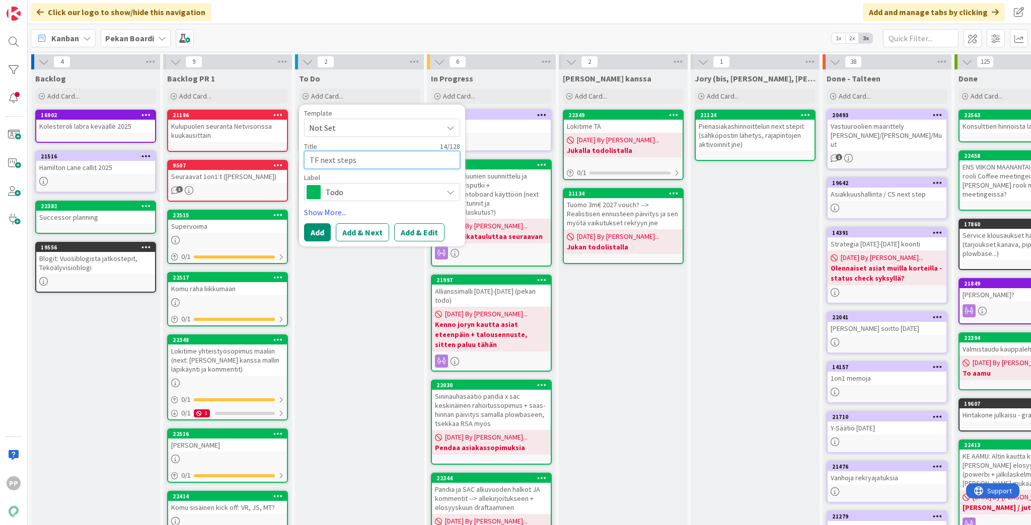
type textarea "x"
type textarea "TF next steps po"
type textarea "x"
type textarea "TF next steps poh"
type textarea "x"
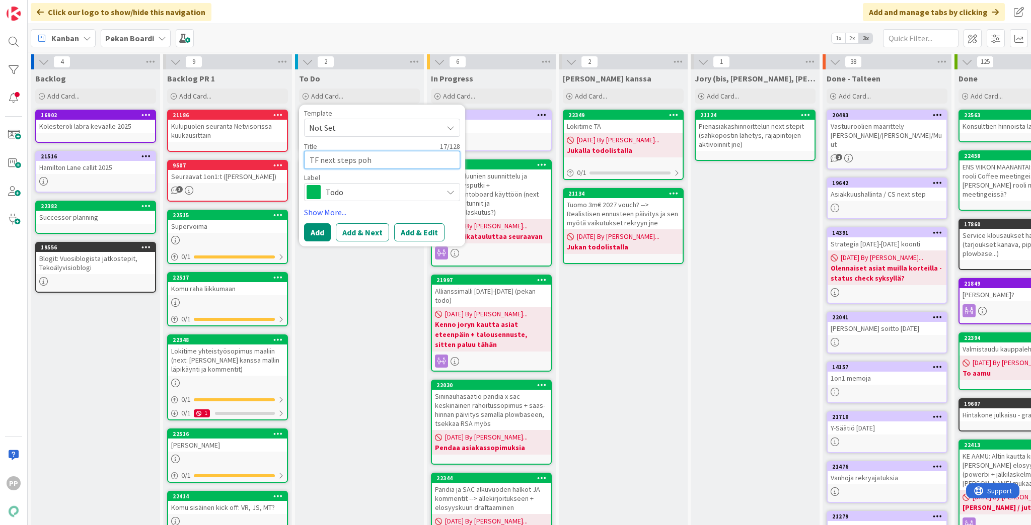
type textarea "TF next steps pohd"
type textarea "x"
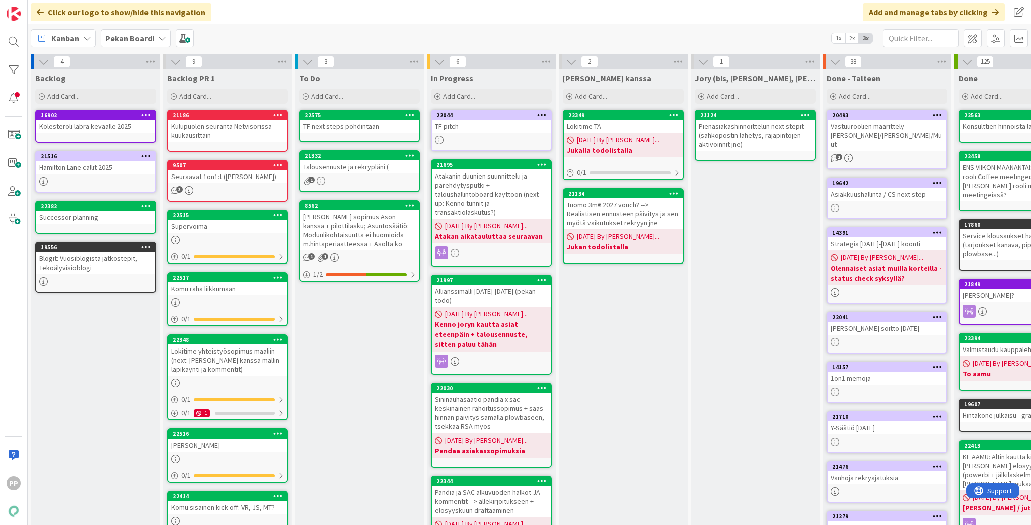
click at [362, 127] on div "TF next steps pohdintaan" at bounding box center [359, 126] width 119 height 13
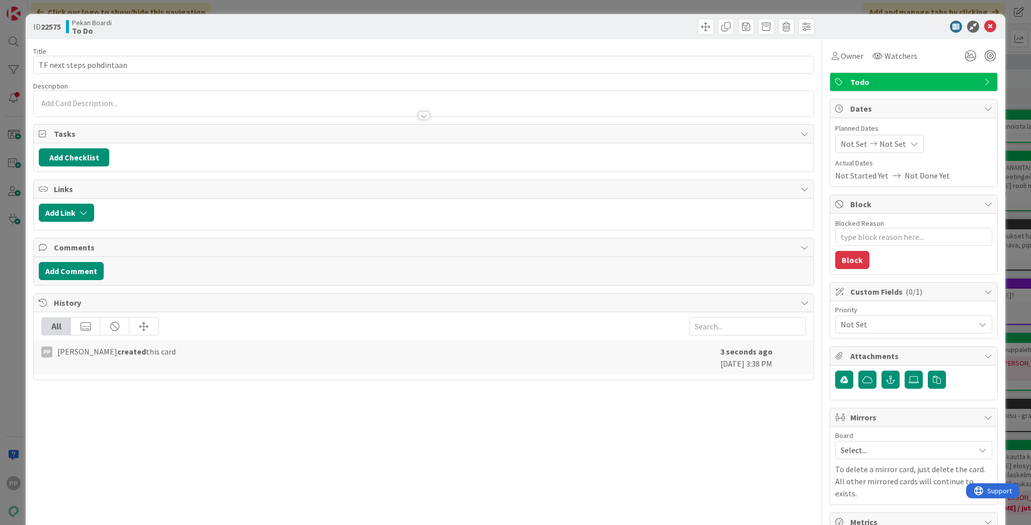
click at [126, 106] on div at bounding box center [424, 111] width 780 height 11
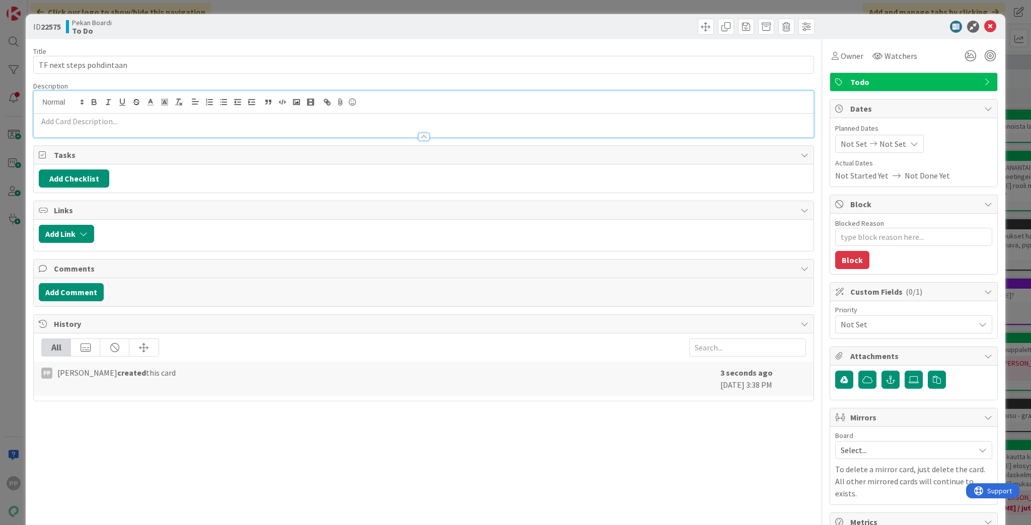
click at [84, 124] on p at bounding box center [424, 122] width 770 height 12
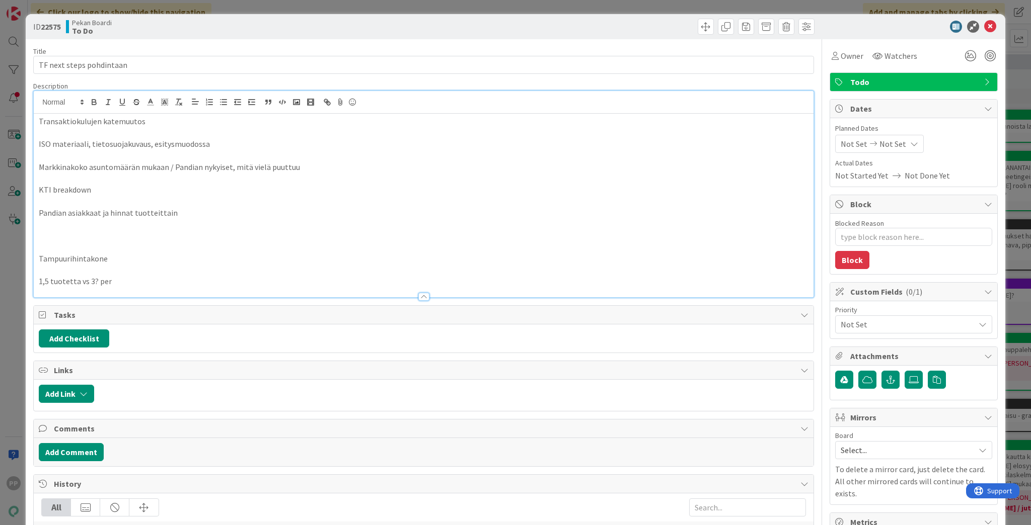
click at [126, 85] on div "Description" at bounding box center [423, 86] width 781 height 9
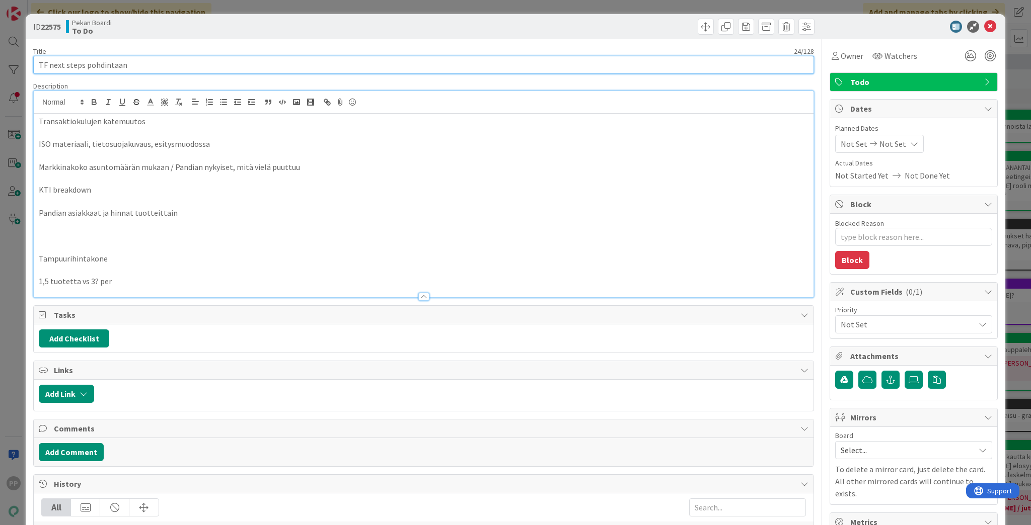
click at [147, 56] on input "TF next steps pohdintaan" at bounding box center [423, 65] width 781 height 18
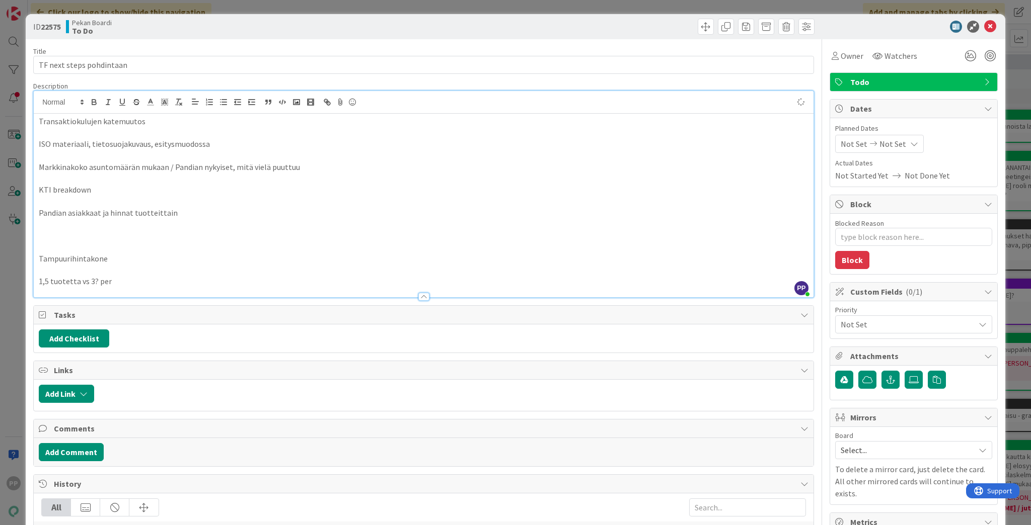
click at [155, 47] on div "Title 24 / 128" at bounding box center [423, 51] width 781 height 9
click at [247, 11] on div "ID 22575 Pekan Boardi To Do Title 24 / 128 TF next steps pohdintaan Description…" at bounding box center [515, 262] width 1031 height 525
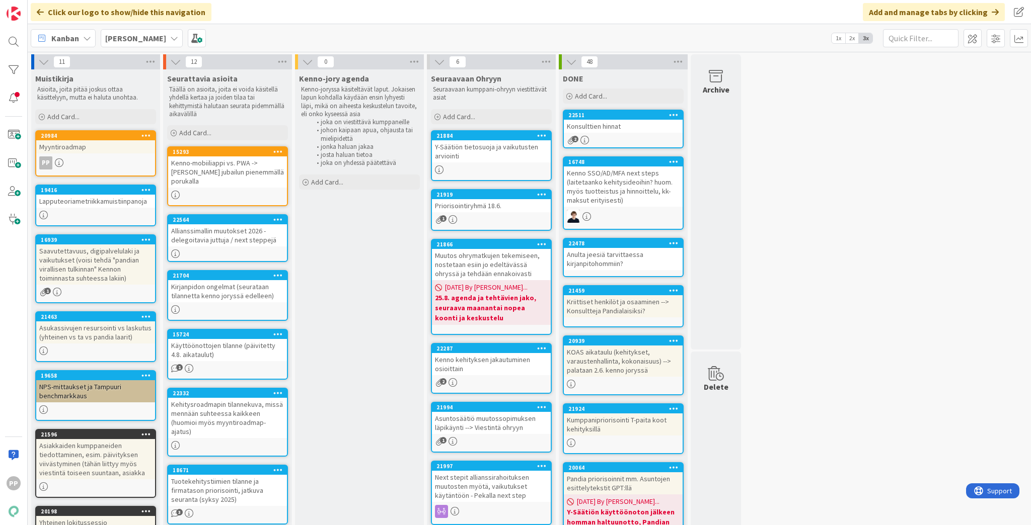
click at [810, 336] on div "11 Muistikirja Asioita, joita pitää joskus ottaa käsittelyyn, mutta ei haluta u…" at bounding box center [529, 527] width 999 height 947
click at [324, 278] on div "Kenno-jory agenda Kenno-joryssa käsiteltävät laput. Jokaisen lapun kohdalla käy…" at bounding box center [359, 532] width 129 height 927
click at [356, 268] on div "Kenno-jory agenda Kenno-joryssa käsiteltävät laput. Jokaisen lapun kohdalla käy…" at bounding box center [359, 532] width 129 height 927
click at [359, 271] on div "Kenno-jory agenda Kenno-joryssa käsiteltävät laput. Jokaisen lapun kohdalla käy…" at bounding box center [359, 532] width 129 height 927
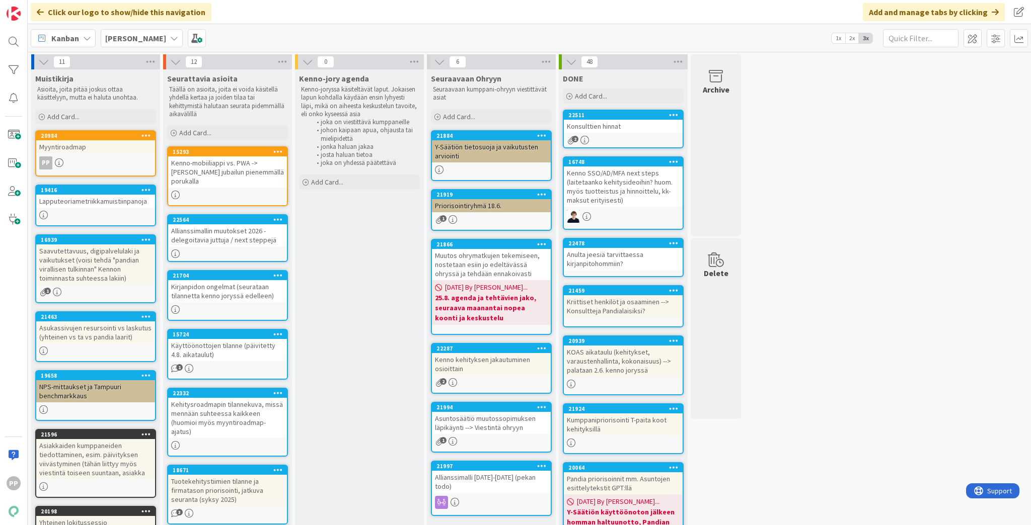
click at [316, 342] on div "Kenno-jory agenda Kenno-joryssa käsiteltävät laput. Jokaisen lapun kohdalla käy…" at bounding box center [359, 532] width 129 height 927
click at [318, 338] on div "Kenno-jory agenda Kenno-joryssa käsiteltävät laput. Jokaisen lapun kohdalla käy…" at bounding box center [359, 532] width 129 height 927
